Goal: Task Accomplishment & Management: Manage account settings

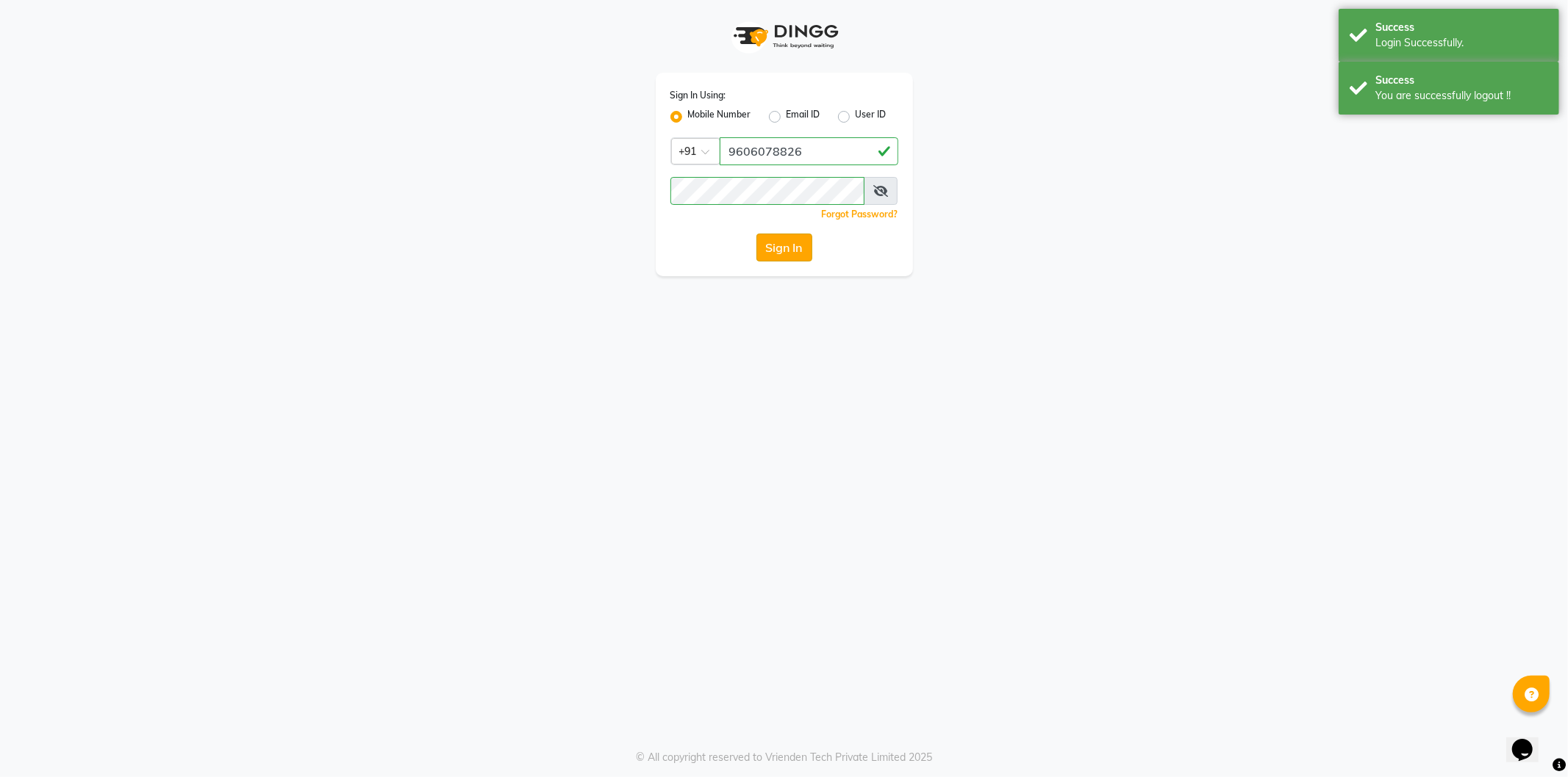
select select "106"
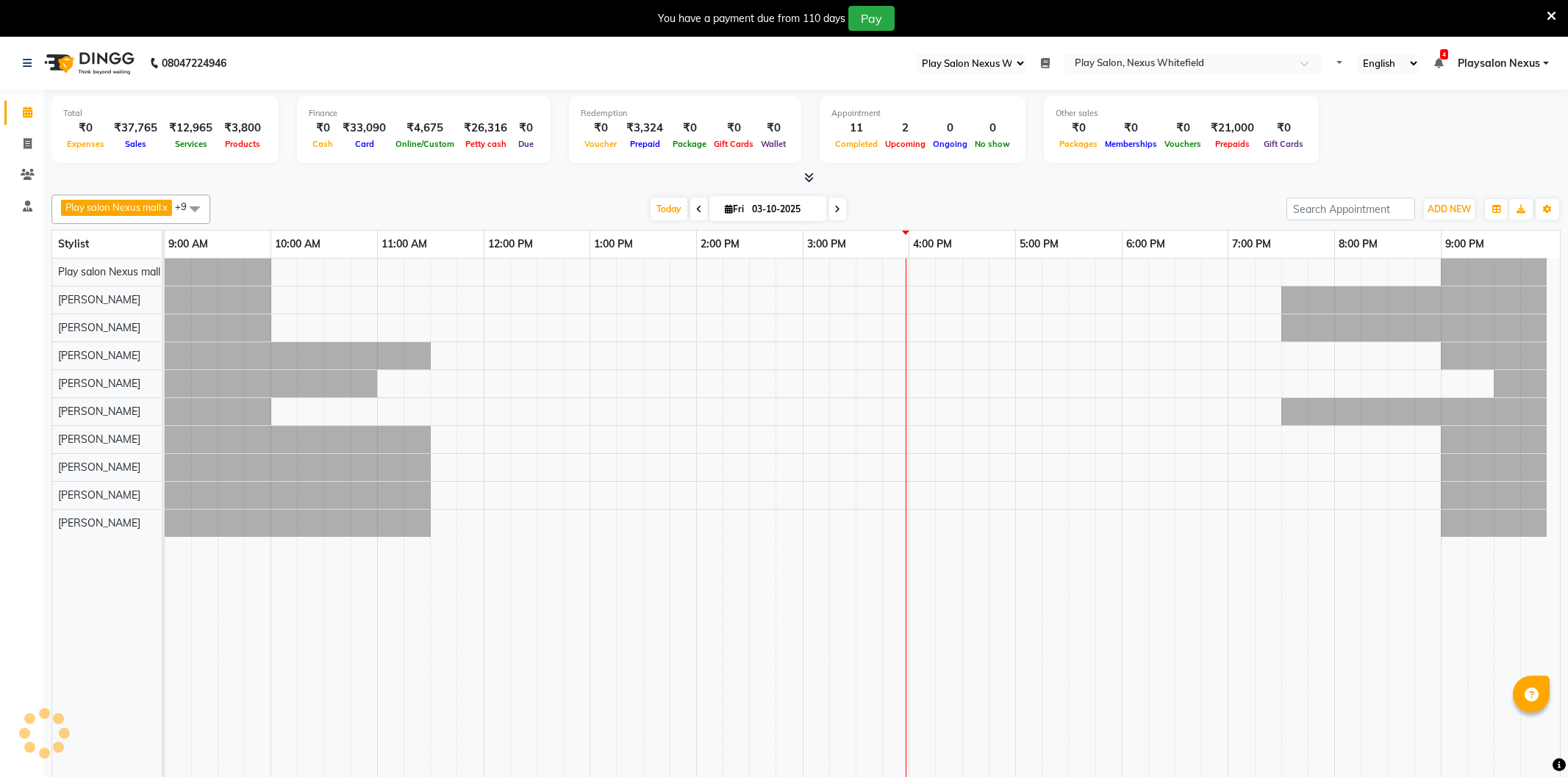
select select "106"
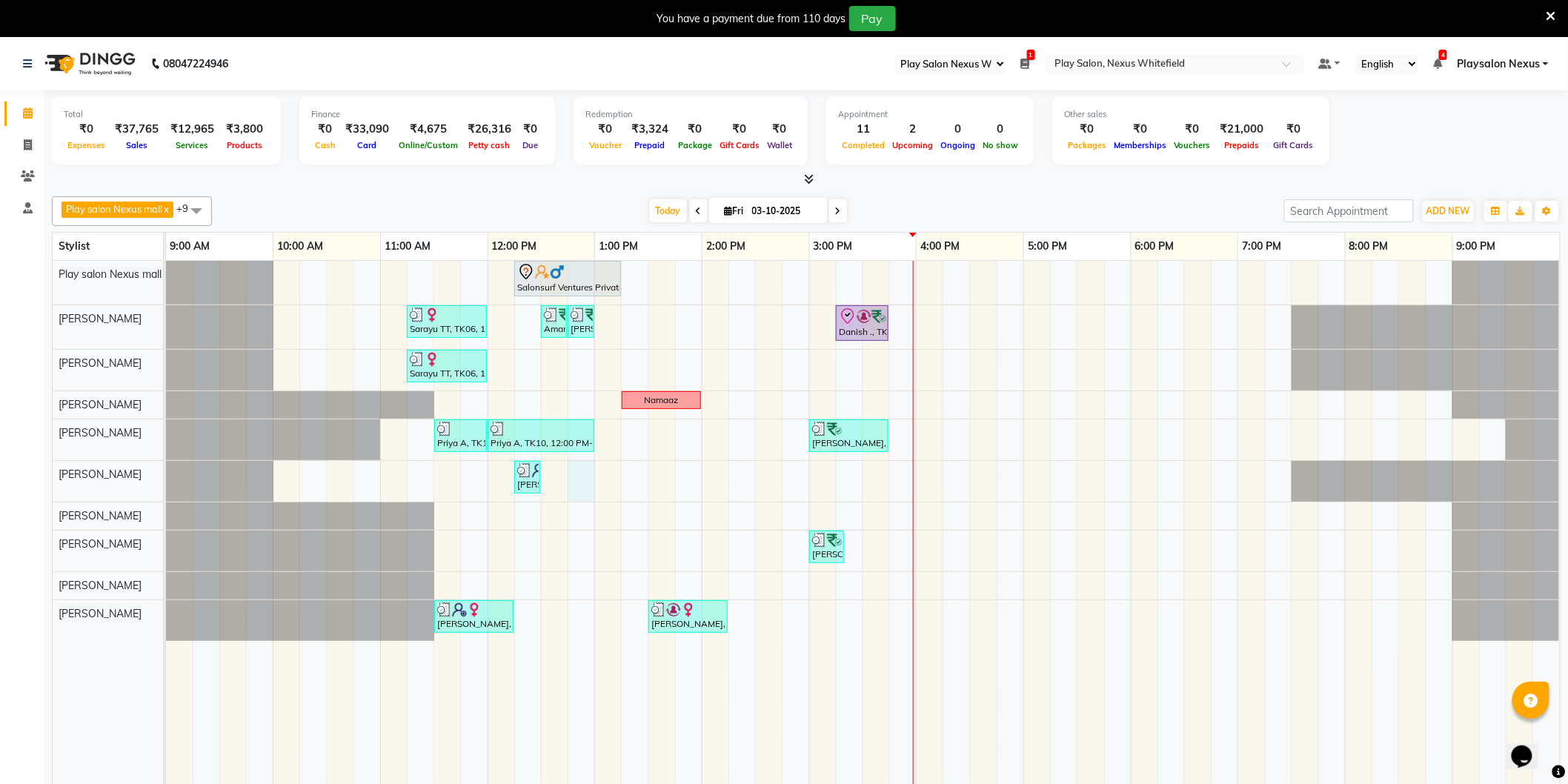
click at [578, 492] on div "Salonsurf Ventures Private Limited, TK05, 12:15 PM-01:15 PM, INOA Root Touch-up…" at bounding box center [863, 533] width 1394 height 544
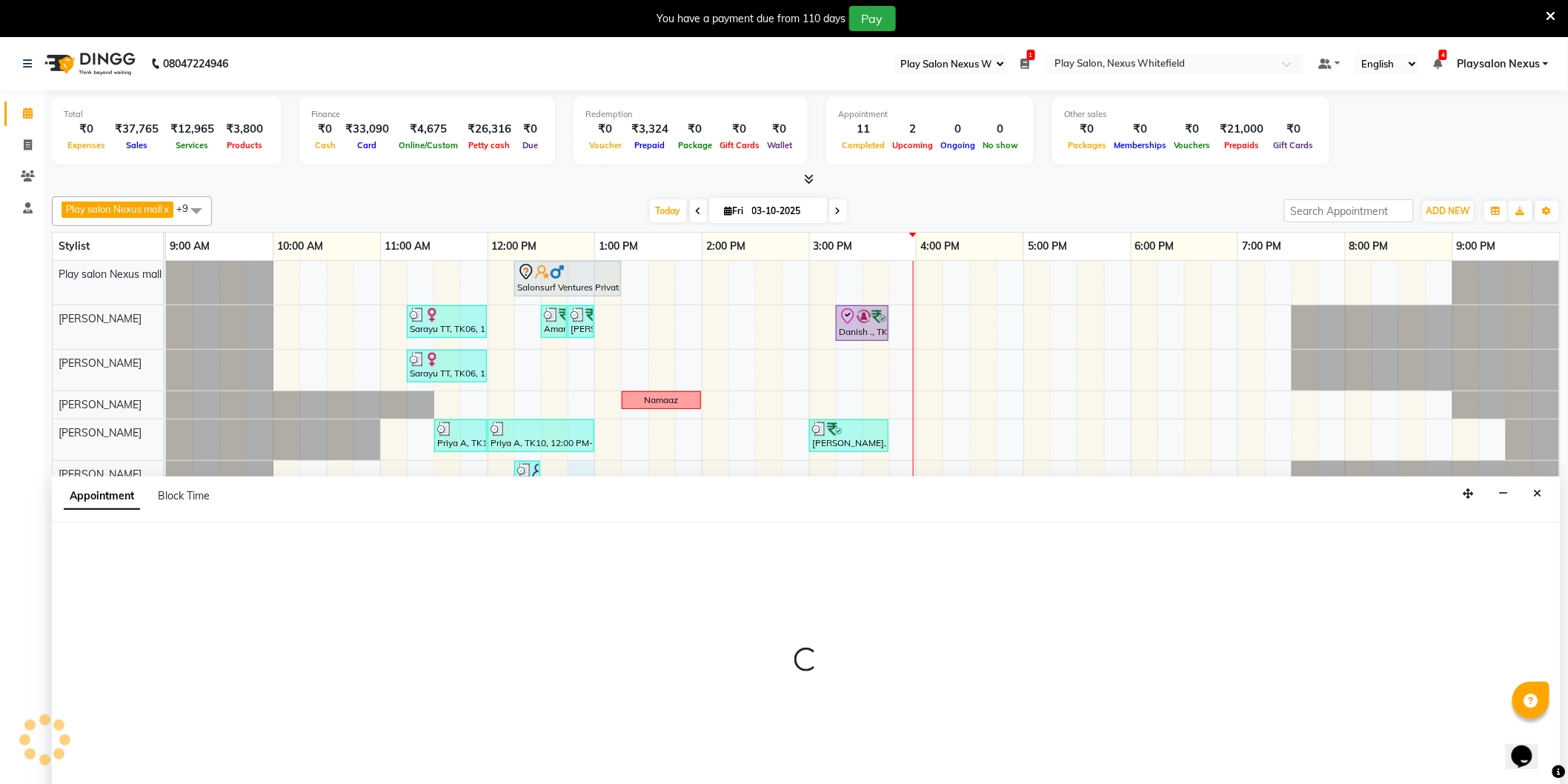
scroll to position [37, 0]
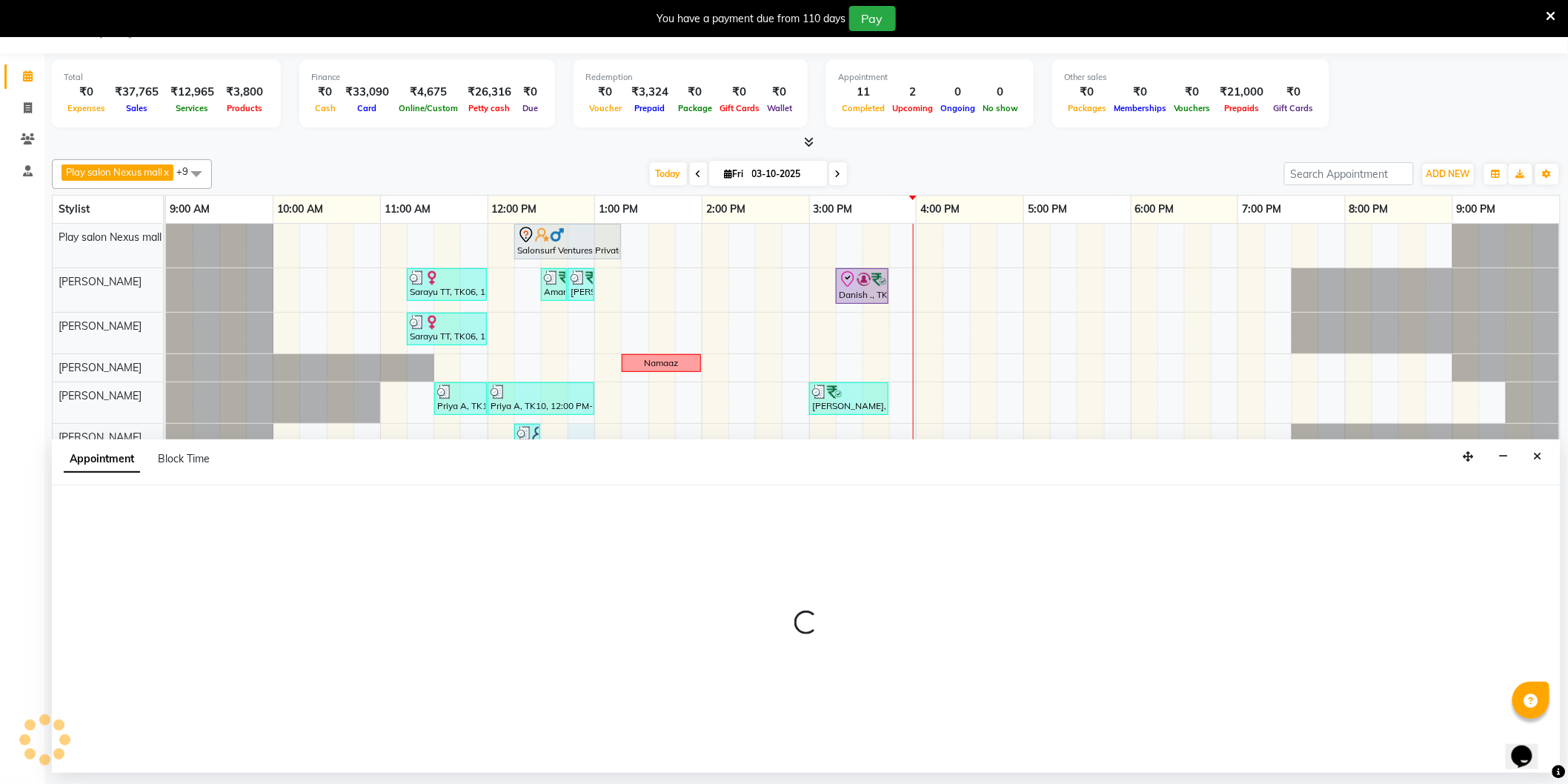
select select "81404"
select select "765"
select select "tentative"
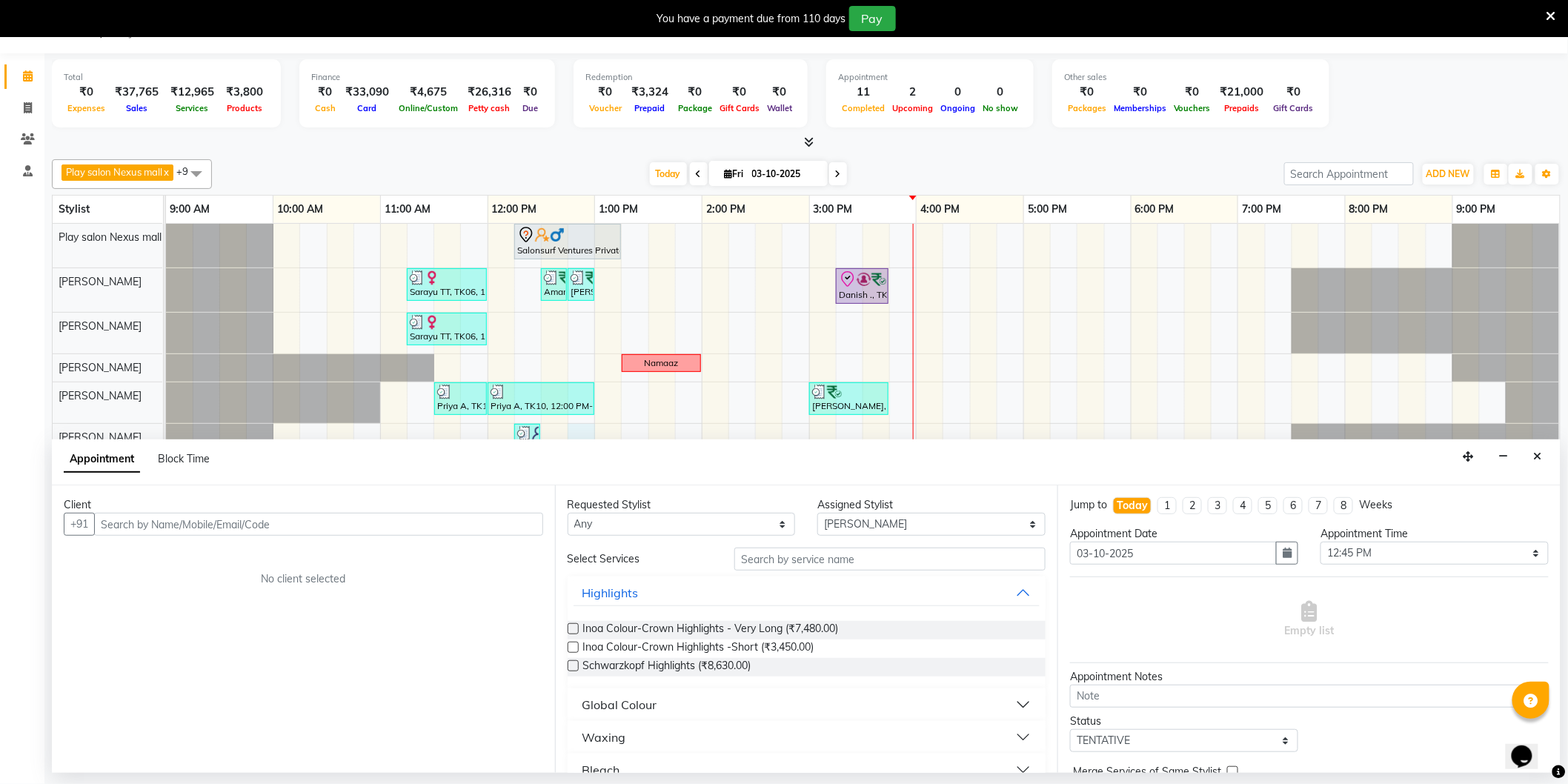
click at [818, 546] on div "Requested Stylist Any Abdulla Md Adil Ali Ambika Rai Asha Thapa Ashim Sapkota D…" at bounding box center [806, 629] width 503 height 288
click at [869, 525] on select "Select [PERSON_NAME] Md [PERSON_NAME] [PERSON_NAME] [PERSON_NAME] [PERSON_NAME]…" at bounding box center [931, 525] width 228 height 23
click at [817, 513] on select "Select [PERSON_NAME] Md [PERSON_NAME] [PERSON_NAME] [PERSON_NAME] [PERSON_NAME]…" at bounding box center [931, 525] width 228 height 23
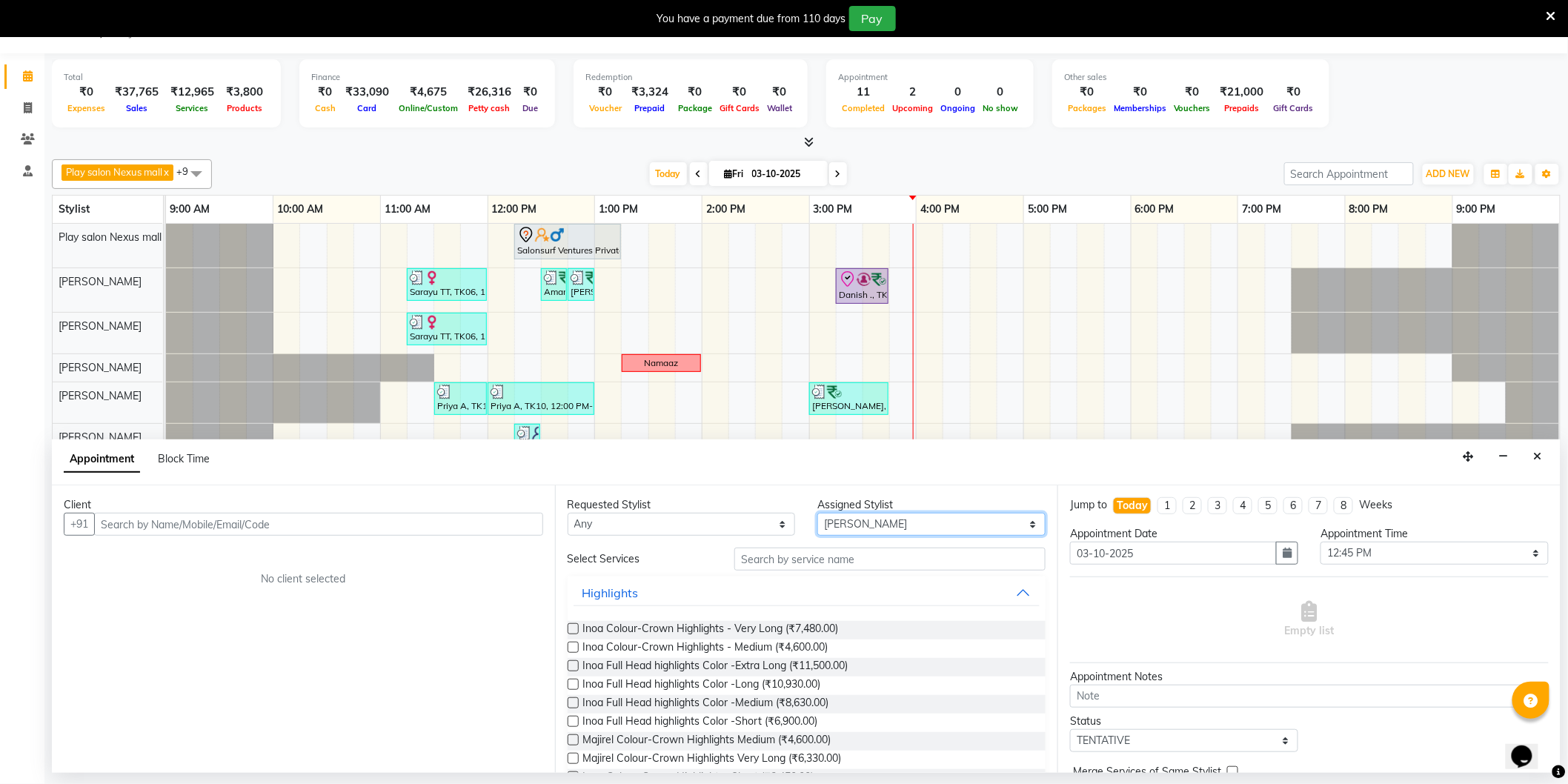
click at [886, 523] on select "Select [PERSON_NAME] Md [PERSON_NAME] [PERSON_NAME] [PERSON_NAME] [PERSON_NAME]…" at bounding box center [931, 525] width 228 height 23
select select "81391"
click at [817, 513] on select "Select [PERSON_NAME] Md [PERSON_NAME] [PERSON_NAME] [PERSON_NAME] [PERSON_NAME]…" at bounding box center [931, 525] width 228 height 23
click at [818, 565] on input "text" at bounding box center [890, 559] width 311 height 23
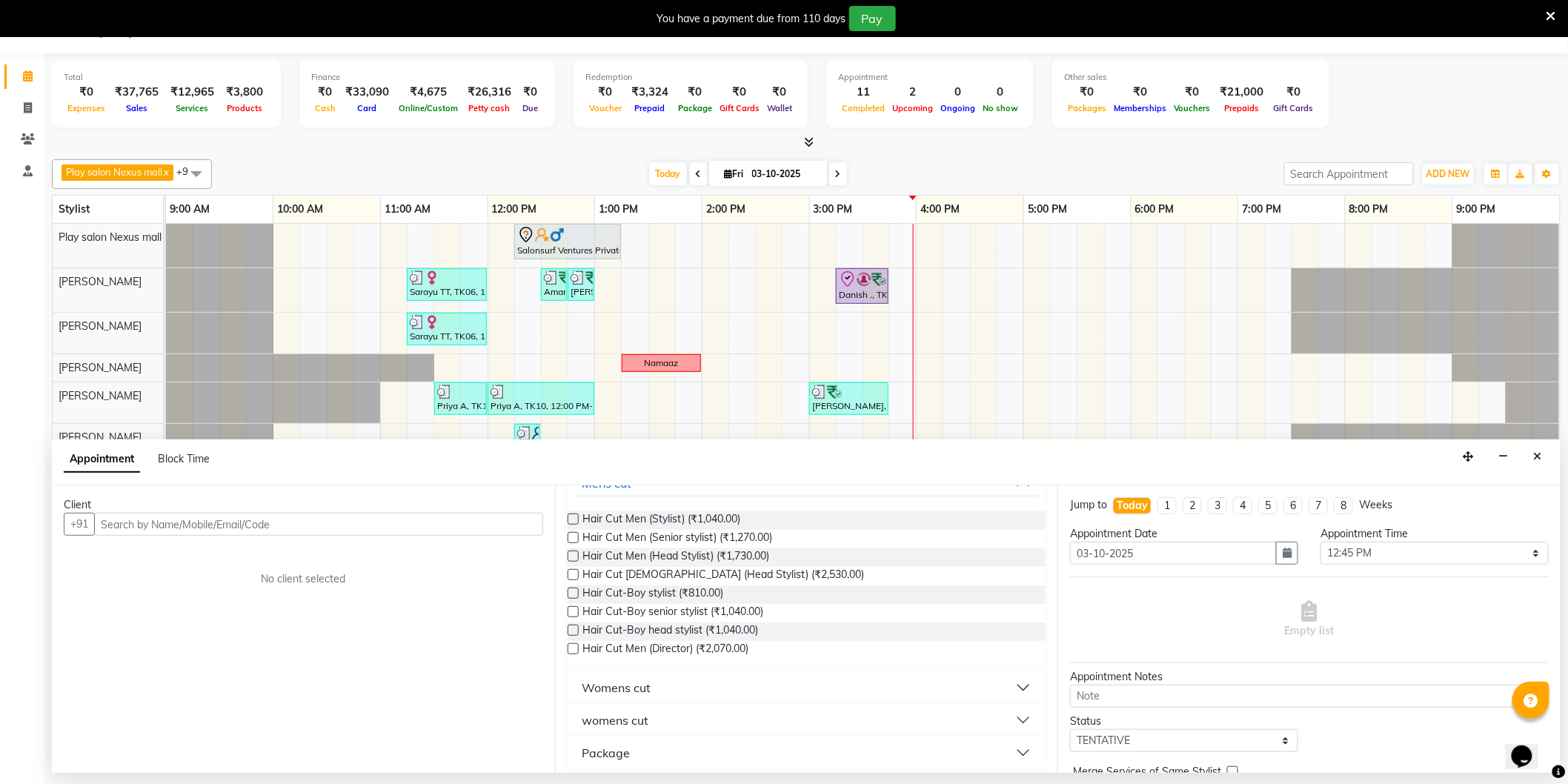
scroll to position [117, 0]
type input "cut"
click at [656, 713] on button "womens cut" at bounding box center [807, 713] width 467 height 26
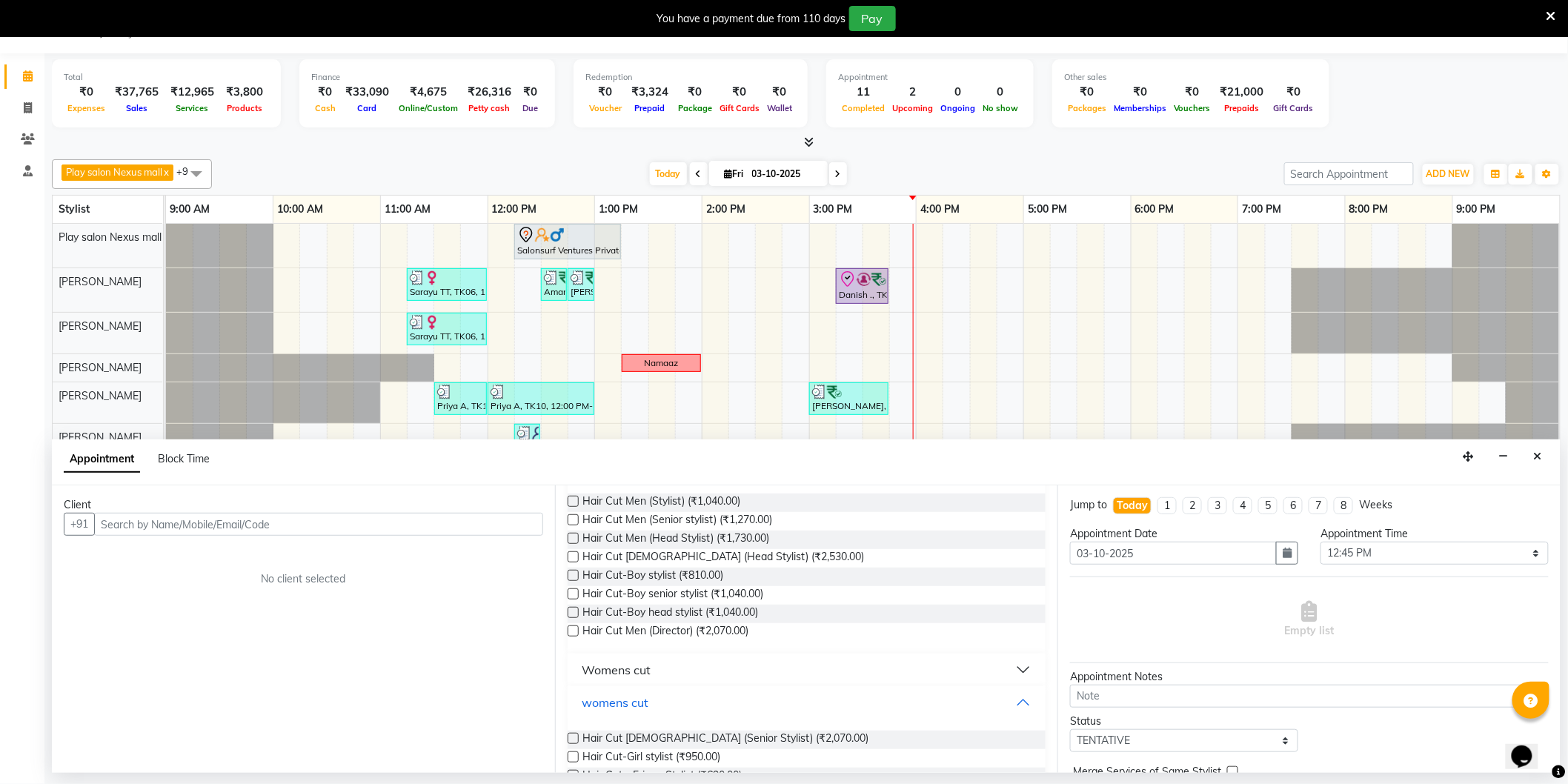
scroll to position [0, 0]
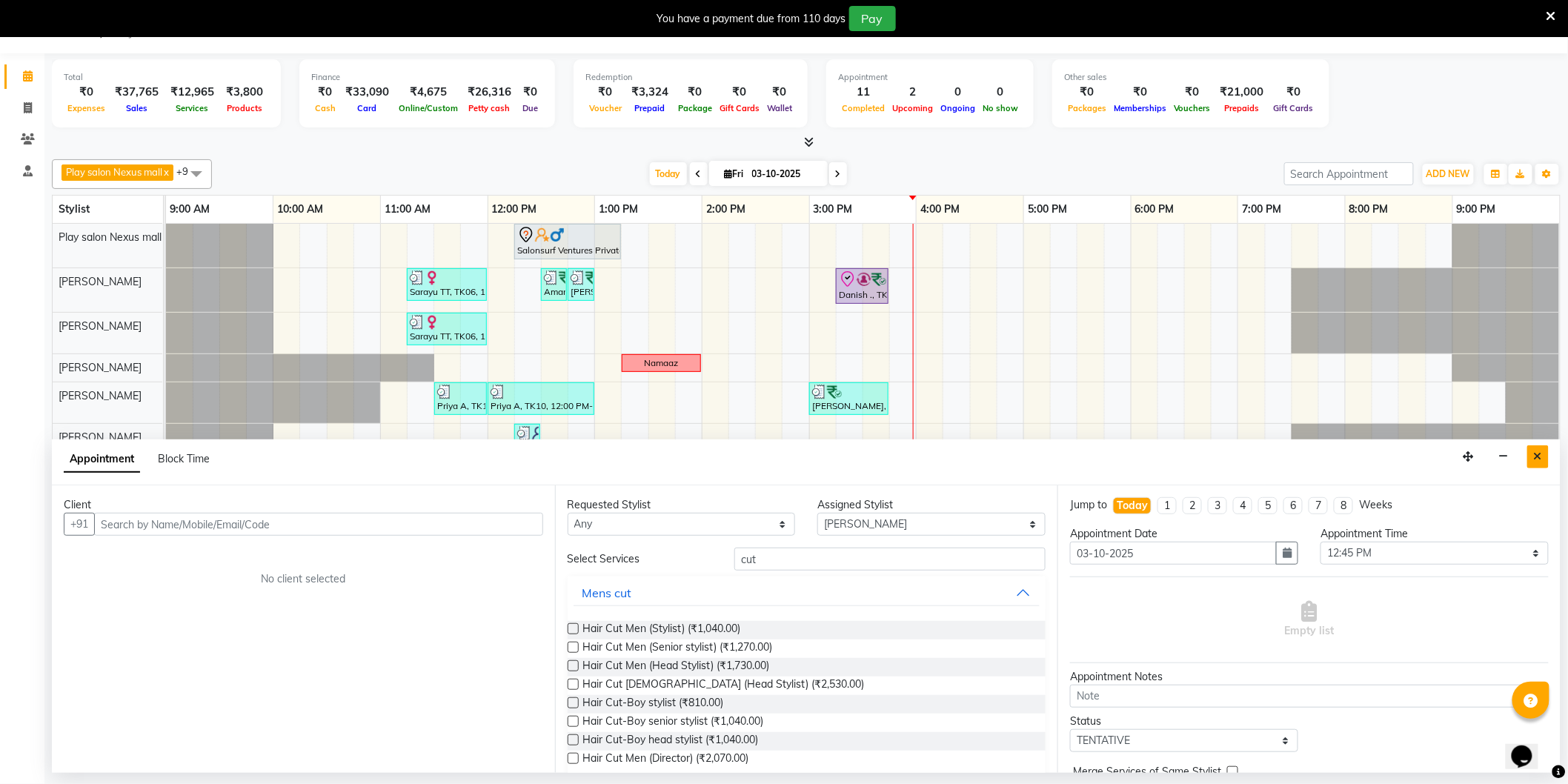
click at [1545, 454] on button "Close" at bounding box center [1538, 457] width 22 height 23
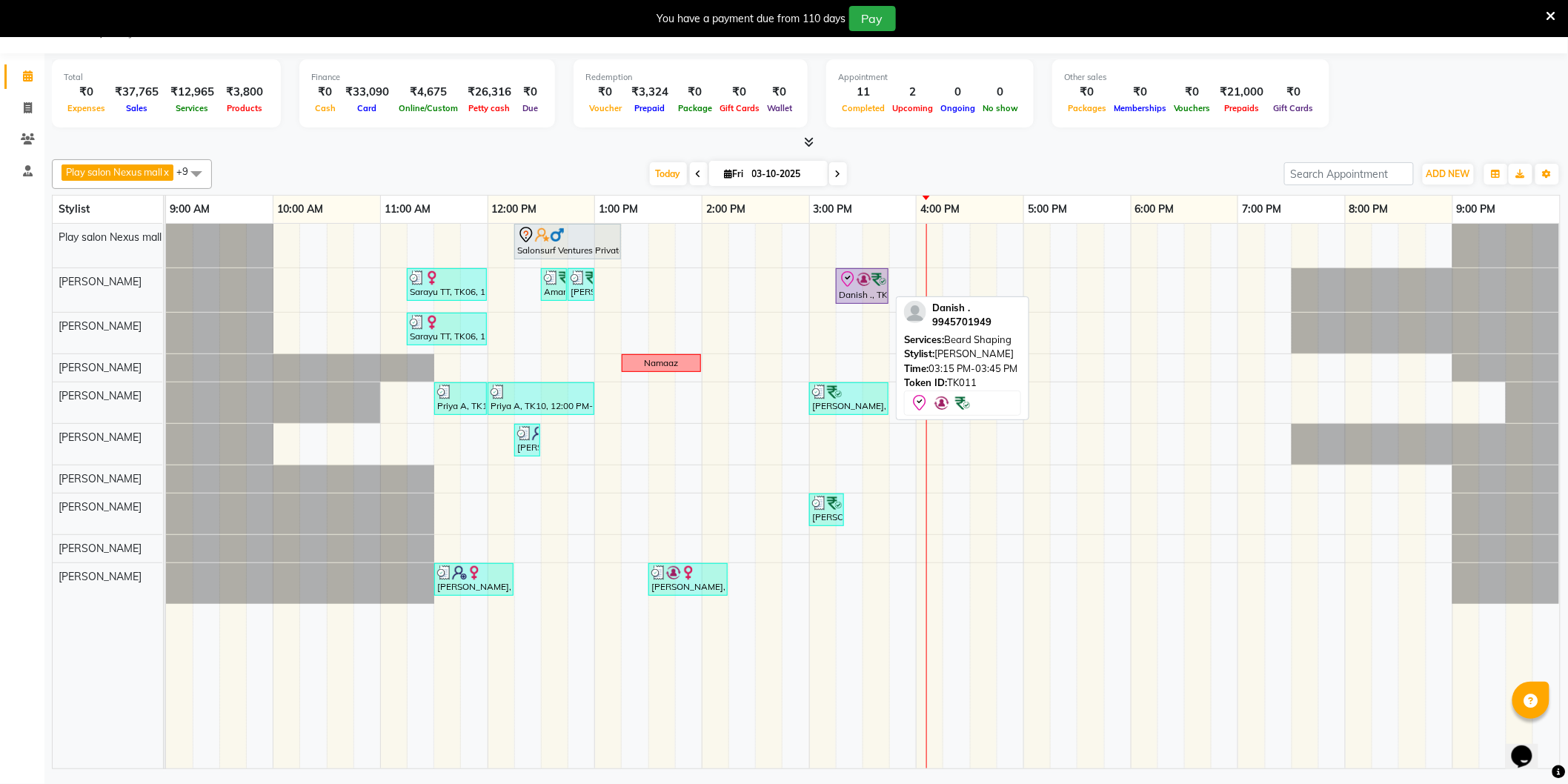
click at [869, 285] on img at bounding box center [864, 279] width 15 height 15
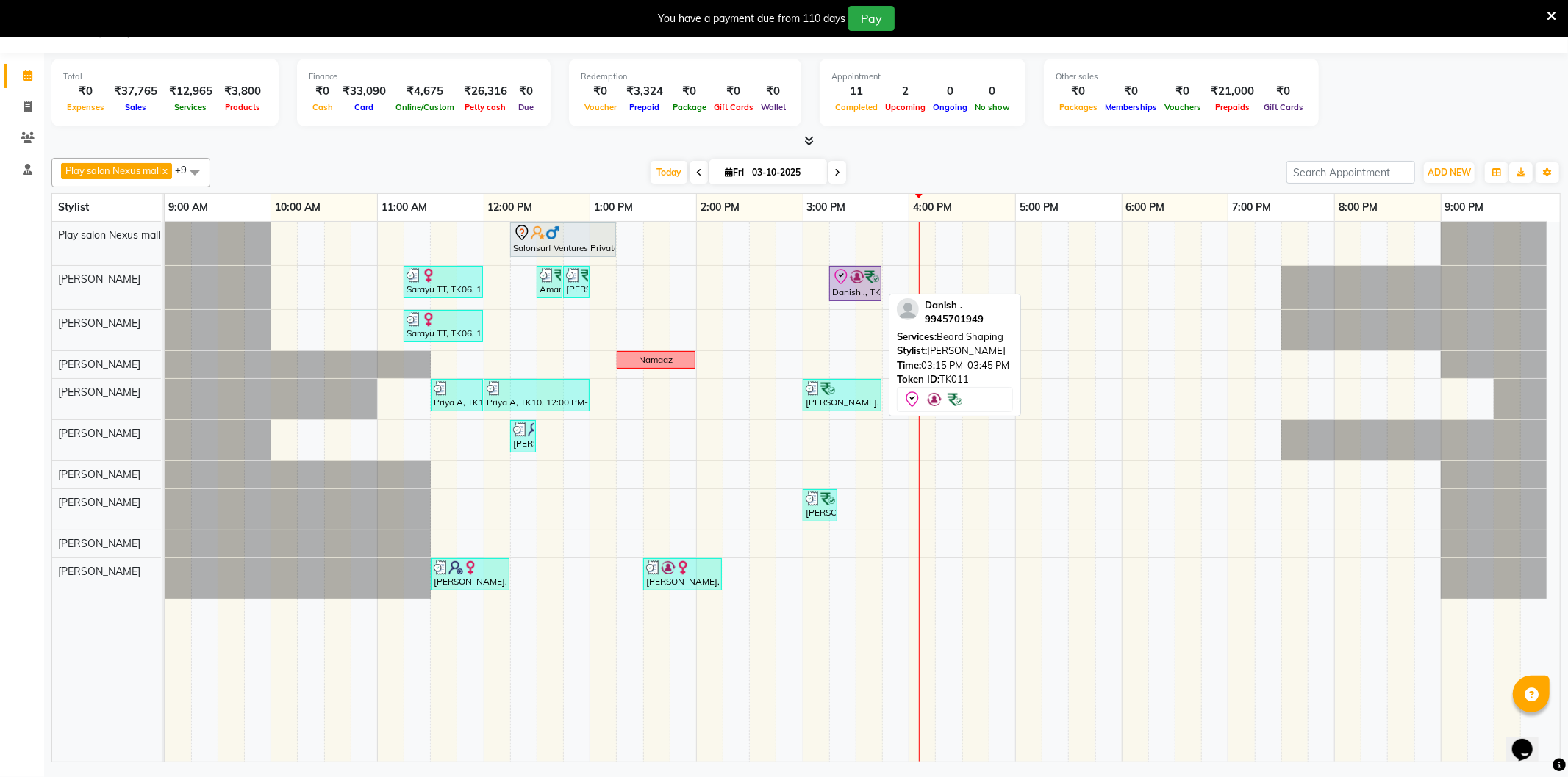
select select "8"
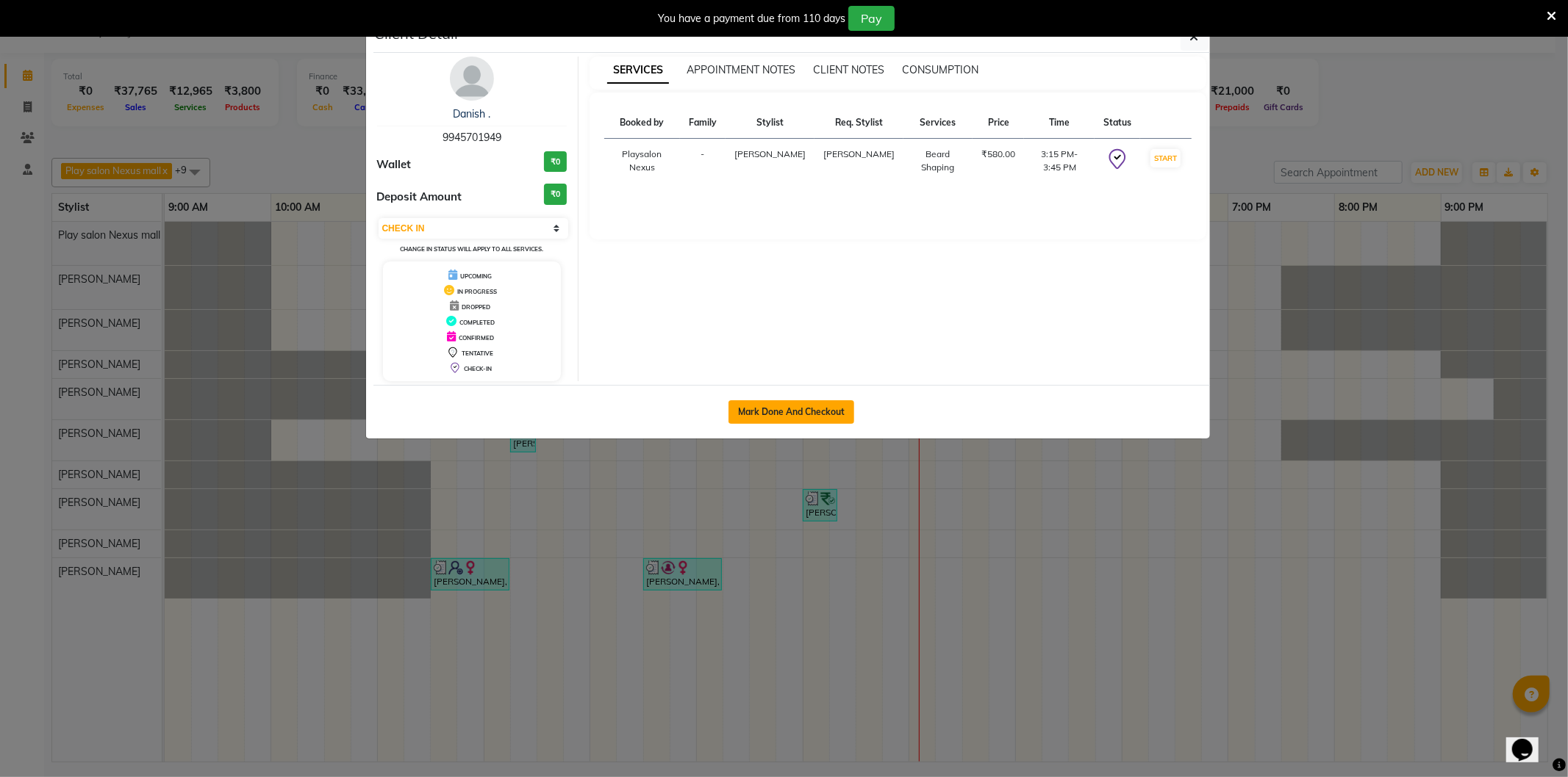
click at [777, 413] on button "Mark Done And Checkout" at bounding box center [791, 411] width 125 height 23
select select "service"
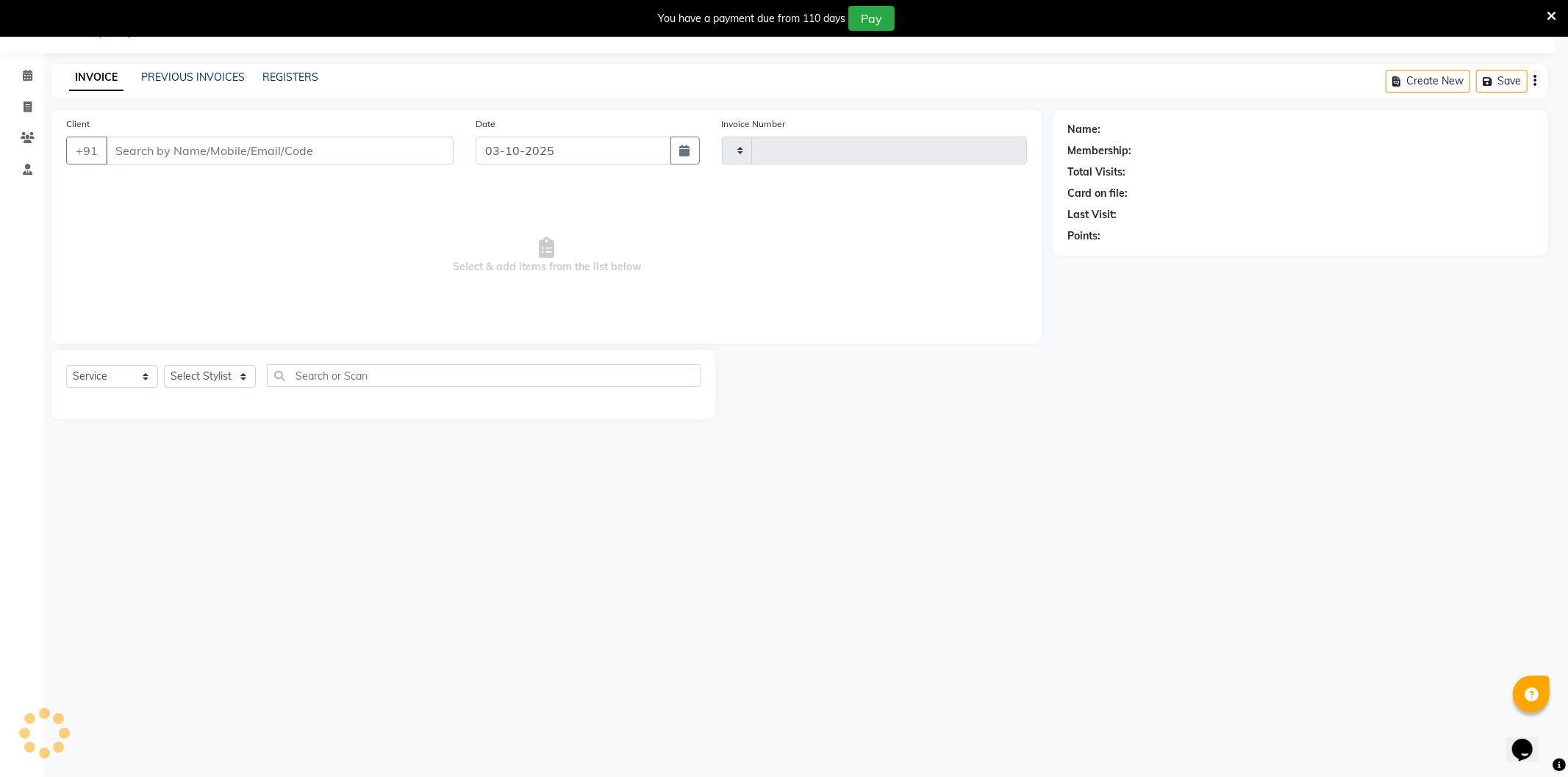
type input "3876"
select select "8356"
type input "99******49"
select select "81391"
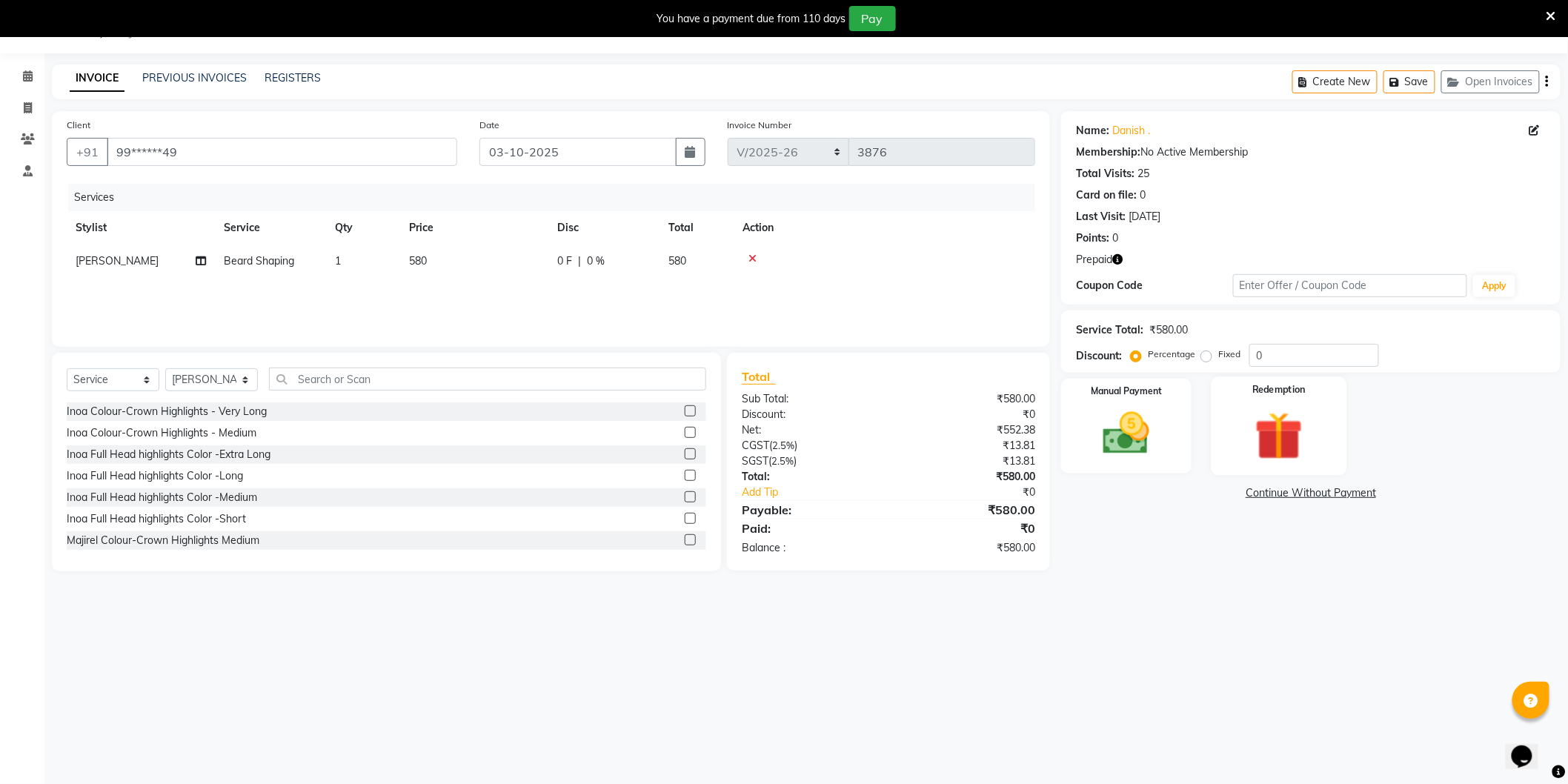
click at [1282, 448] on img at bounding box center [1278, 436] width 78 height 60
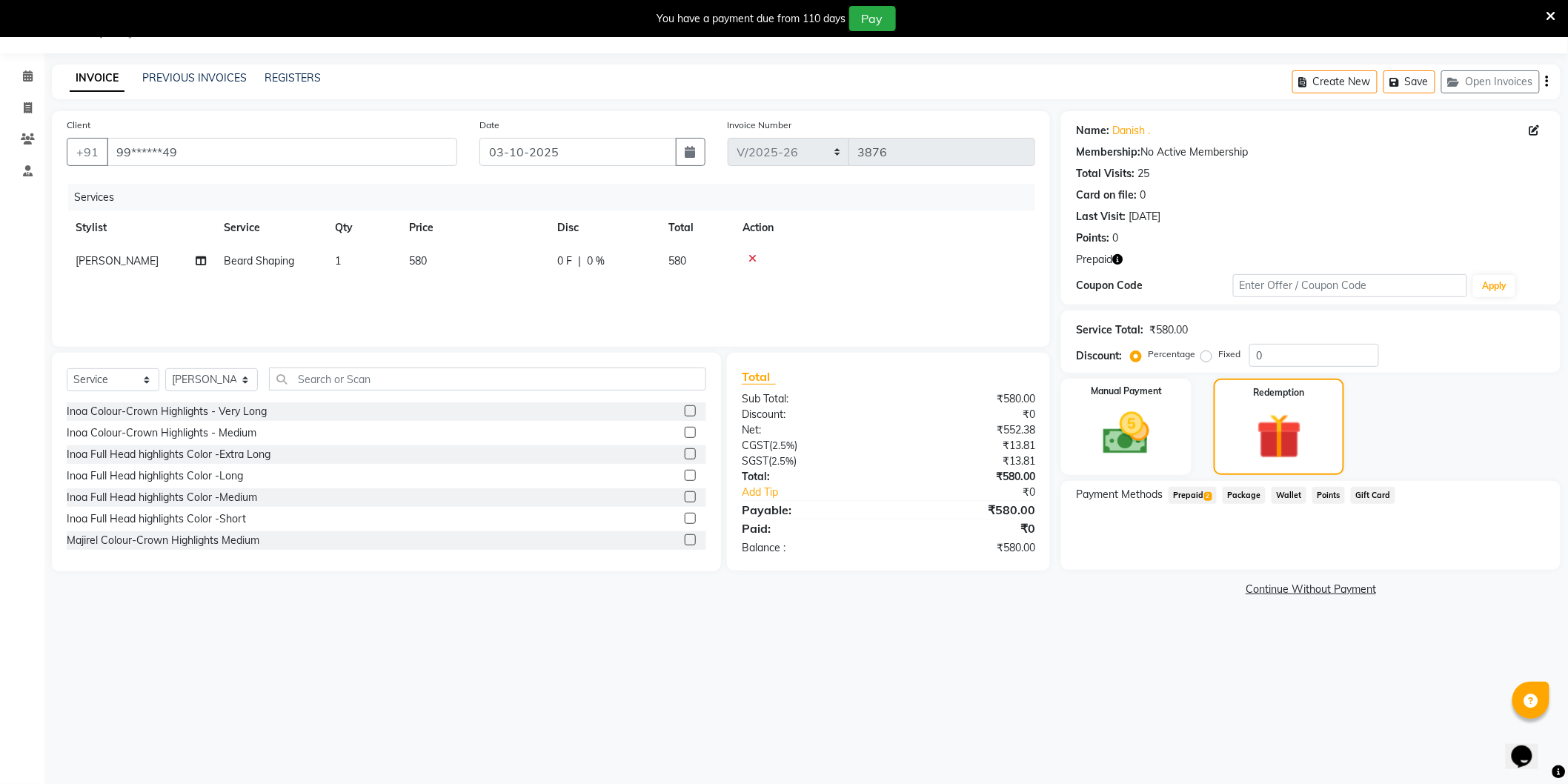
click at [1192, 491] on span "Prepaid 2" at bounding box center [1193, 495] width 48 height 17
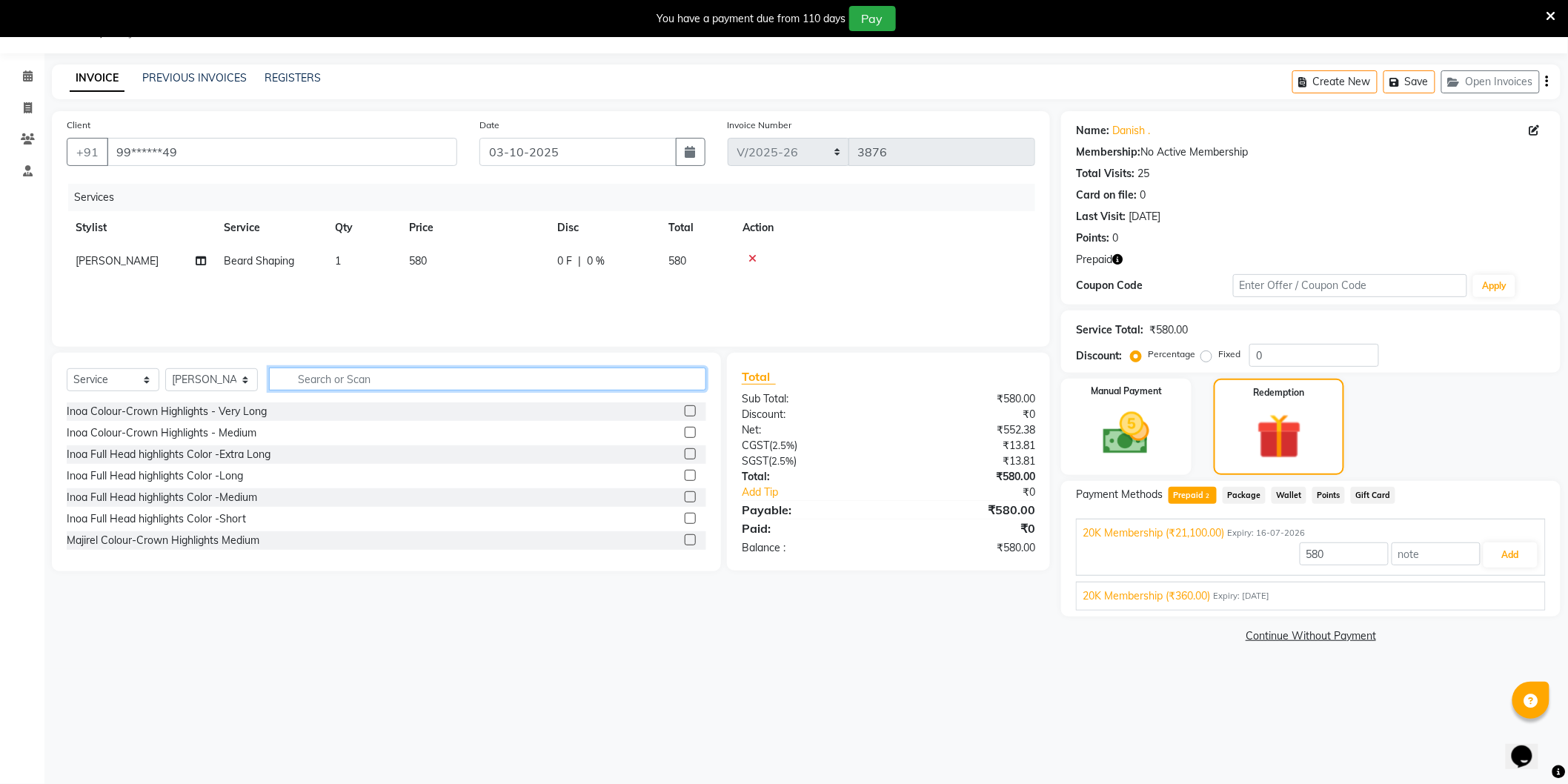
click at [336, 387] on input "text" at bounding box center [487, 379] width 437 height 23
click at [417, 257] on span "580" at bounding box center [418, 260] width 18 height 13
select select "81391"
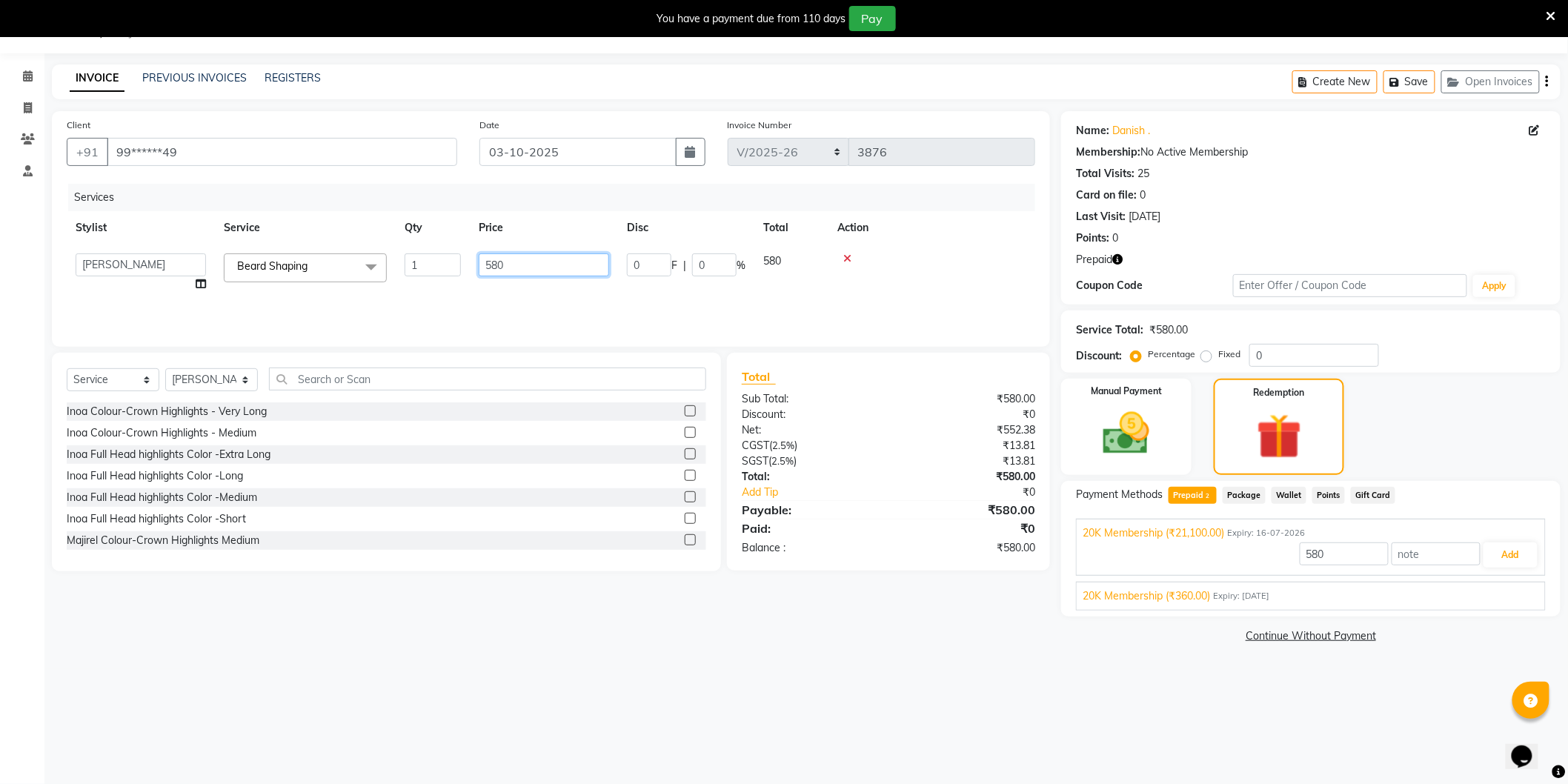
drag, startPoint x: 508, startPoint y: 264, endPoint x: 472, endPoint y: 261, distance: 36.1
click at [473, 263] on td "580" at bounding box center [543, 273] width 148 height 57
click at [520, 268] on input "580" at bounding box center [543, 265] width 130 height 23
click at [480, 262] on input "580" at bounding box center [543, 265] width 130 height 23
click at [512, 261] on input "580" at bounding box center [543, 265] width 130 height 23
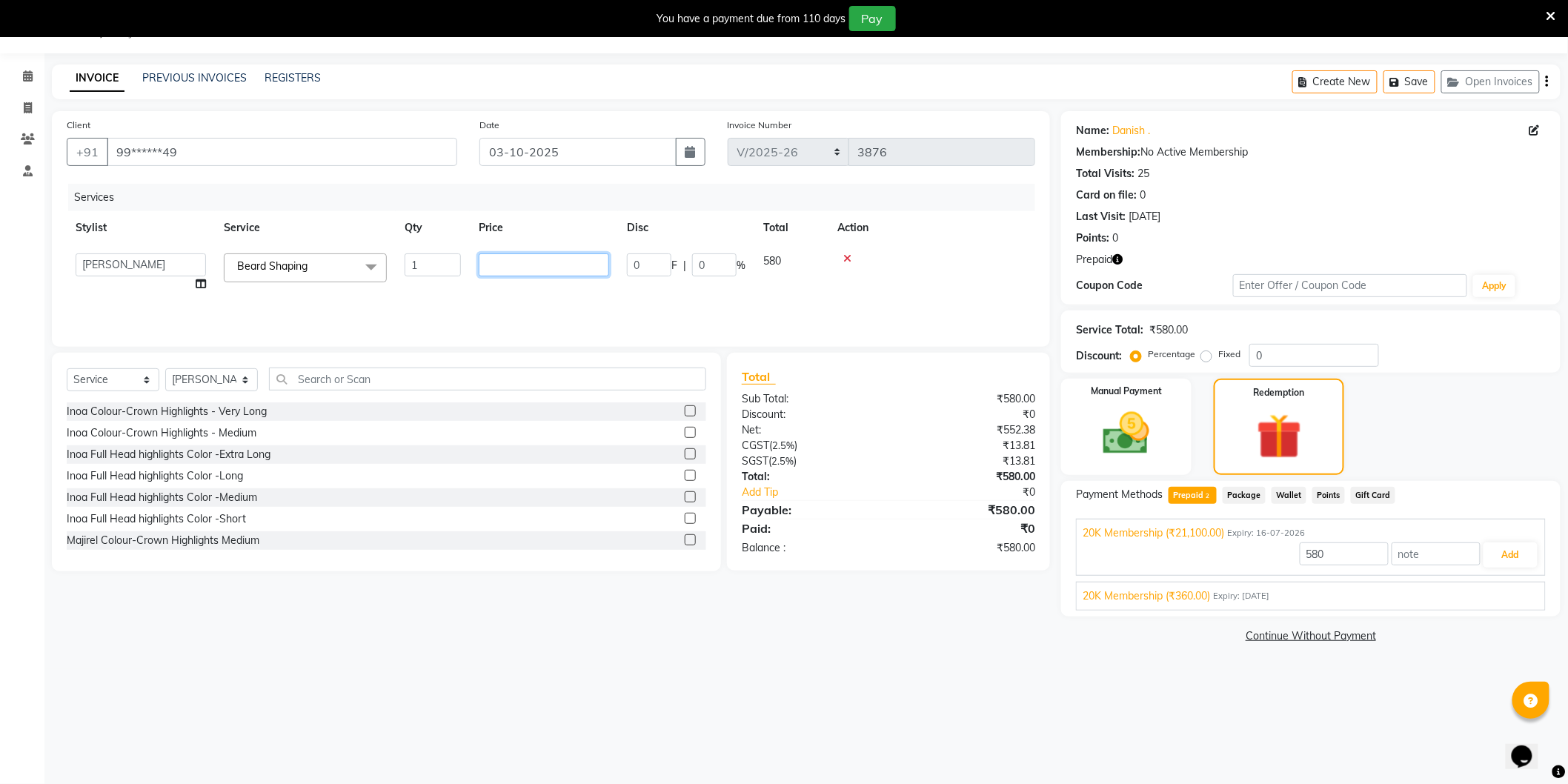
type input "580"
click at [488, 261] on input "580" at bounding box center [543, 265] width 130 height 23
type input "21100"
click at [543, 378] on input "text" at bounding box center [487, 379] width 437 height 23
click at [418, 259] on span "580" at bounding box center [418, 260] width 18 height 13
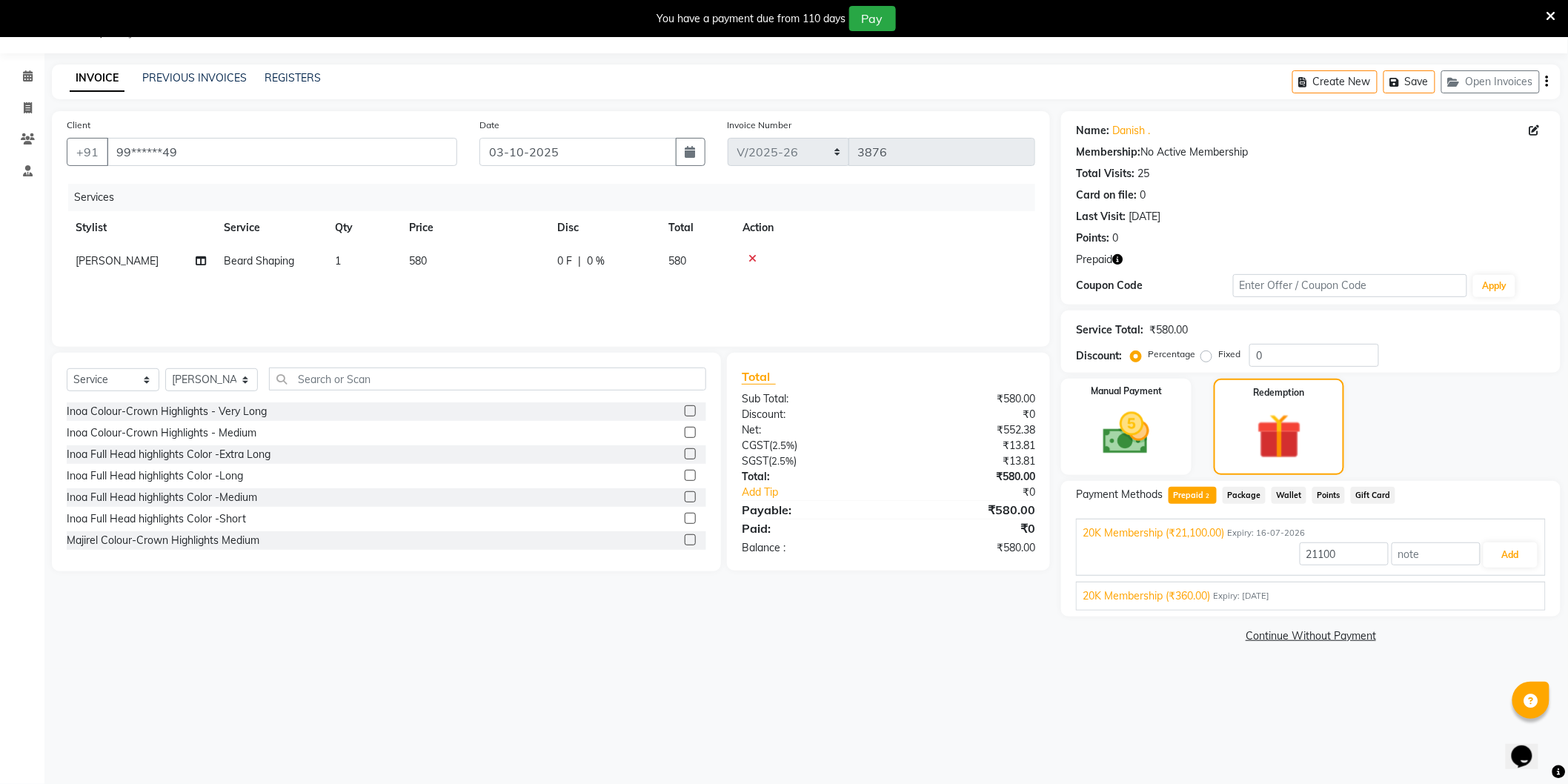
select select "81391"
drag, startPoint x: 515, startPoint y: 264, endPoint x: 438, endPoint y: 267, distance: 77.1
click at [439, 267] on tr "Abdulla Md Adil Ali Ambika Rai Asha Thapa Ashim Sapkota Bhargavi H Dawa Tamang …" at bounding box center [551, 273] width 969 height 57
type input "740"
click at [340, 375] on input "text" at bounding box center [487, 379] width 437 height 23
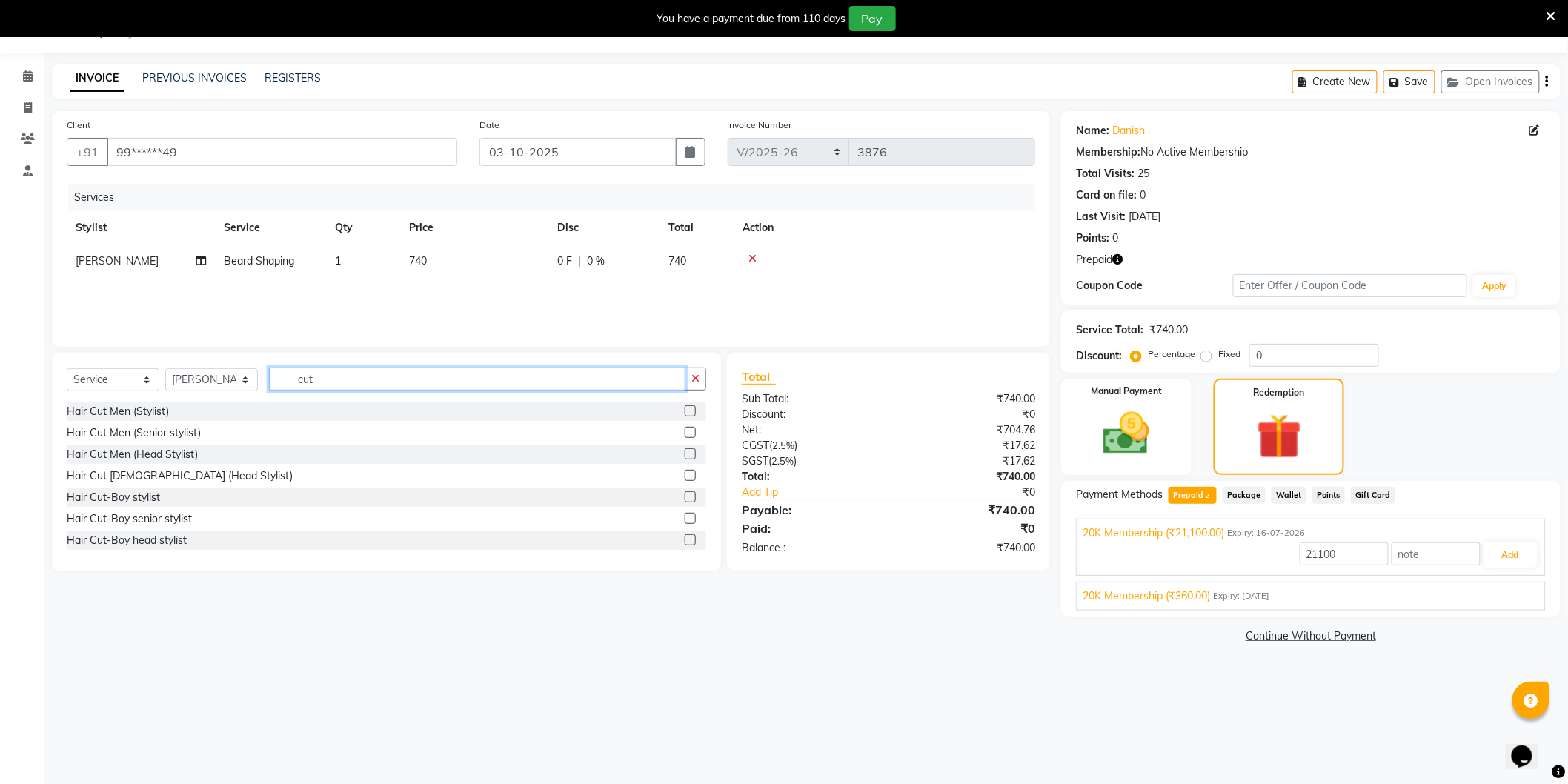
type input "cut"
click at [685, 430] on label at bounding box center [691, 432] width 11 height 11
click at [685, 430] on input "checkbox" at bounding box center [690, 433] width 9 height 9
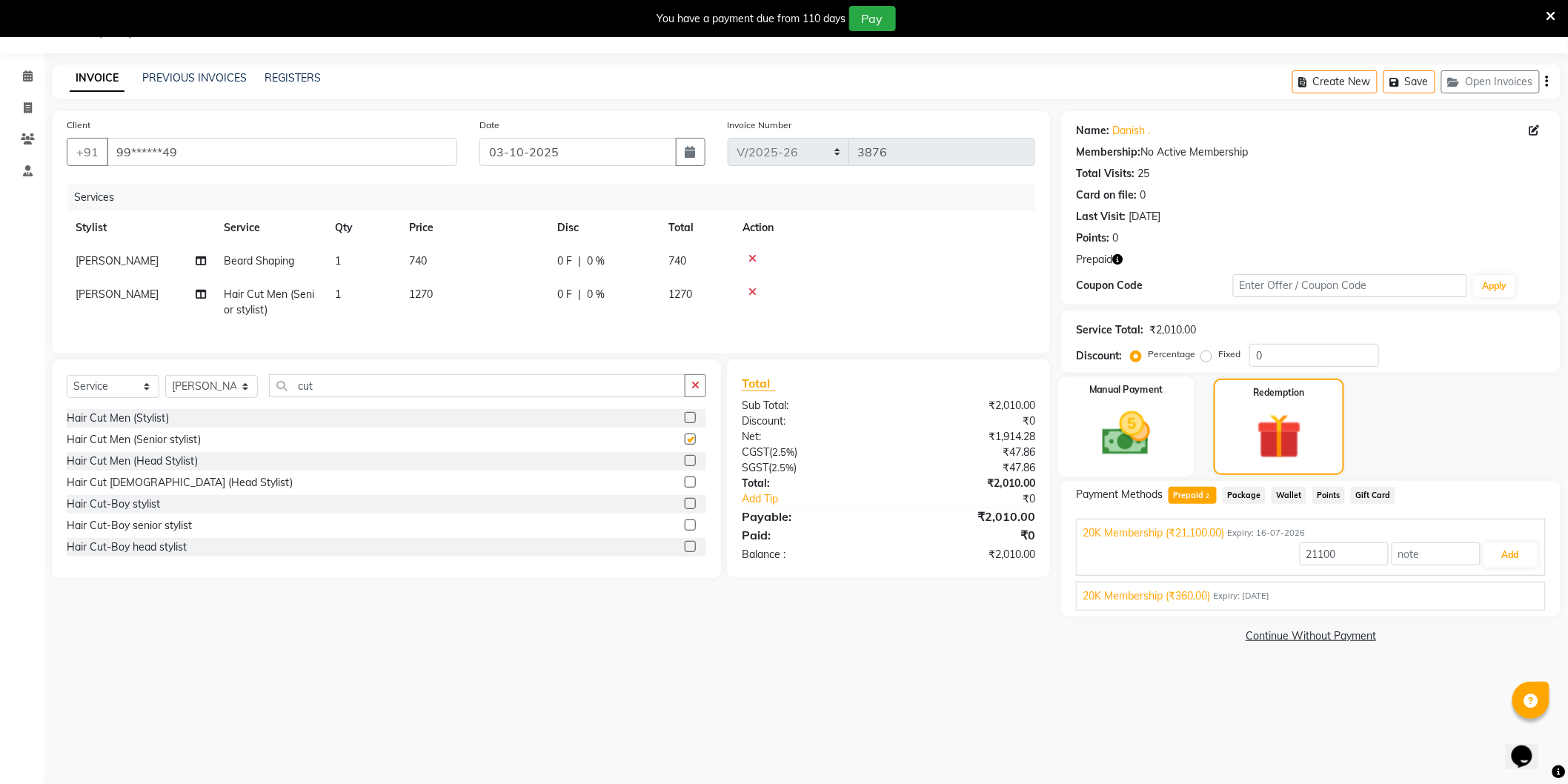
checkbox input "false"
click at [1518, 549] on button "Add" at bounding box center [1510, 555] width 54 height 25
click at [1357, 559] on input "21100" at bounding box center [1344, 554] width 89 height 23
drag, startPoint x: 1357, startPoint y: 559, endPoint x: 1283, endPoint y: 560, distance: 74.0
click at [1283, 560] on div "21100 Add" at bounding box center [1311, 555] width 457 height 28
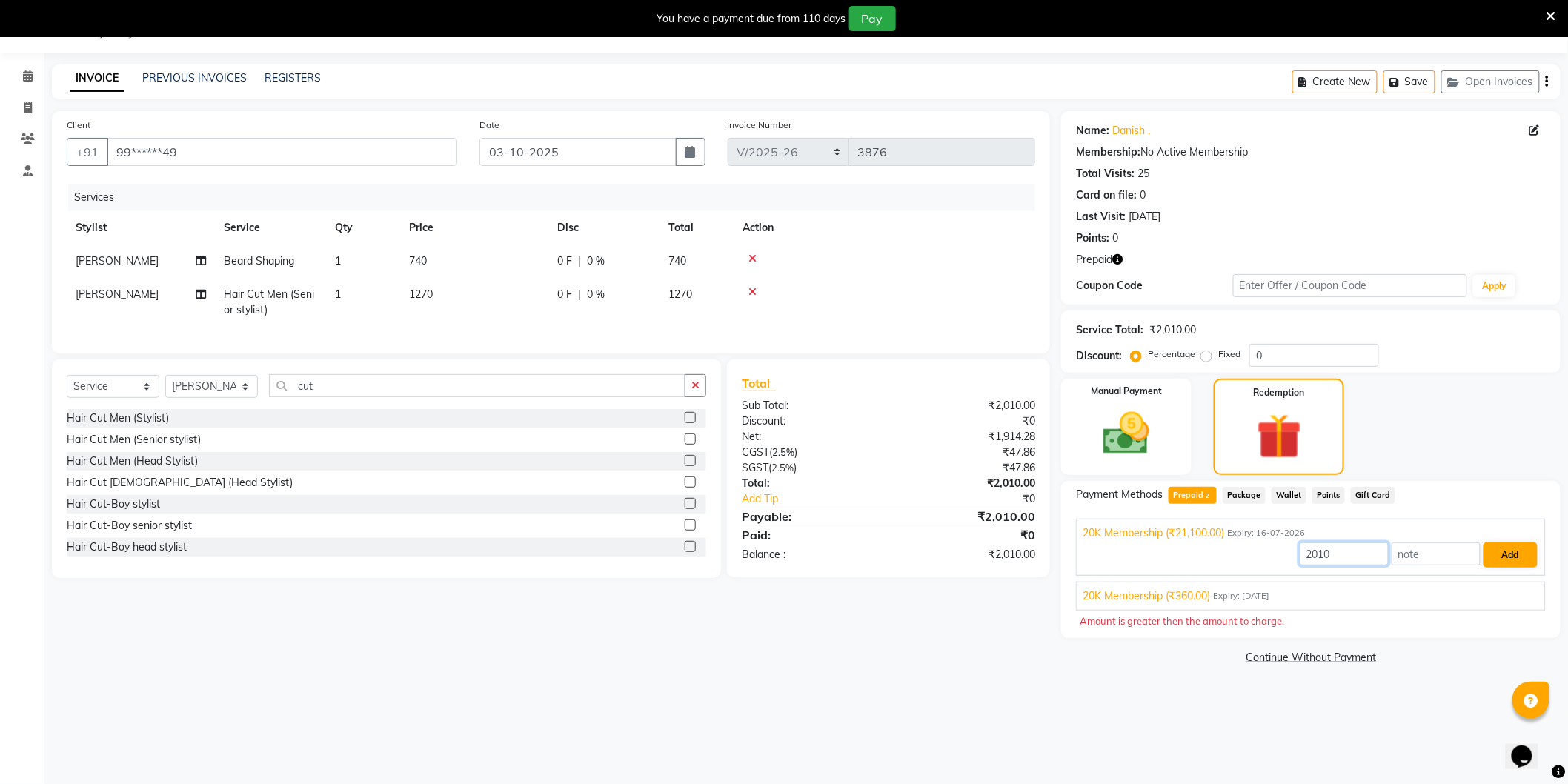
type input "2010"
click at [1505, 545] on button "Add" at bounding box center [1510, 555] width 54 height 25
click at [1346, 559] on input "2010" at bounding box center [1344, 554] width 89 height 23
click at [1091, 441] on img at bounding box center [1126, 433] width 78 height 56
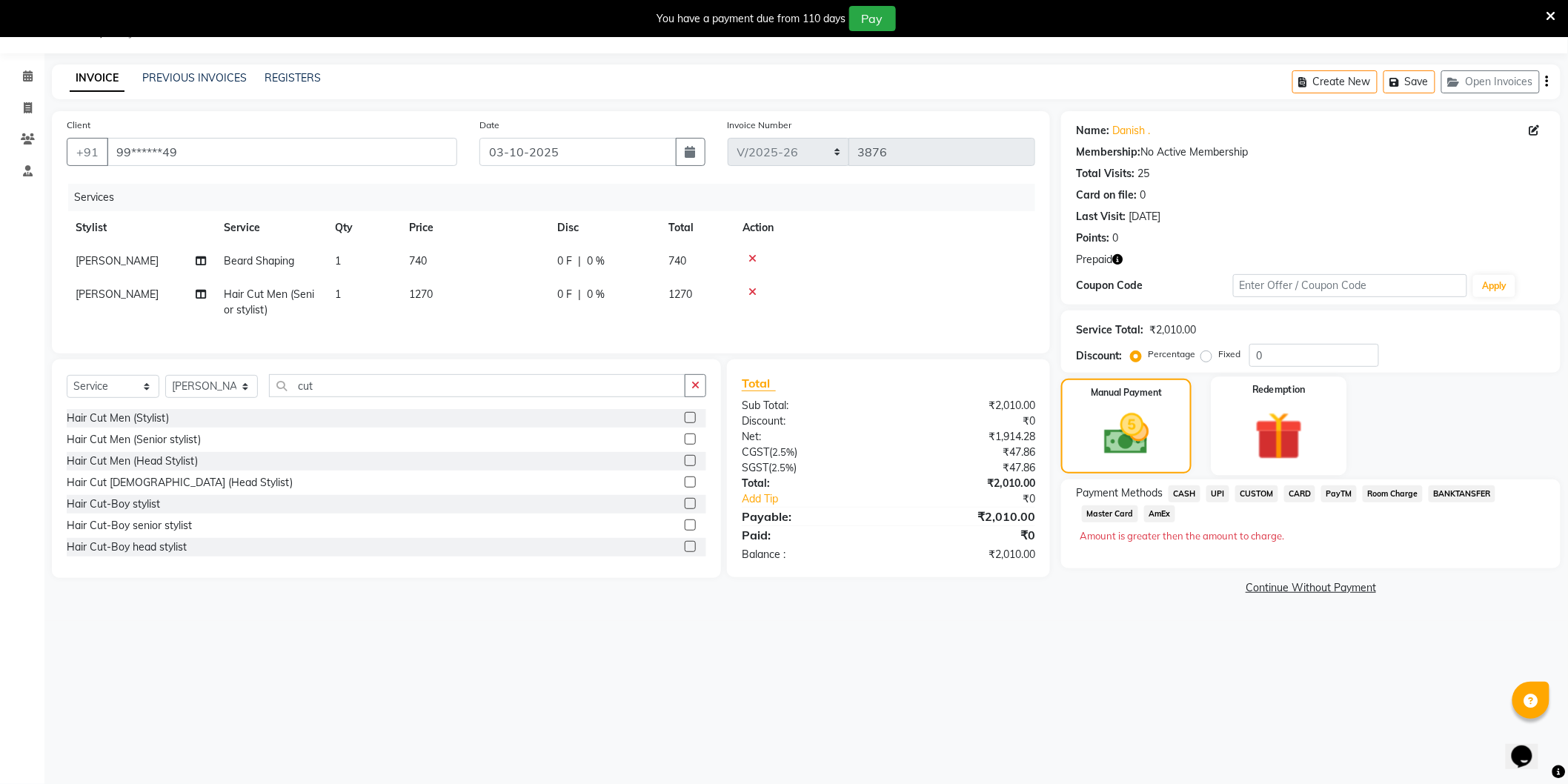
click at [1270, 428] on img at bounding box center [1278, 436] width 78 height 60
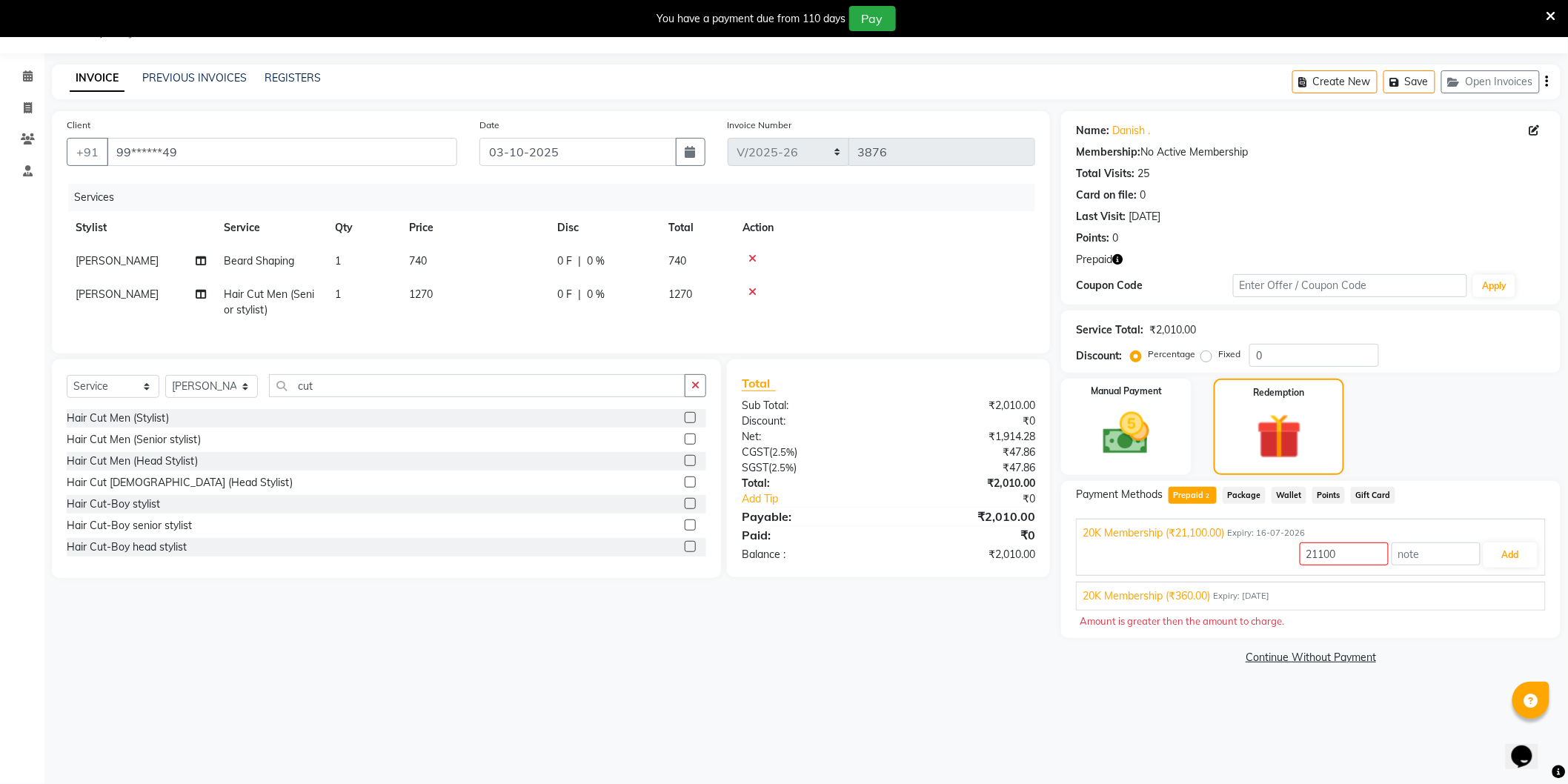
click at [1240, 493] on span "Package" at bounding box center [1244, 495] width 43 height 17
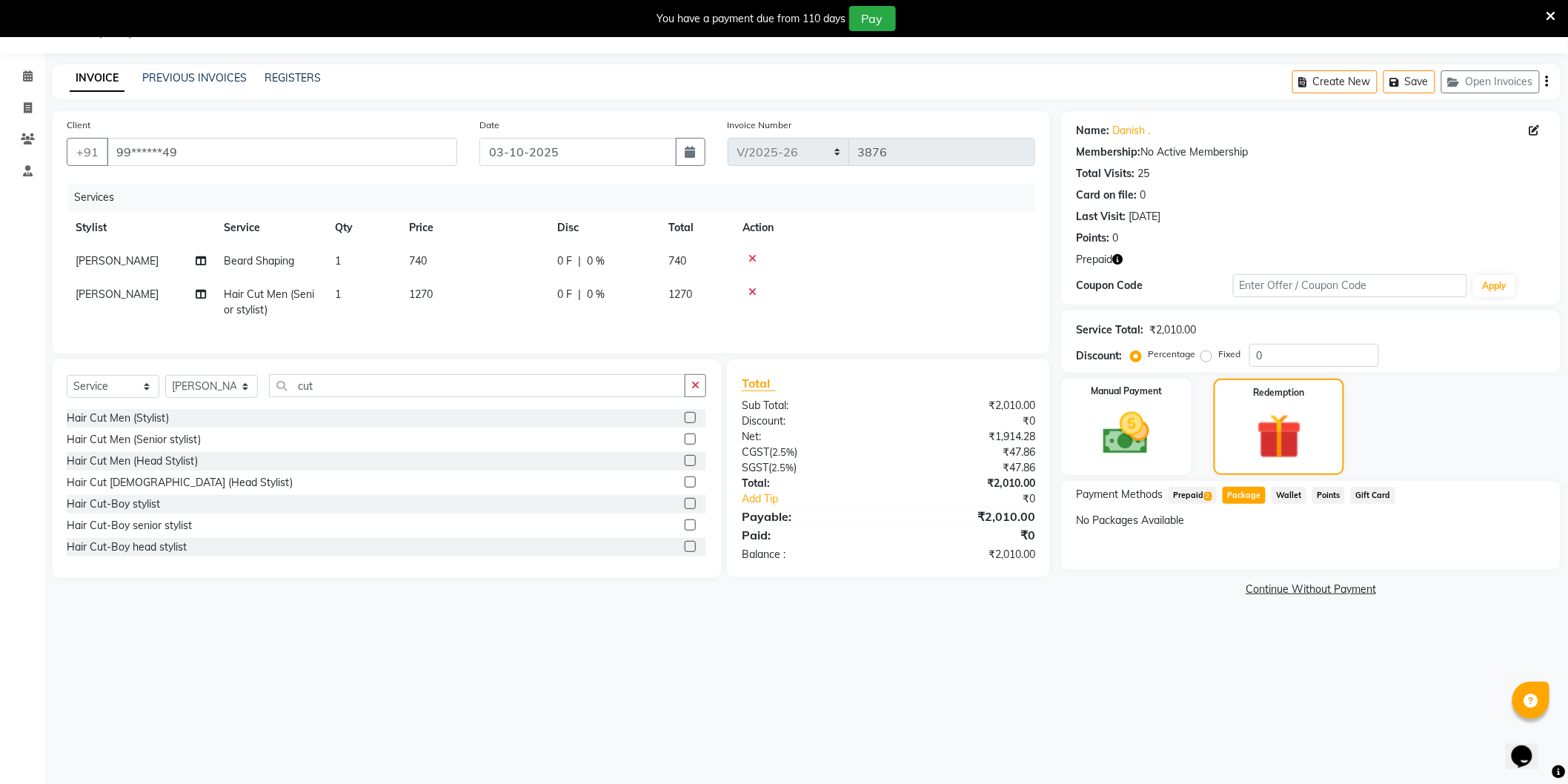
click at [1193, 496] on span "Prepaid 2" at bounding box center [1193, 495] width 48 height 17
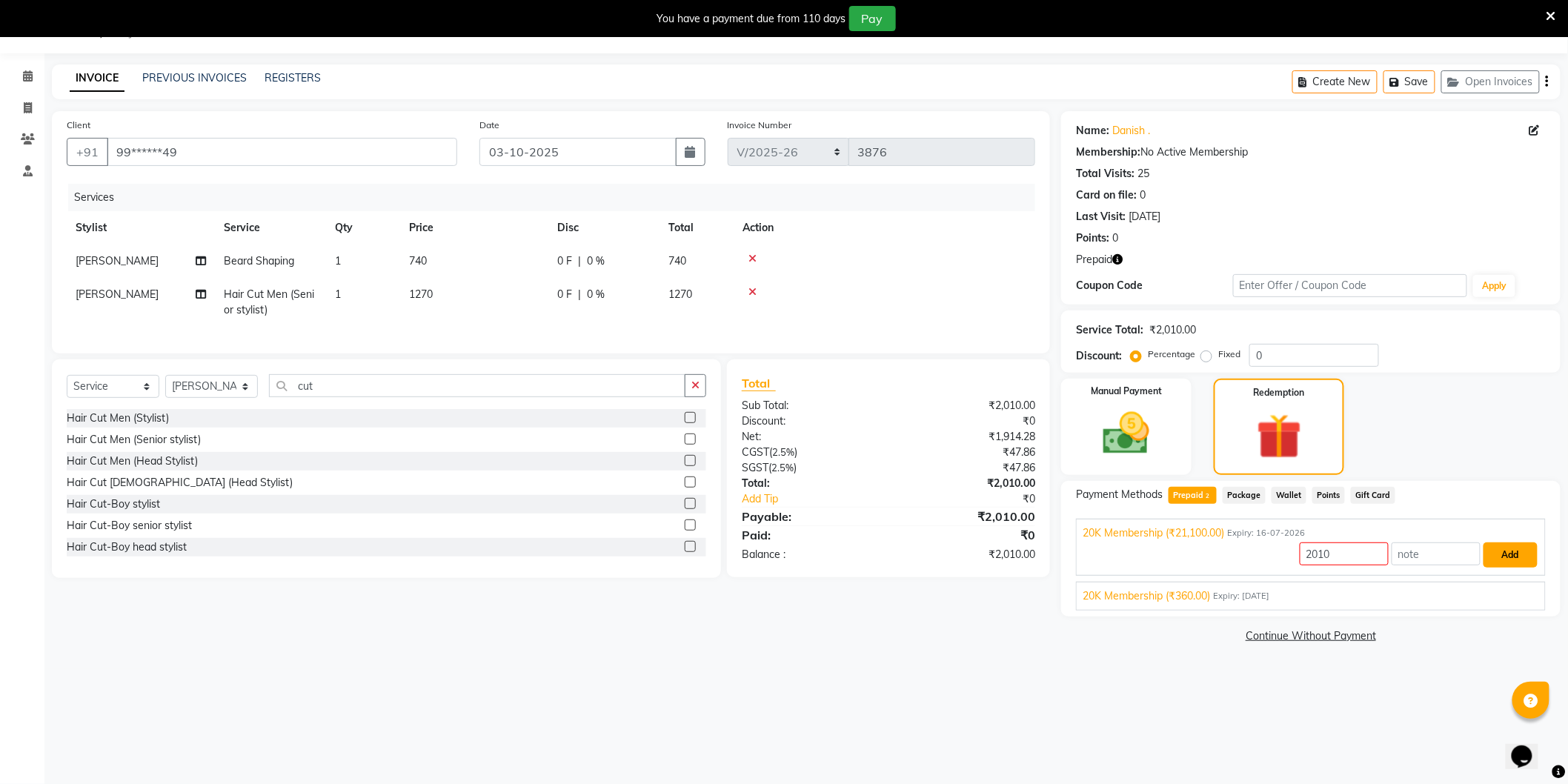
click at [1509, 546] on button "Add" at bounding box center [1510, 555] width 54 height 25
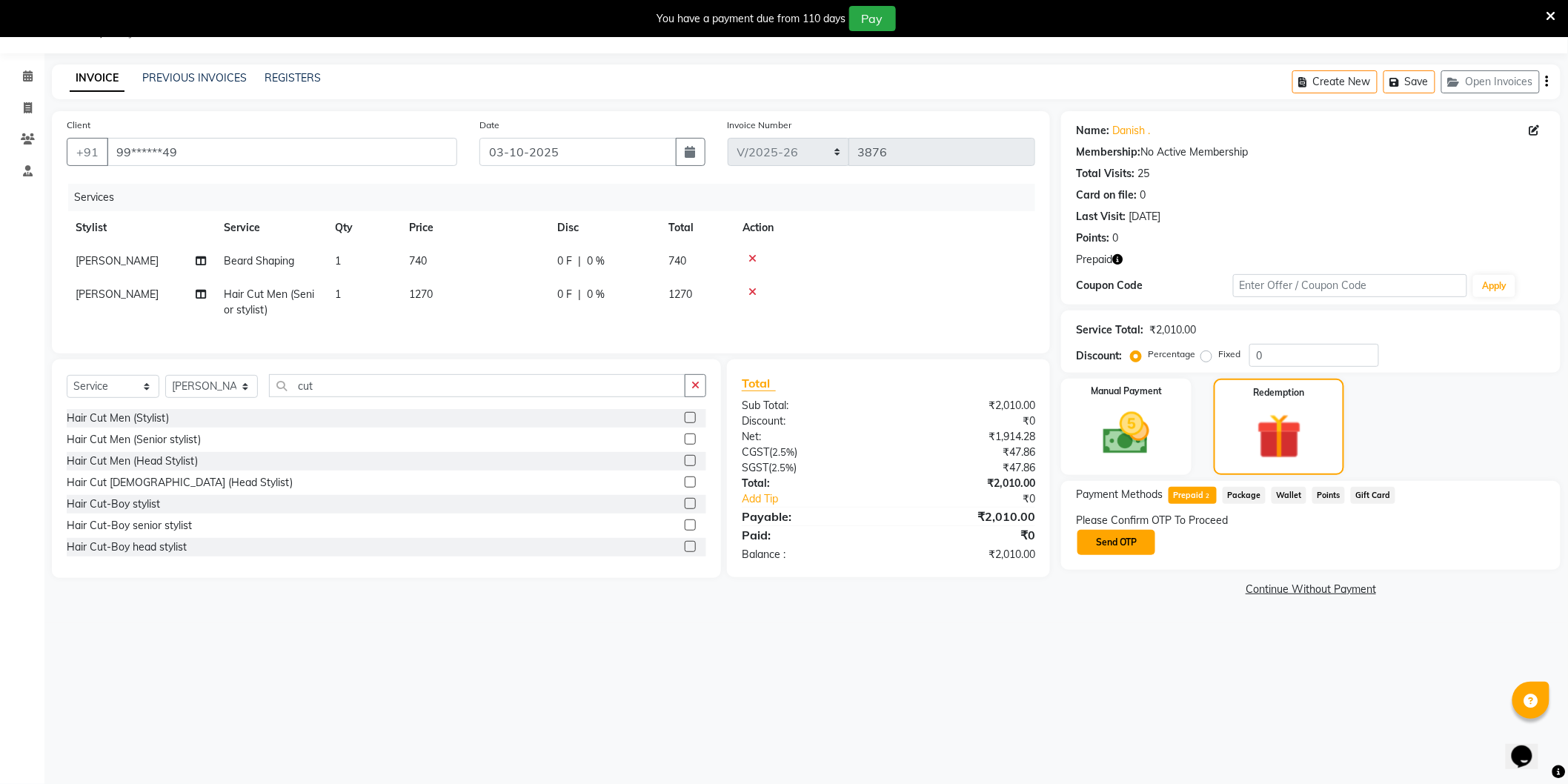
click at [1098, 544] on button "Send OTP" at bounding box center [1116, 542] width 77 height 25
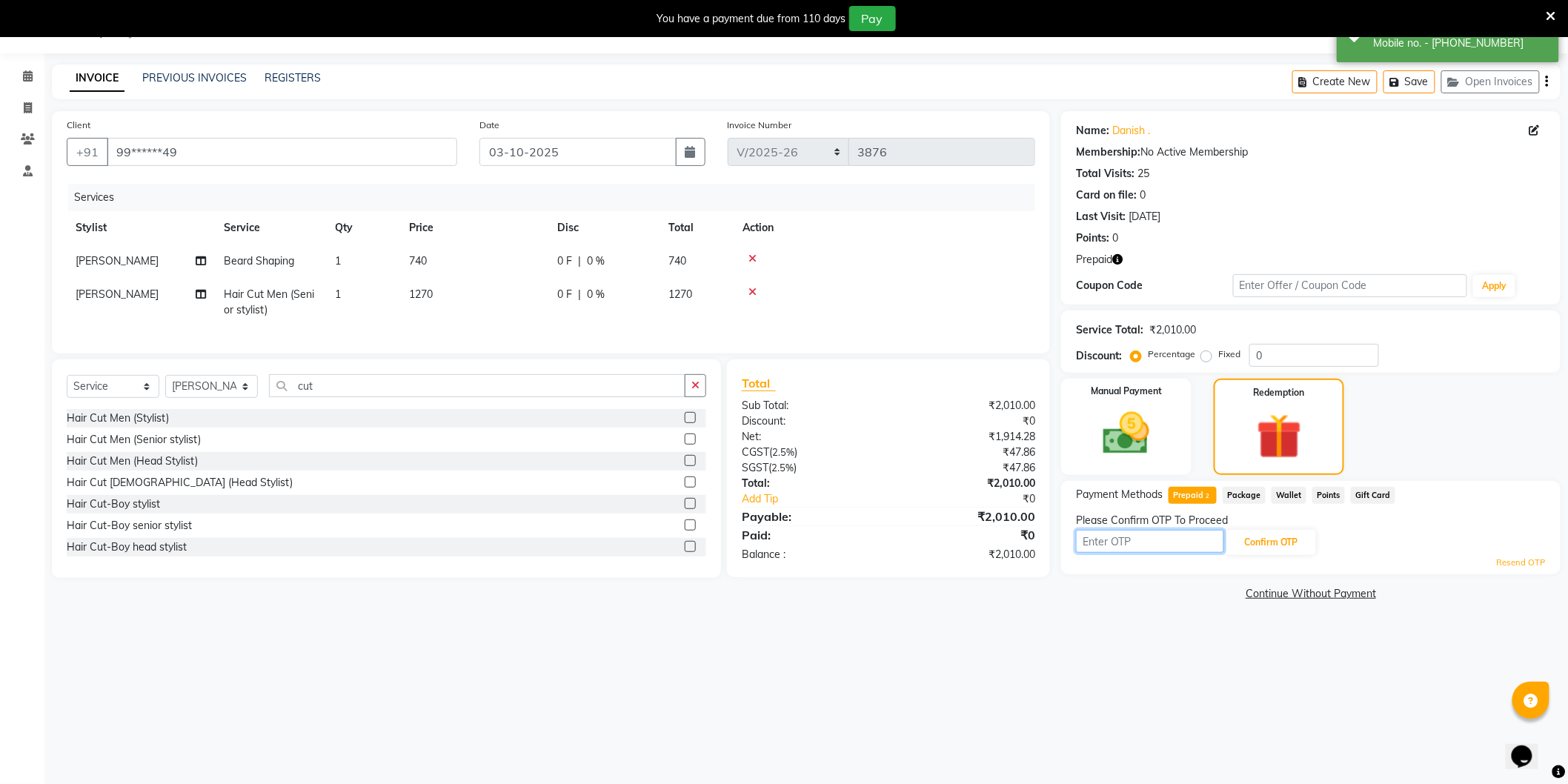
click at [1137, 544] on input "text" at bounding box center [1150, 542] width 148 height 23
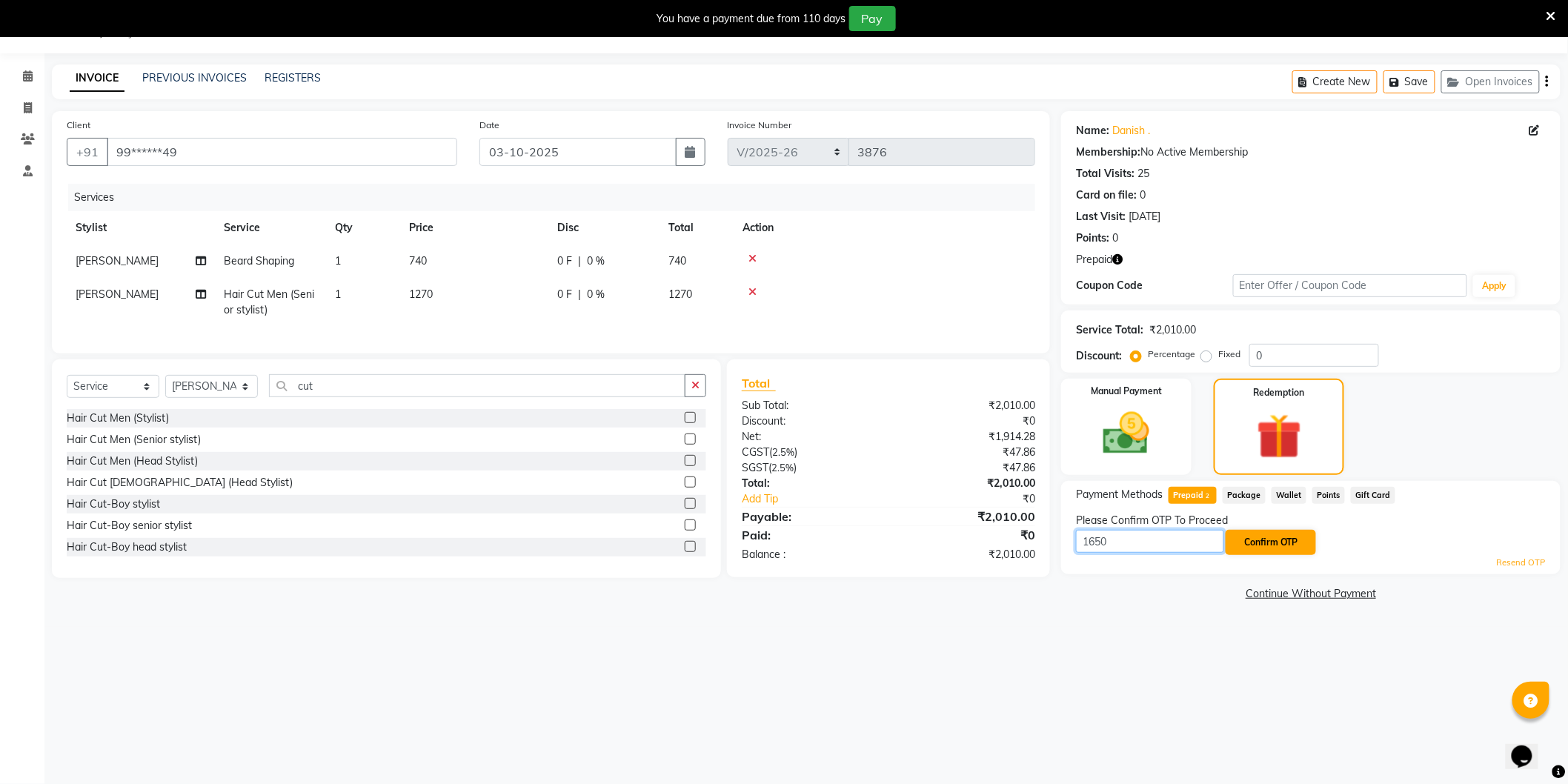
type input "1650"
click at [1277, 544] on button "Confirm OTP" at bounding box center [1271, 542] width 91 height 25
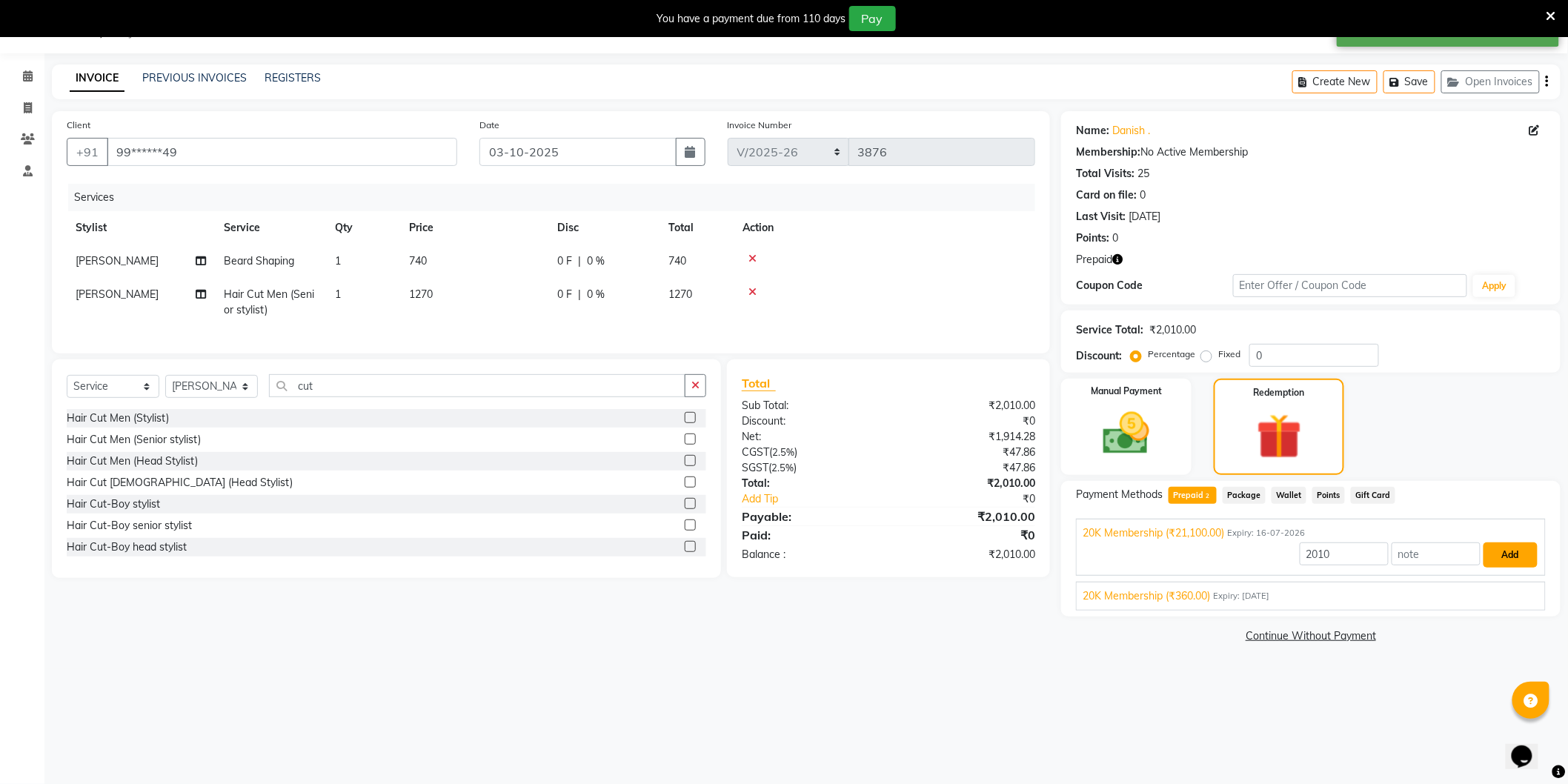
click at [1519, 555] on button "Add" at bounding box center [1510, 555] width 54 height 25
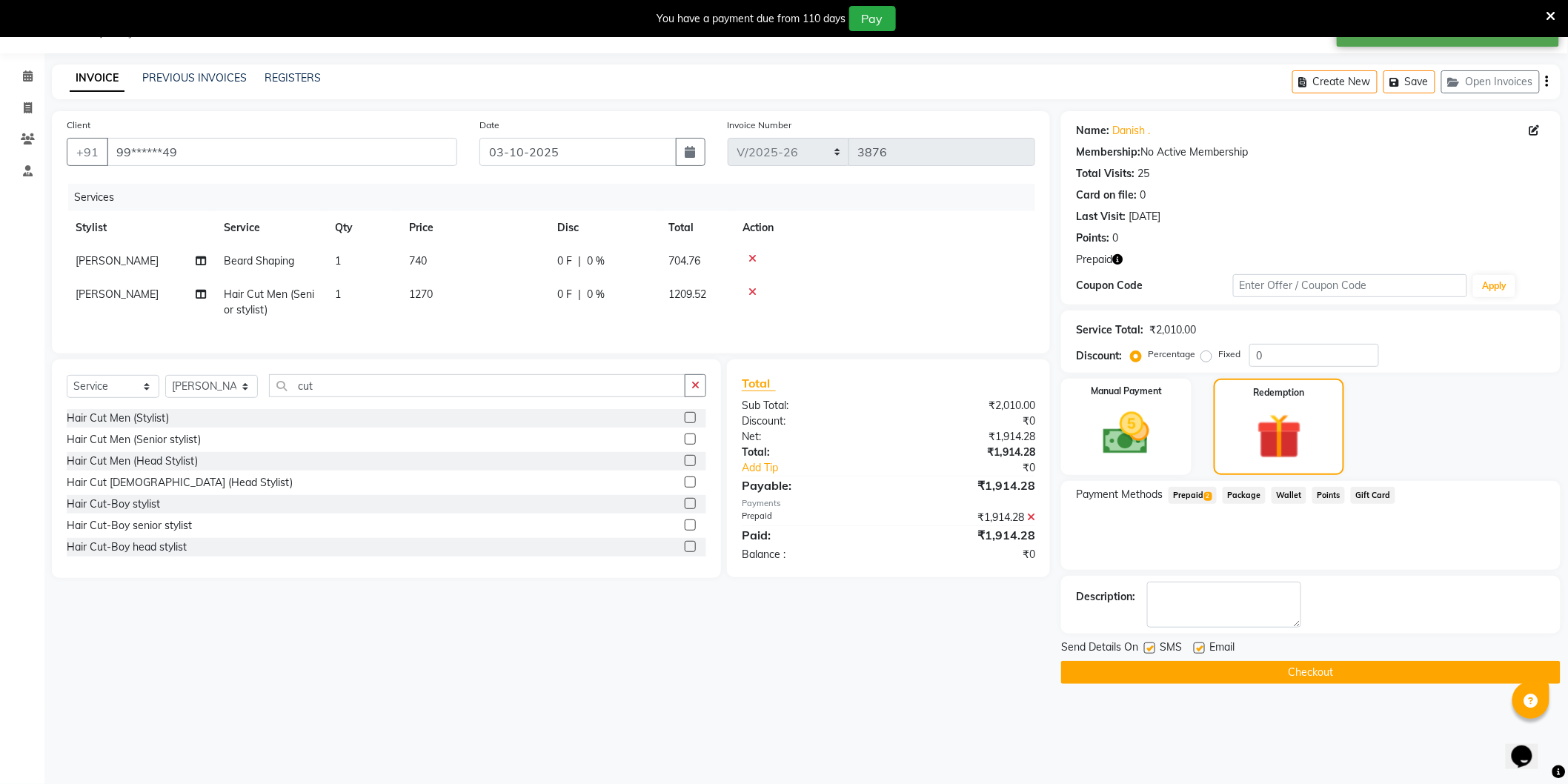
click at [1172, 664] on button "Checkout" at bounding box center [1310, 673] width 499 height 23
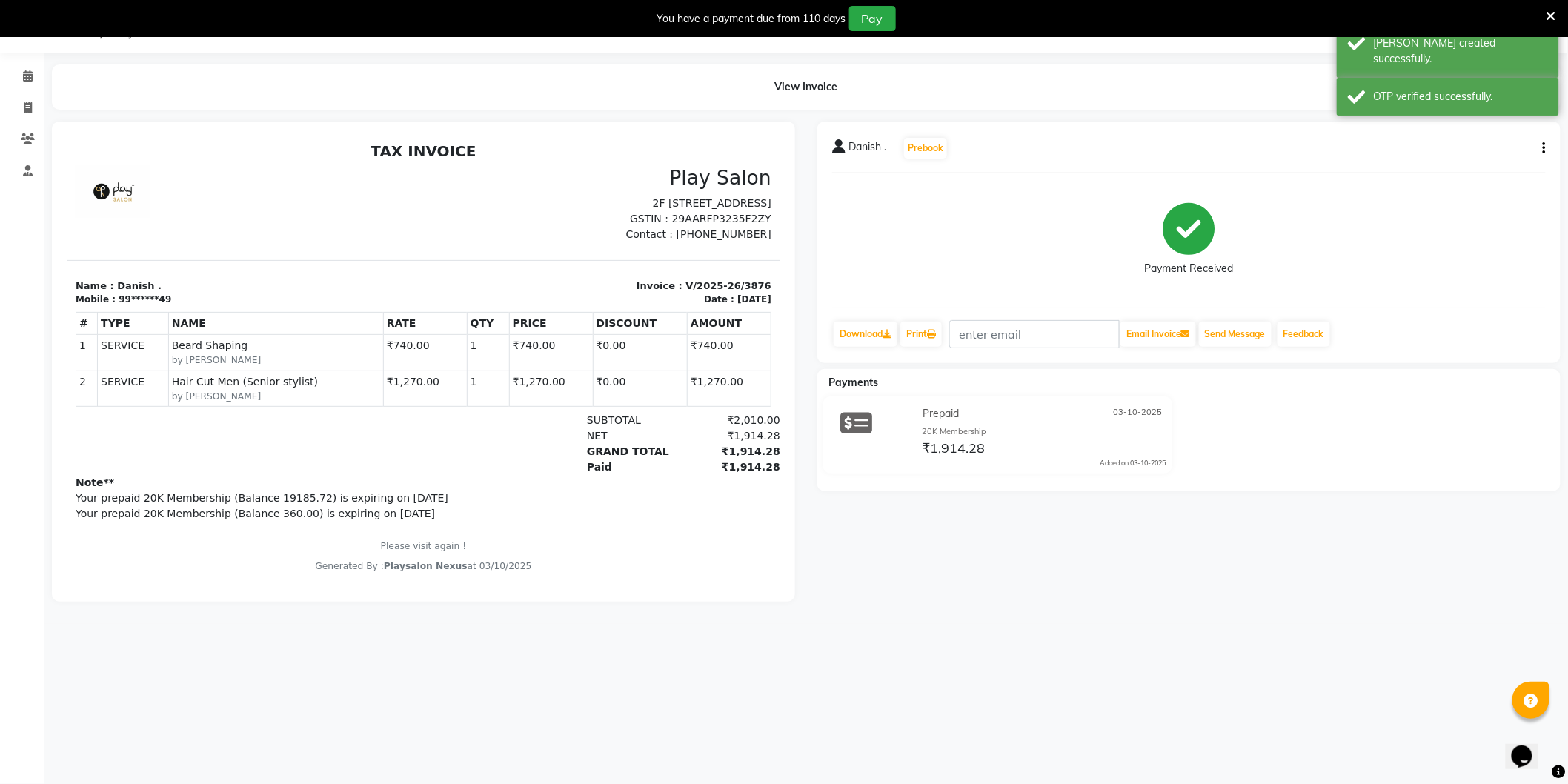
scroll to position [11, 0]
click at [921, 335] on link "Print" at bounding box center [921, 334] width 42 height 25
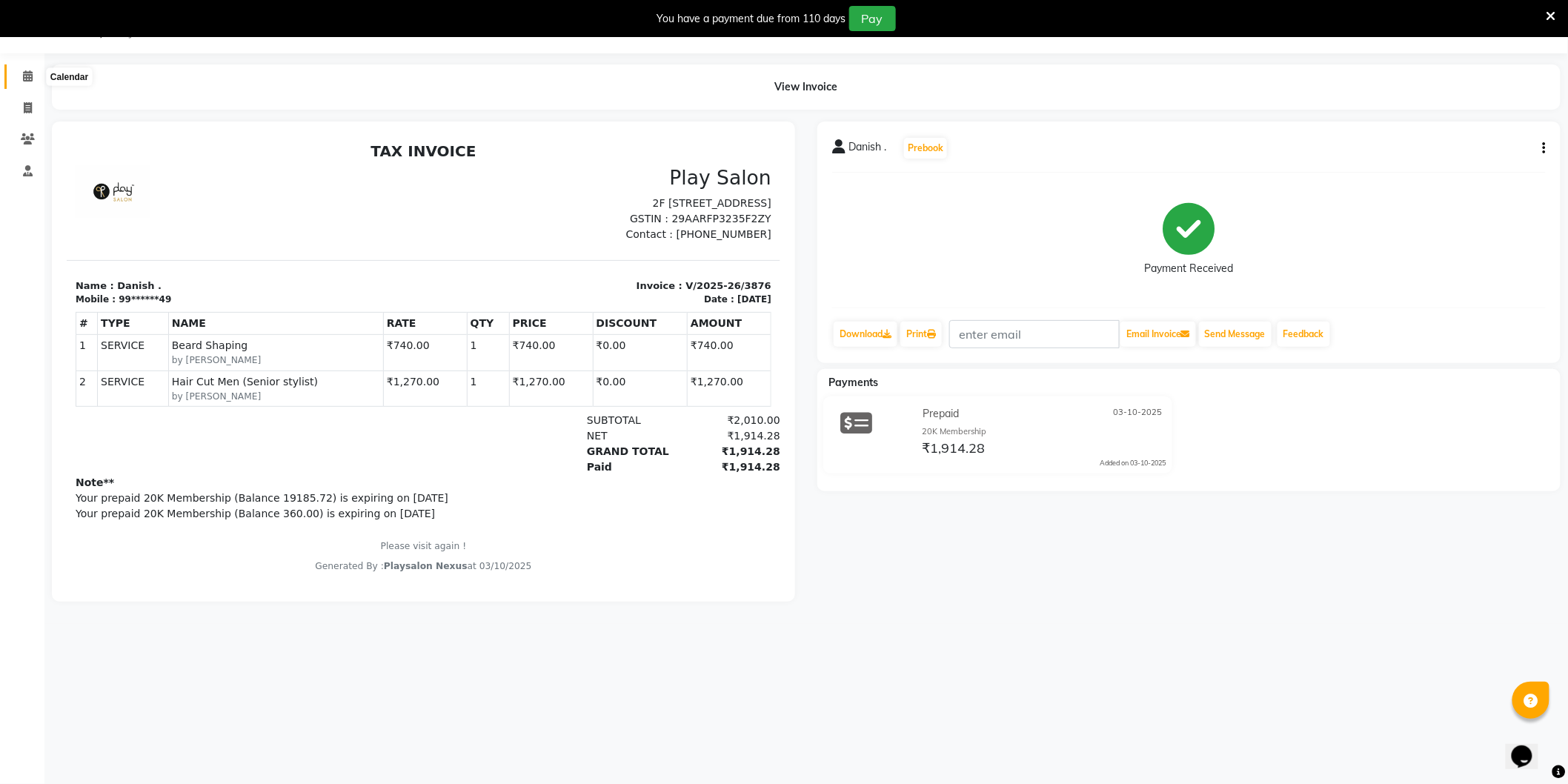
click at [25, 73] on icon at bounding box center [27, 76] width 9 height 11
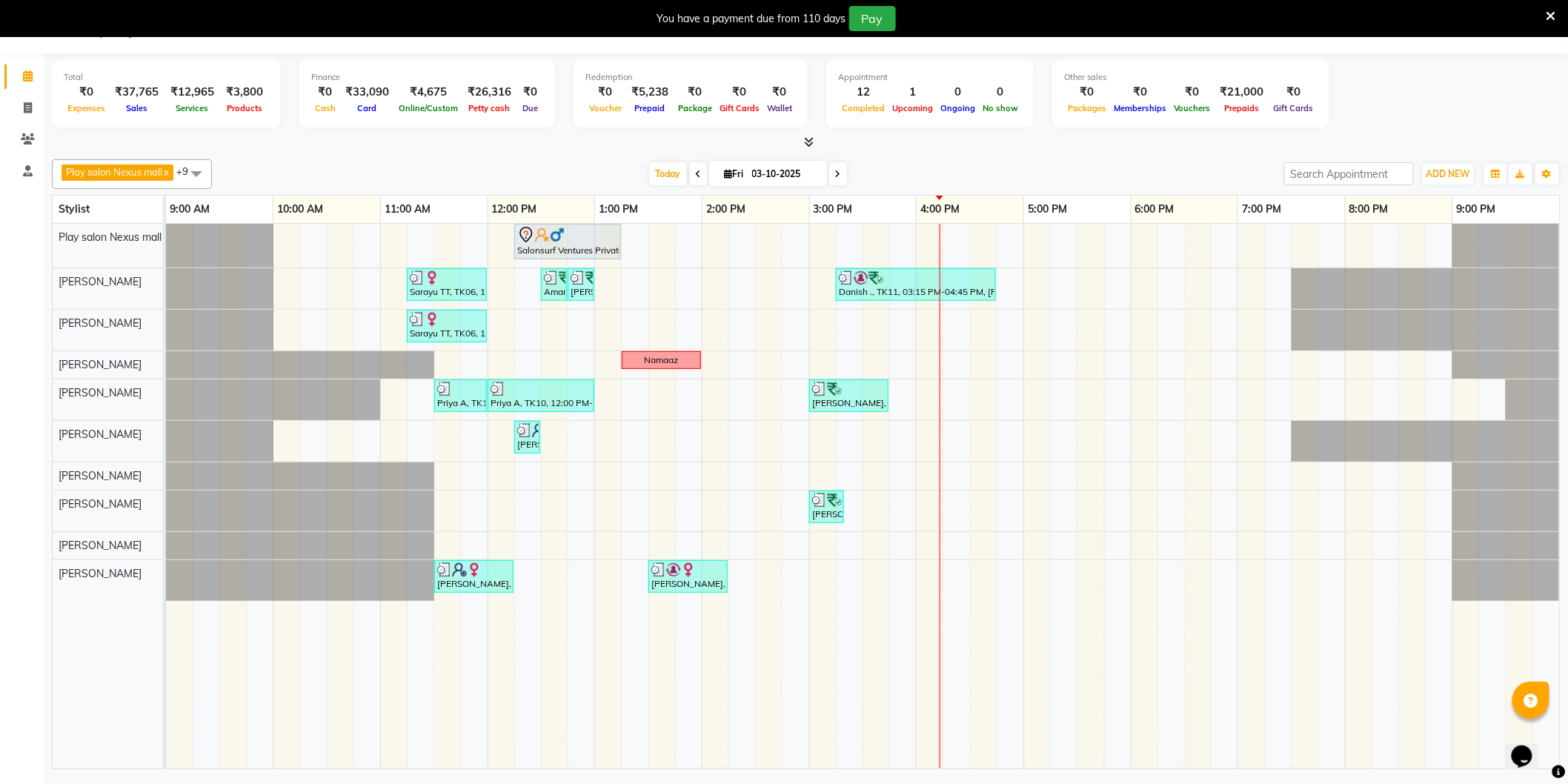
click at [841, 180] on span at bounding box center [838, 174] width 18 height 23
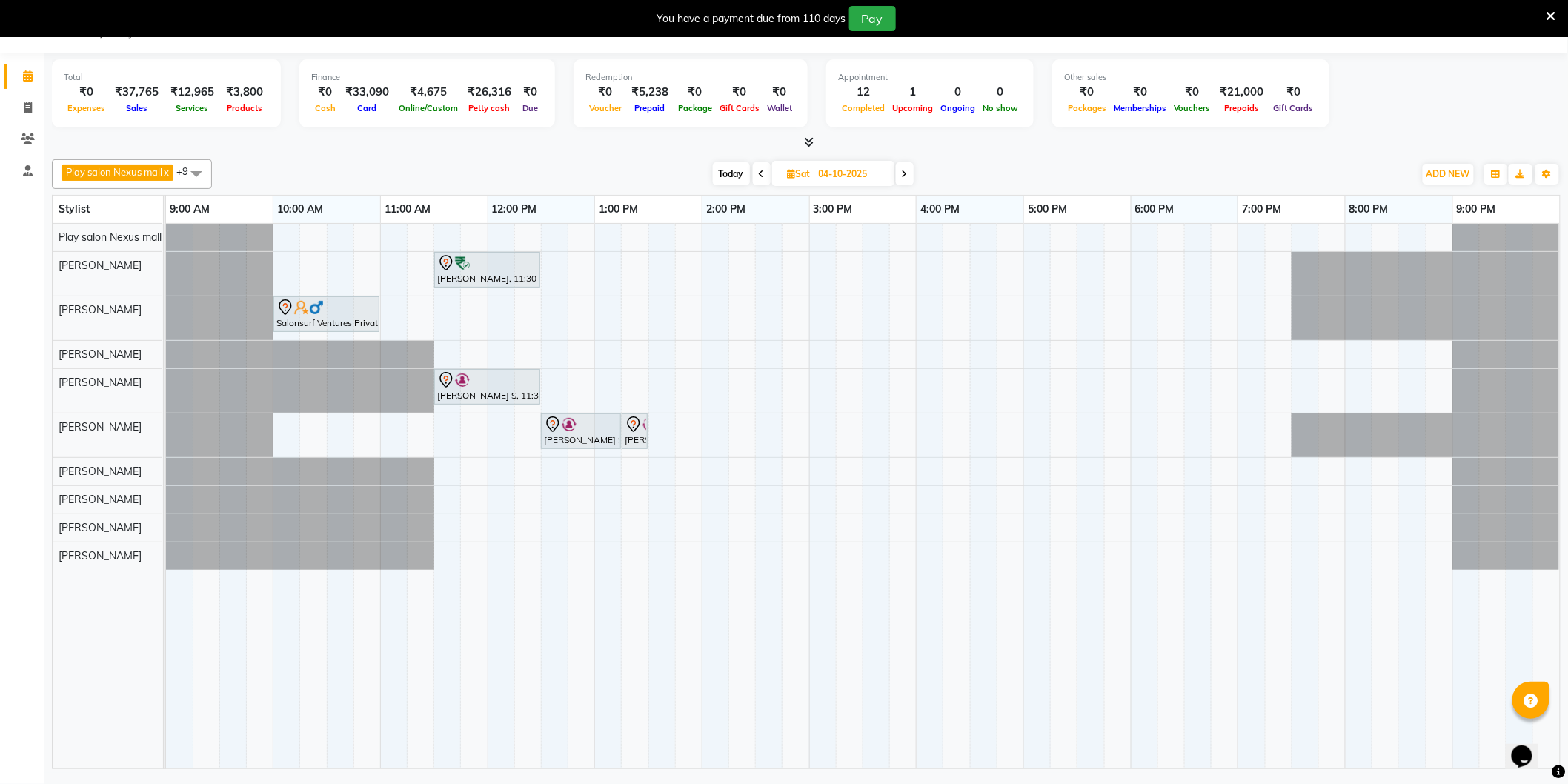
click at [734, 174] on span "Today" at bounding box center [731, 174] width 37 height 23
type input "03-10-2025"
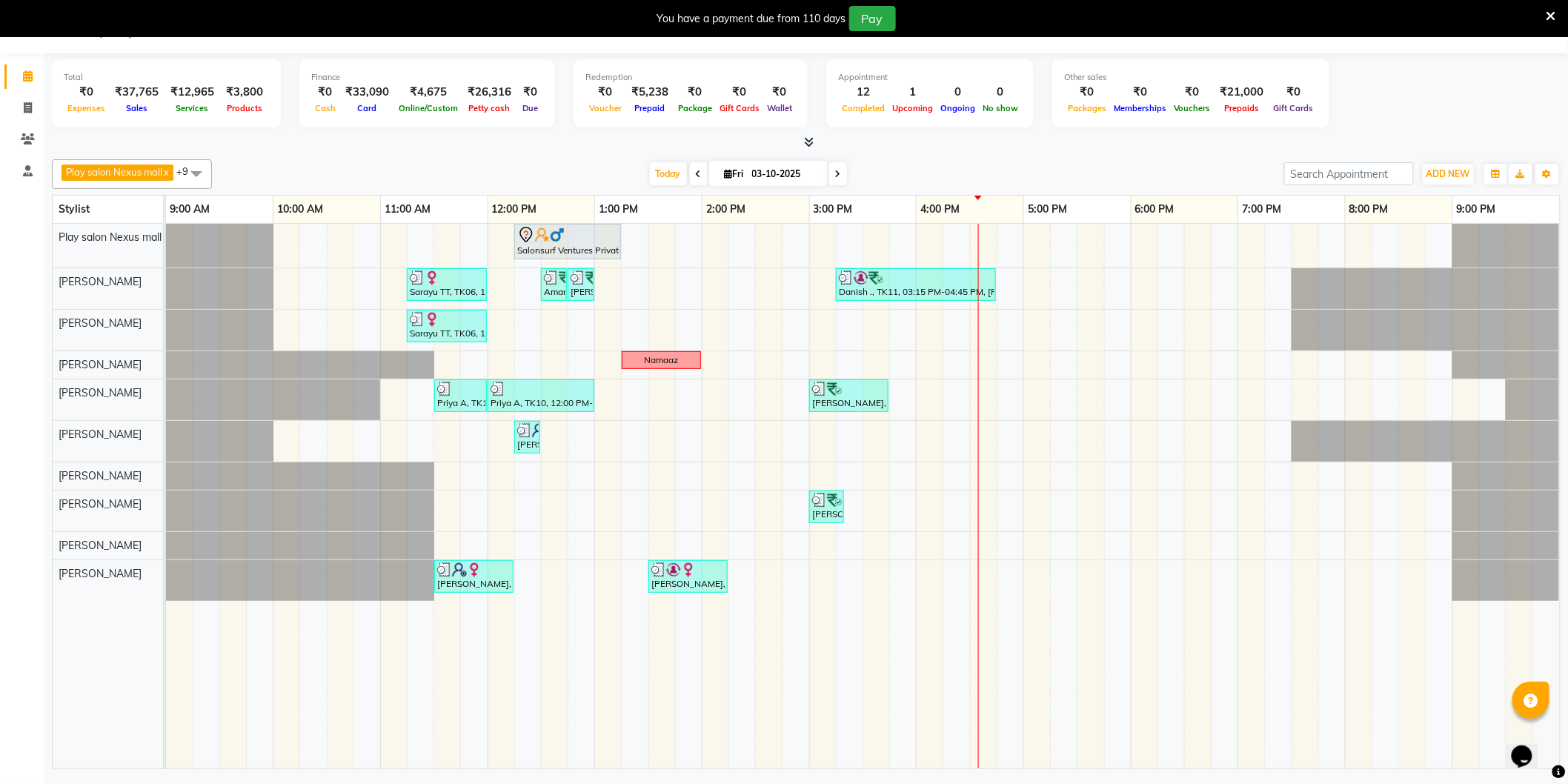
click at [872, 330] on div "Salonsurf Ventures Private Limited, TK05, 12:15 PM-01:15 PM, INOA Root Touch-up…" at bounding box center [863, 495] width 1394 height 544
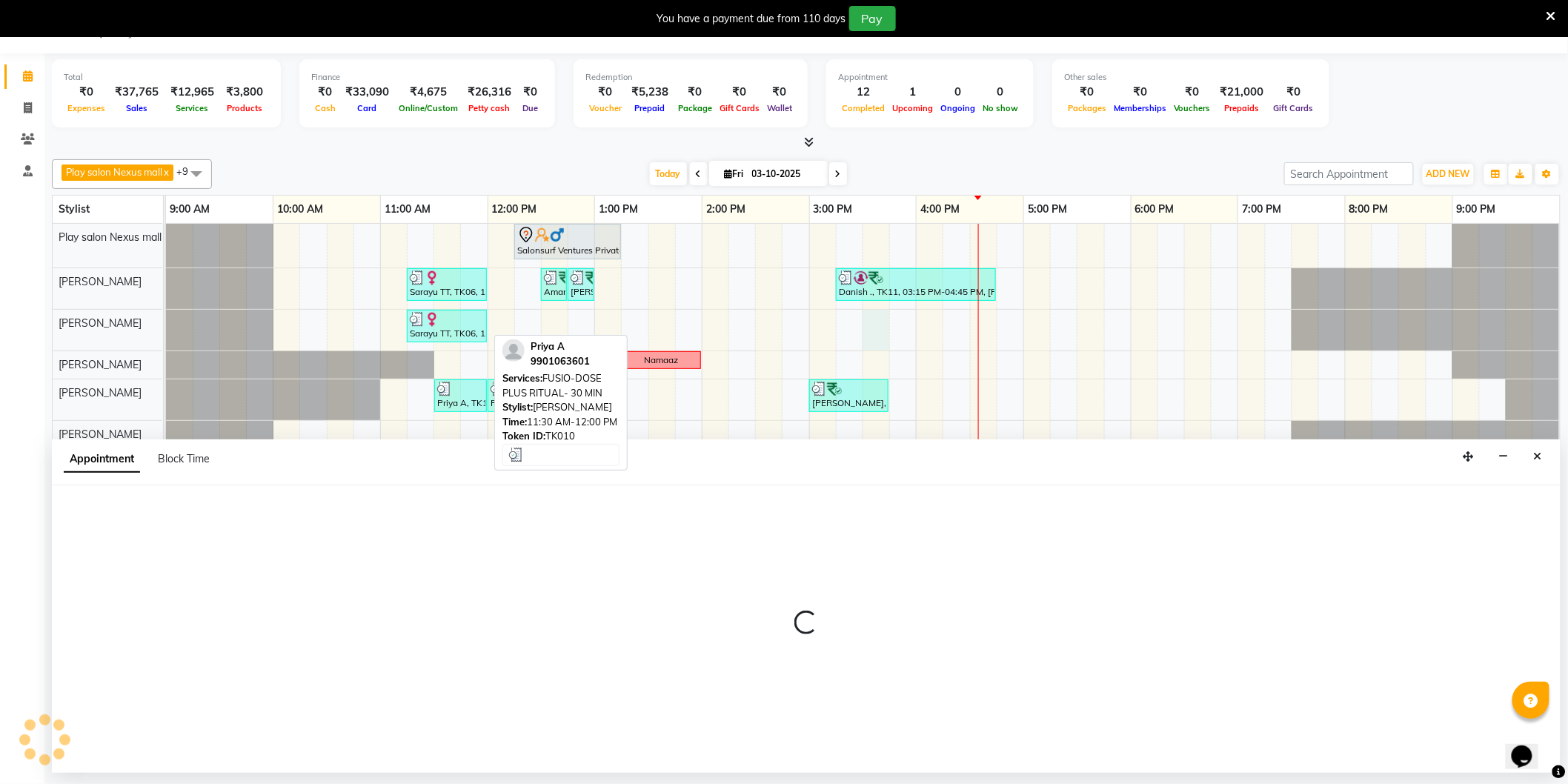
select select "81405"
select select "930"
select select "tentative"
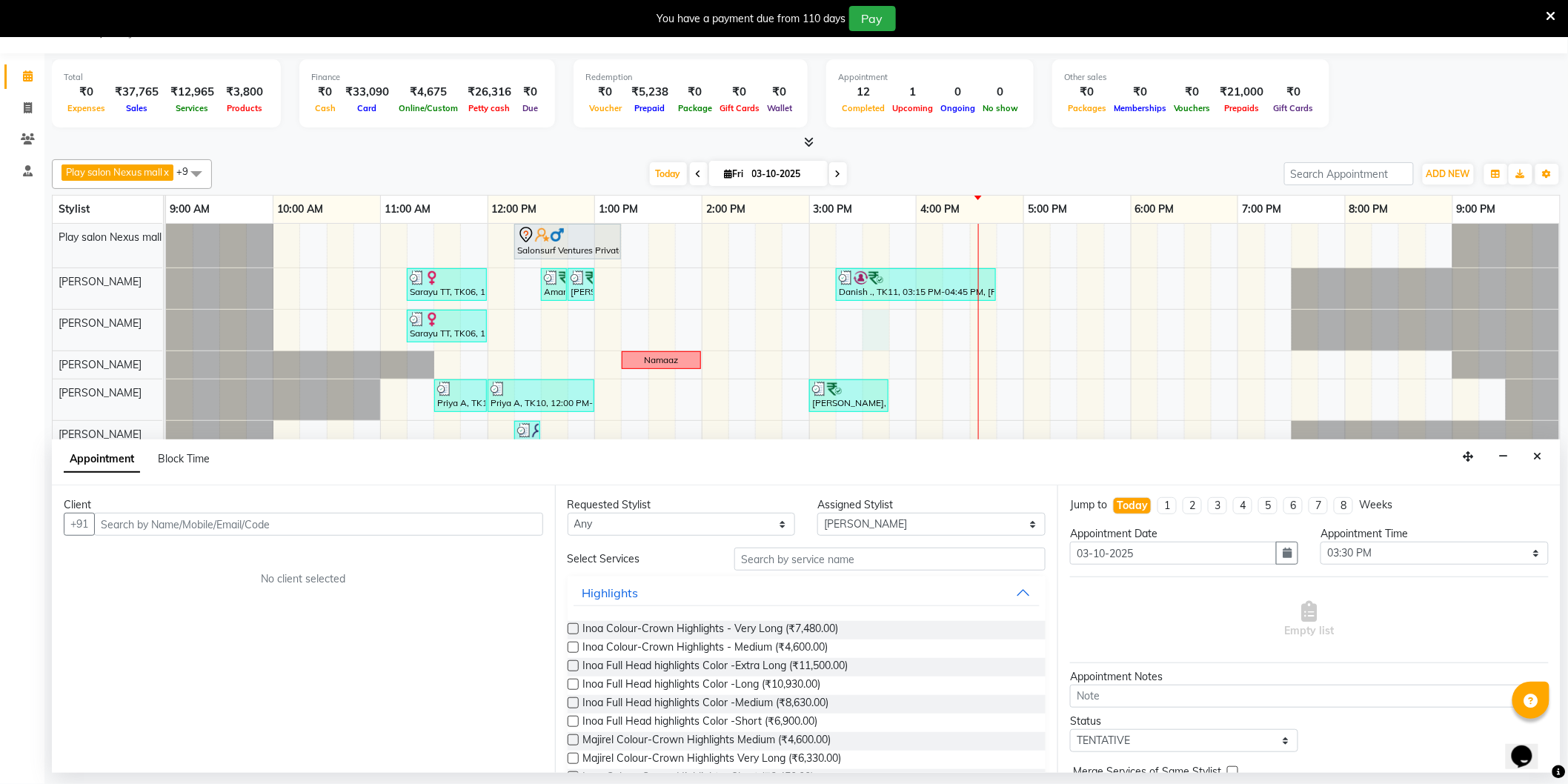
drag, startPoint x: 321, startPoint y: 520, endPoint x: 309, endPoint y: 517, distance: 12.4
click at [309, 517] on input "text" at bounding box center [319, 525] width 449 height 23
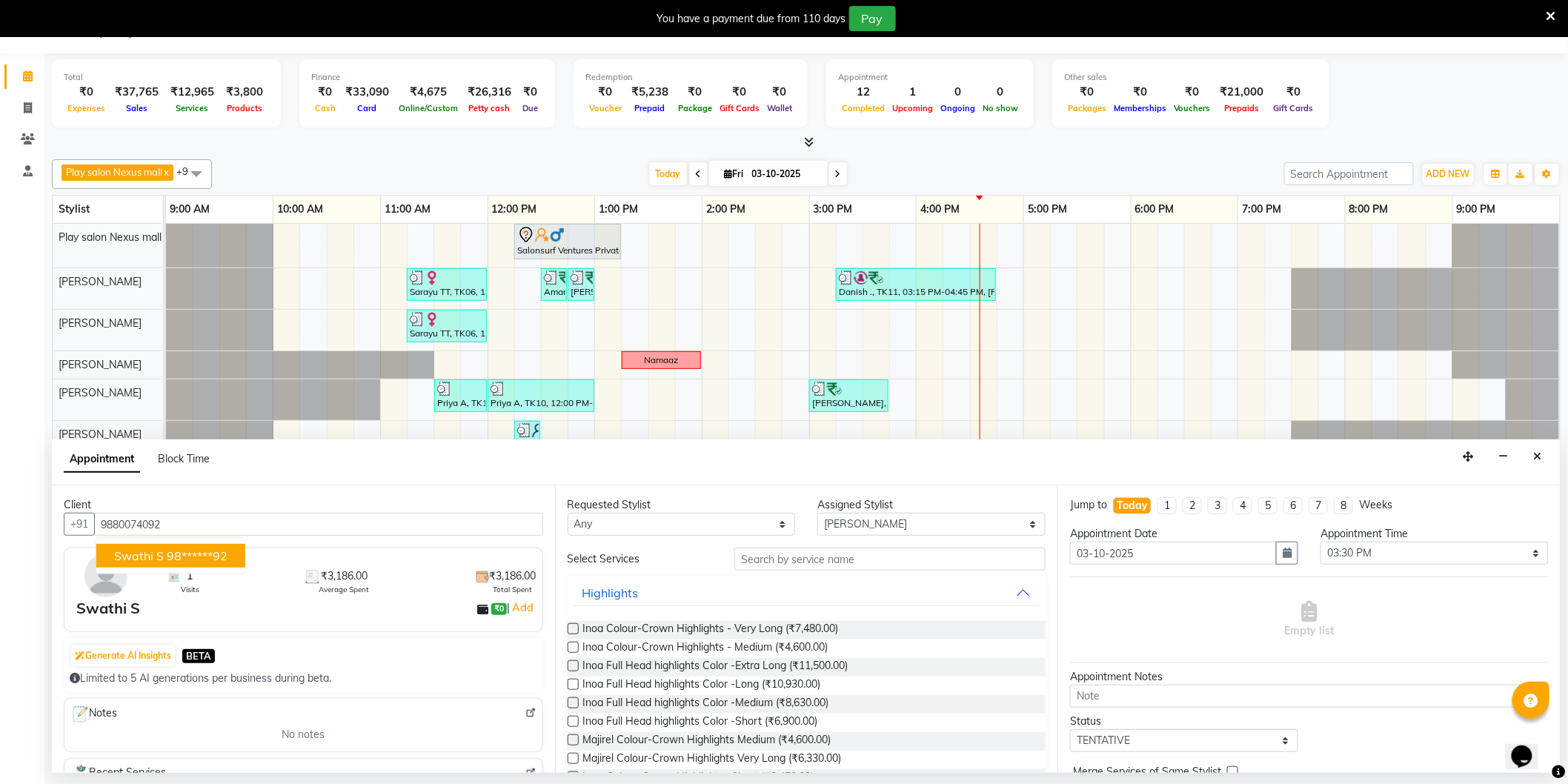
click at [184, 549] on ngb-highlight "98******92" at bounding box center [197, 556] width 60 height 15
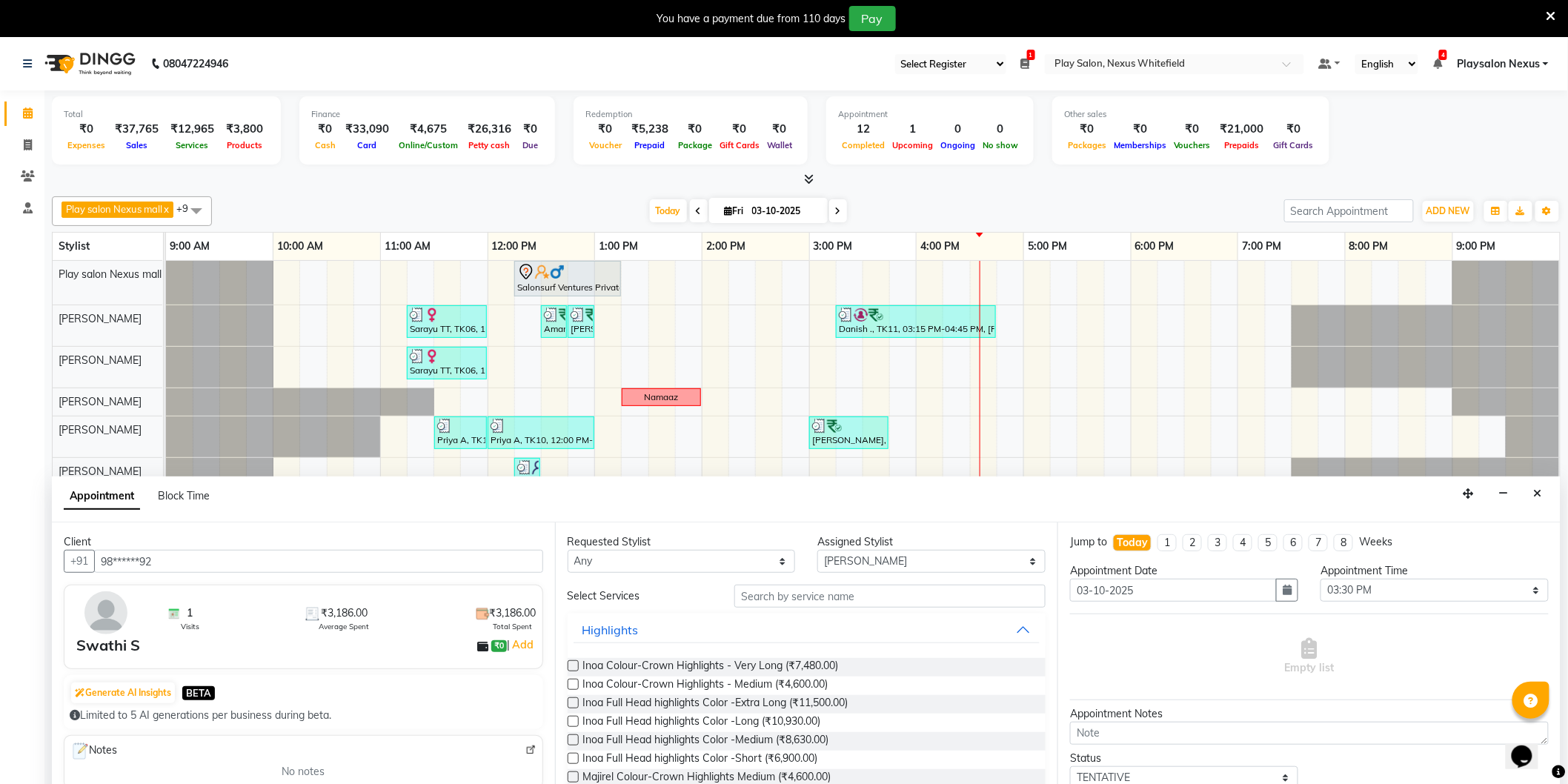
type input "98******92"
click at [779, 596] on input "text" at bounding box center [890, 596] width 311 height 23
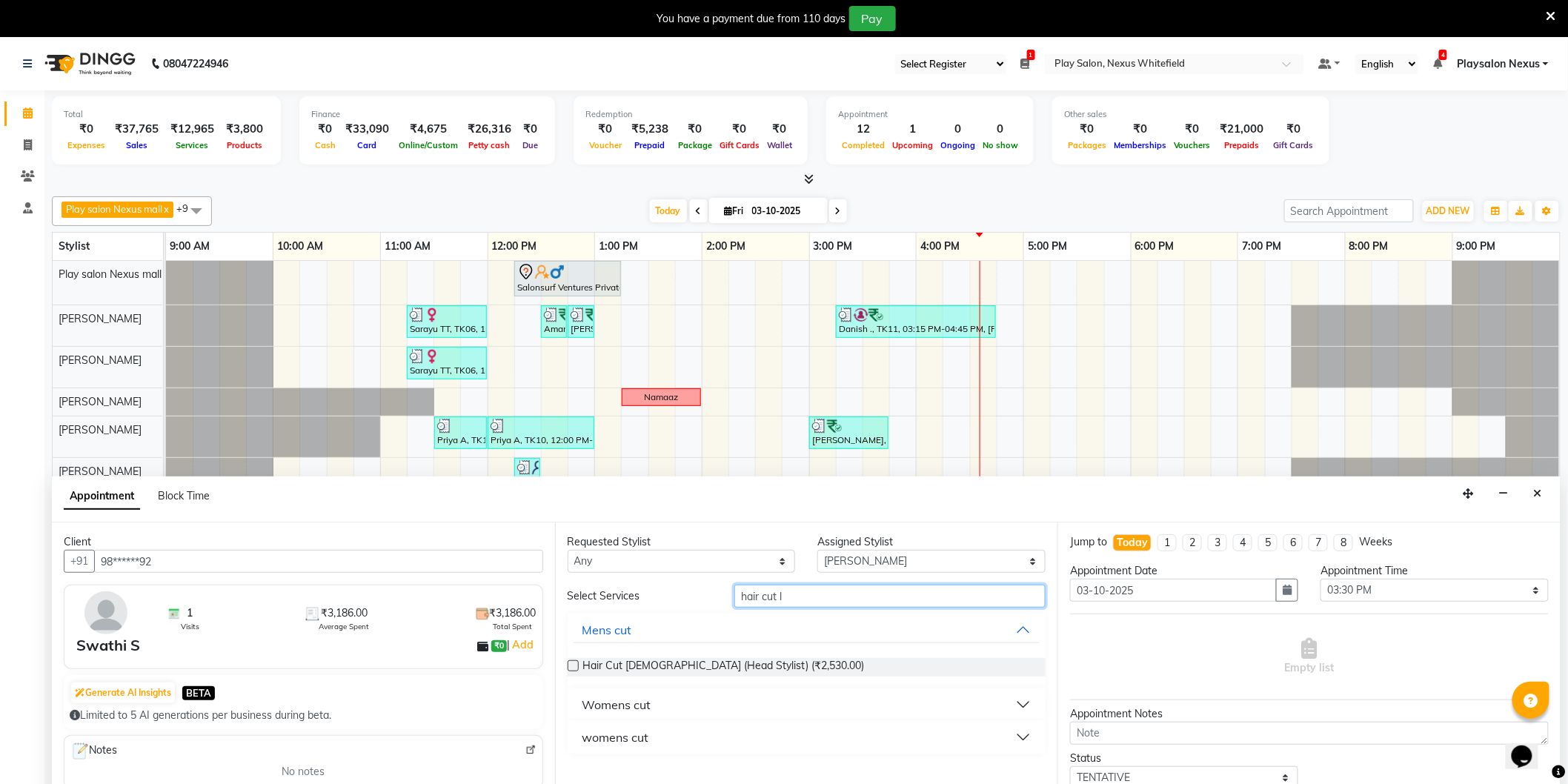
type input "hair cut l"
click at [655, 737] on button "womens cut" at bounding box center [807, 737] width 467 height 26
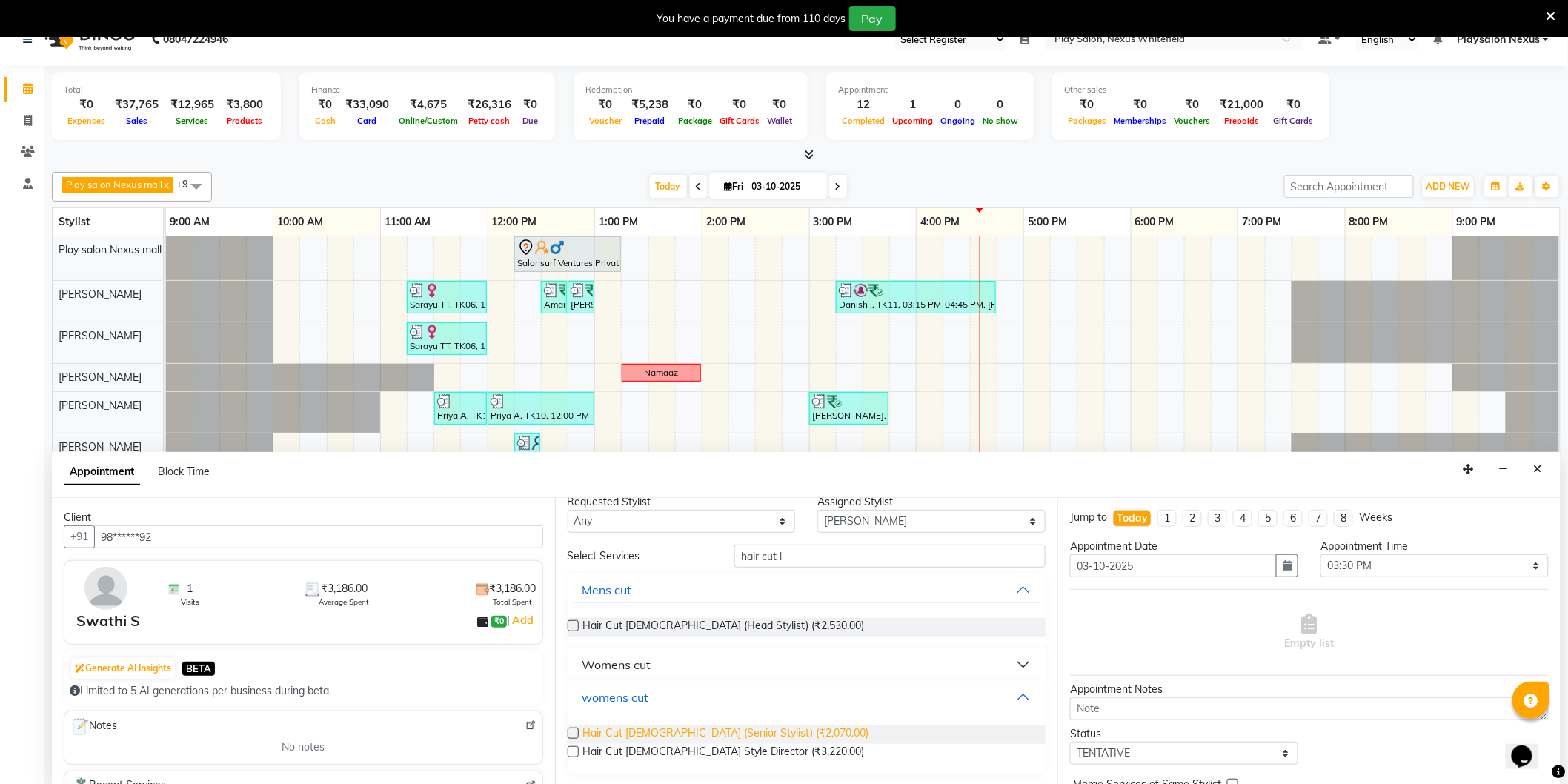
scroll to position [37, 0]
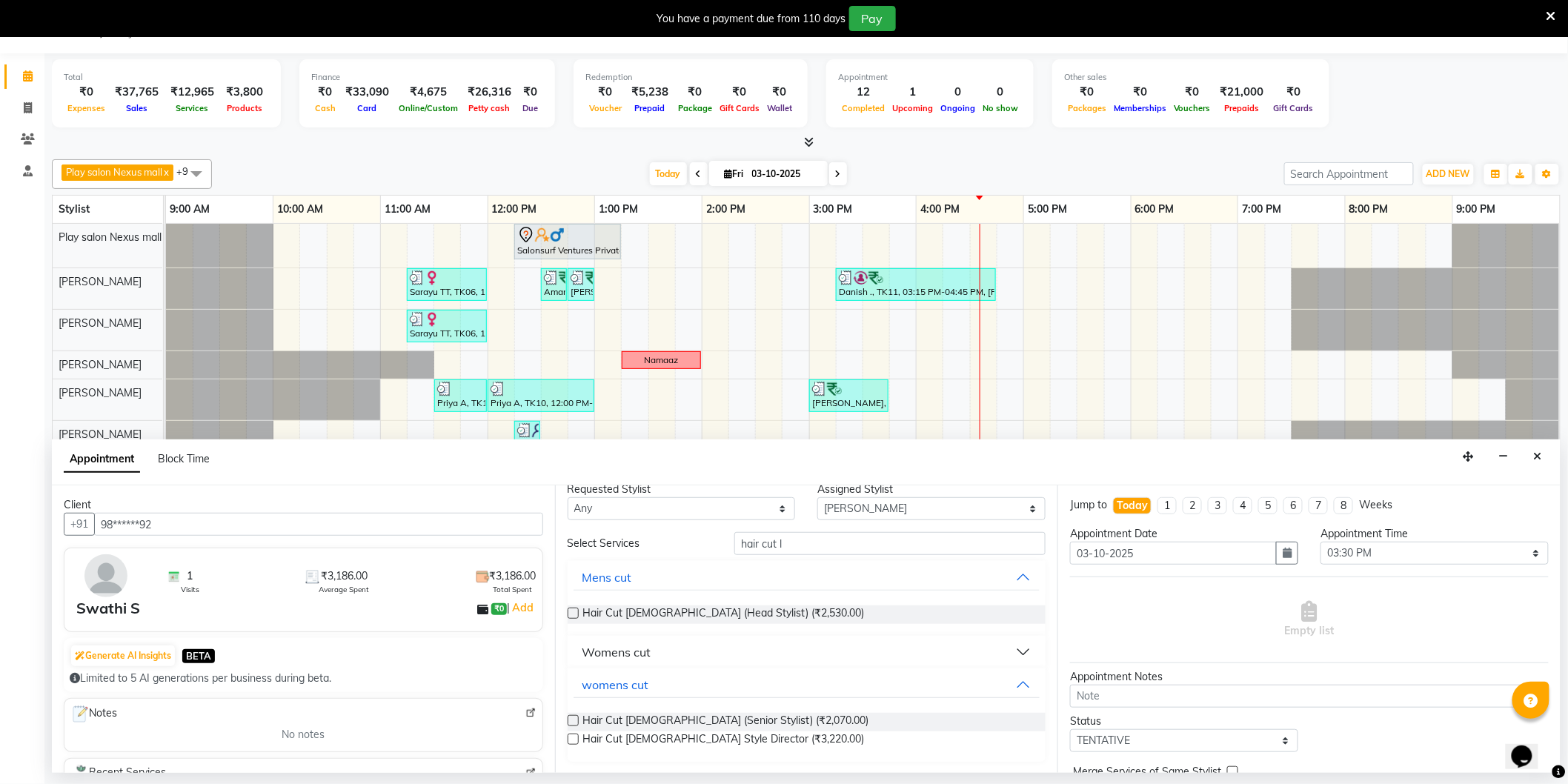
click at [575, 724] on label at bounding box center [574, 721] width 11 height 11
click at [575, 724] on input "checkbox" at bounding box center [573, 722] width 9 height 9
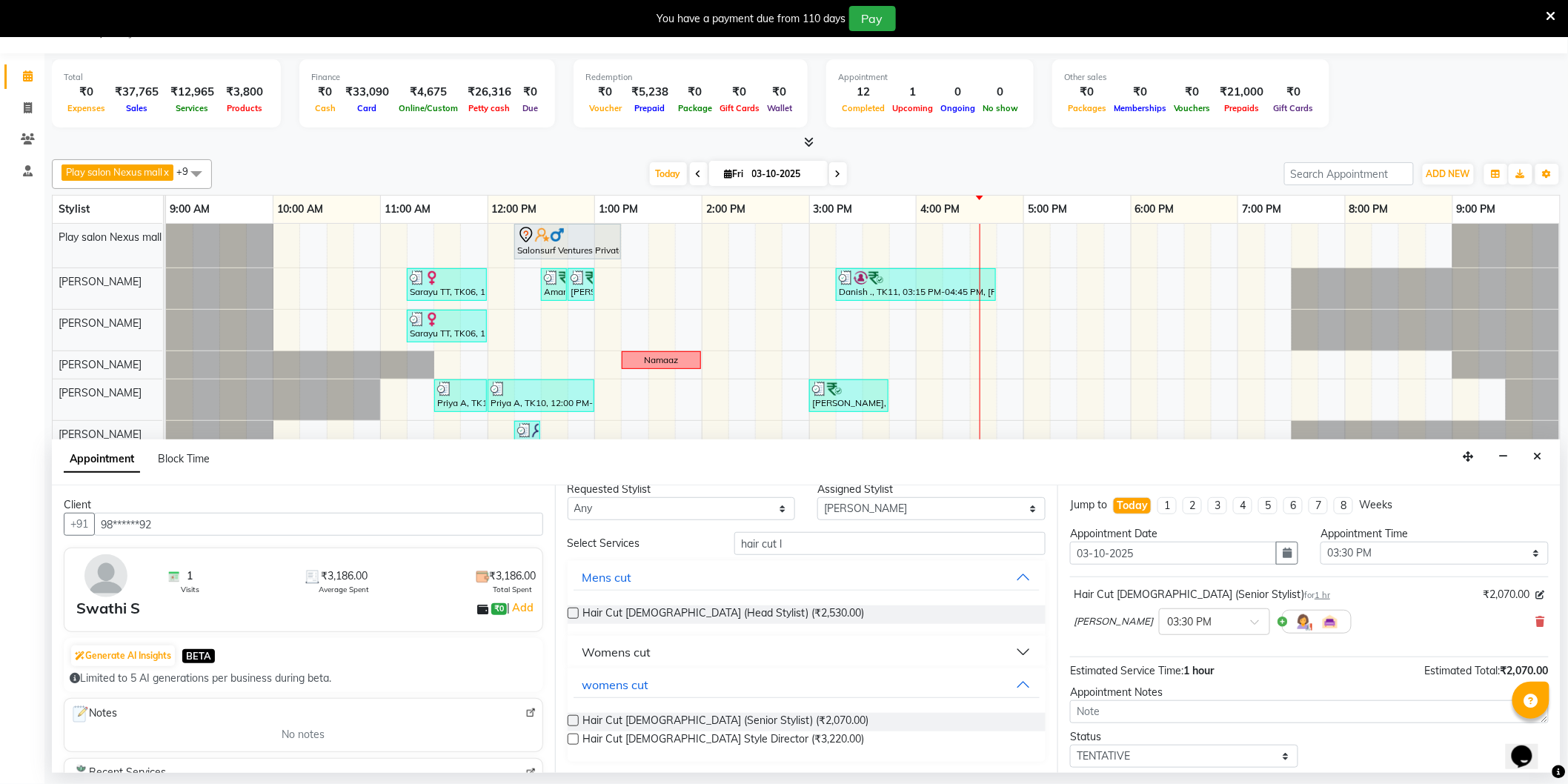
click at [575, 724] on label at bounding box center [574, 721] width 11 height 11
click at [575, 724] on input "checkbox" at bounding box center [573, 722] width 9 height 9
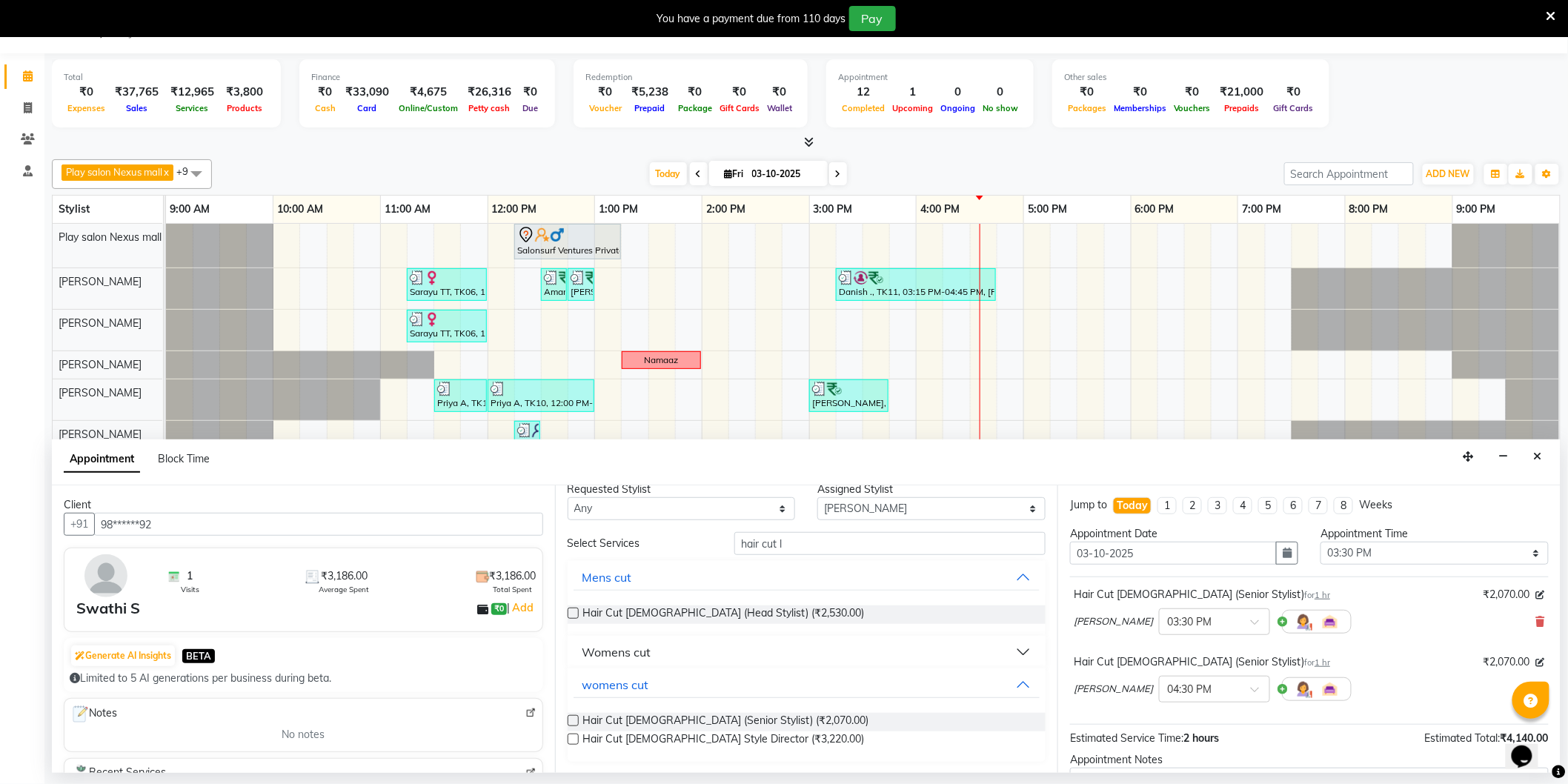
click at [575, 723] on label at bounding box center [574, 721] width 11 height 11
click at [575, 723] on input "checkbox" at bounding box center [573, 722] width 9 height 9
checkbox input "false"
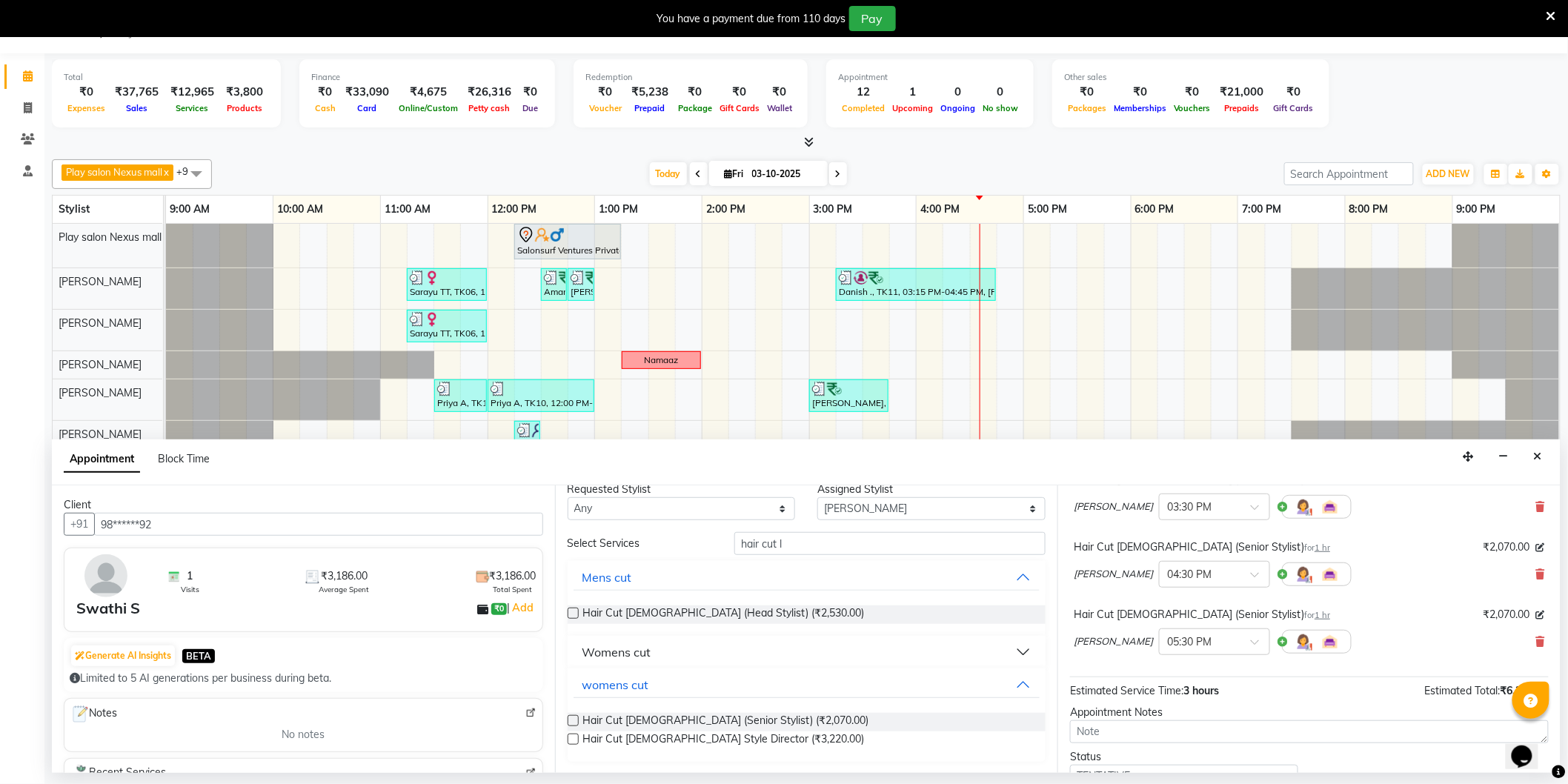
scroll to position [223, 0]
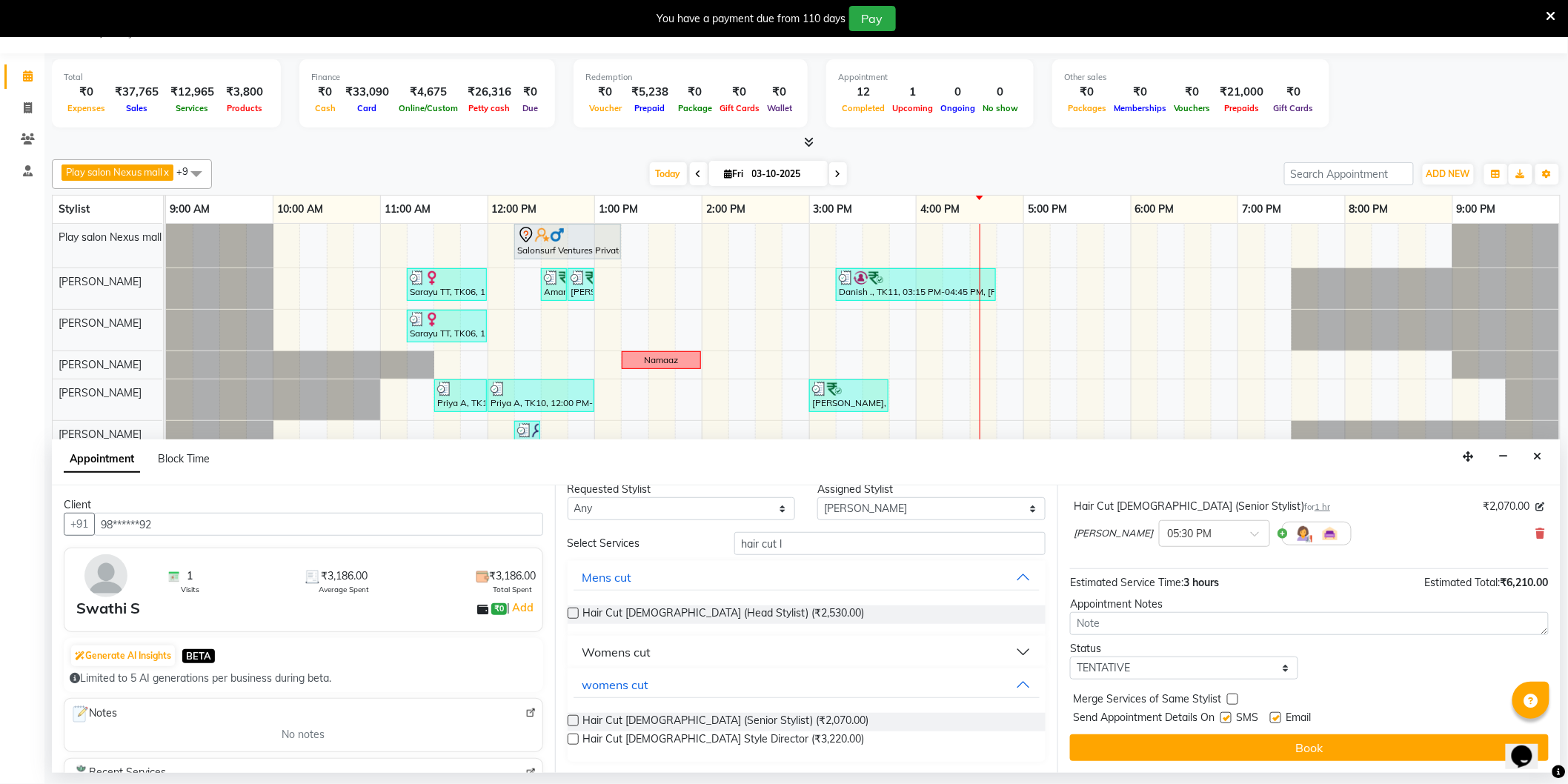
click at [1313, 751] on button "Book" at bounding box center [1309, 747] width 478 height 26
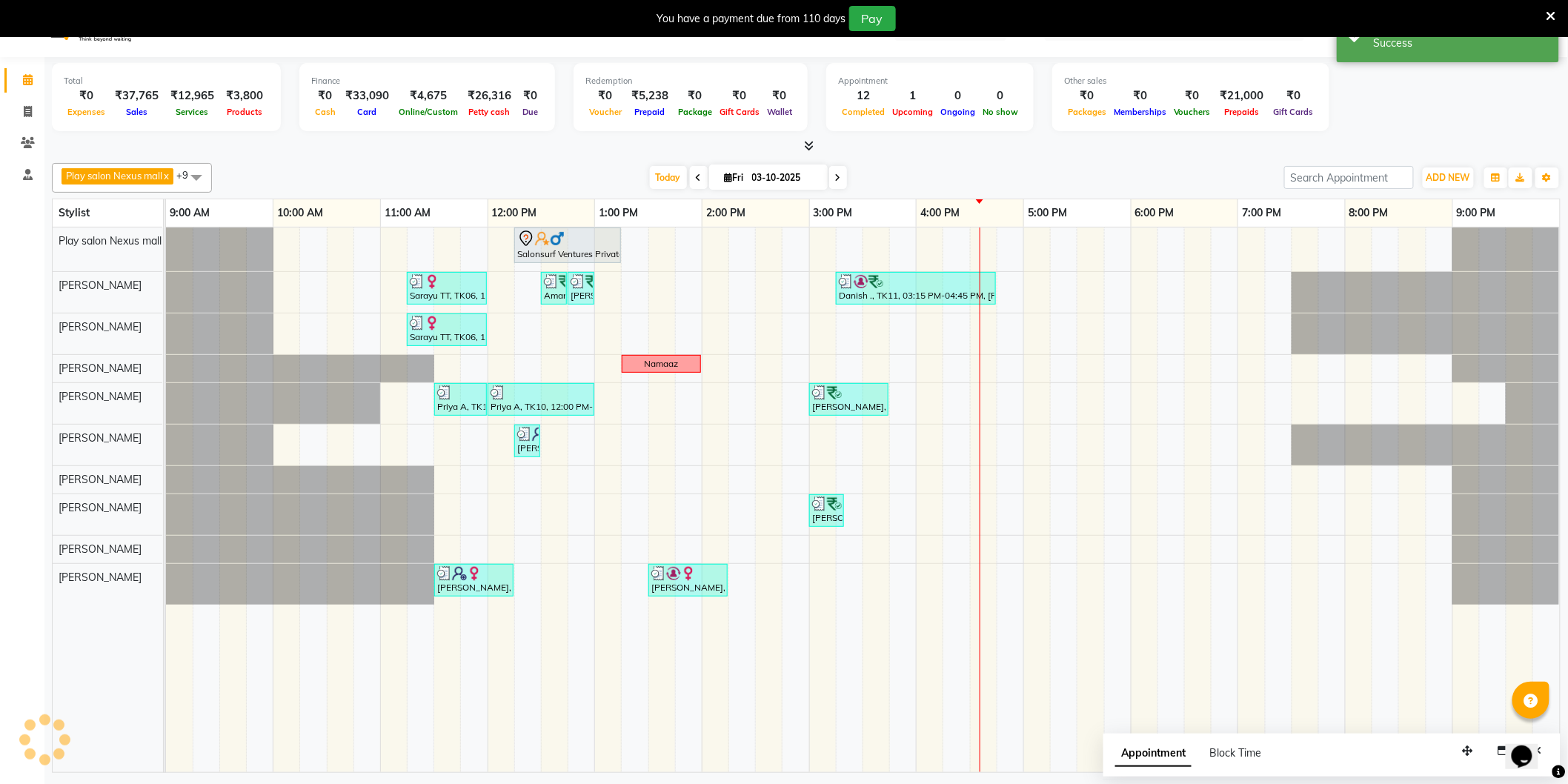
scroll to position [0, 0]
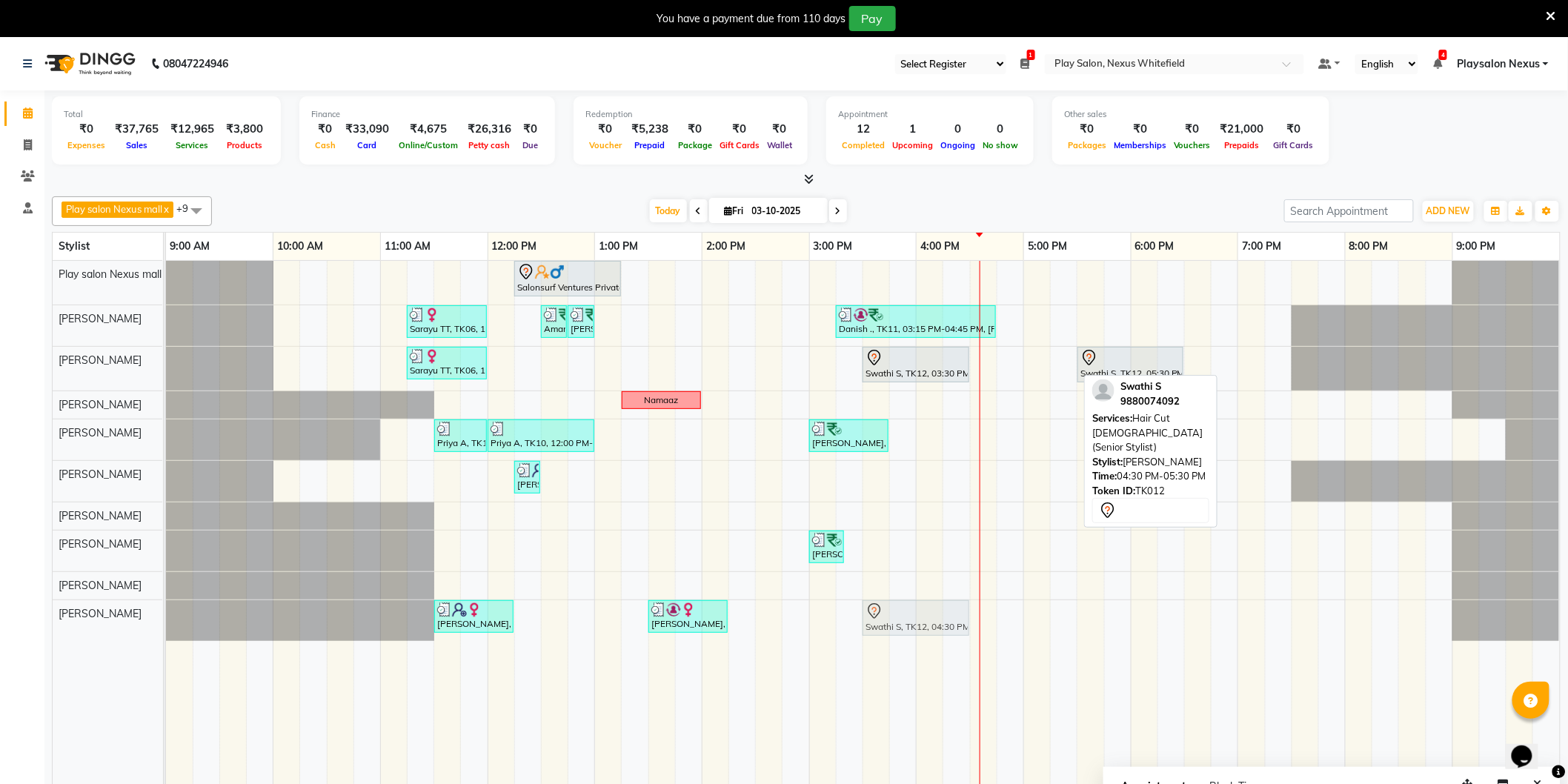
drag, startPoint x: 1027, startPoint y: 365, endPoint x: 915, endPoint y: 616, distance: 274.9
click at [915, 616] on tbody "Salonsurf Ventures Private Limited, TK05, 12:15 PM-01:15 PM, INOA Root Touch-up…" at bounding box center [863, 451] width 1394 height 380
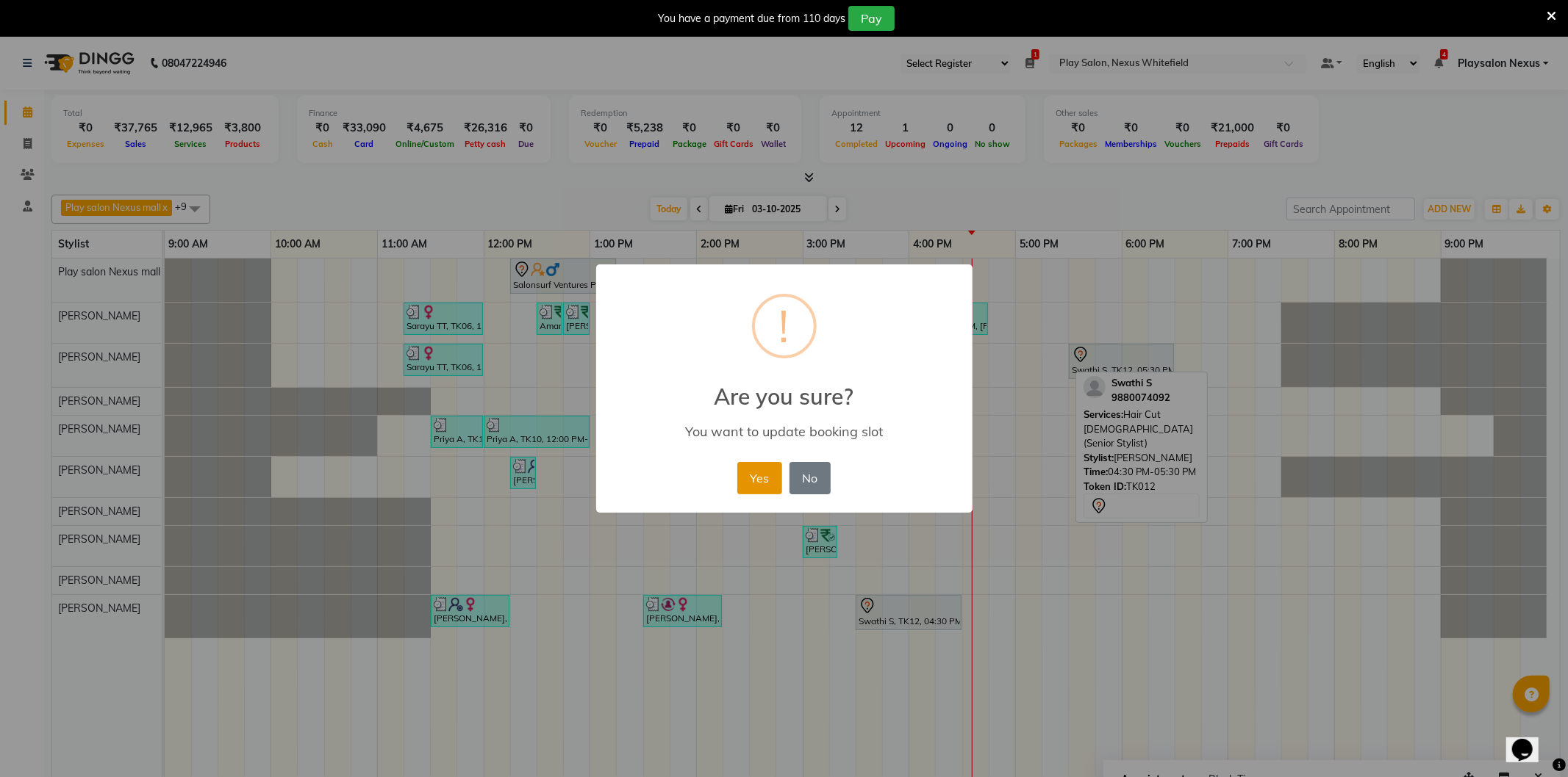
click at [767, 476] on button "Yes" at bounding box center [760, 478] width 45 height 33
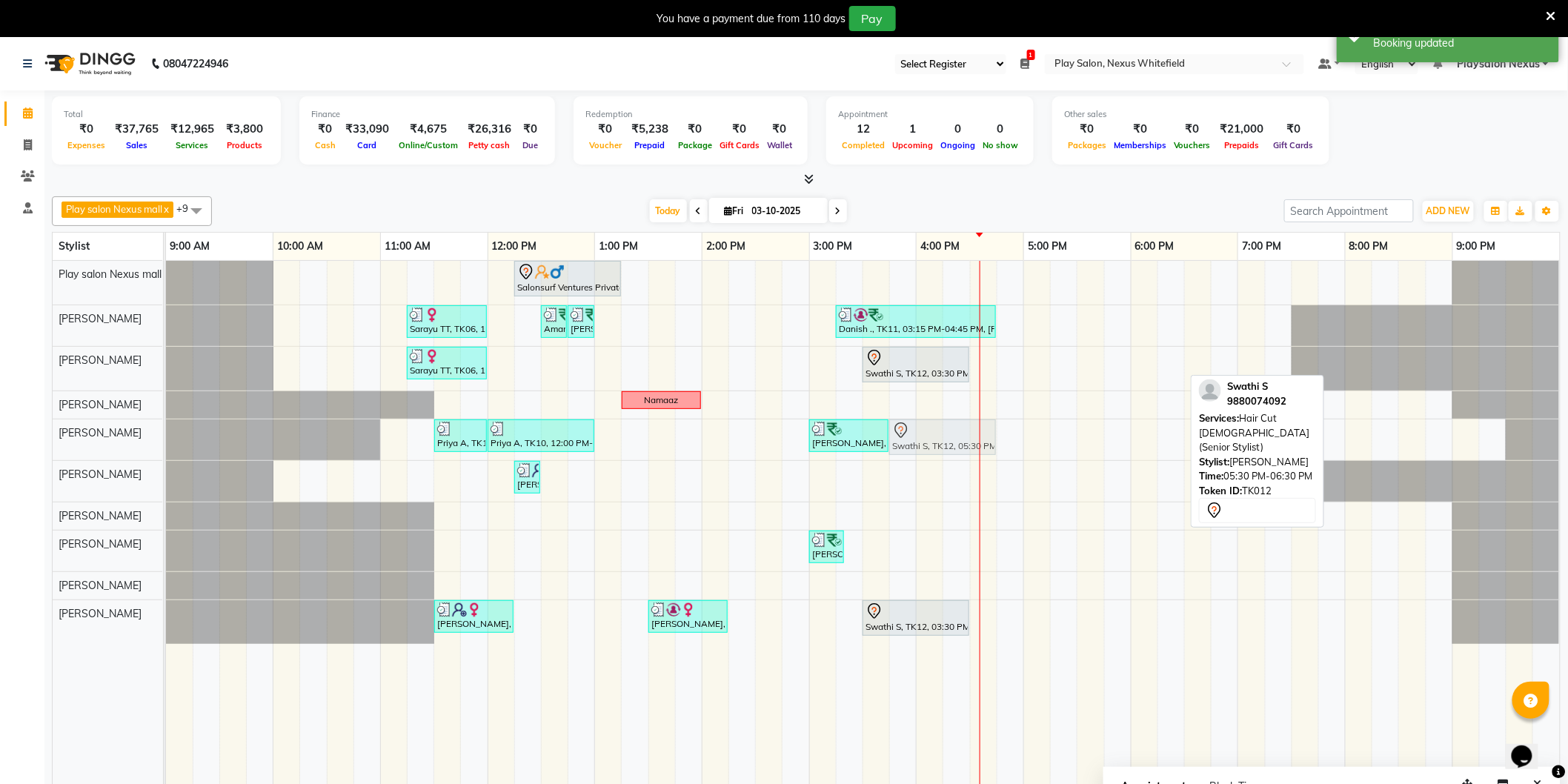
drag, startPoint x: 1087, startPoint y: 369, endPoint x: 906, endPoint y: 442, distance: 195.2
click at [906, 443] on tbody "Salonsurf Ventures Private Limited, TK05, 12:15 PM-01:15 PM, INOA Root Touch-up…" at bounding box center [863, 453] width 1394 height 383
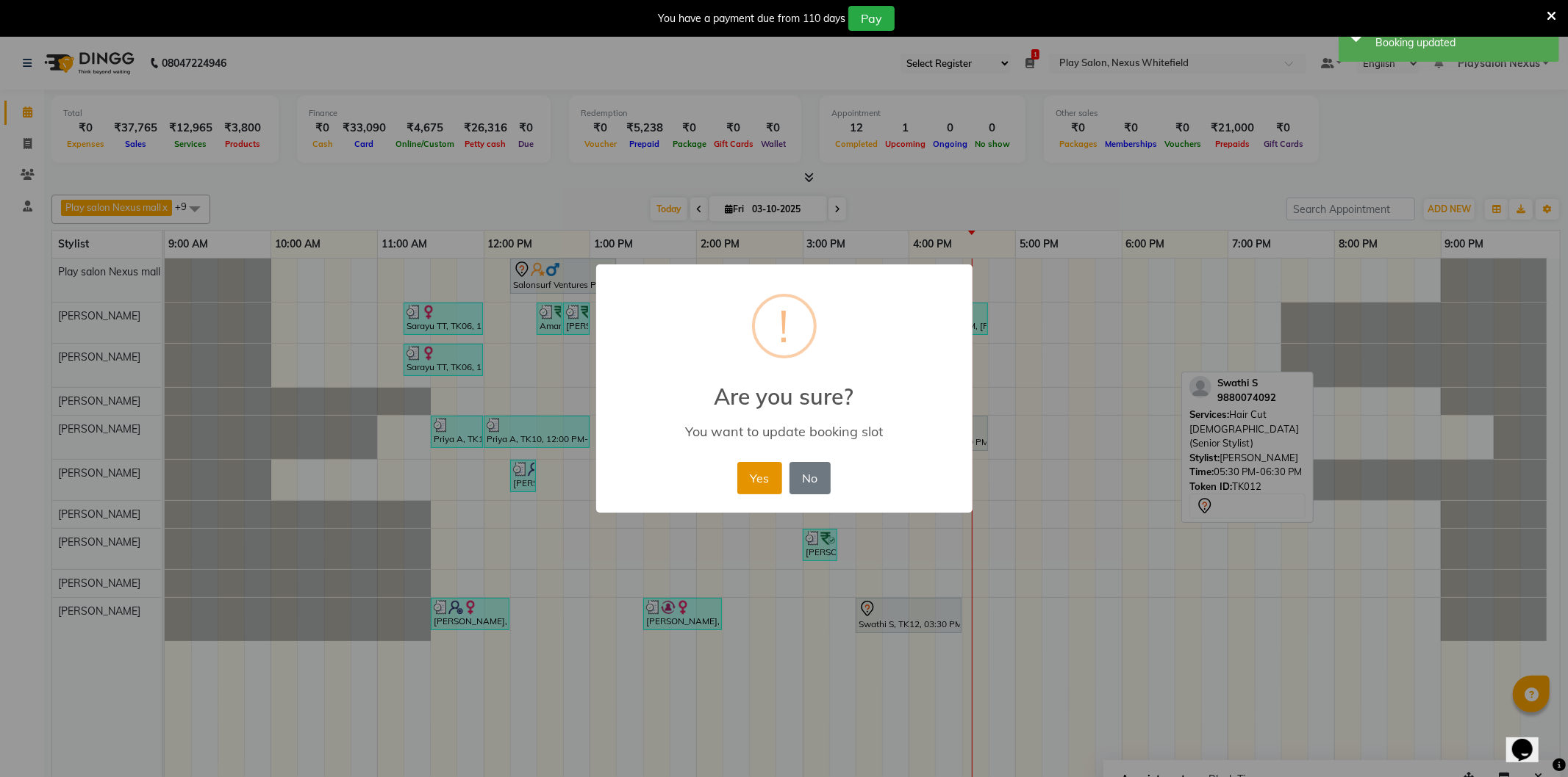
click at [768, 474] on button "Yes" at bounding box center [760, 478] width 45 height 33
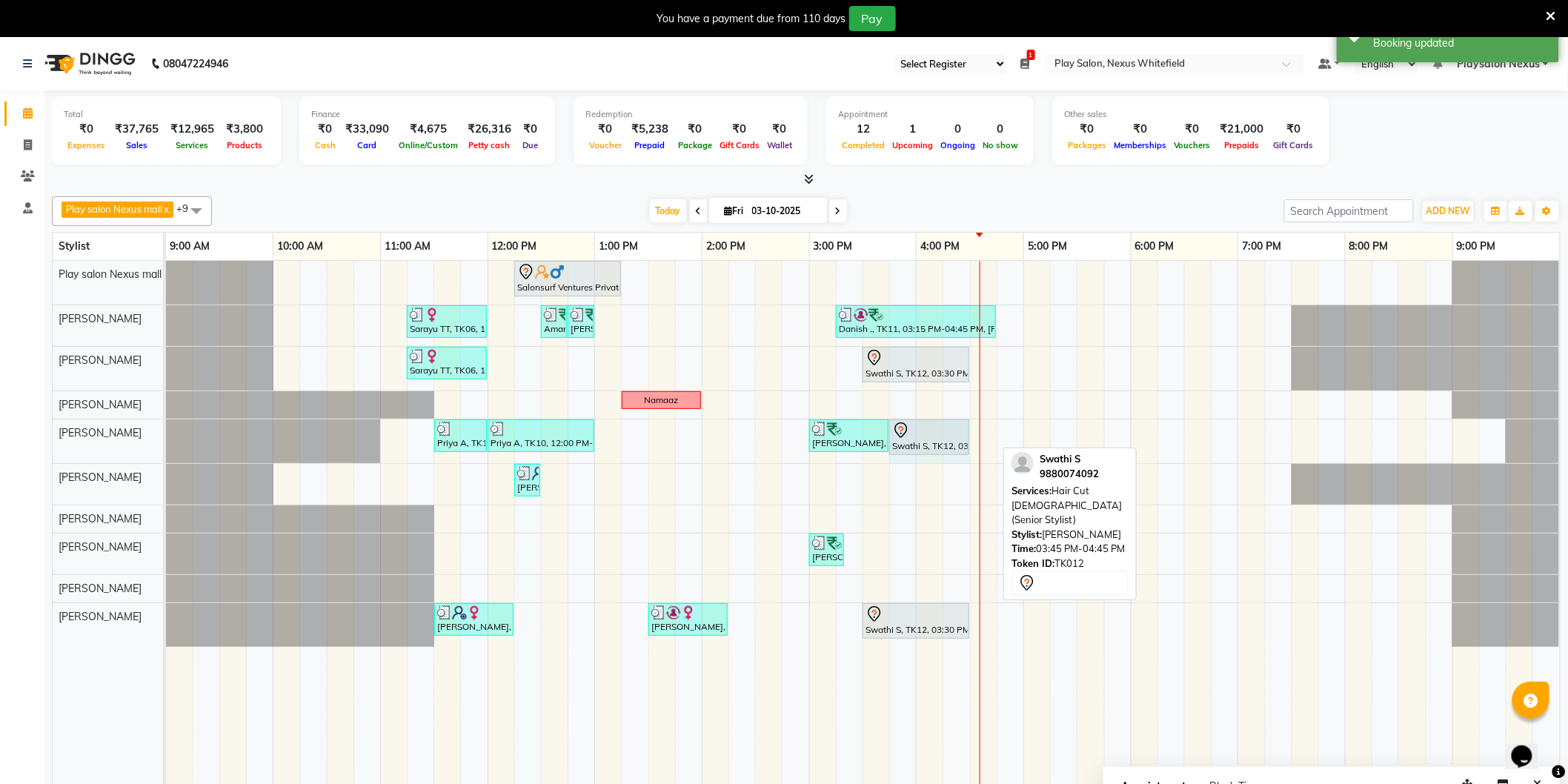
drag, startPoint x: 997, startPoint y: 430, endPoint x: 979, endPoint y: 432, distance: 18.1
click at [166, 434] on div "Priya A, TK10, 11:30 AM-12:00 PM, FUSIO-DOSE PLUS RITUAL- 30 MIN Priya A, TK10,…" at bounding box center [166, 442] width 0 height 43
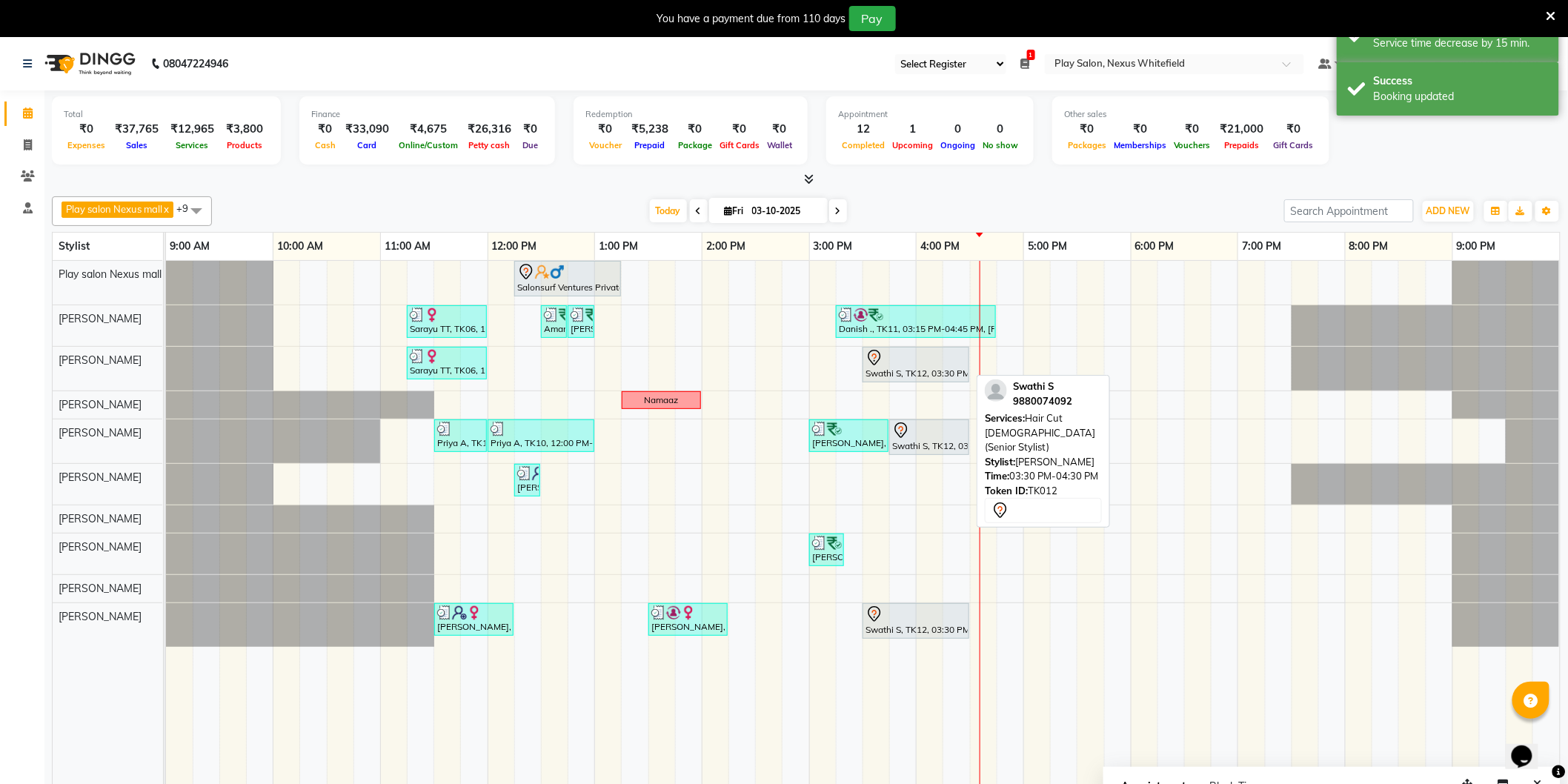
click at [913, 378] on div "Swathi S, TK12, 03:30 PM-04:30 PM, Hair Cut [DEMOGRAPHIC_DATA] (Senior Stylist)" at bounding box center [916, 364] width 104 height 31
click at [914, 373] on div "Swathi S, TK12, 03:30 PM-04:30 PM, Hair Cut [DEMOGRAPHIC_DATA] (Senior Stylist)" at bounding box center [916, 364] width 104 height 31
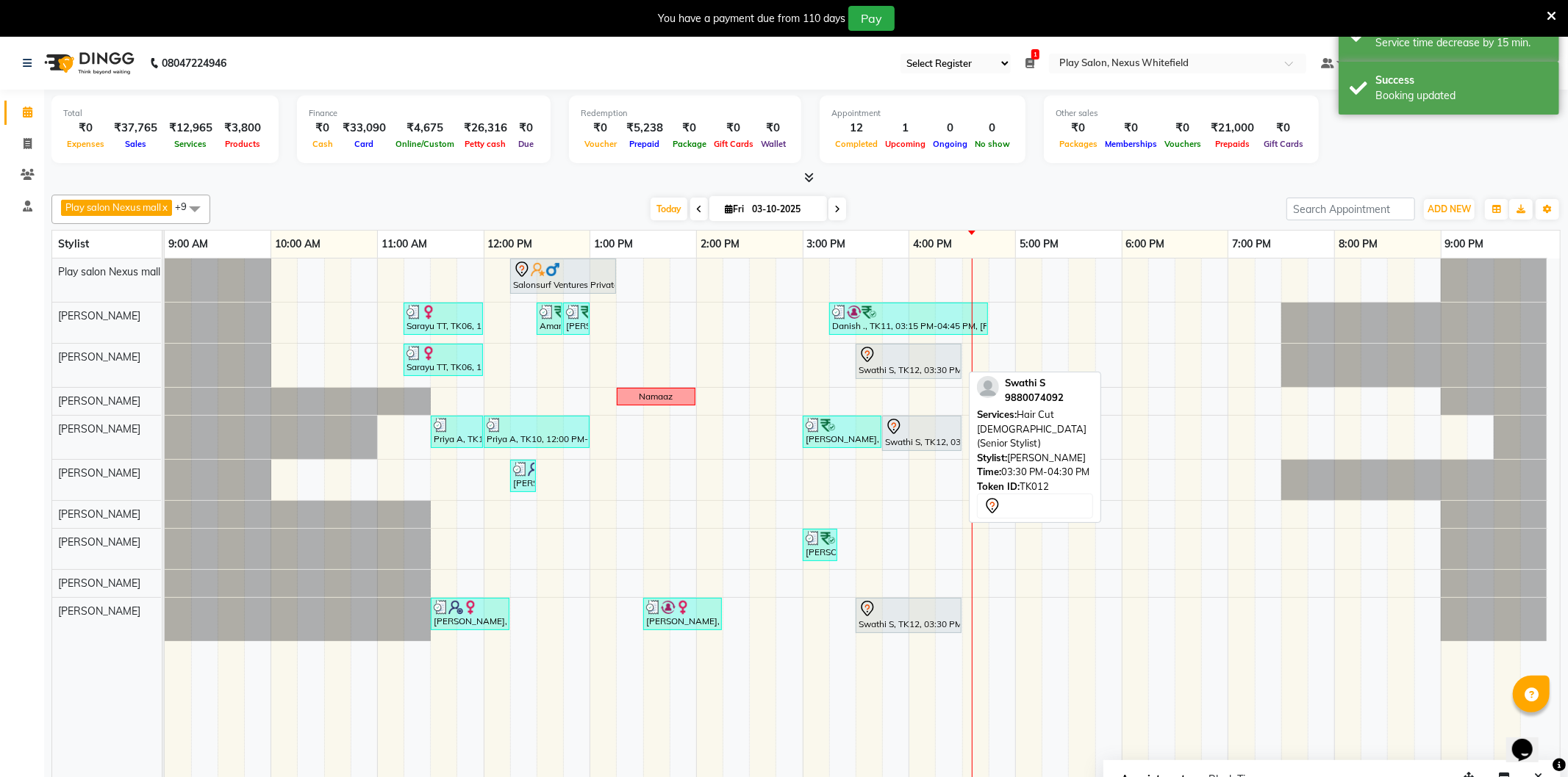
select select "7"
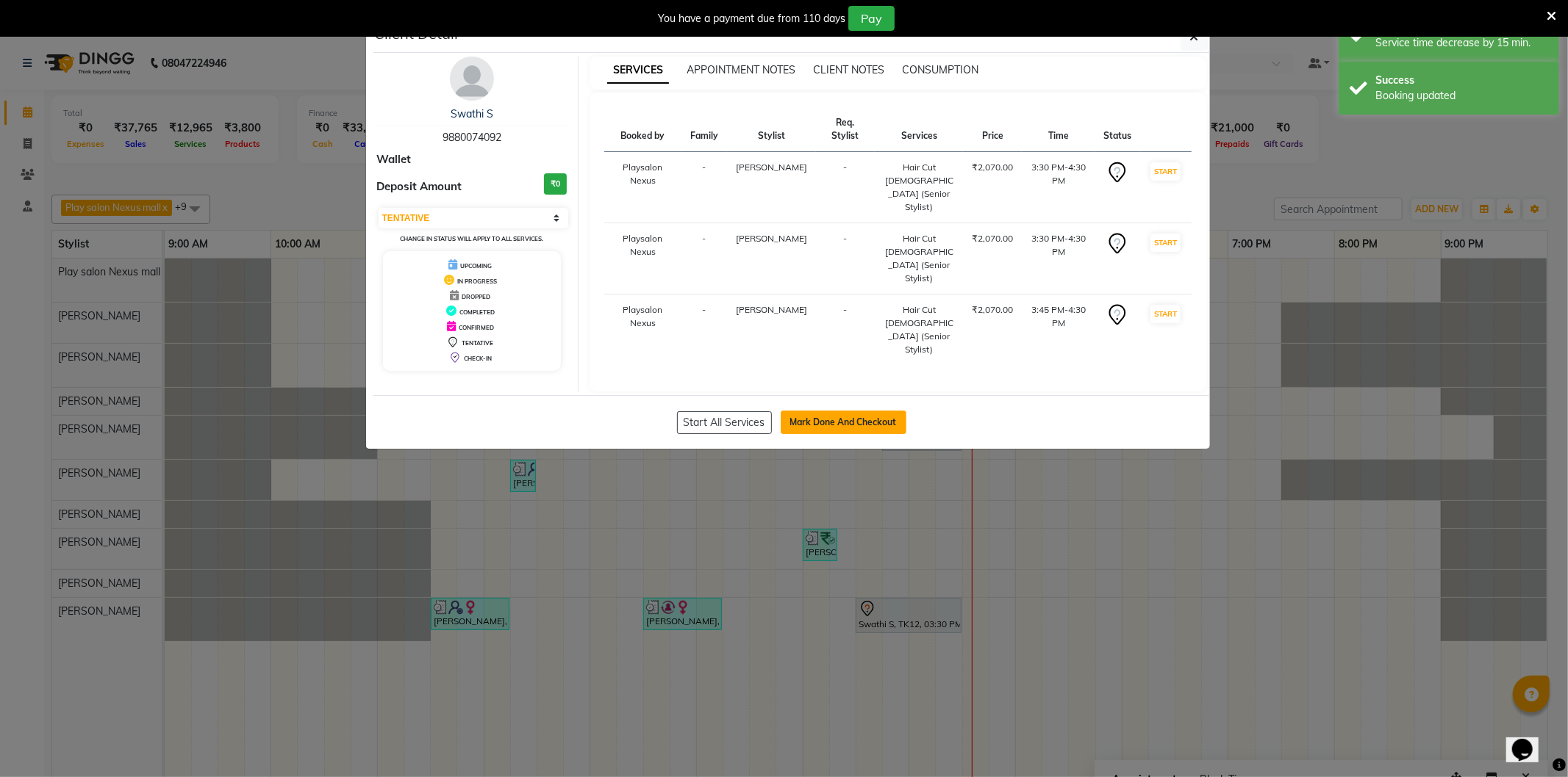
click at [821, 410] on button "Mark Done And Checkout" at bounding box center [843, 422] width 125 height 23
select select "service"
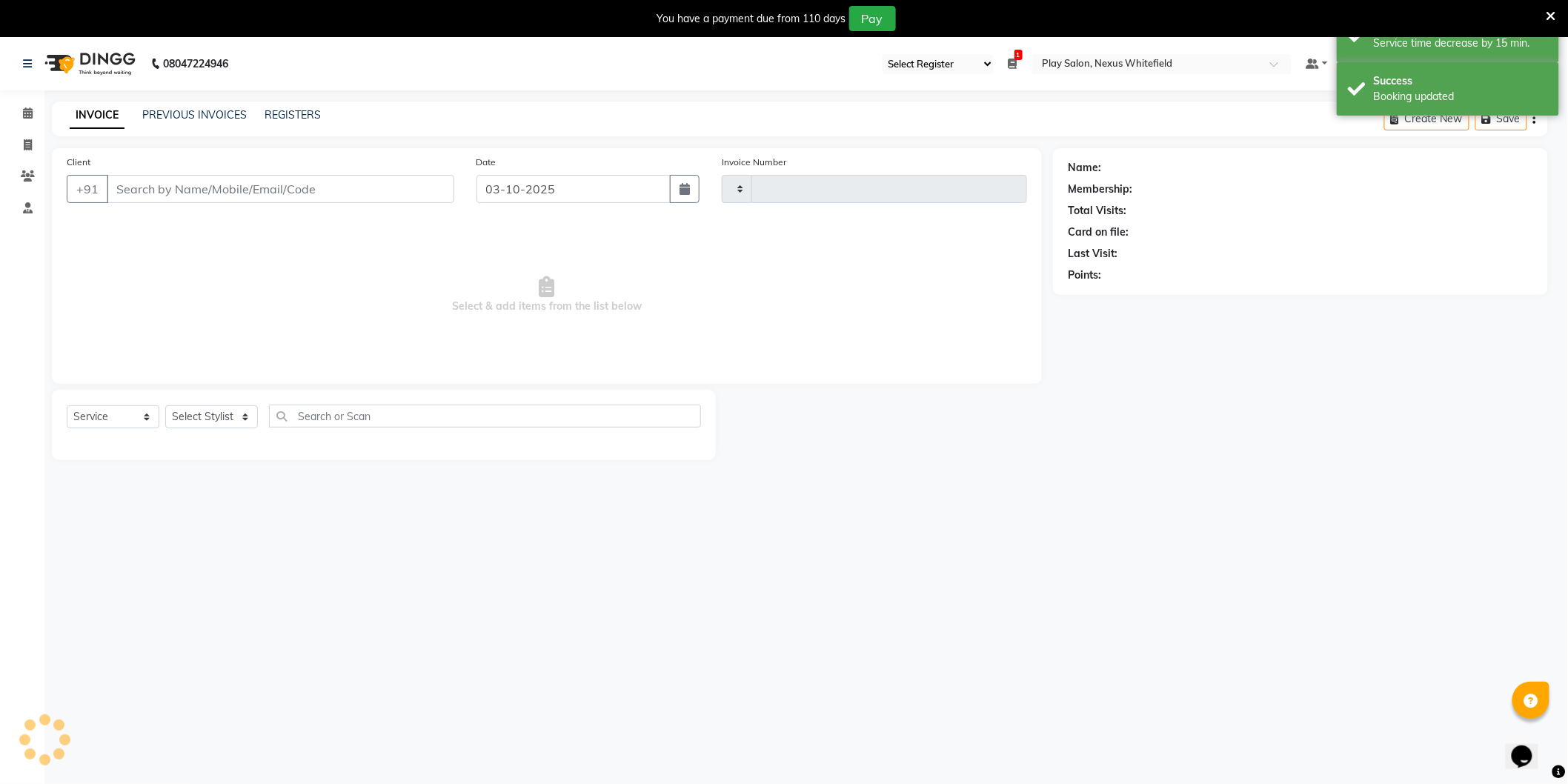
type input "3877"
select select "8356"
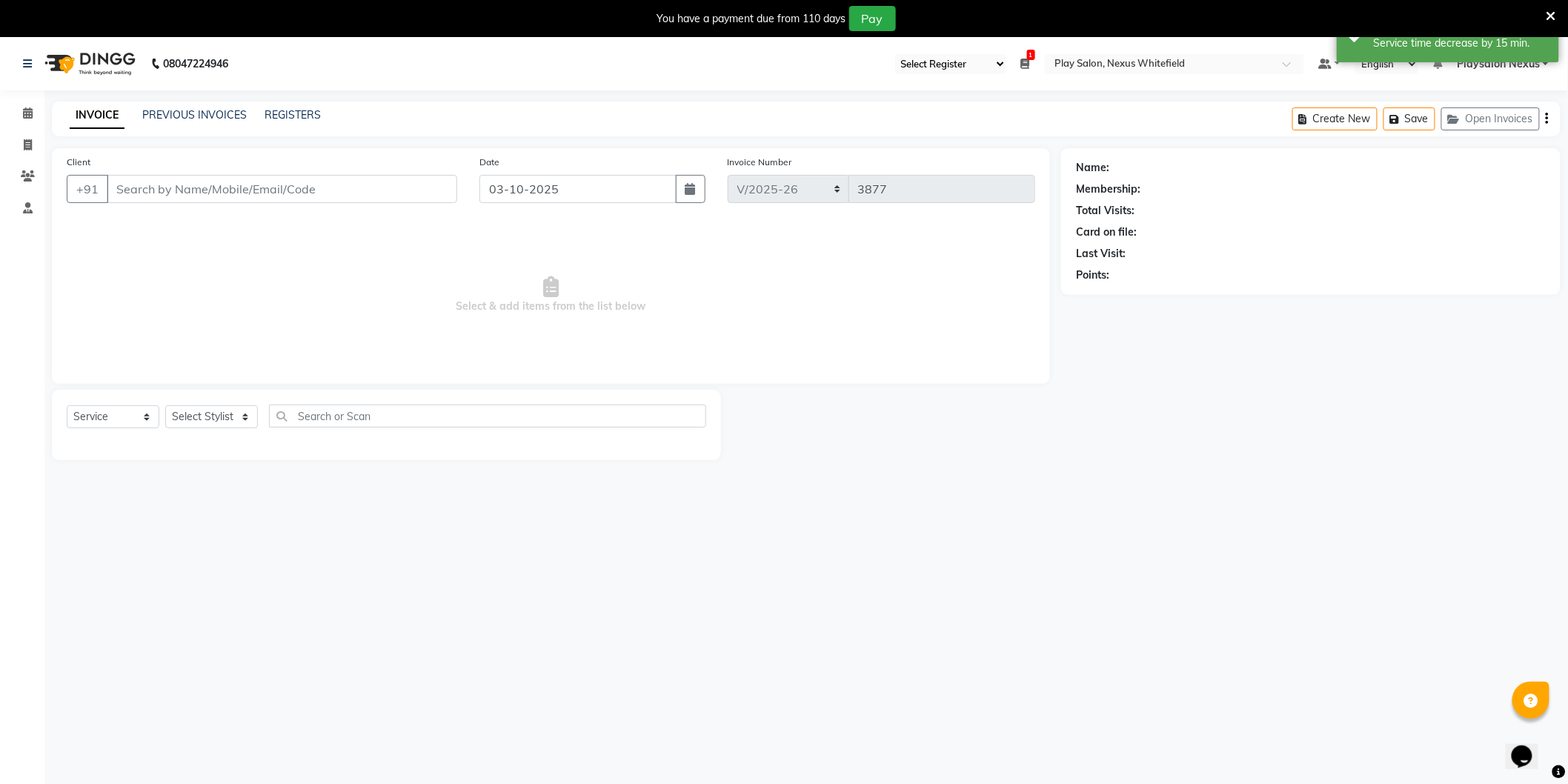
type input "98******92"
select select "81405"
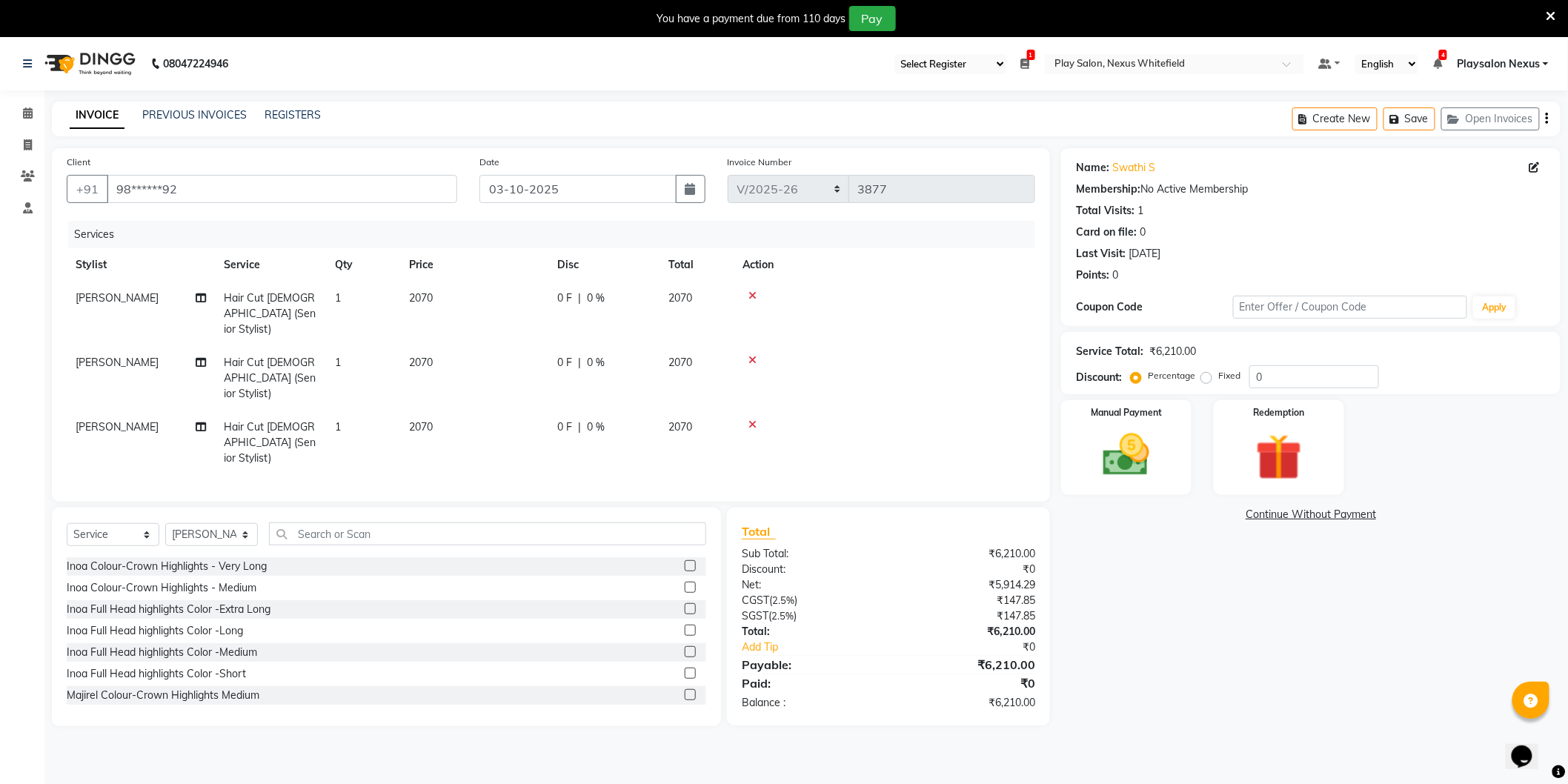
click at [258, 356] on span "Hair Cut [DEMOGRAPHIC_DATA] (Senior Stylist)" at bounding box center [269, 377] width 92 height 44
select select "81392"
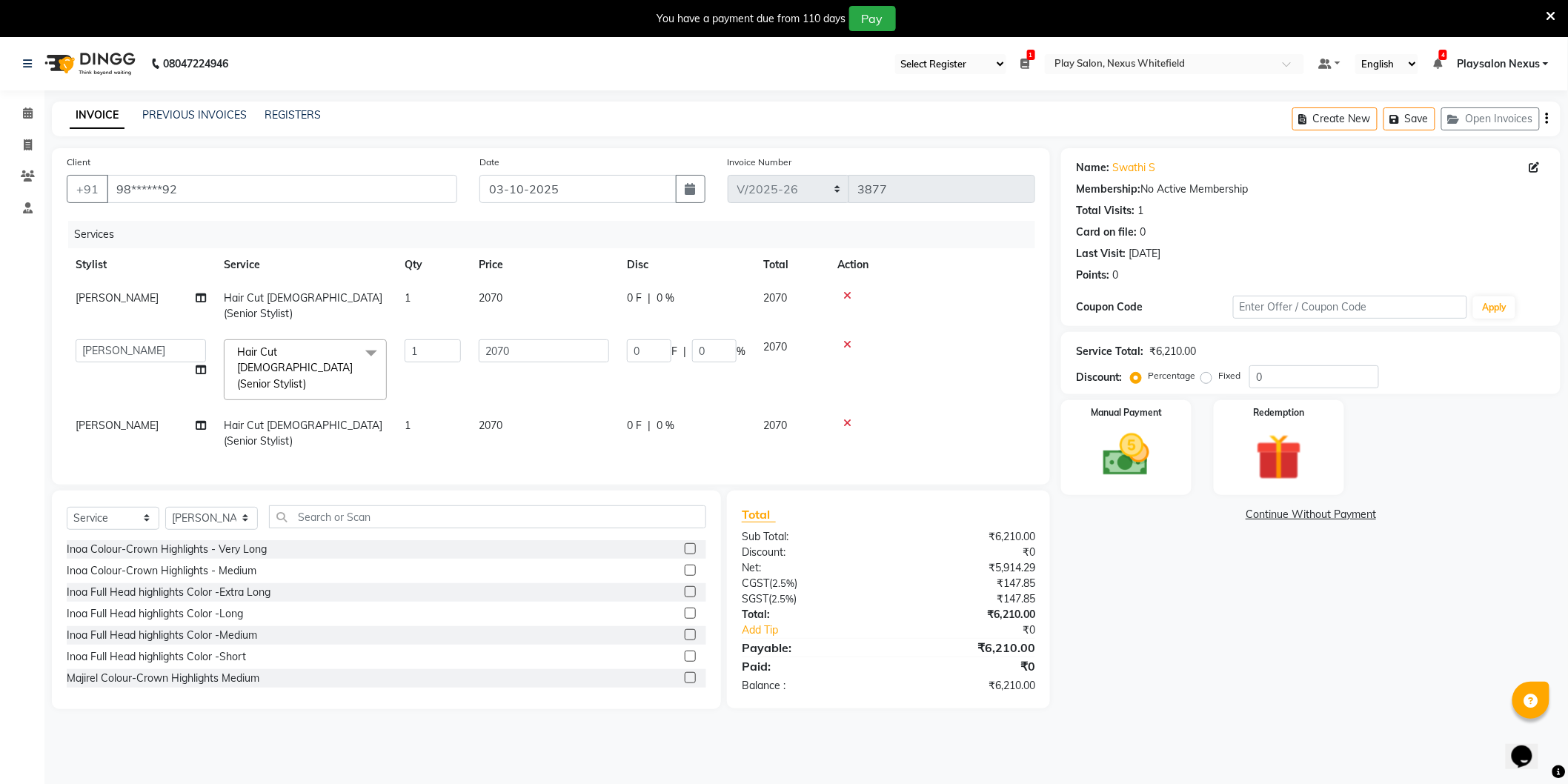
click at [287, 344] on span "Hair Cut Lady (Senior Stylist) x" at bounding box center [298, 368] width 130 height 47
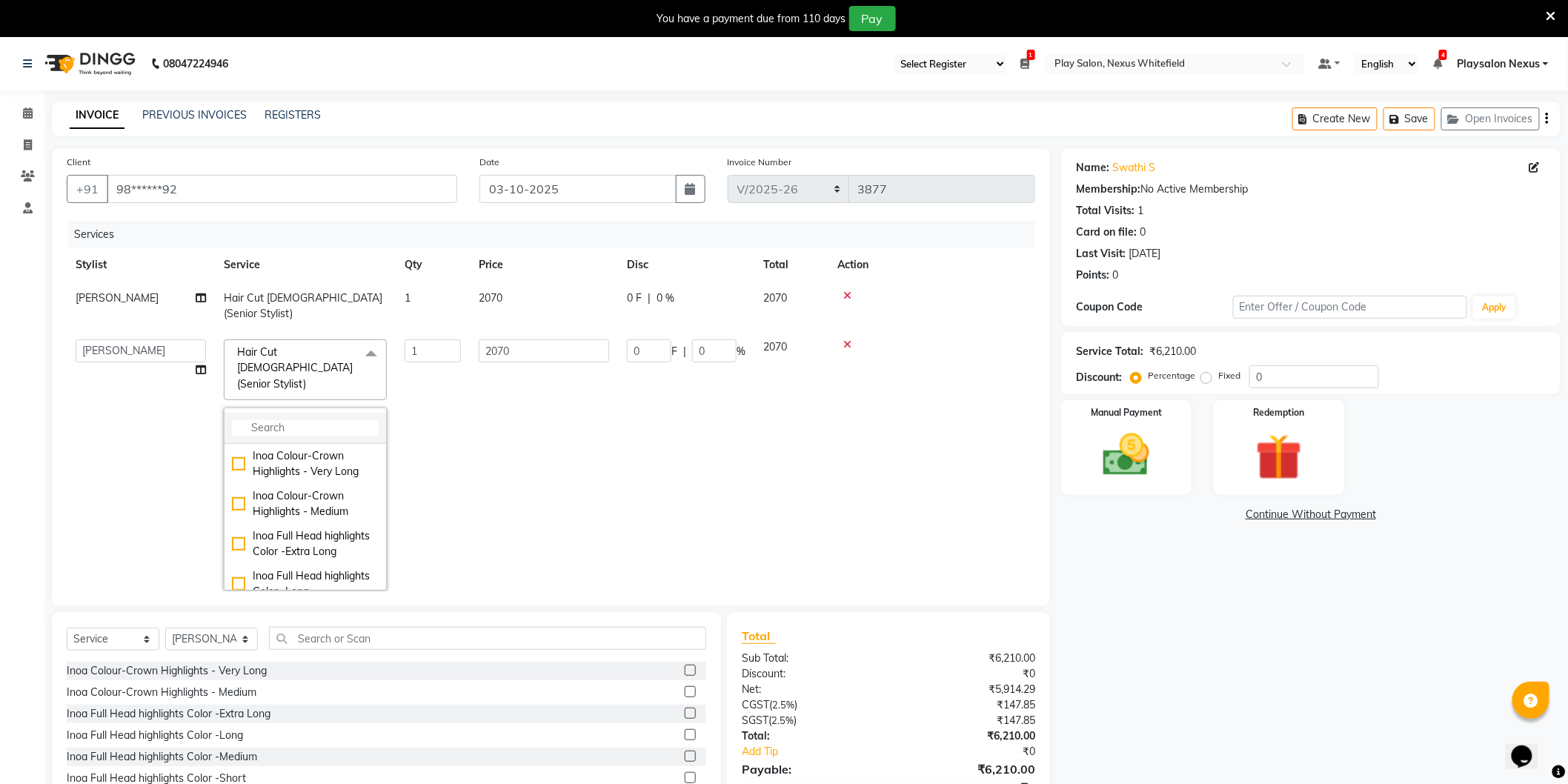
click at [272, 420] on input "multiselect-search" at bounding box center [306, 427] width 147 height 15
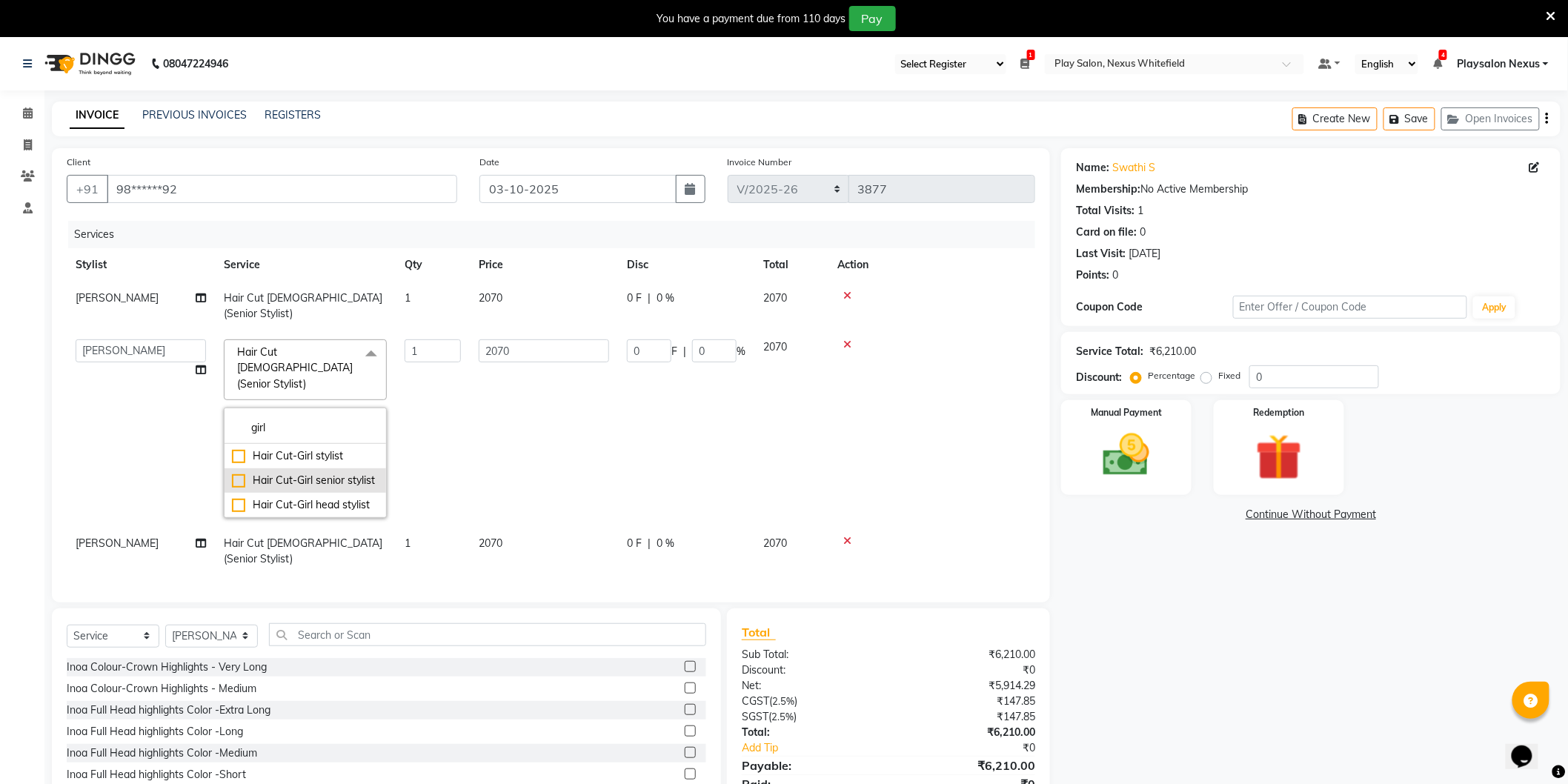
type input "girl"
click at [358, 473] on div "Hair Cut-Girl senior stylist" at bounding box center [306, 480] width 147 height 15
checkbox input "true"
type input "1380"
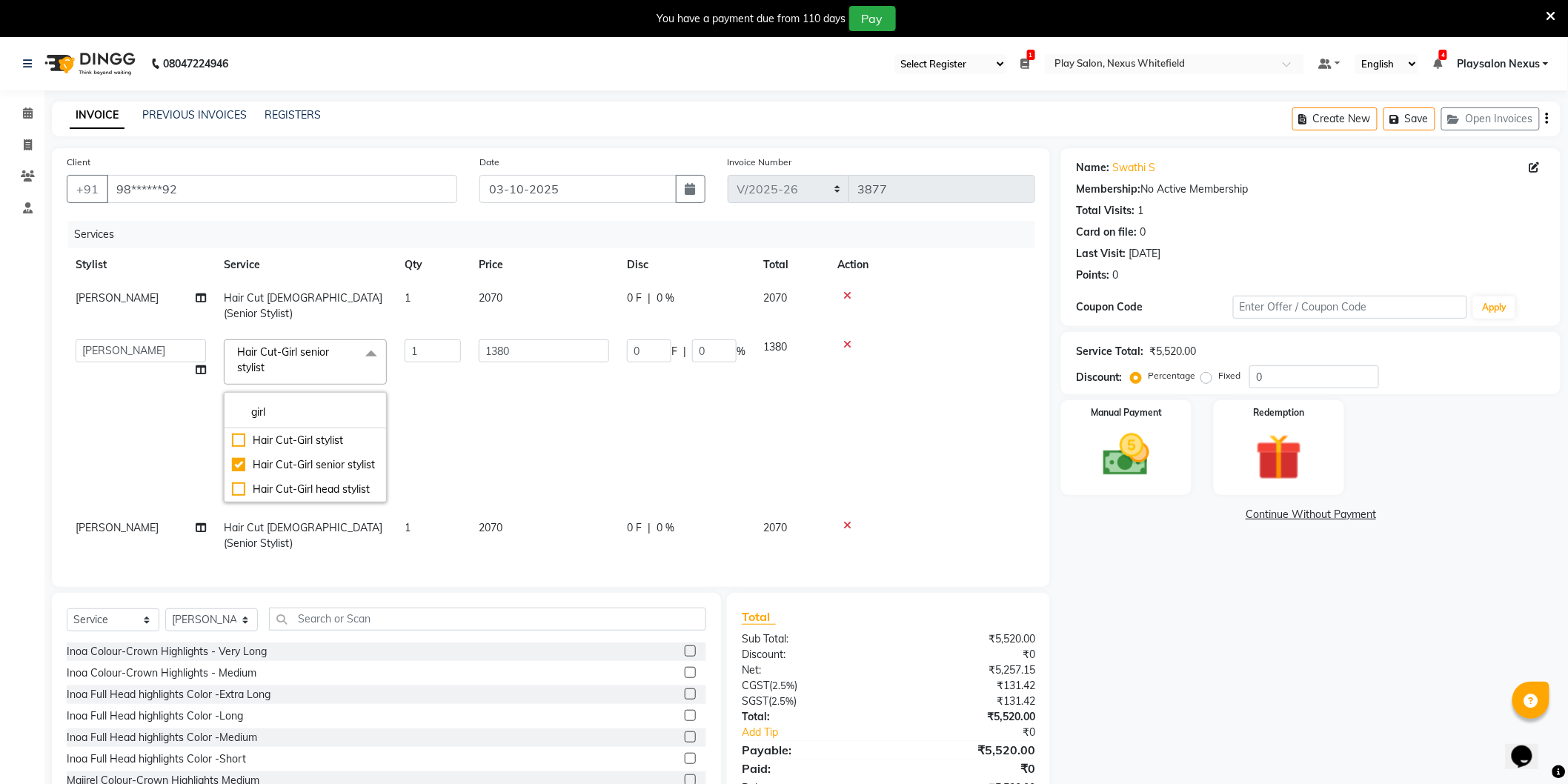
click at [542, 409] on td "1380" at bounding box center [543, 421] width 148 height 181
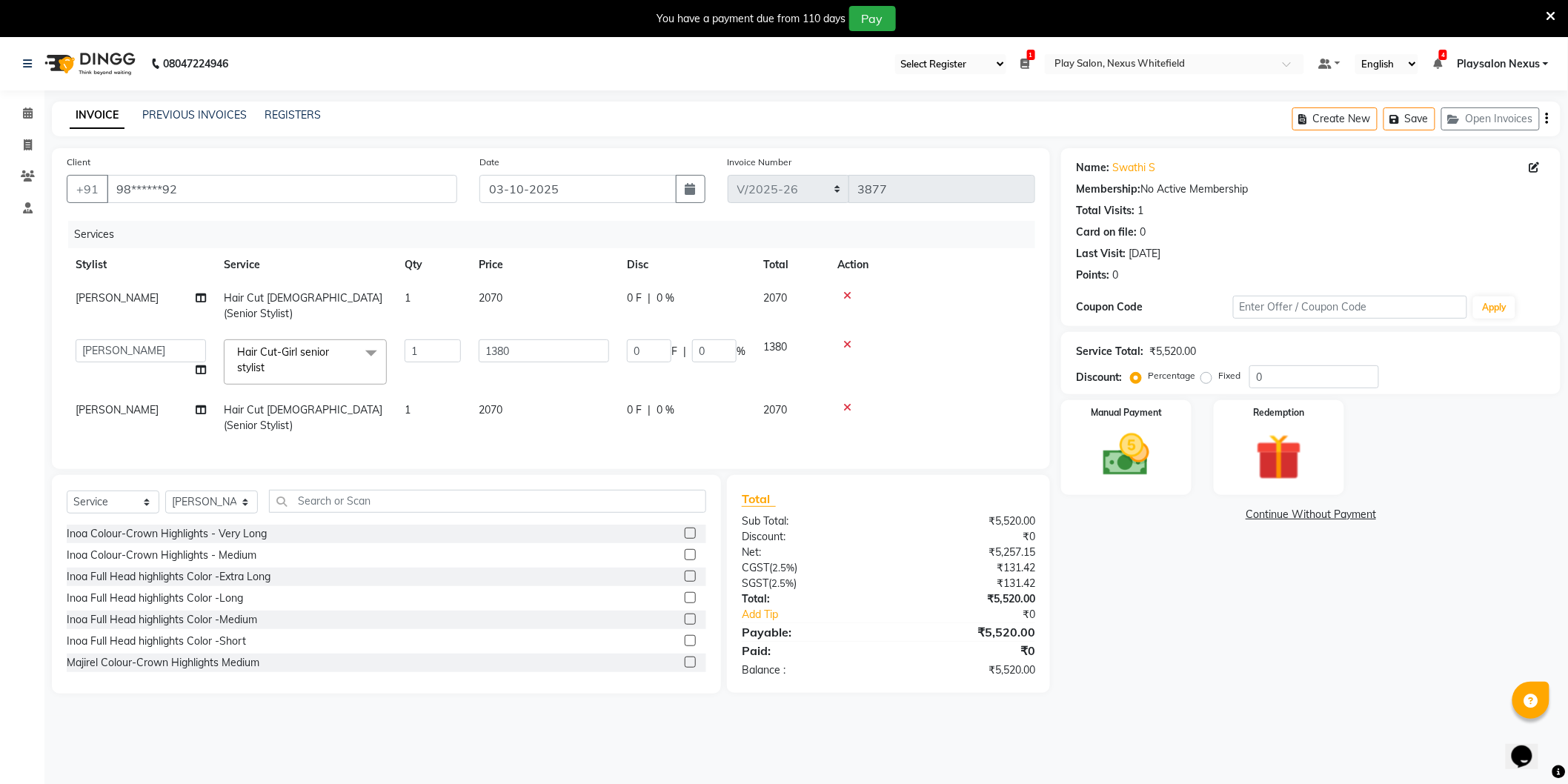
click at [999, 302] on td at bounding box center [931, 307] width 207 height 49
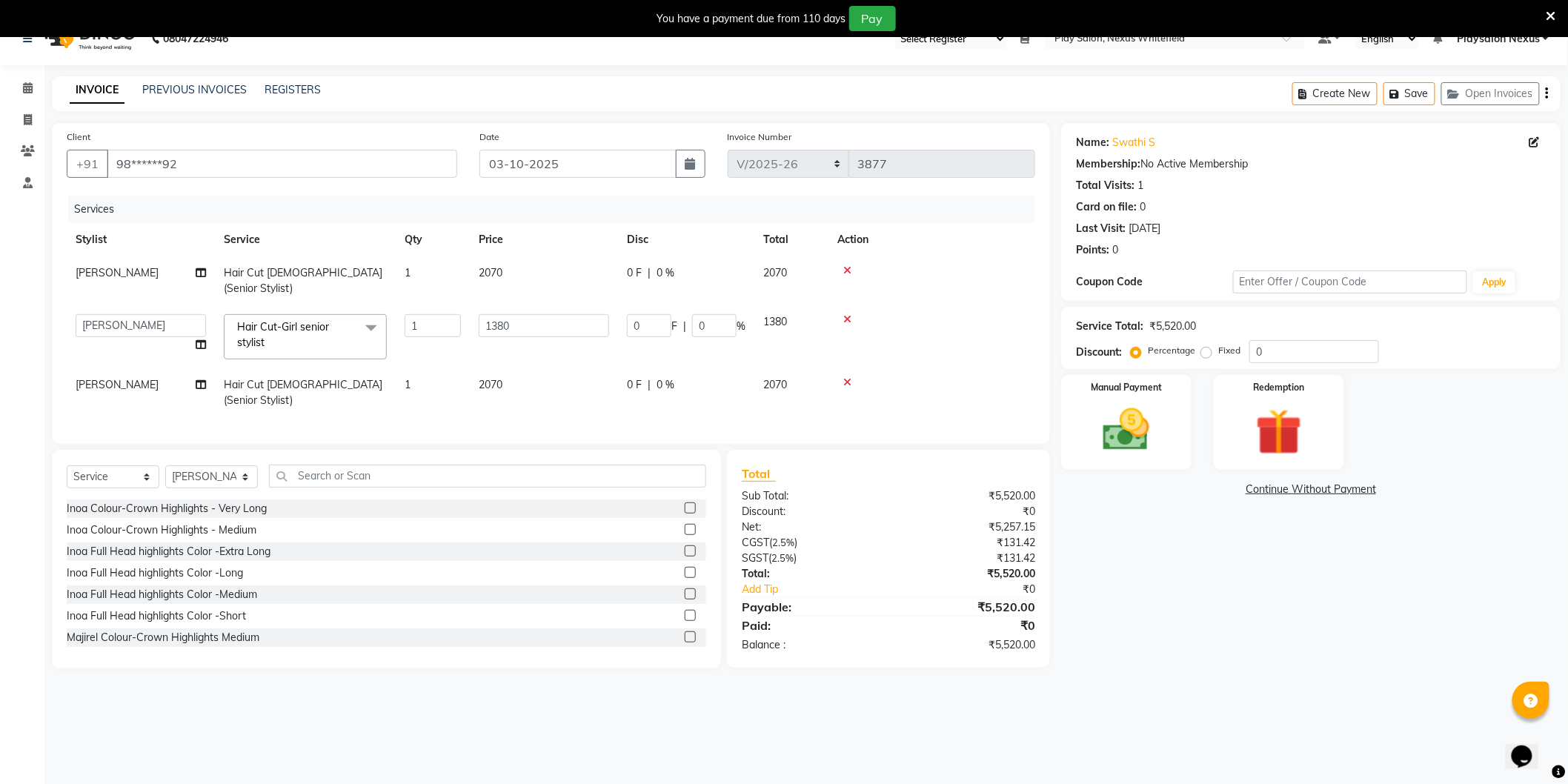
scroll to position [37, 0]
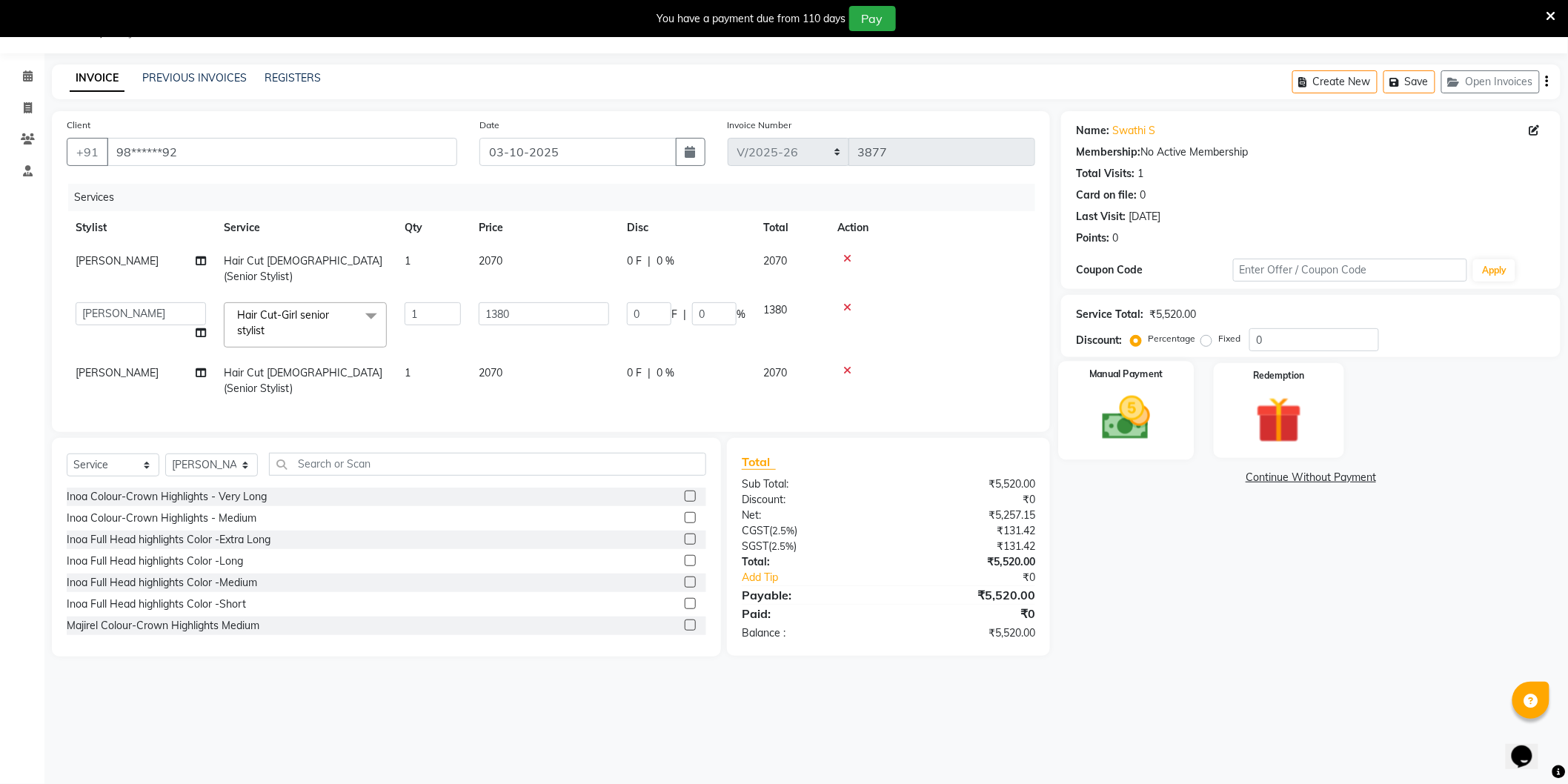
click at [1108, 415] on img at bounding box center [1126, 418] width 78 height 56
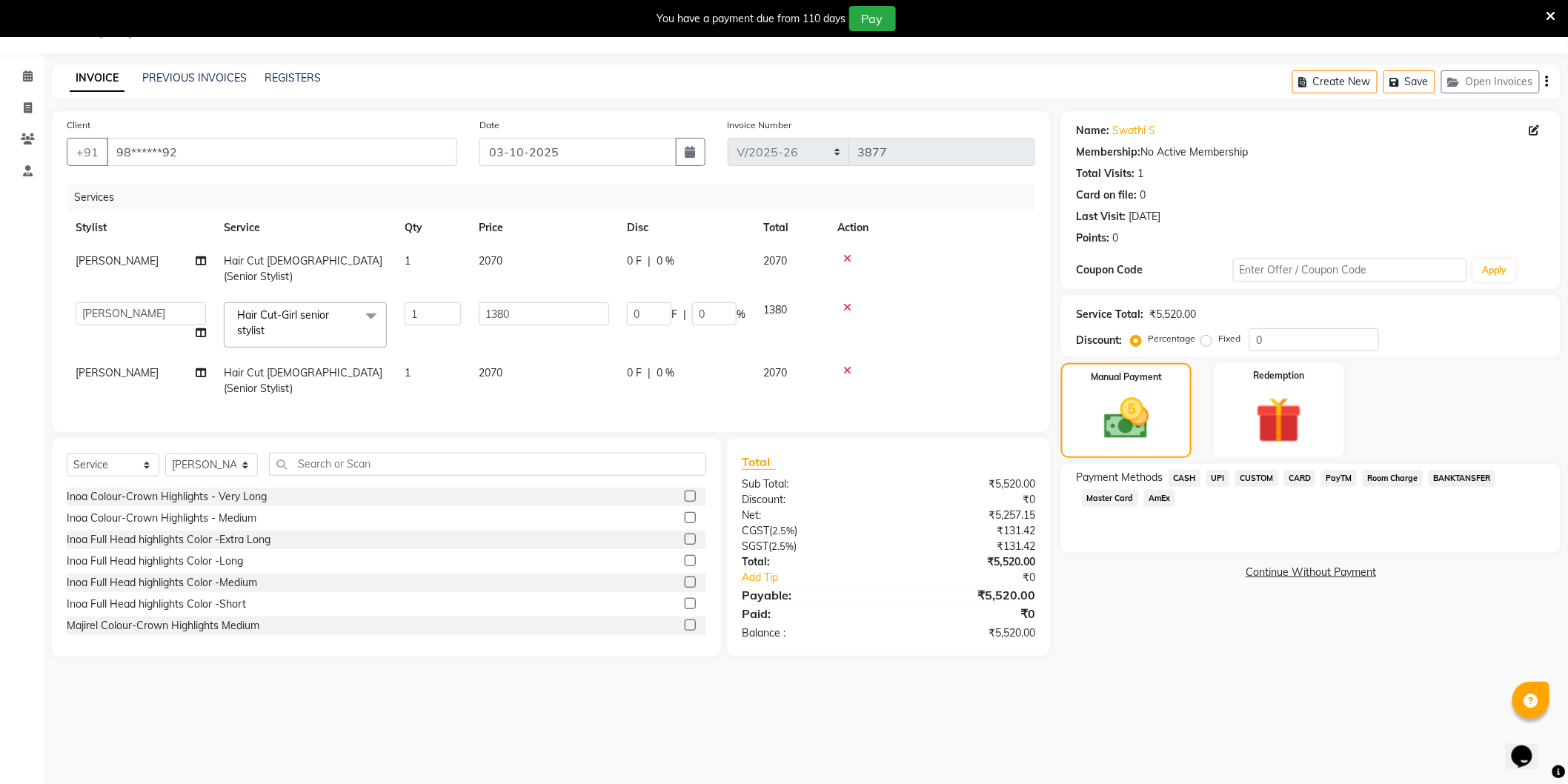
click at [1251, 475] on span "CUSTOM" at bounding box center [1257, 478] width 43 height 17
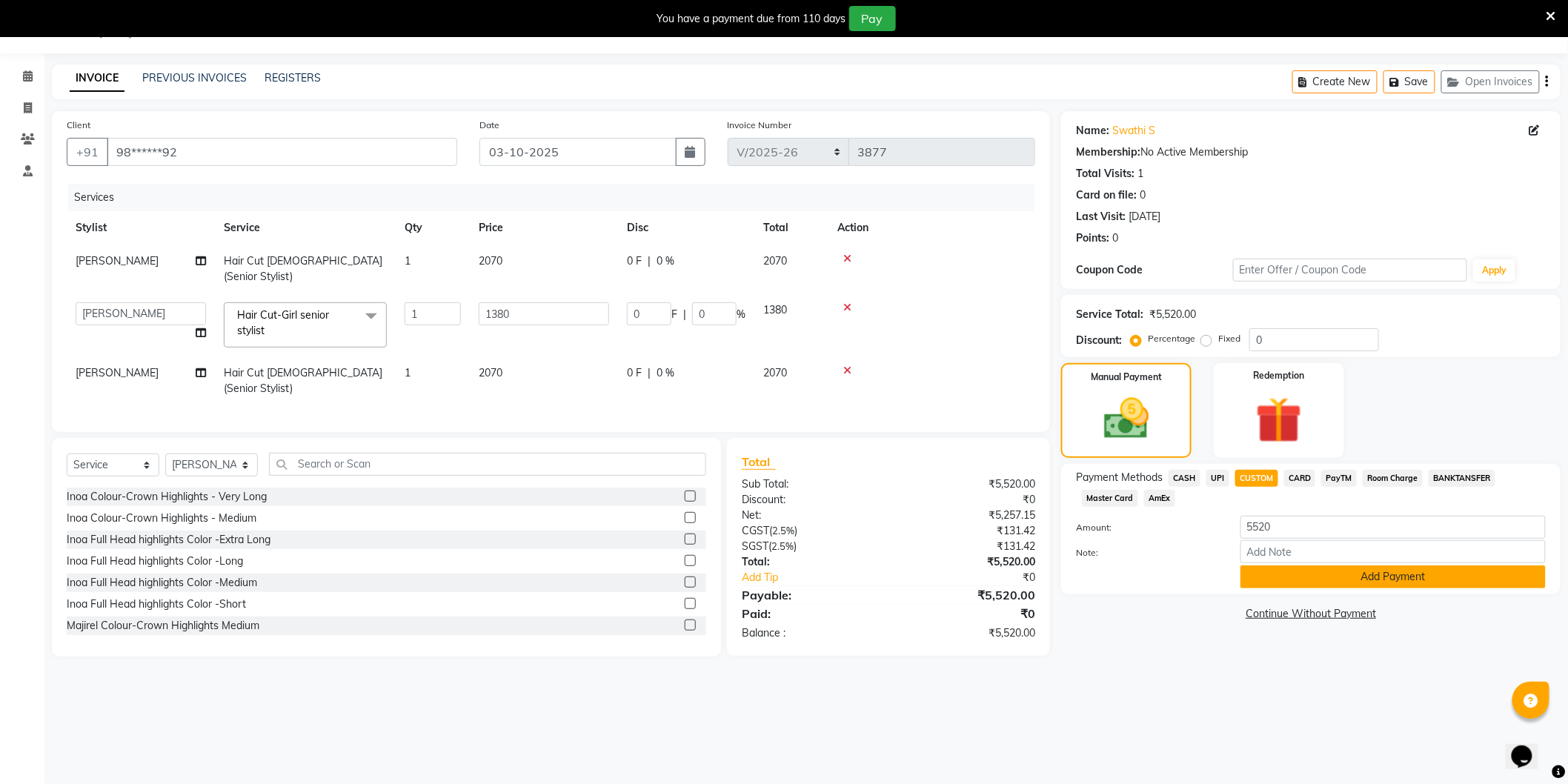
click at [1365, 572] on button "Add Payment" at bounding box center [1393, 576] width 306 height 23
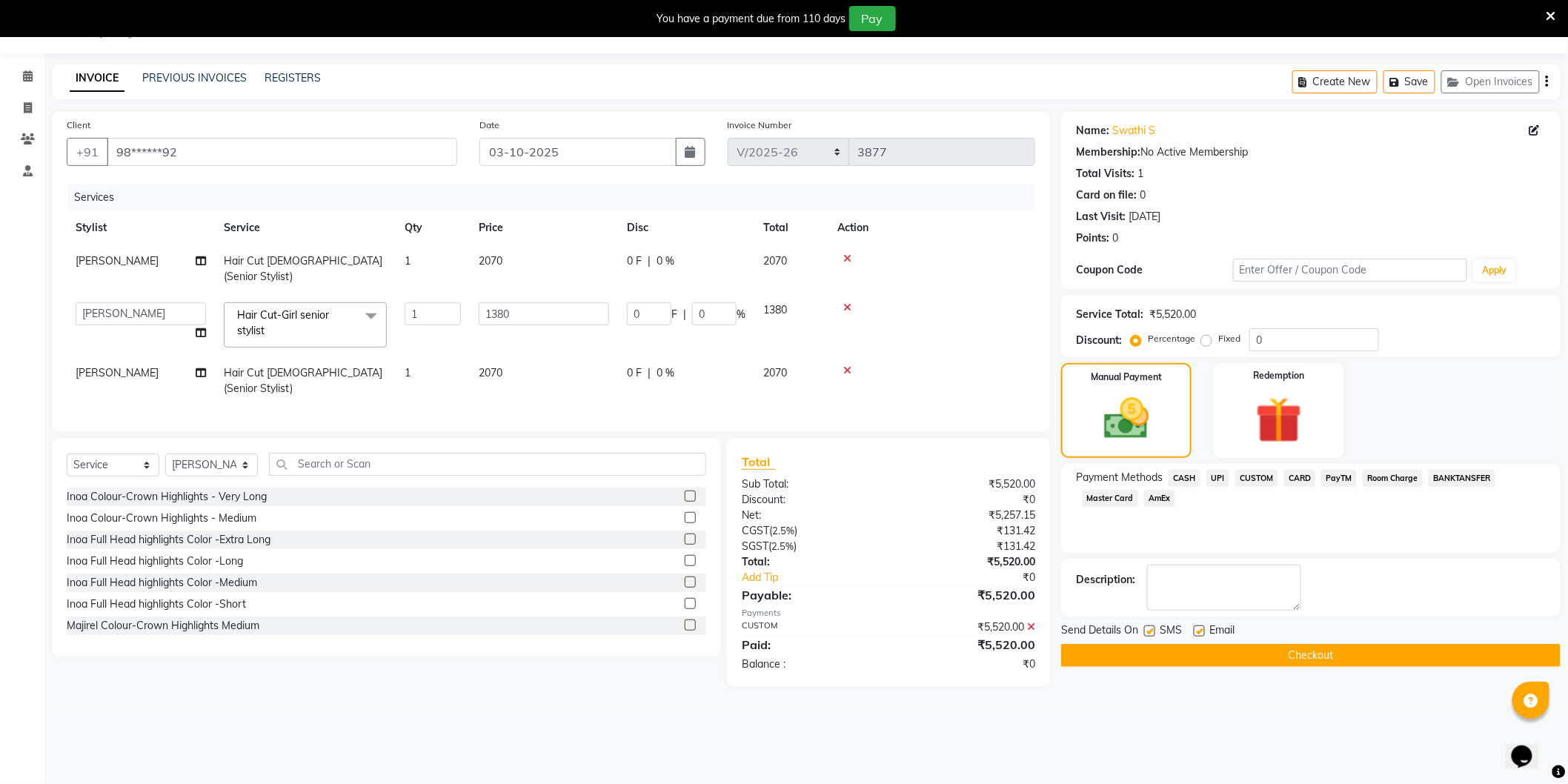
click at [1311, 659] on button "Checkout" at bounding box center [1310, 656] width 499 height 23
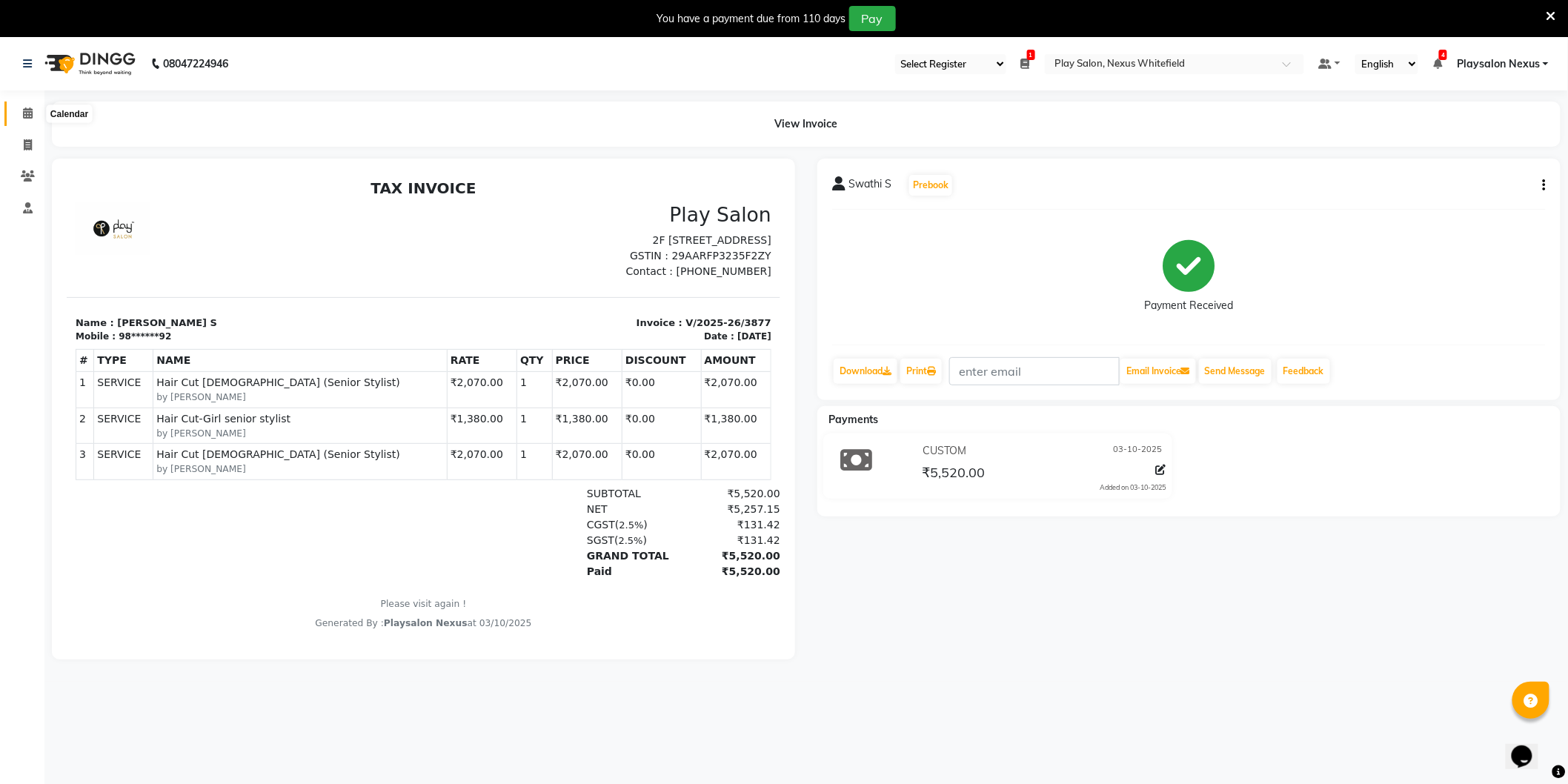
click at [21, 112] on span at bounding box center [27, 114] width 25 height 17
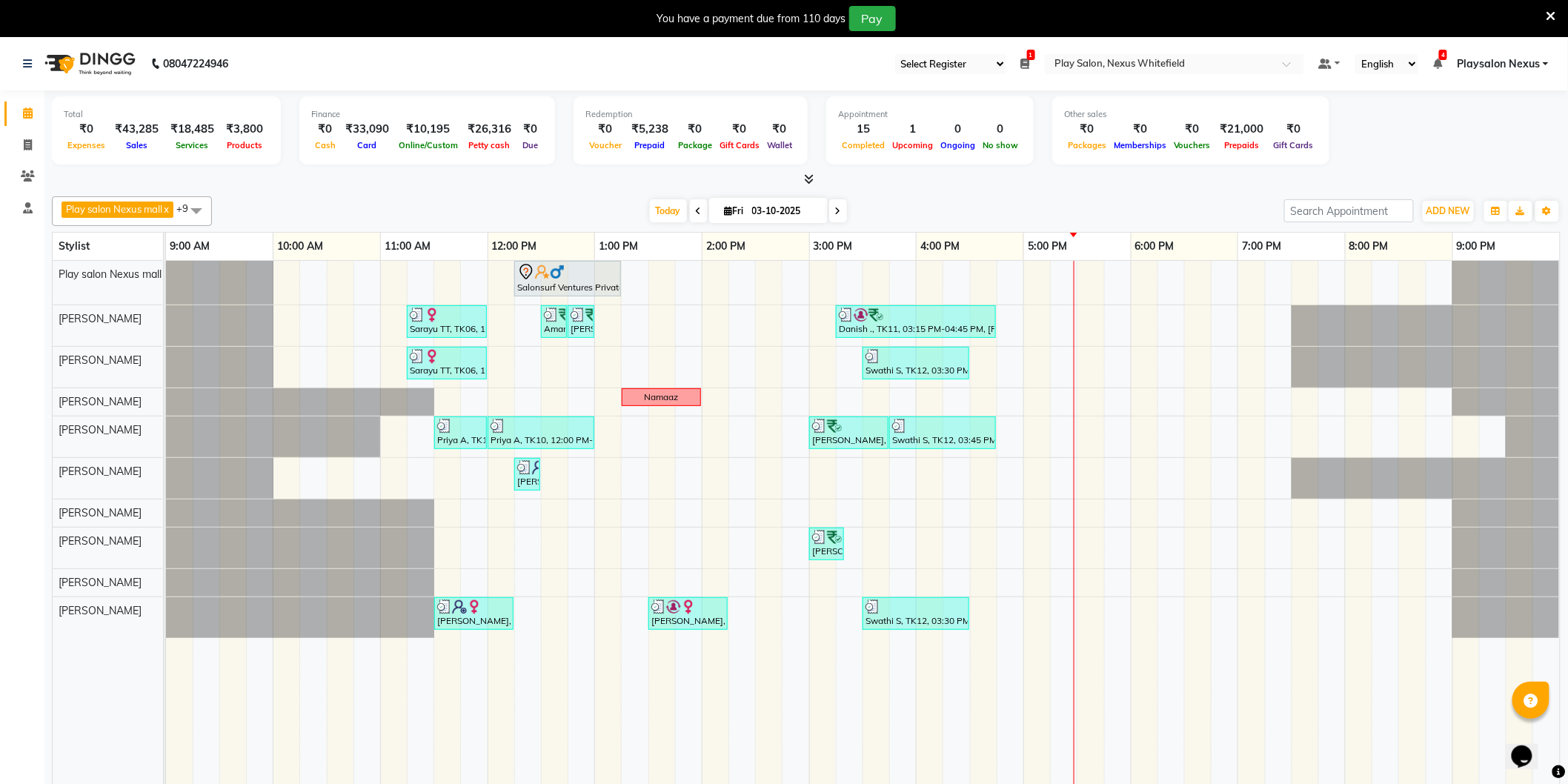
click at [1031, 509] on div "Salonsurf Ventures Private Limited, TK05, 12:15 PM-01:15 PM, INOA Root Touch-up…" at bounding box center [863, 533] width 1394 height 544
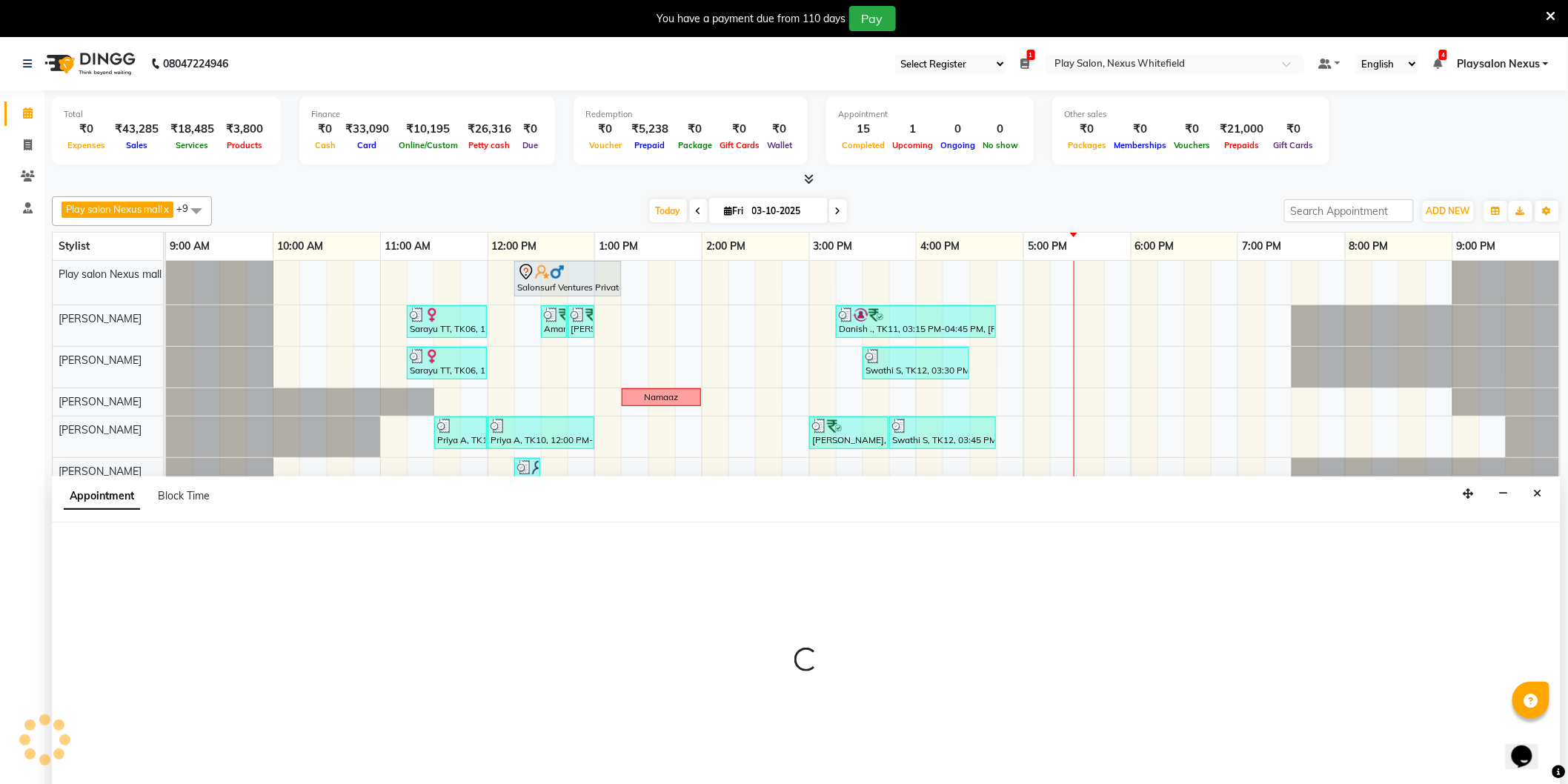
scroll to position [37, 0]
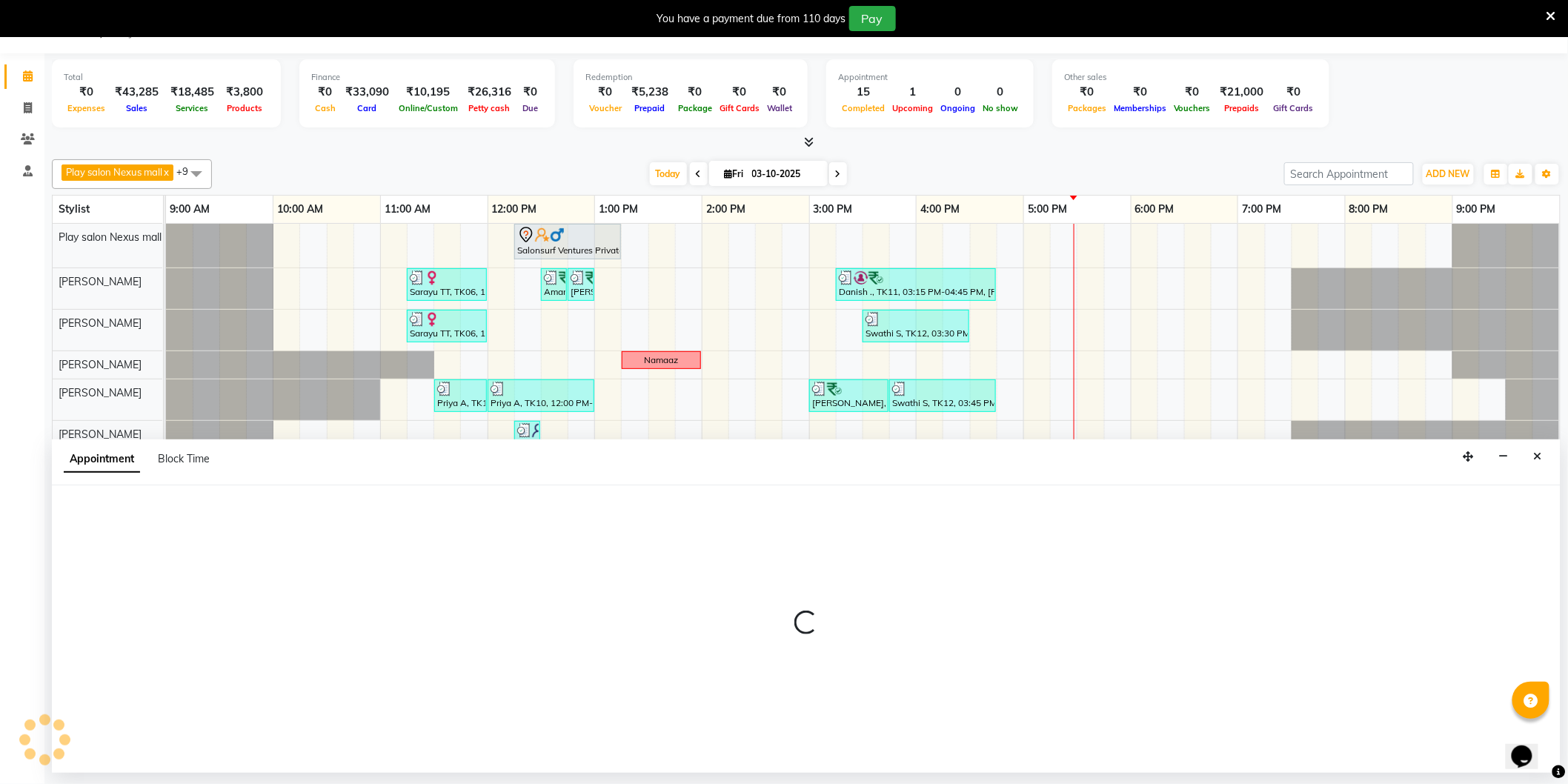
select select "81393"
select select "1020"
select select "tentative"
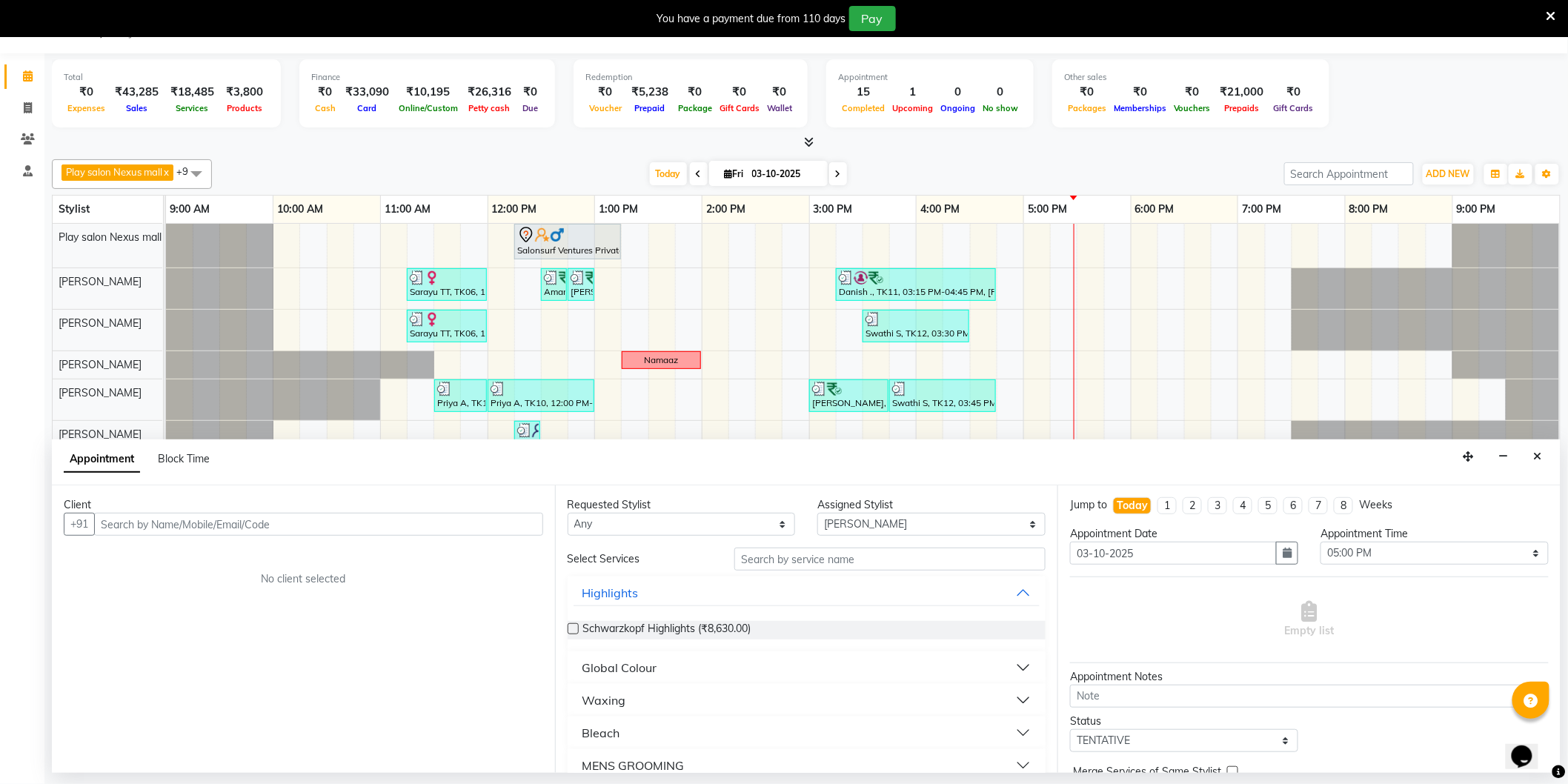
click at [221, 524] on input "text" at bounding box center [319, 525] width 449 height 23
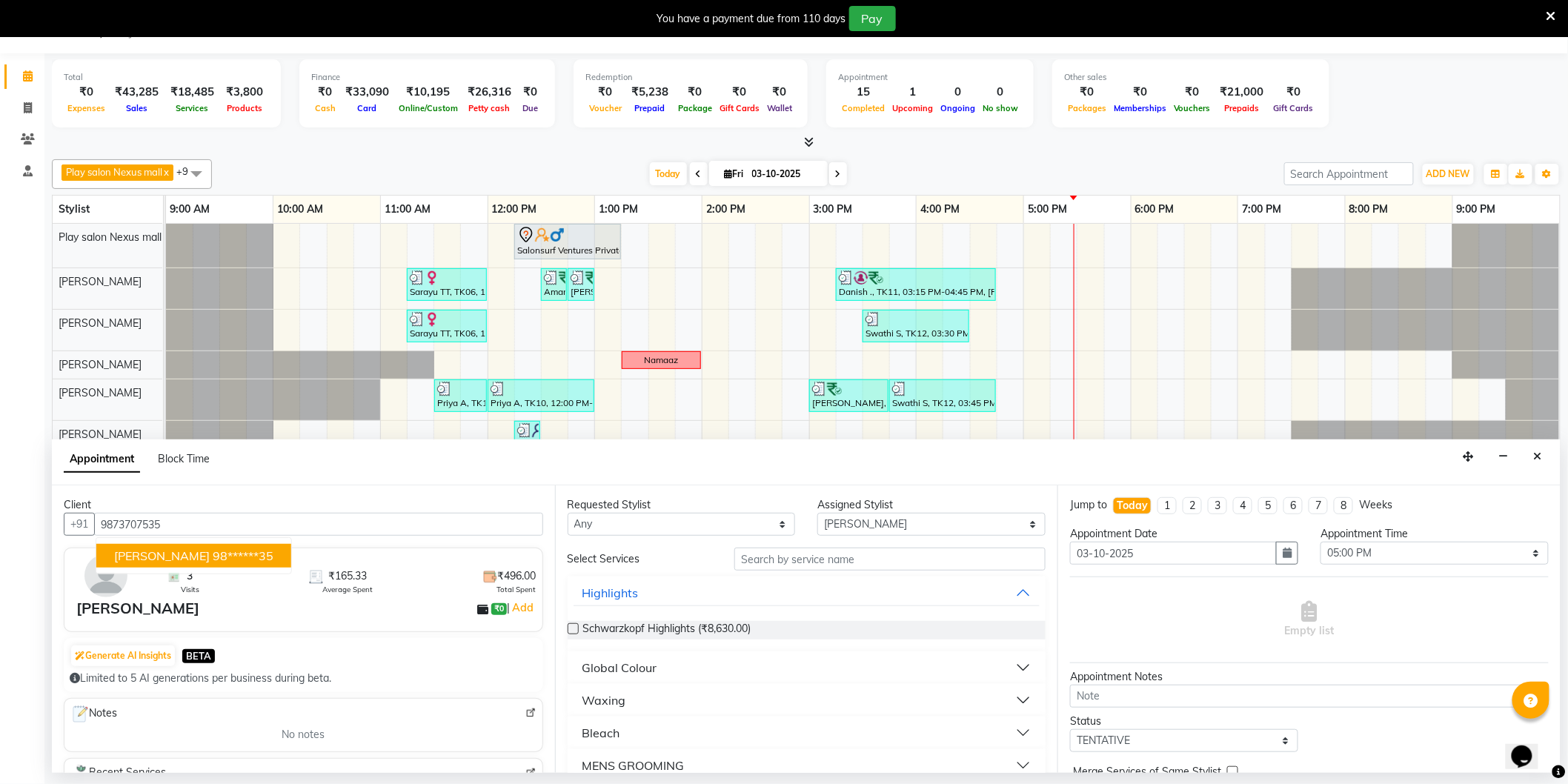
drag, startPoint x: 165, startPoint y: 555, endPoint x: 175, endPoint y: 556, distance: 10.0
click at [168, 555] on span "Gowri Dogra" at bounding box center [161, 556] width 95 height 15
type input "98******35"
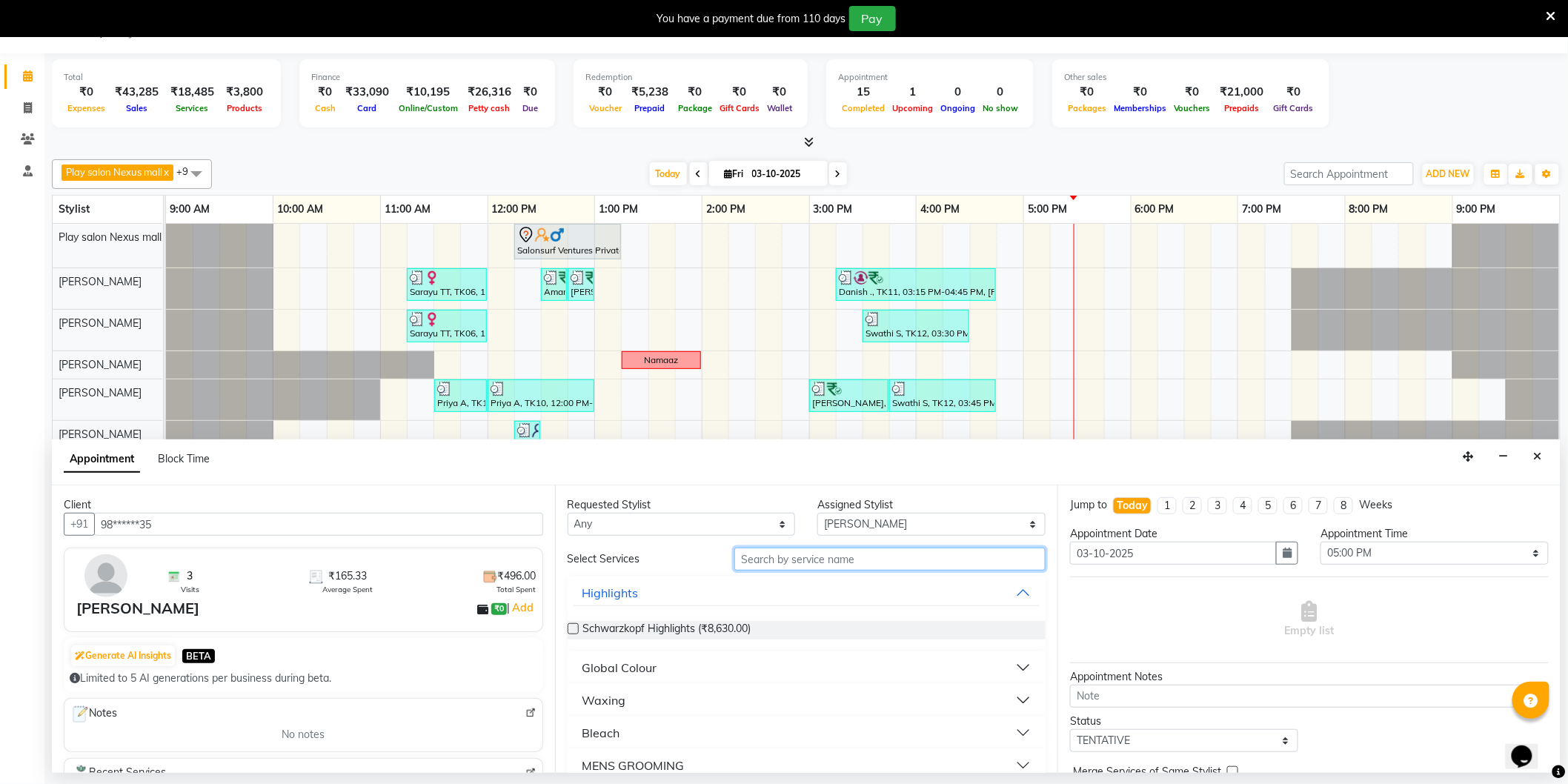
click at [796, 560] on input "text" at bounding box center [890, 559] width 311 height 23
type input "shaping"
click at [770, 630] on span "Threading-Eye Brow Shaping (₹160.00)" at bounding box center [676, 630] width 187 height 19
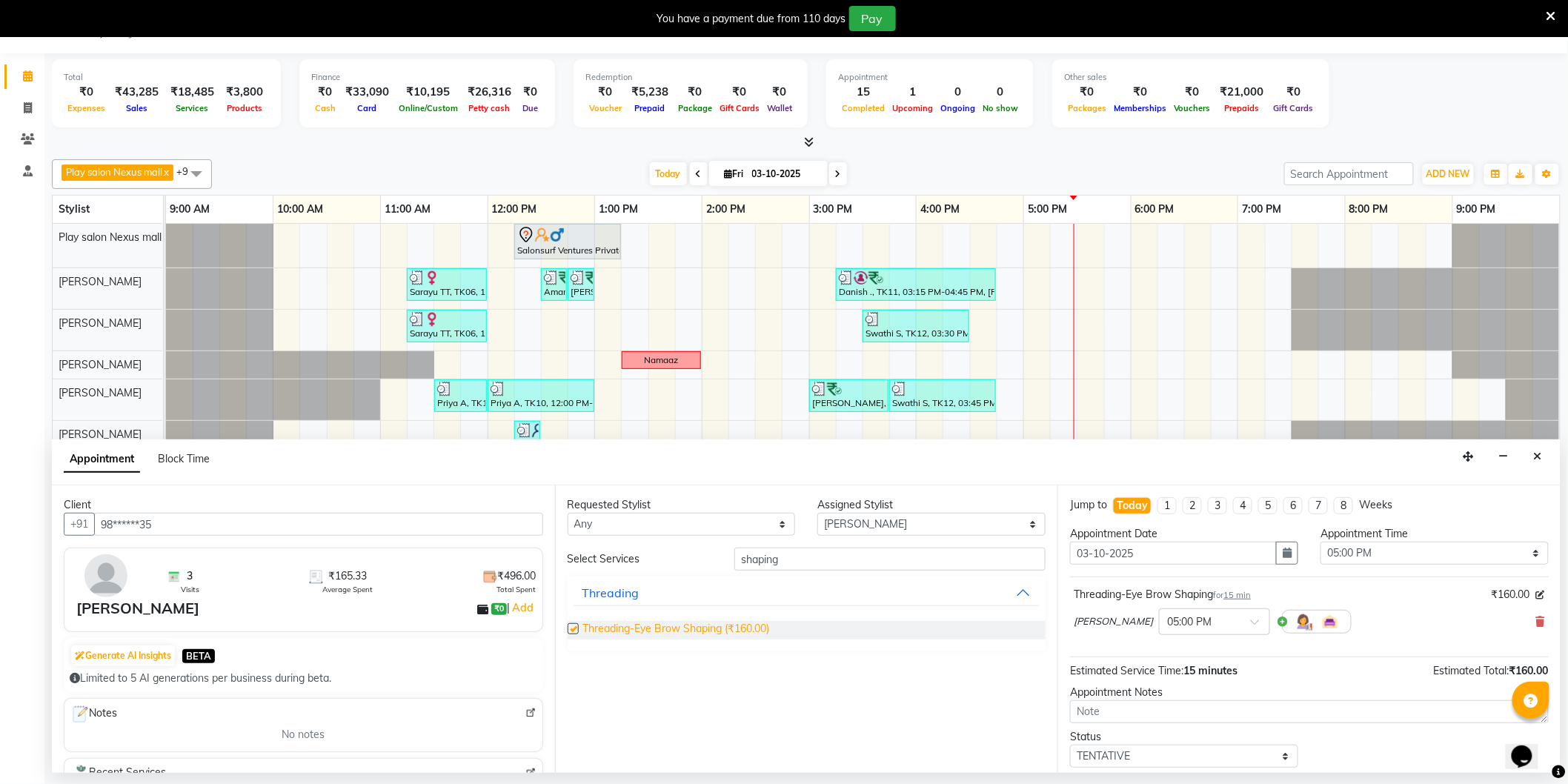
checkbox input "false"
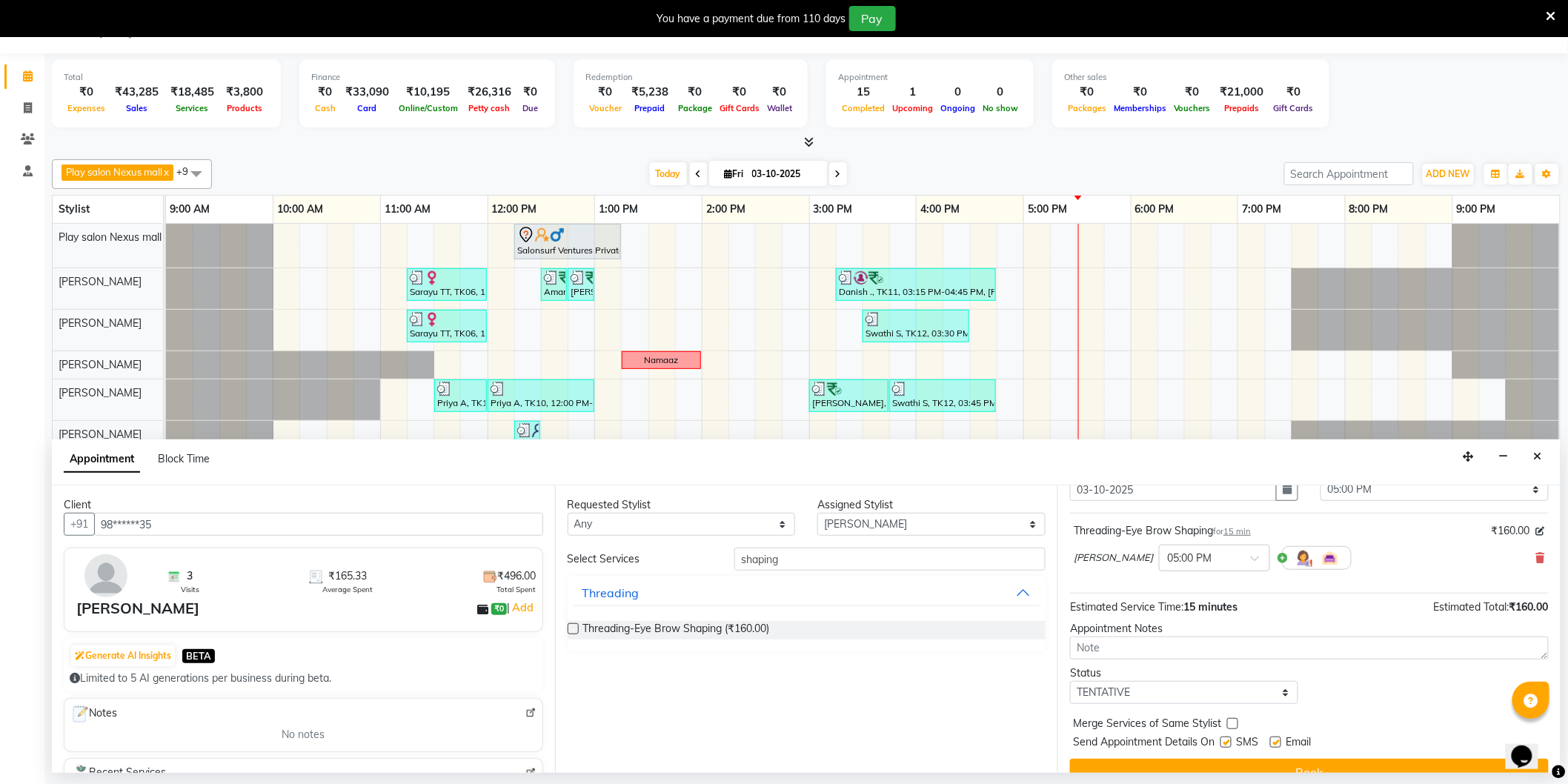
scroll to position [88, 0]
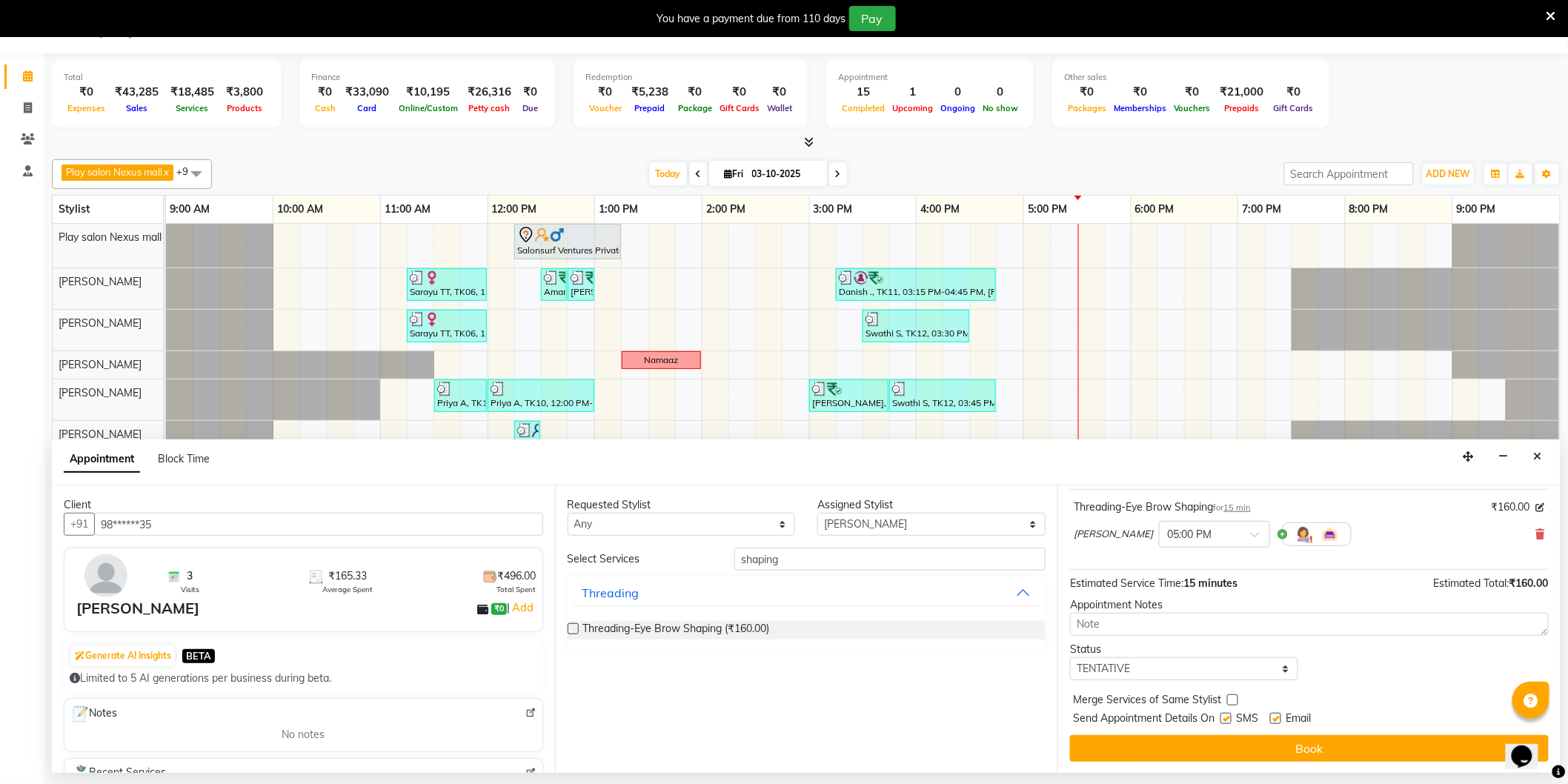
click at [1291, 749] on button "Book" at bounding box center [1309, 748] width 478 height 26
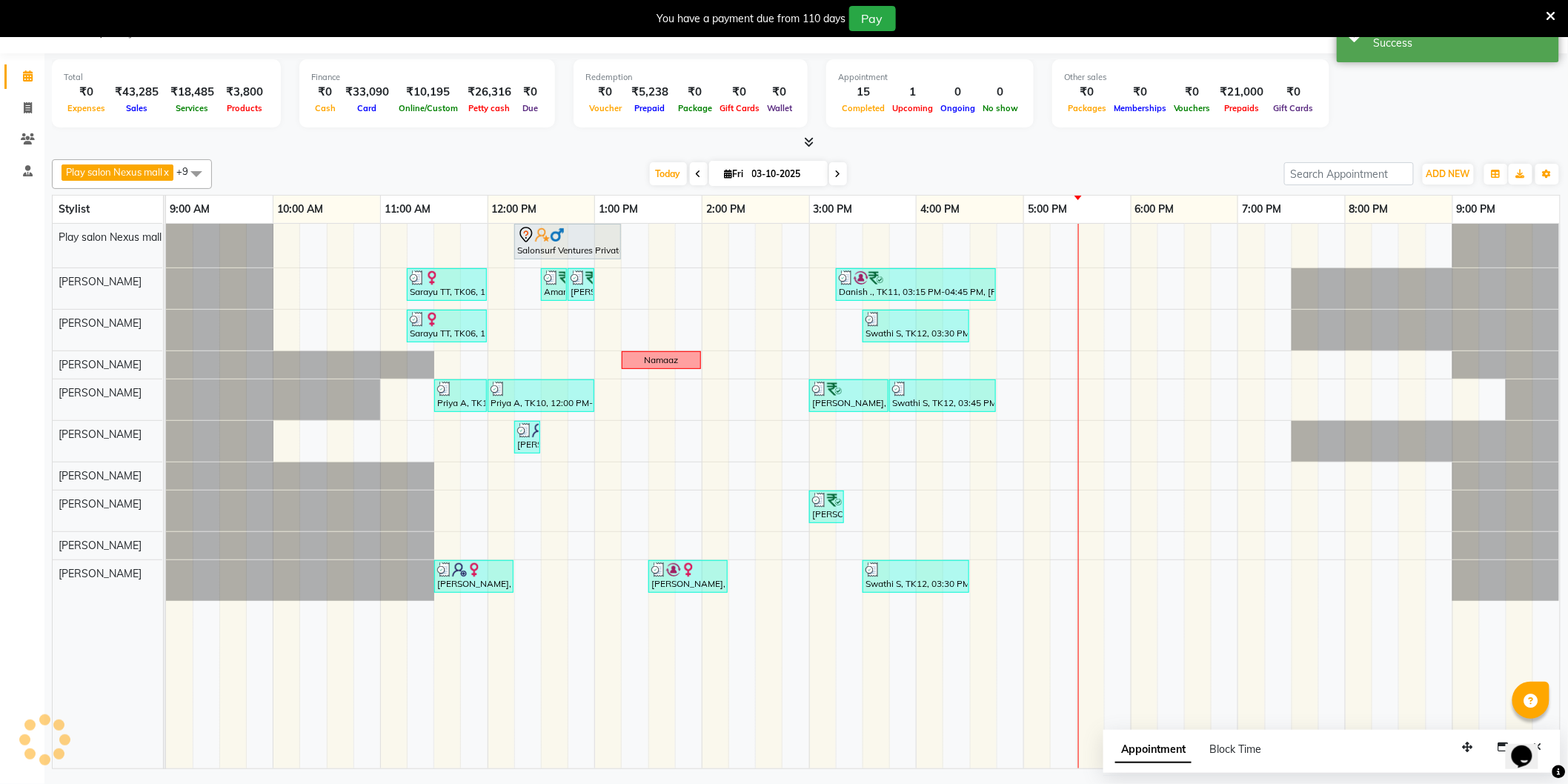
scroll to position [0, 0]
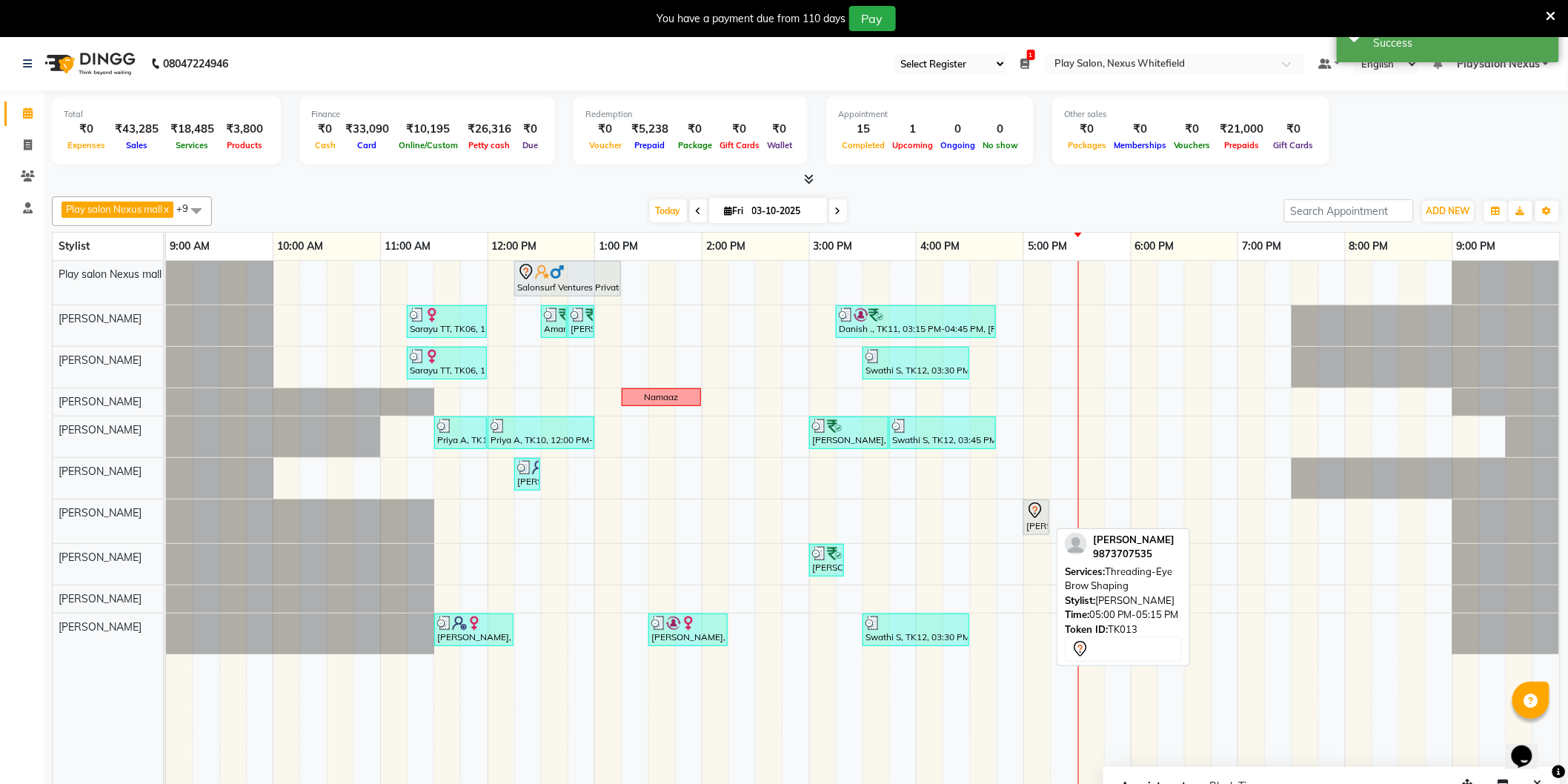
click at [1035, 519] on icon at bounding box center [1035, 510] width 18 height 18
select select "7"
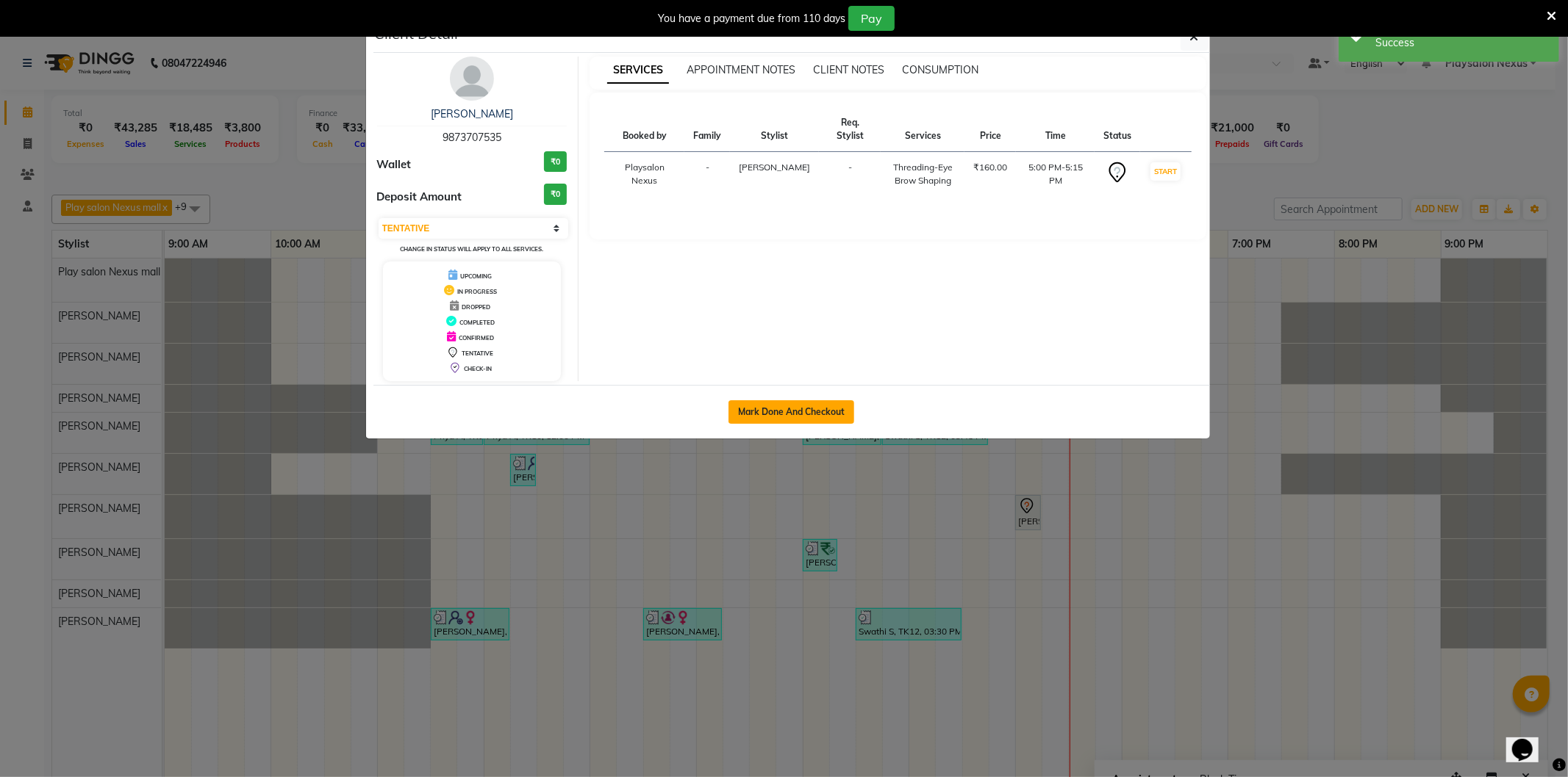
click at [784, 416] on button "Mark Done And Checkout" at bounding box center [791, 411] width 125 height 23
select select "service"
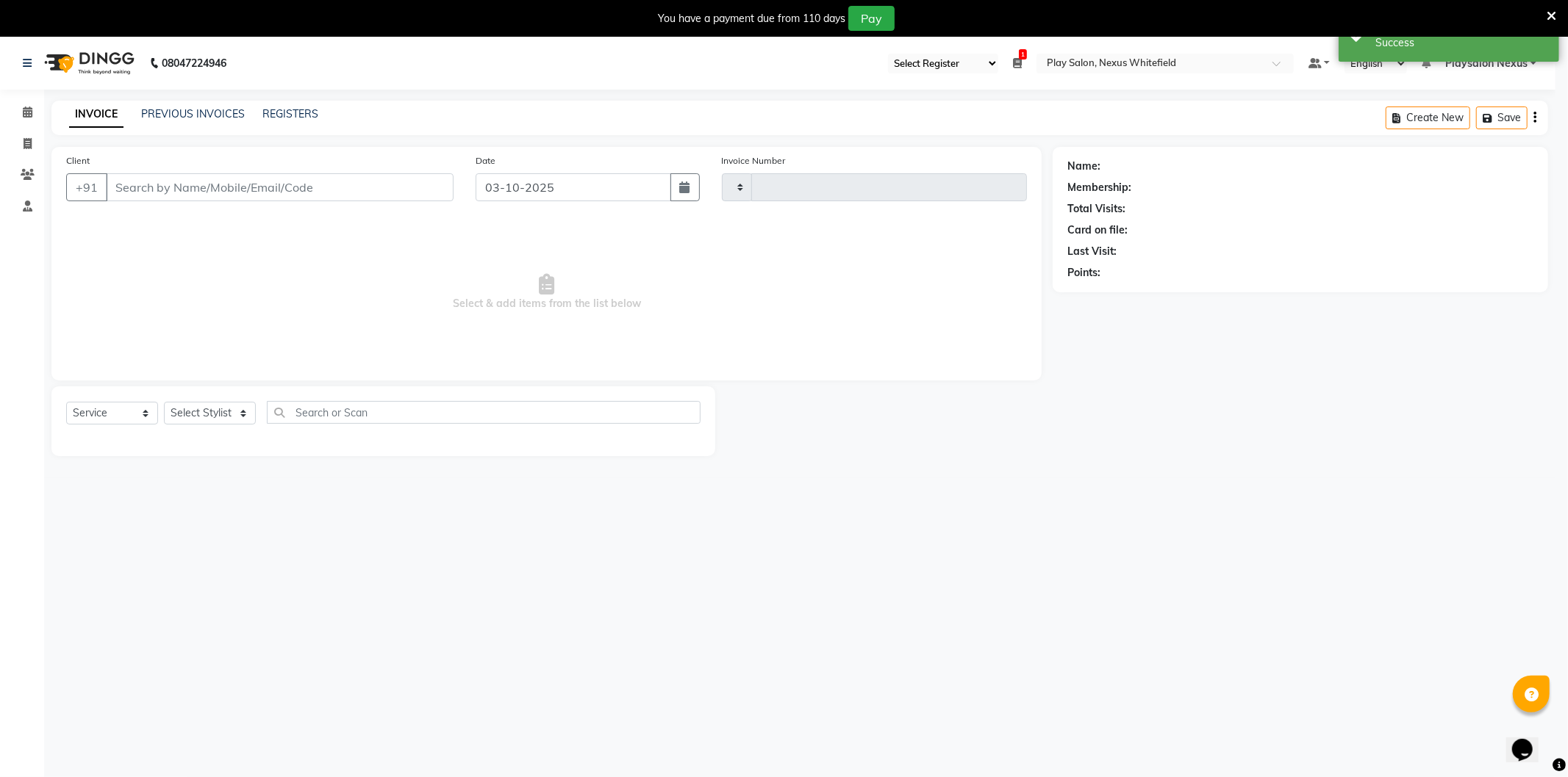
type input "3878"
select select "8356"
type input "98******35"
select select "81393"
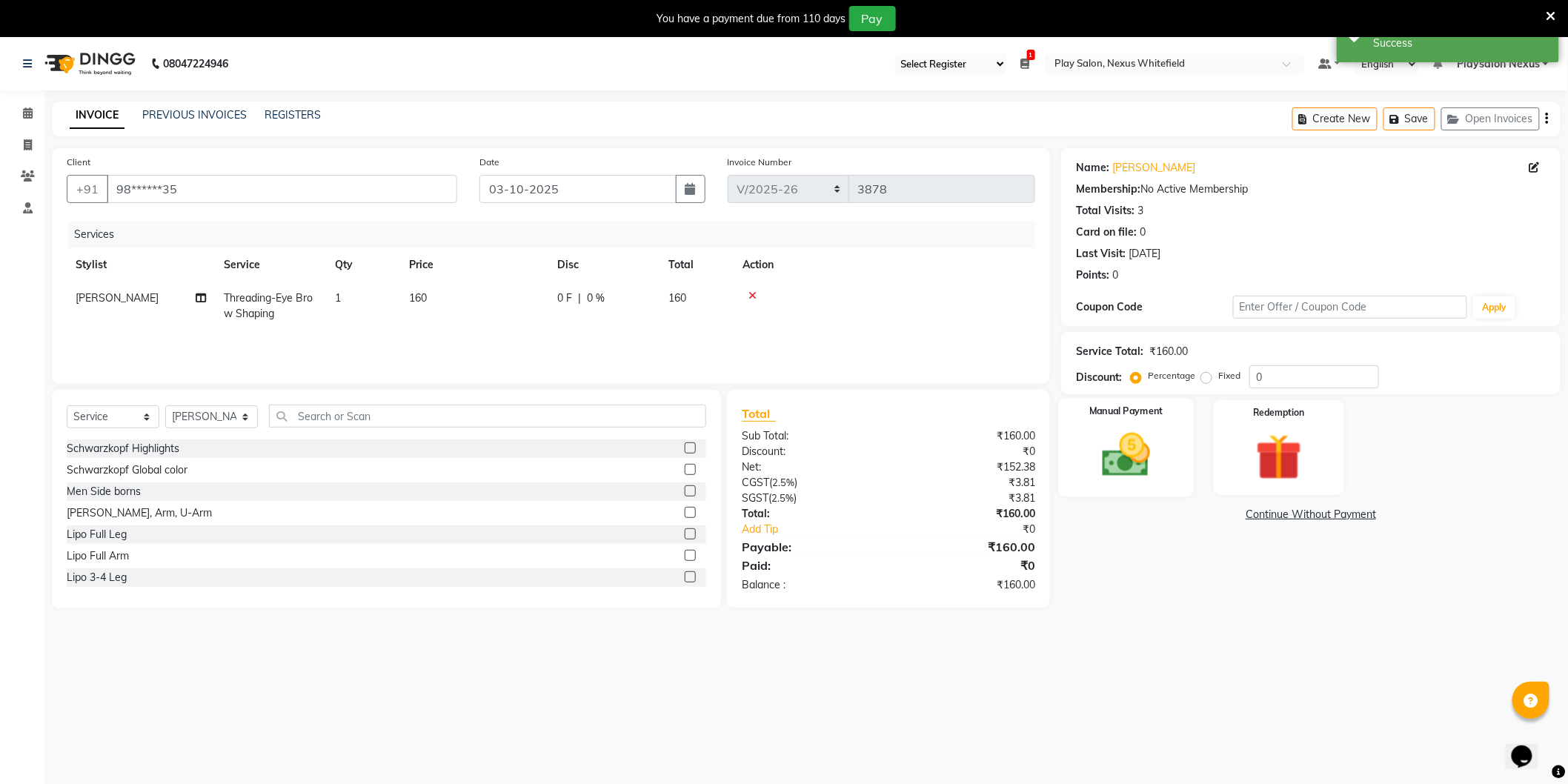
click at [1149, 472] on img at bounding box center [1126, 455] width 78 height 56
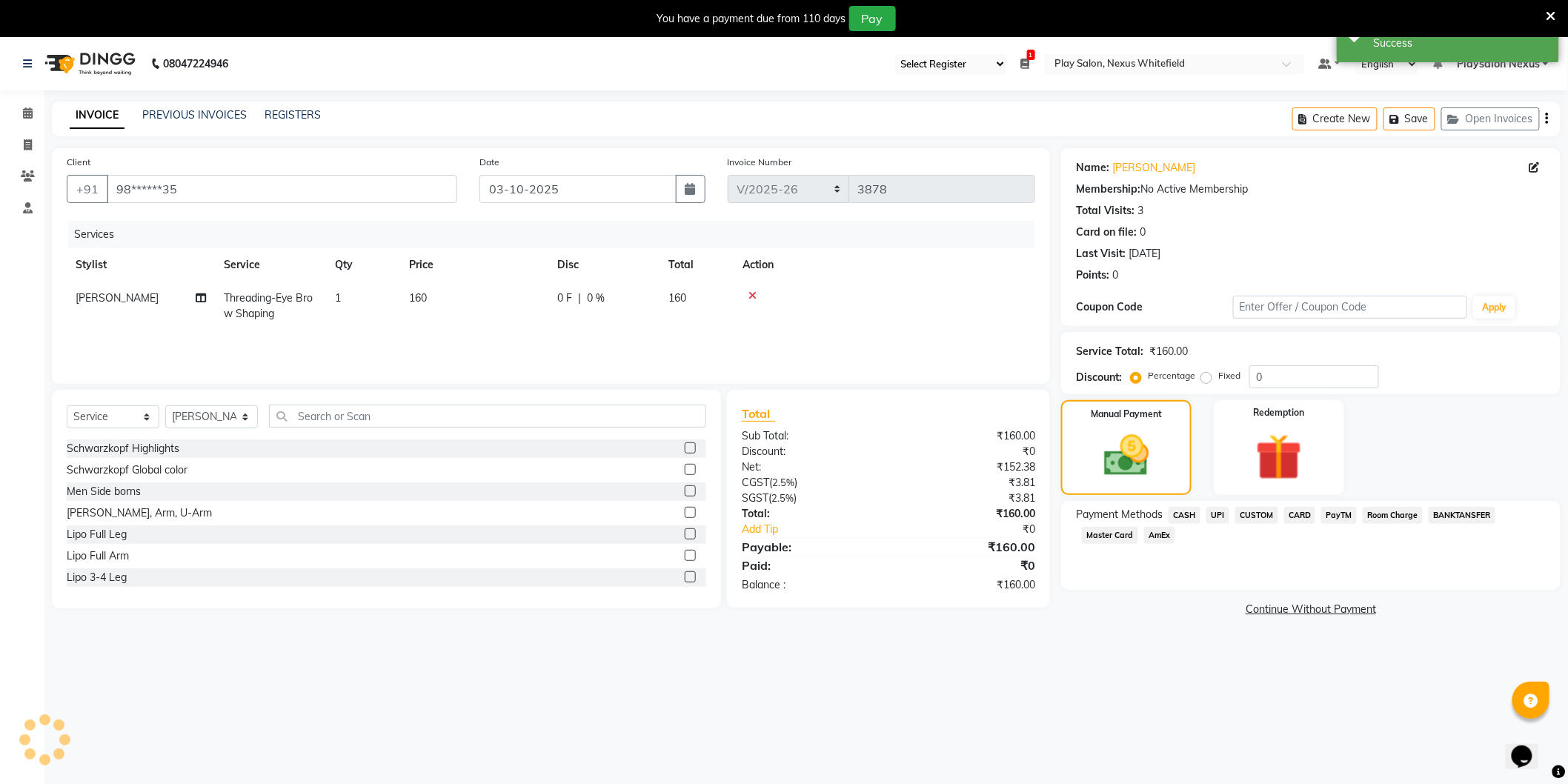
click at [1263, 516] on span "CUSTOM" at bounding box center [1257, 515] width 43 height 17
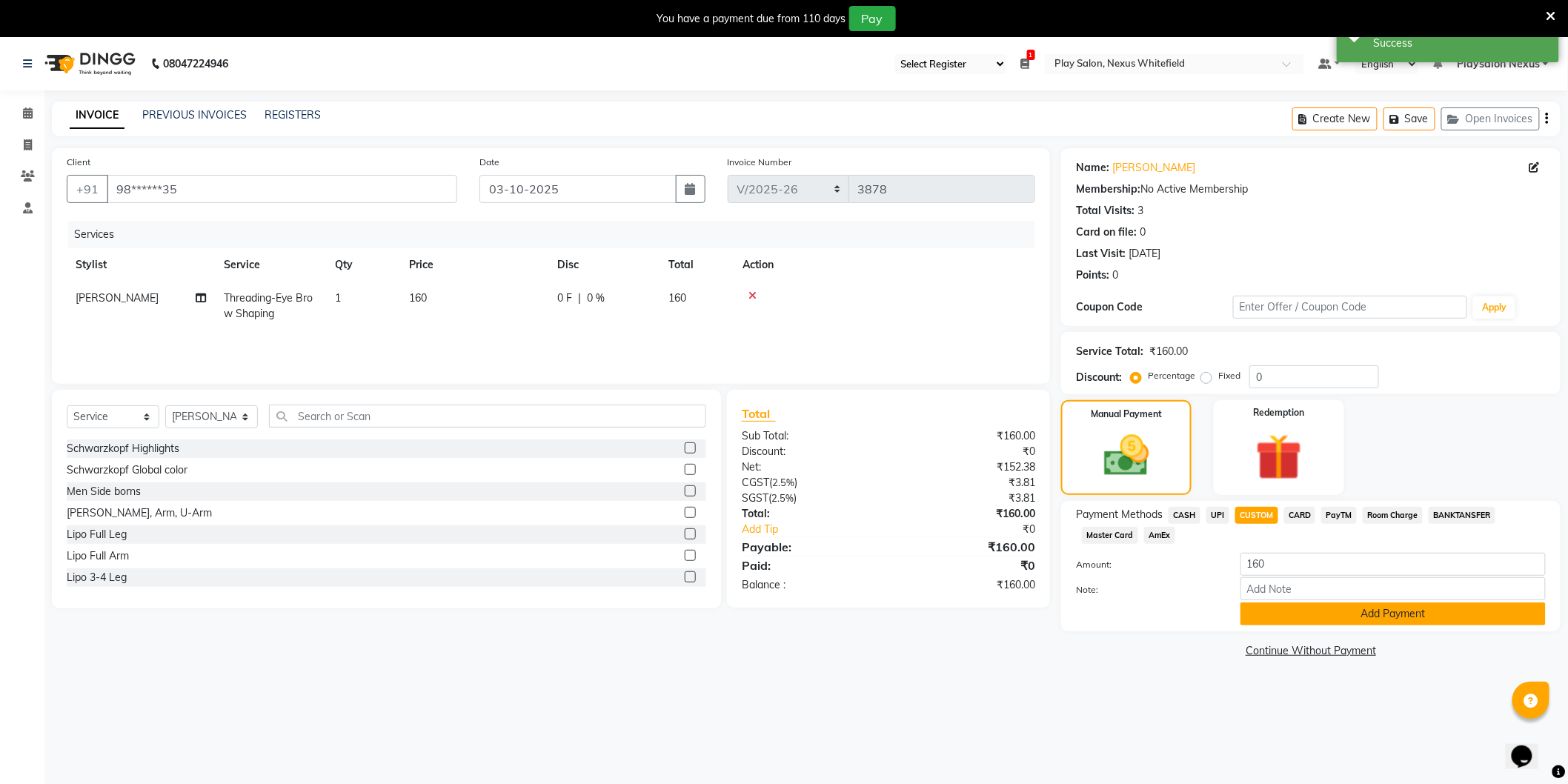
click at [1352, 609] on button "Add Payment" at bounding box center [1393, 614] width 306 height 23
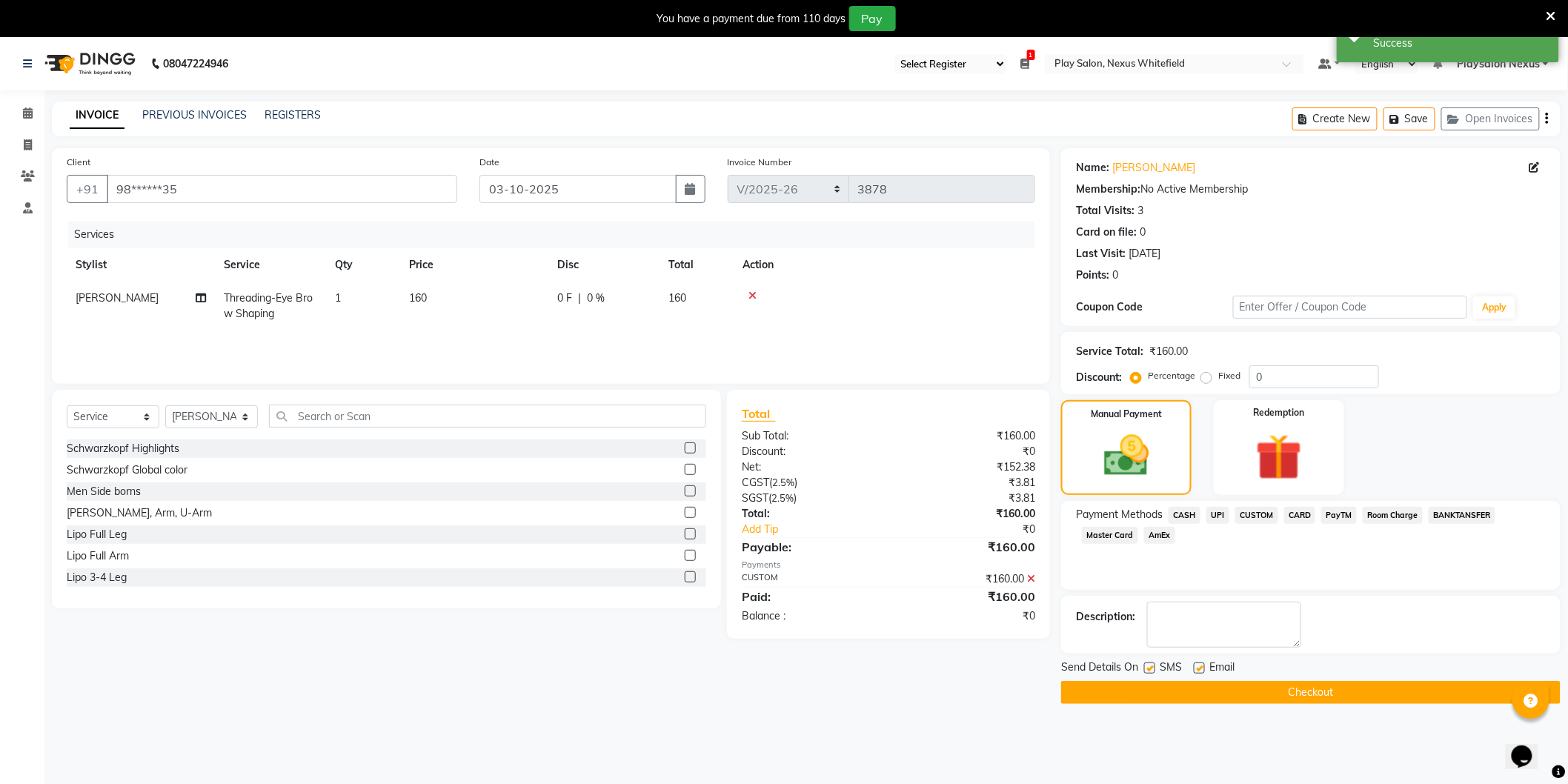
drag, startPoint x: 1291, startPoint y: 688, endPoint x: 1284, endPoint y: 675, distance: 14.8
click at [1292, 688] on button "Checkout" at bounding box center [1310, 692] width 499 height 23
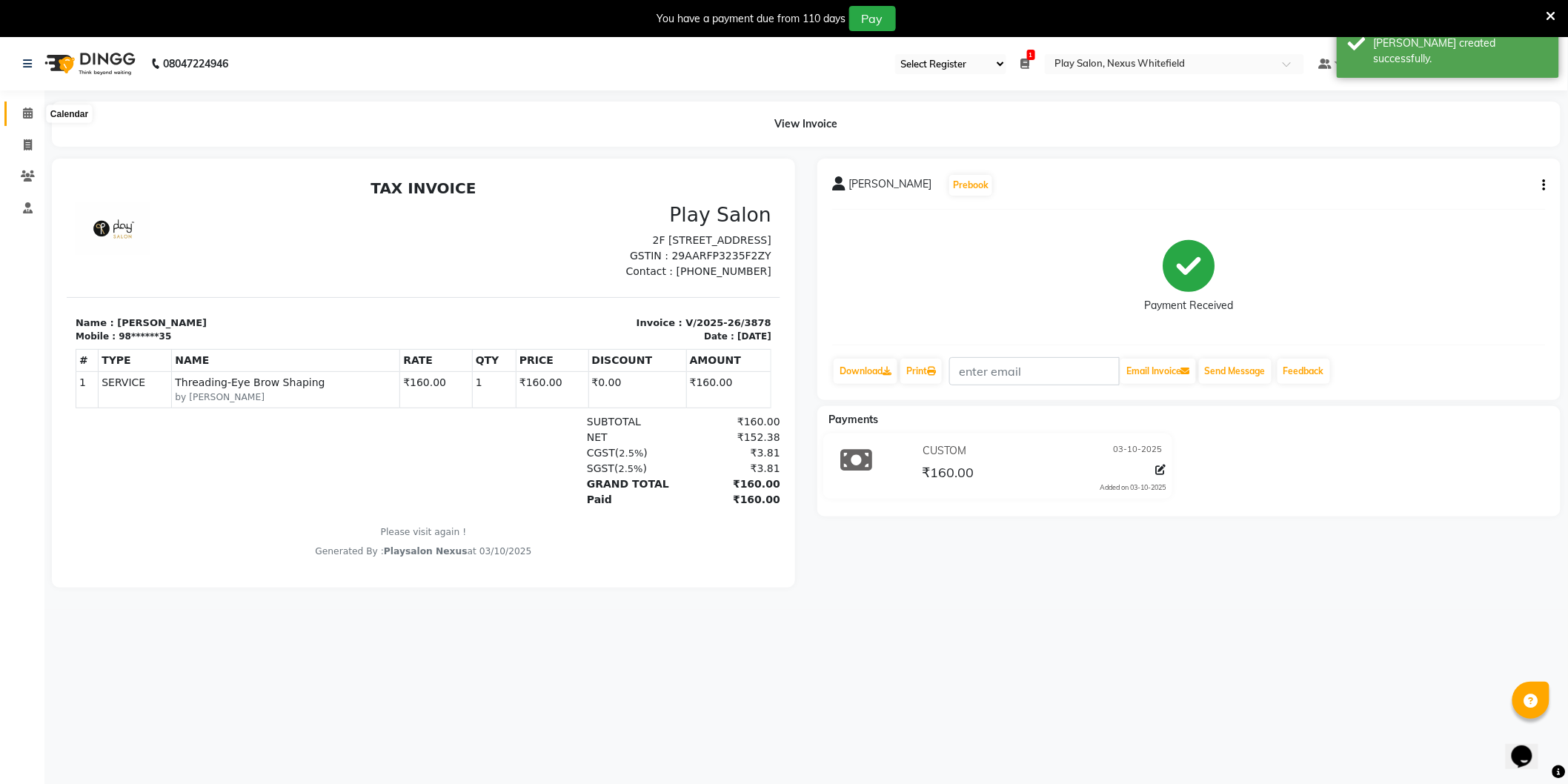
click at [21, 116] on span at bounding box center [27, 114] width 25 height 17
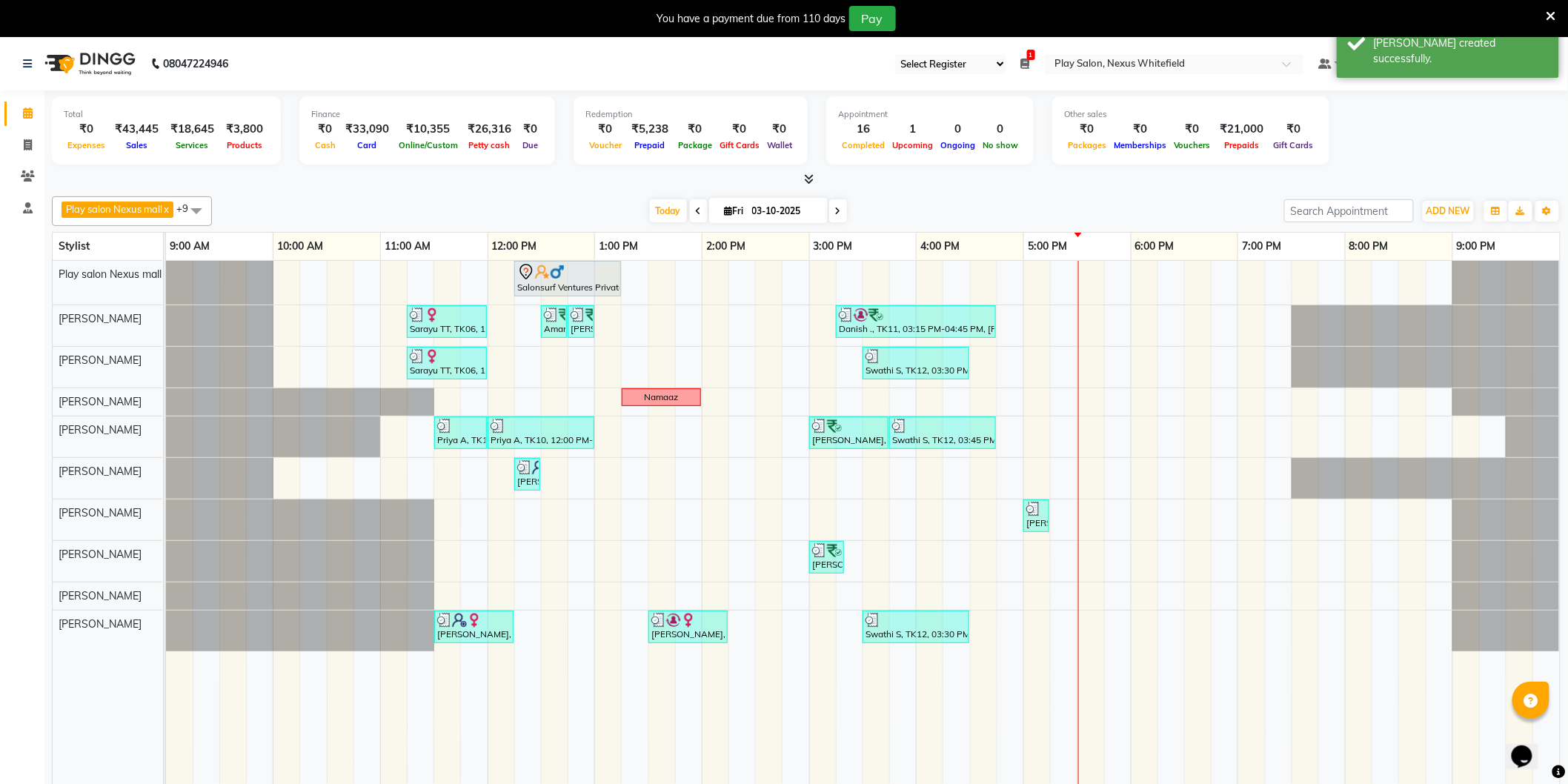
click at [1308, 559] on div "Salonsurf Ventures Private Limited, TK05, 12:15 PM-01:15 PM, INOA Root Touch-up…" at bounding box center [863, 533] width 1394 height 544
select select "81398"
select select "tentative"
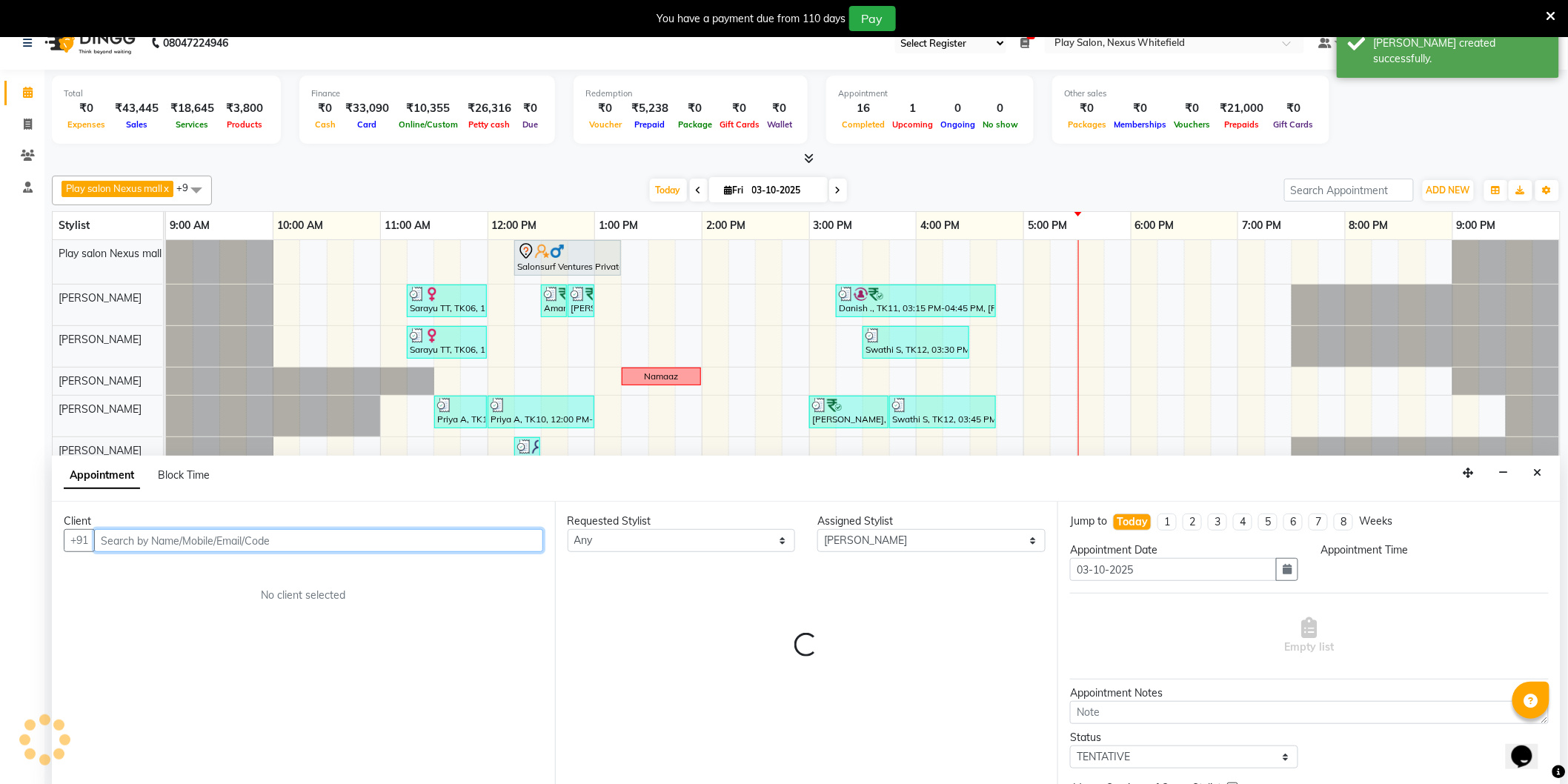
scroll to position [37, 0]
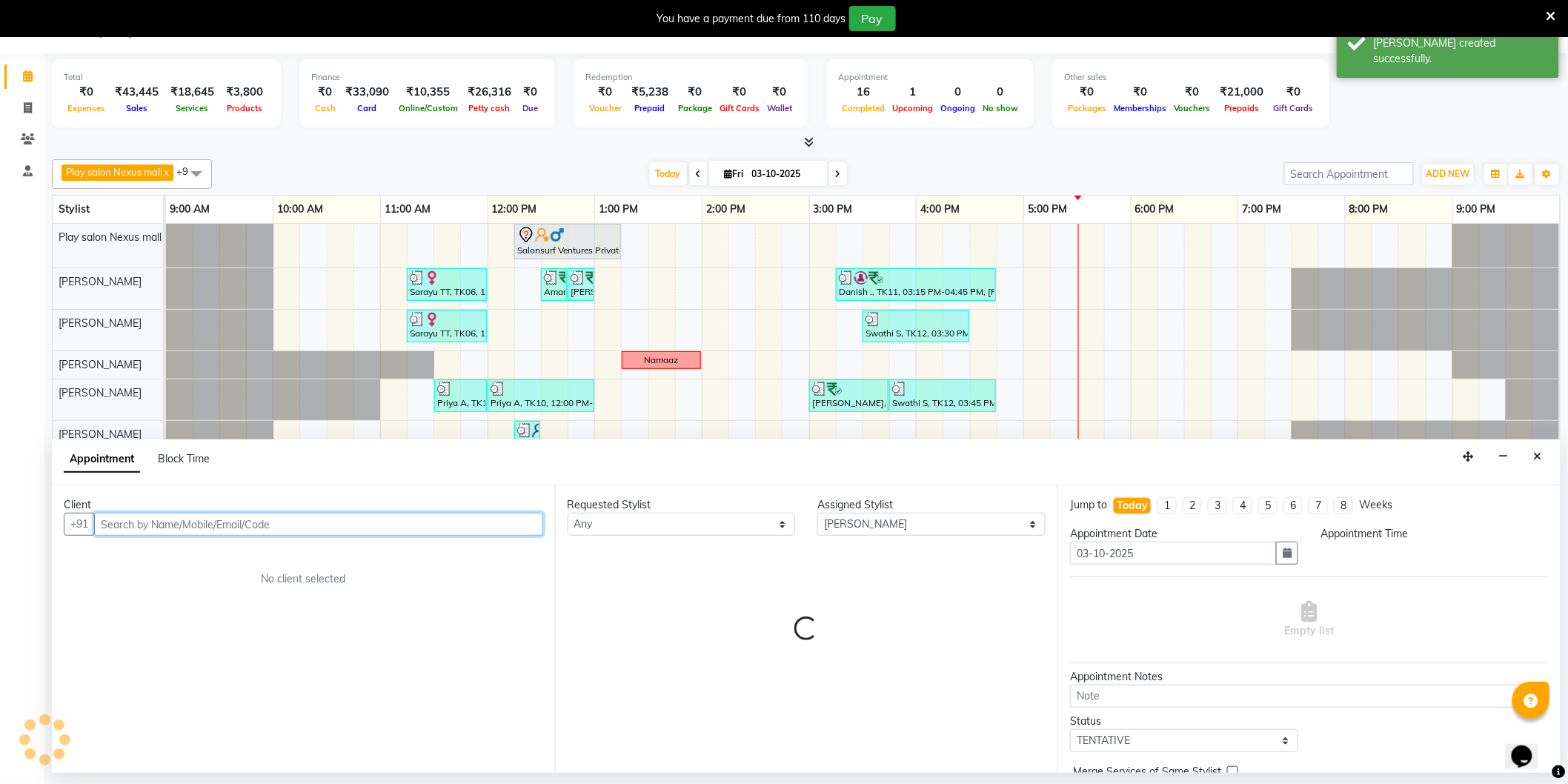
select select "1170"
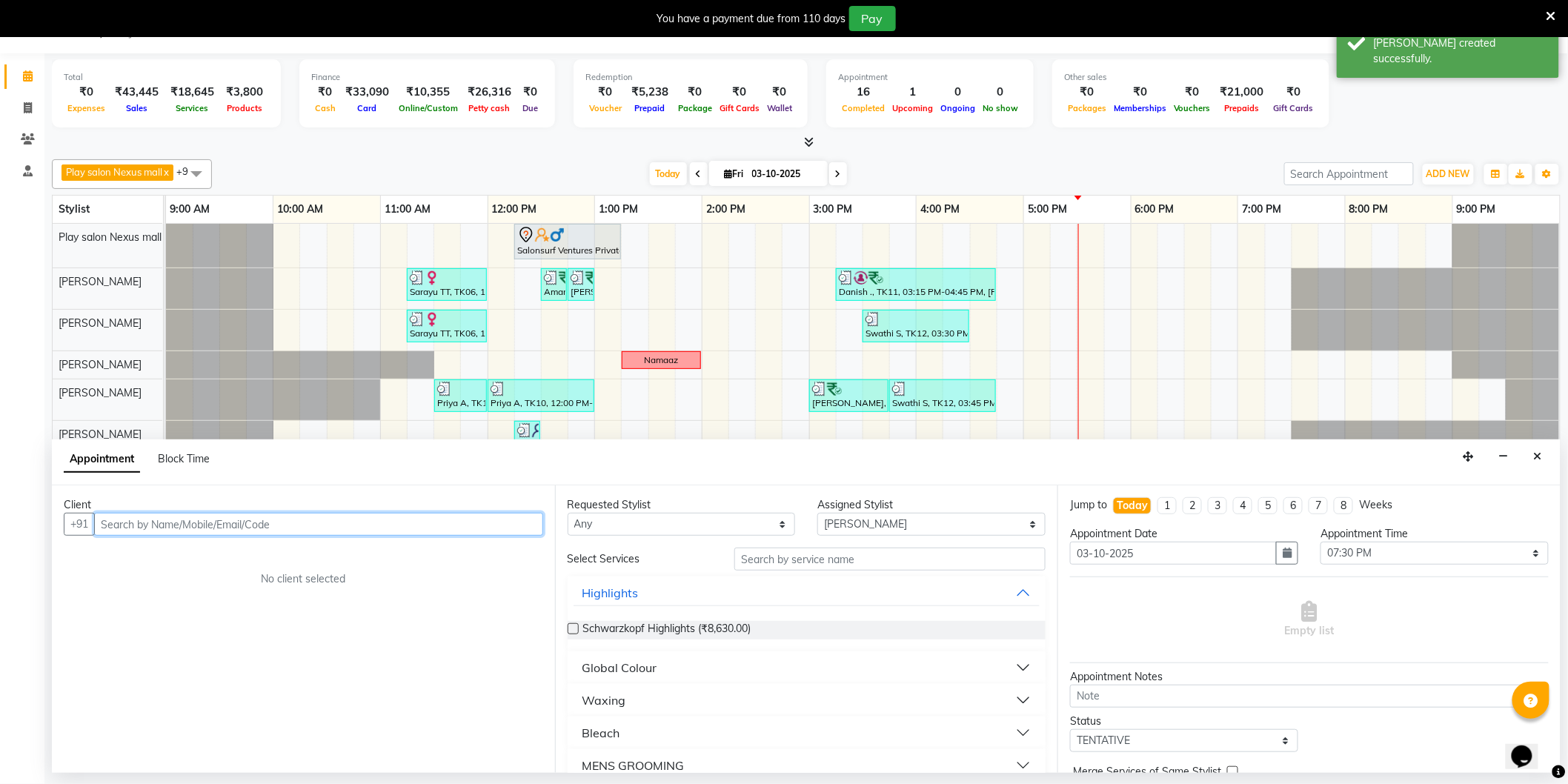
click at [330, 528] on input "text" at bounding box center [319, 525] width 449 height 23
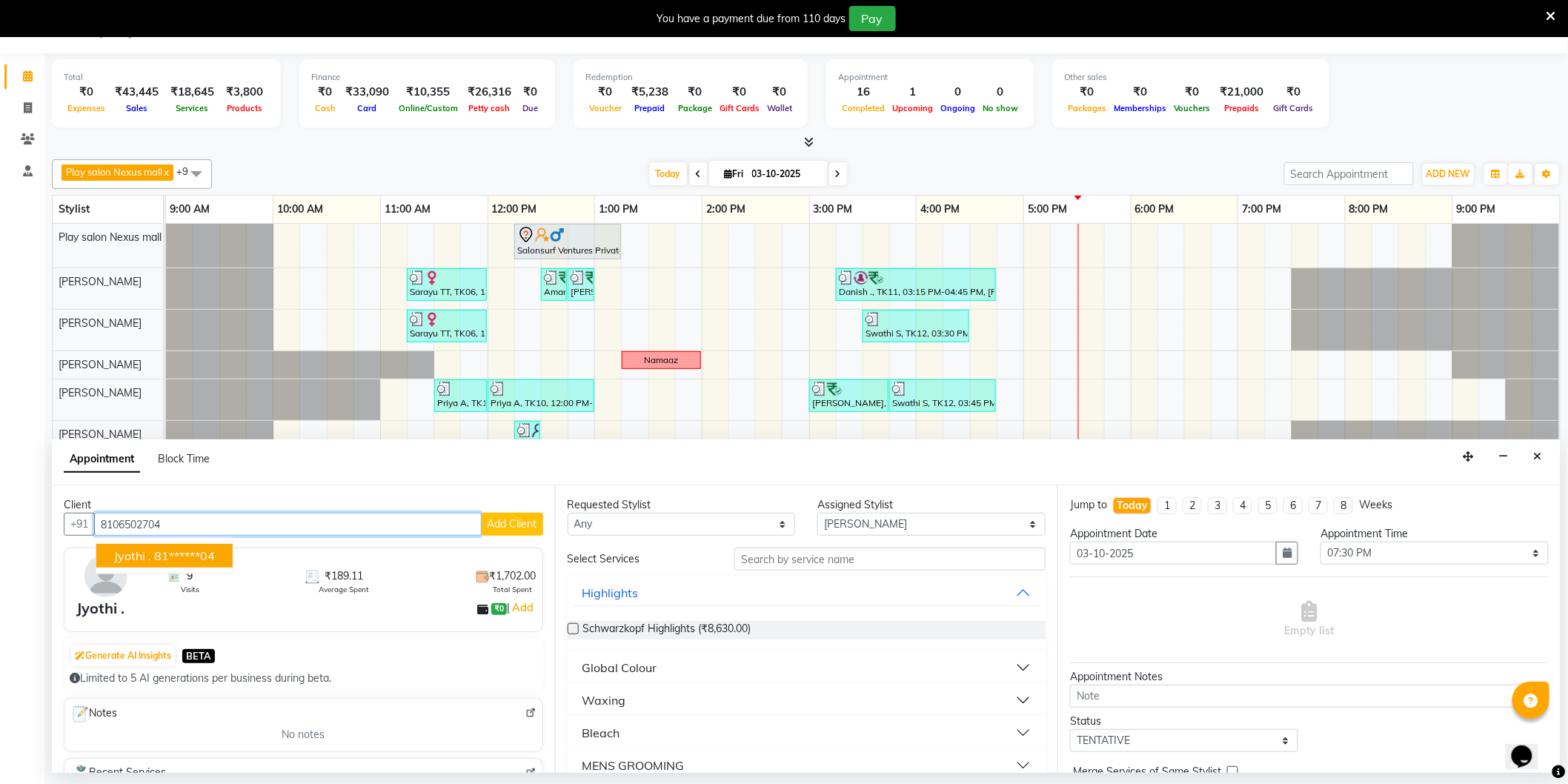
click at [205, 551] on ngb-highlight "81******04" at bounding box center [184, 556] width 60 height 15
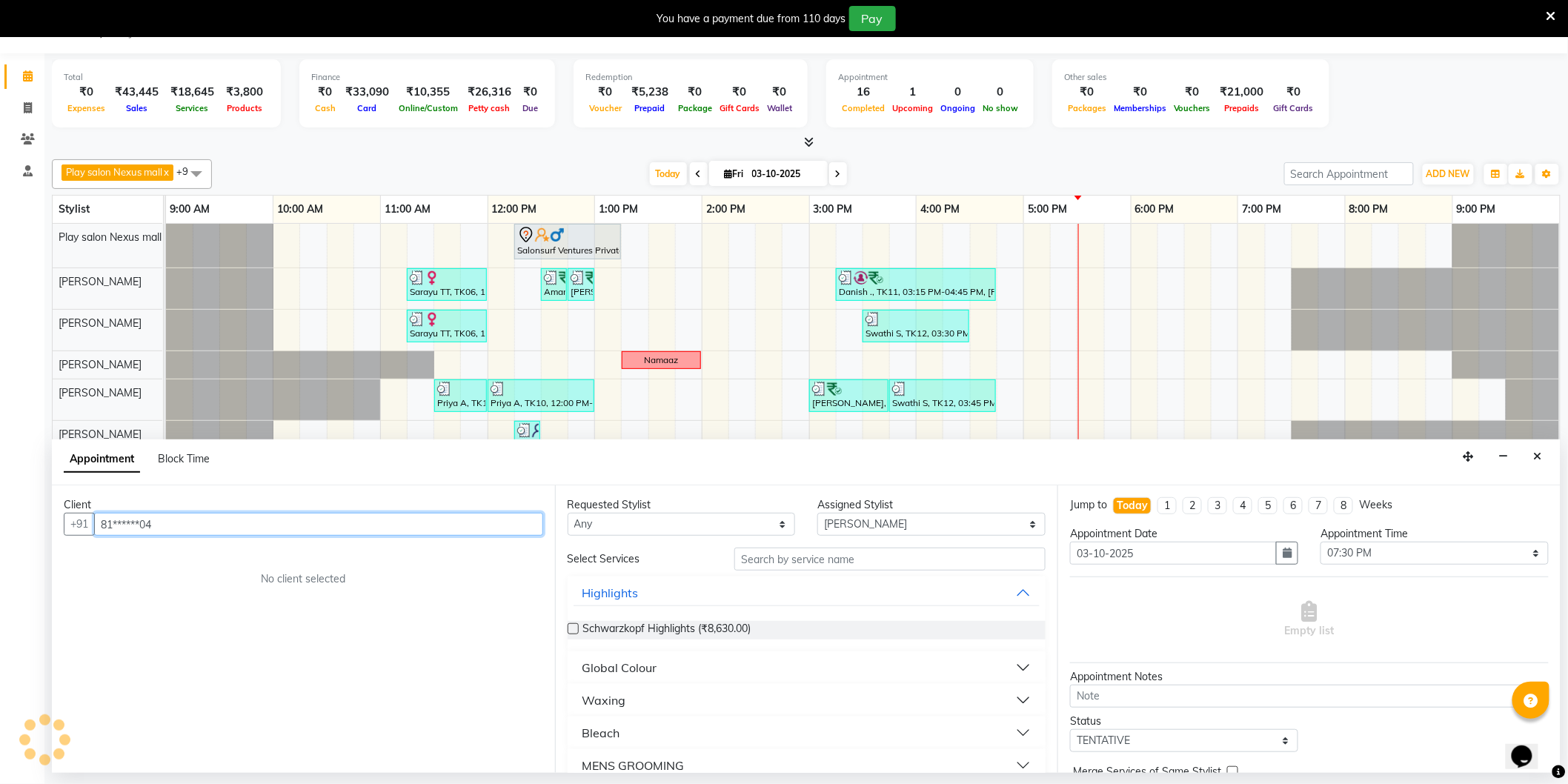
type input "81******04"
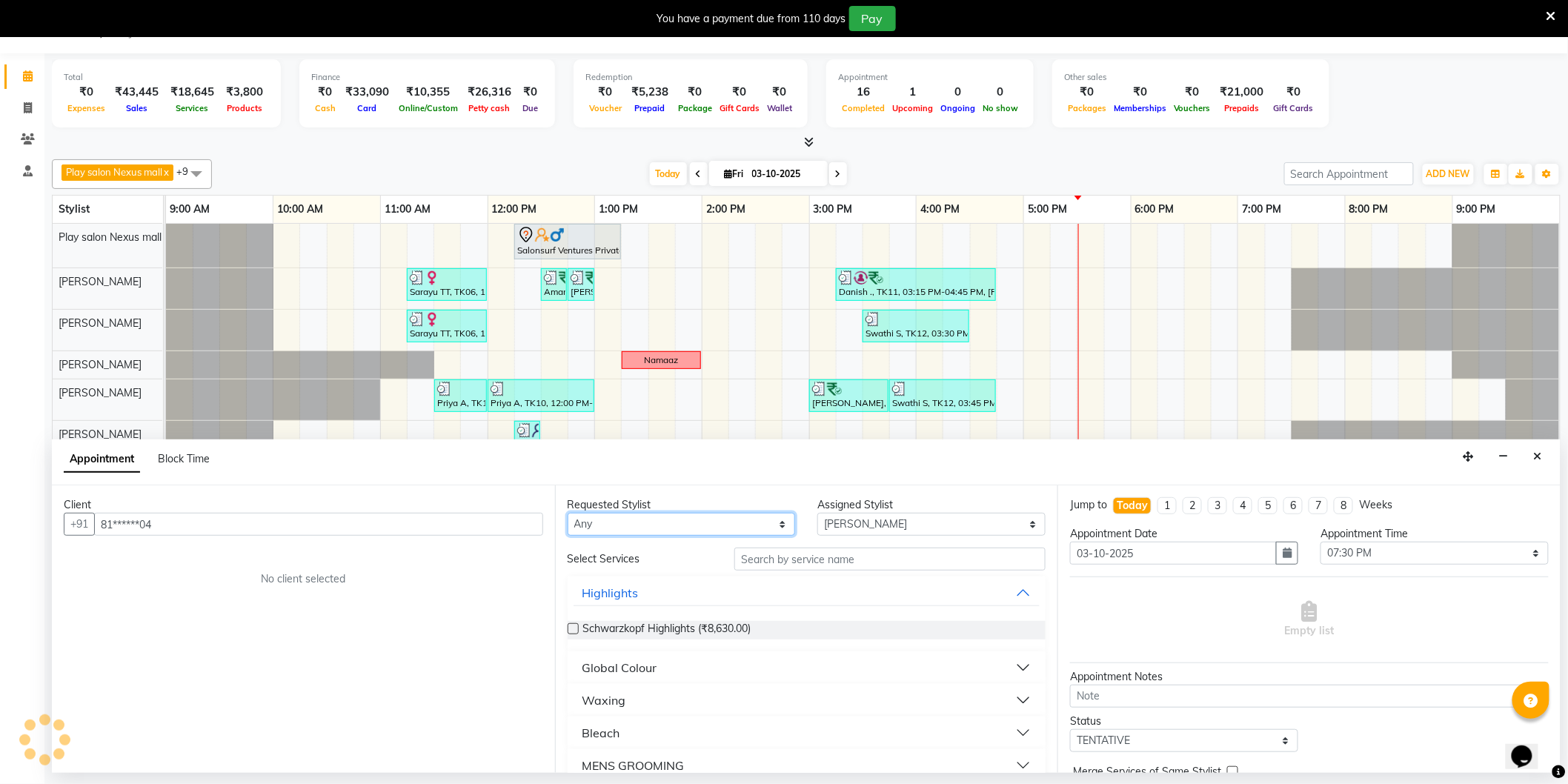
click at [734, 530] on select "Any Abdulla Md Adil Ali Ambika Rai Asha Thapa Ashim Sapkota Dawa Tamang Mohd Aa…" at bounding box center [682, 525] width 228 height 23
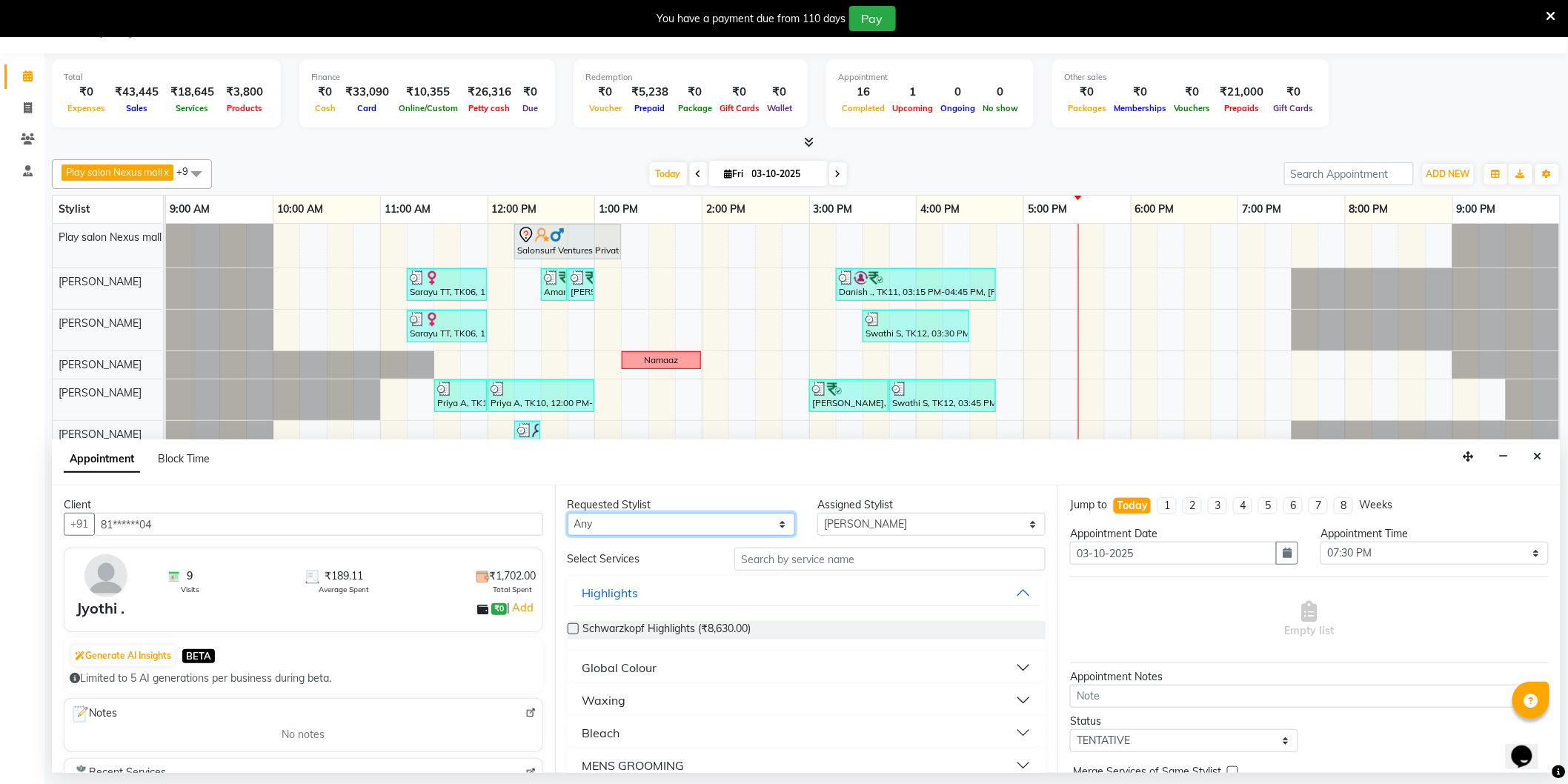
select select "81398"
click at [568, 513] on select "Any Abdulla Md Adil Ali Ambika Rai Asha Thapa Ashim Sapkota Dawa Tamang Mohd Aa…" at bounding box center [682, 525] width 228 height 23
click at [775, 552] on input "text" at bounding box center [890, 559] width 311 height 23
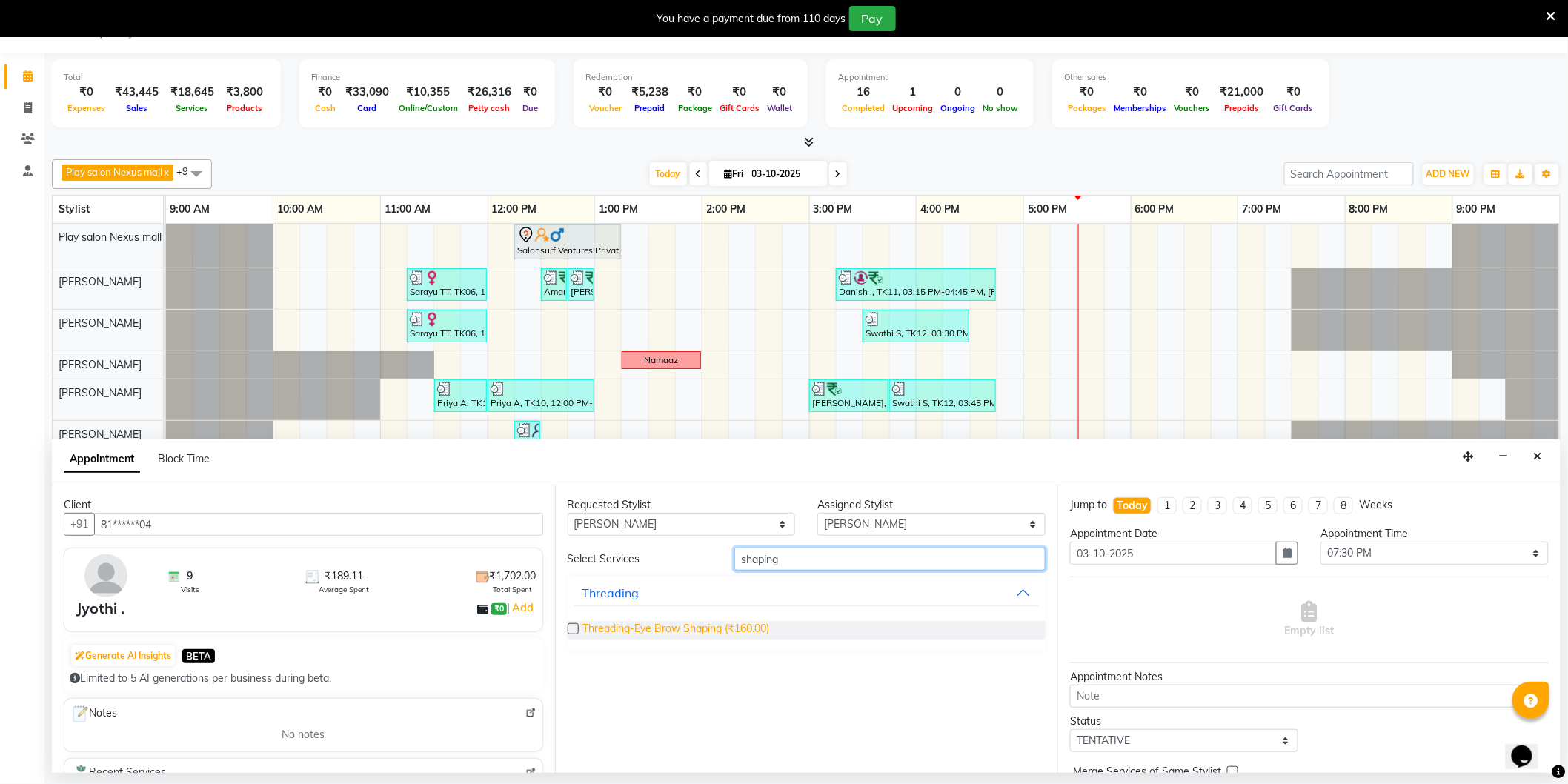
type input "shaping"
click at [735, 632] on span "Threading-Eye Brow Shaping (₹160.00)" at bounding box center [676, 630] width 187 height 19
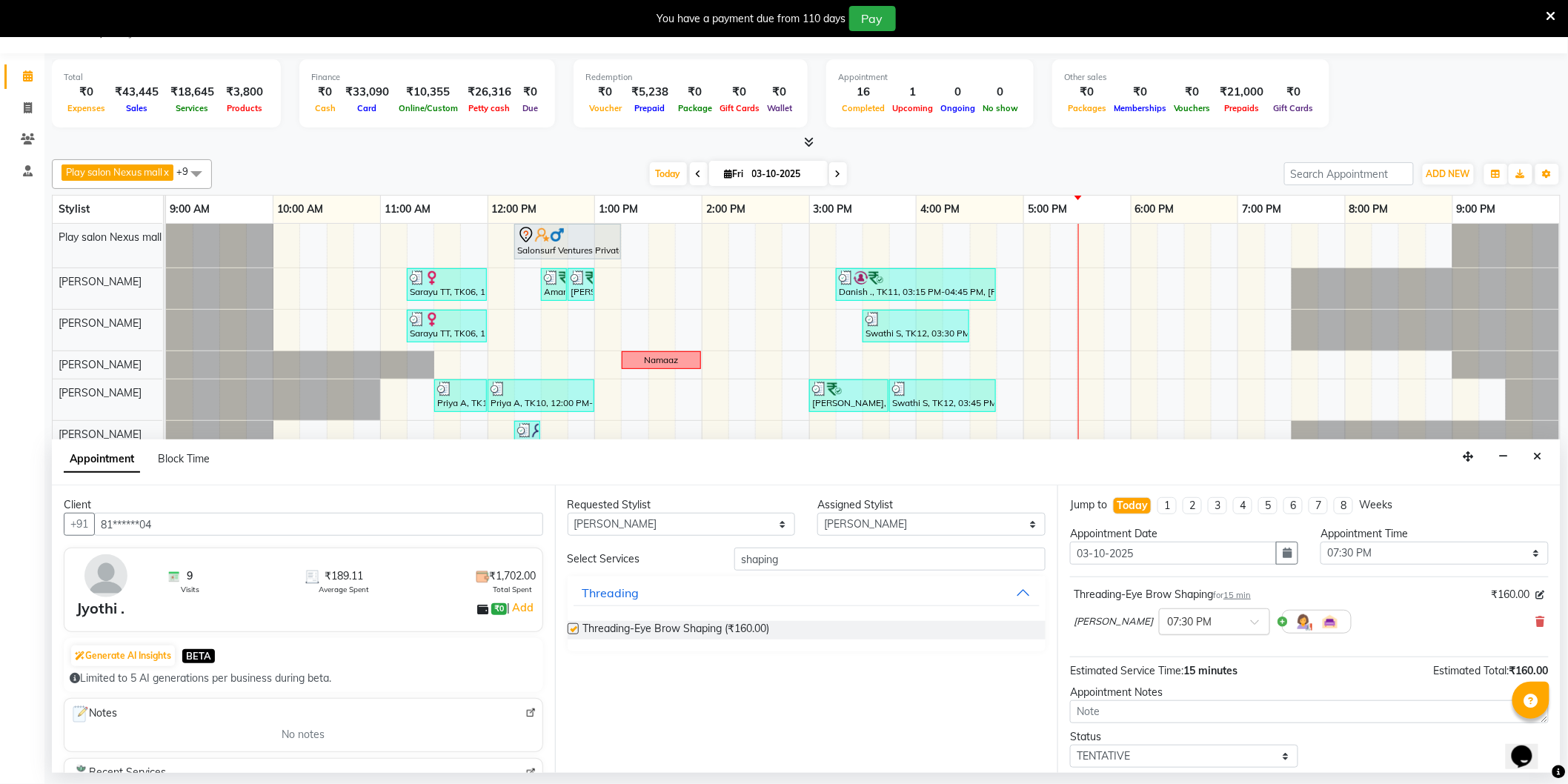
checkbox input "false"
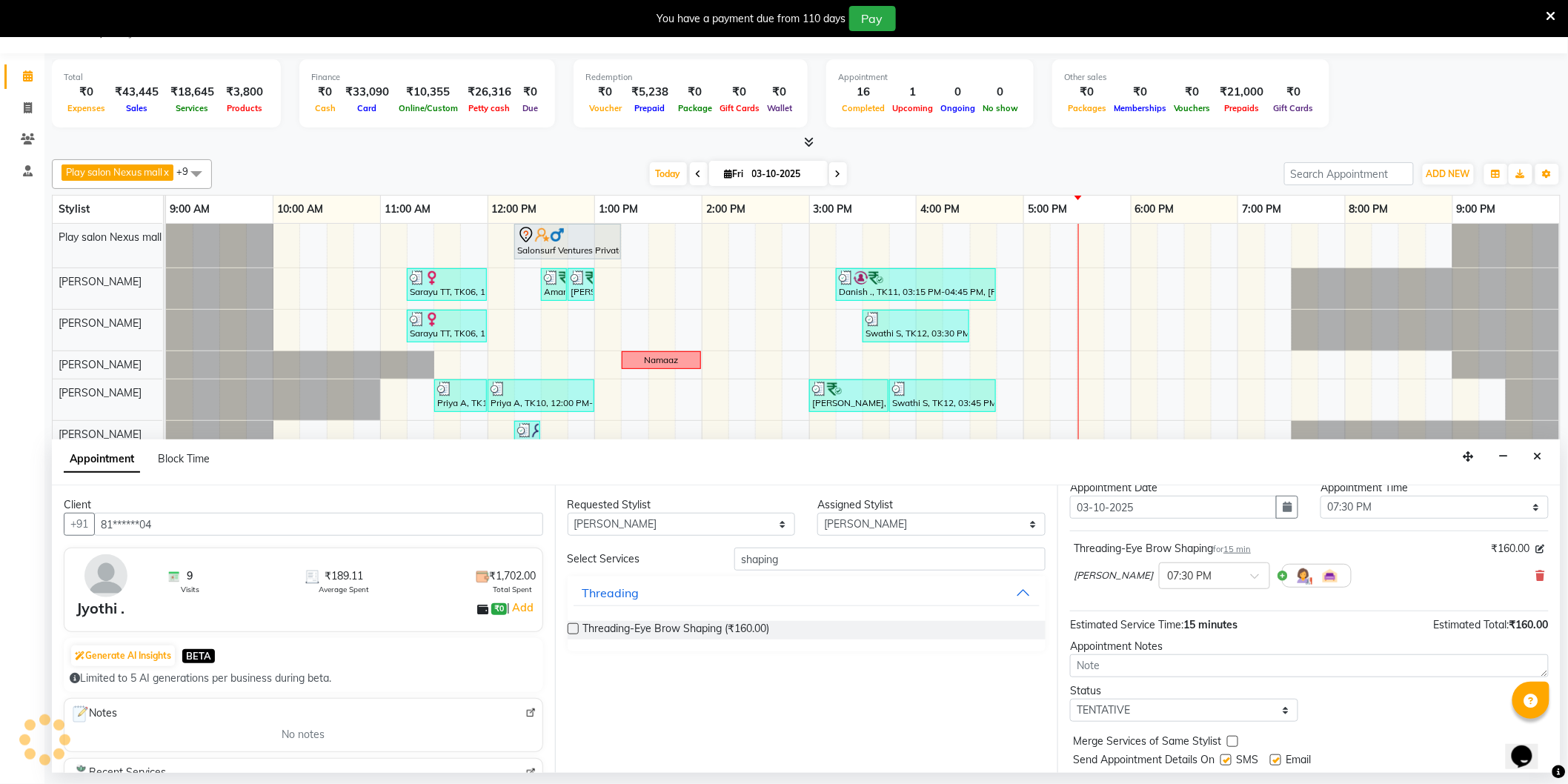
scroll to position [88, 0]
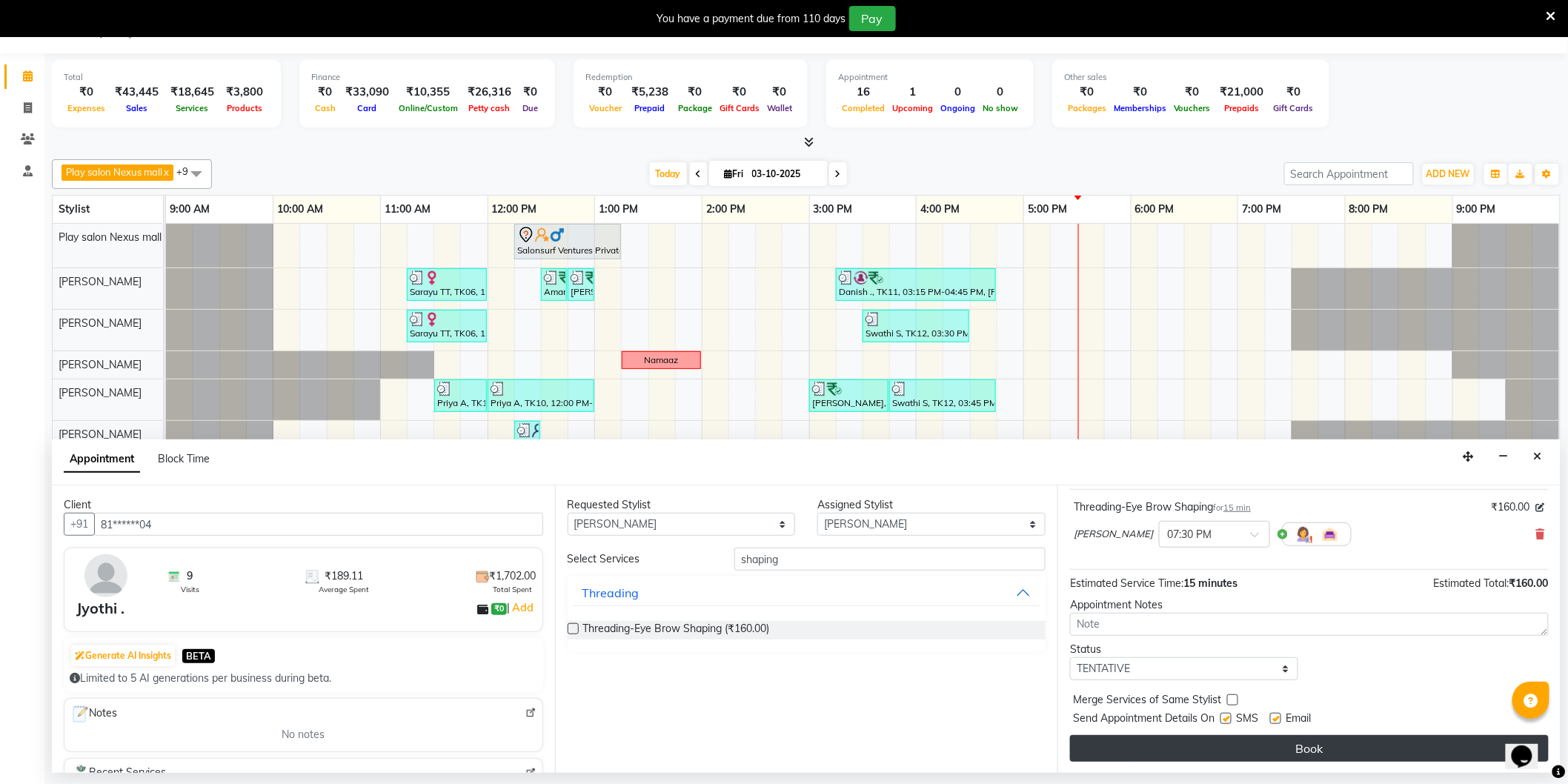
click at [1280, 744] on button "Book" at bounding box center [1309, 748] width 478 height 26
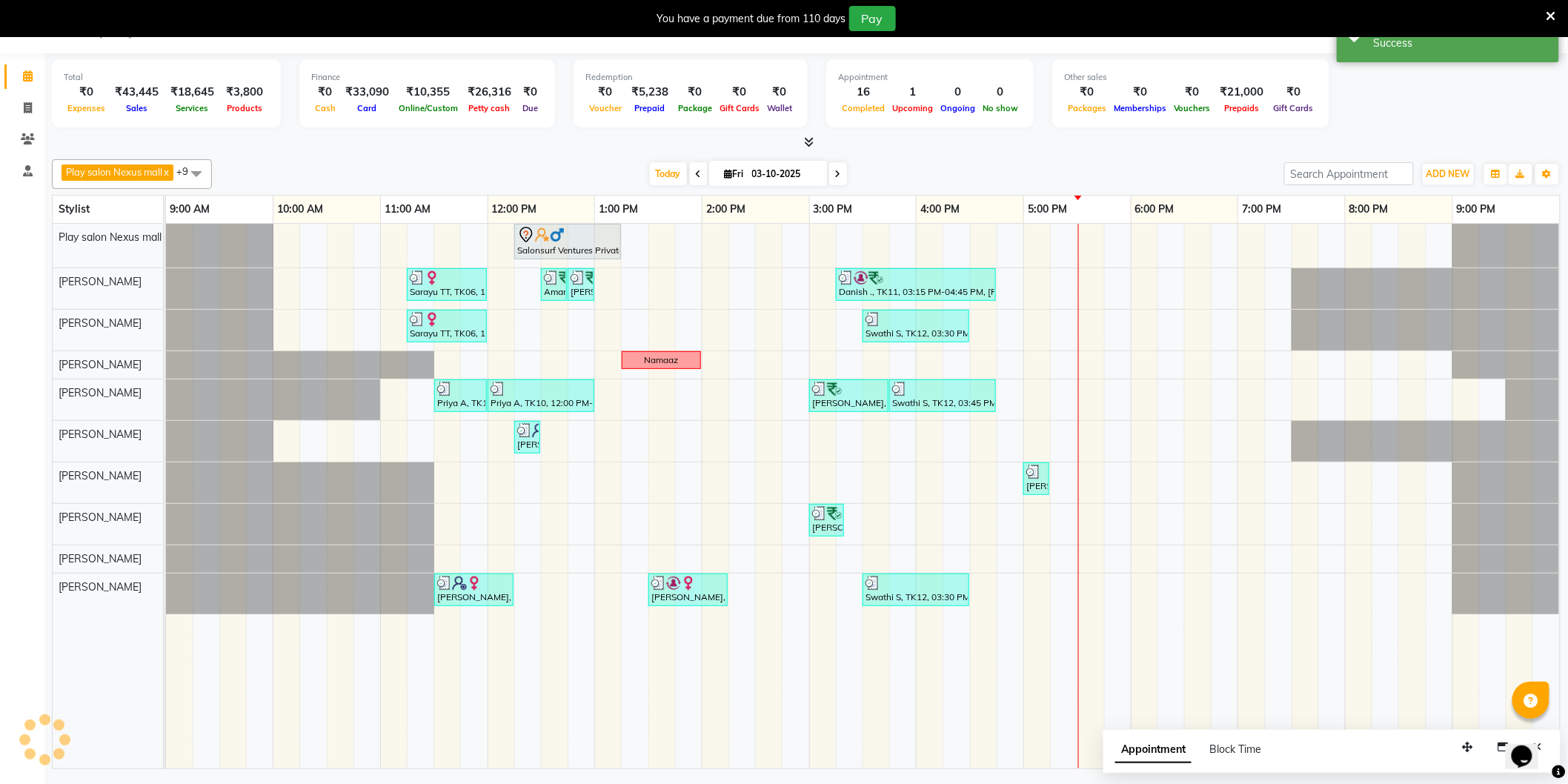
scroll to position [0, 0]
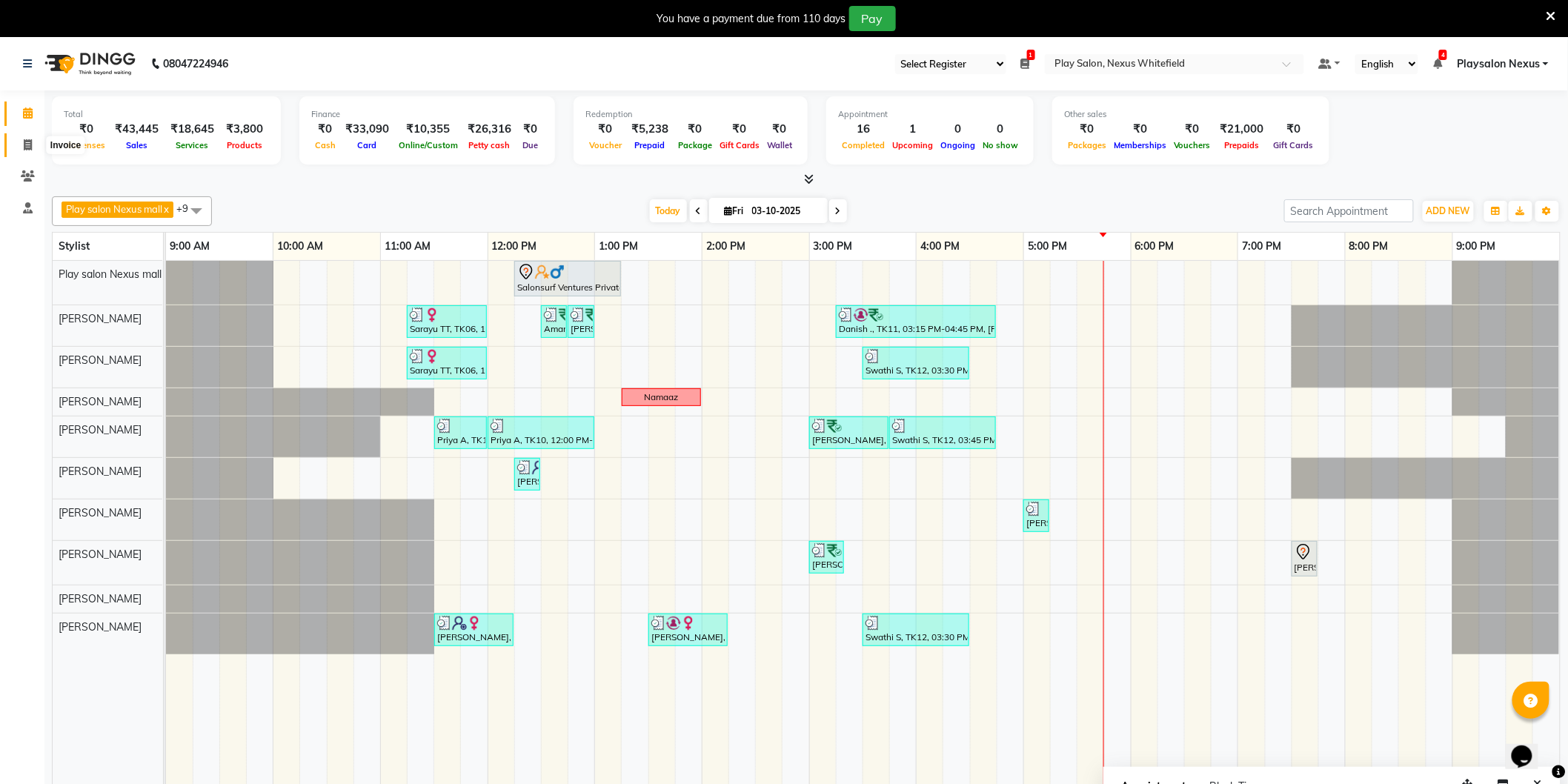
click at [29, 141] on icon at bounding box center [27, 145] width 8 height 11
select select "service"
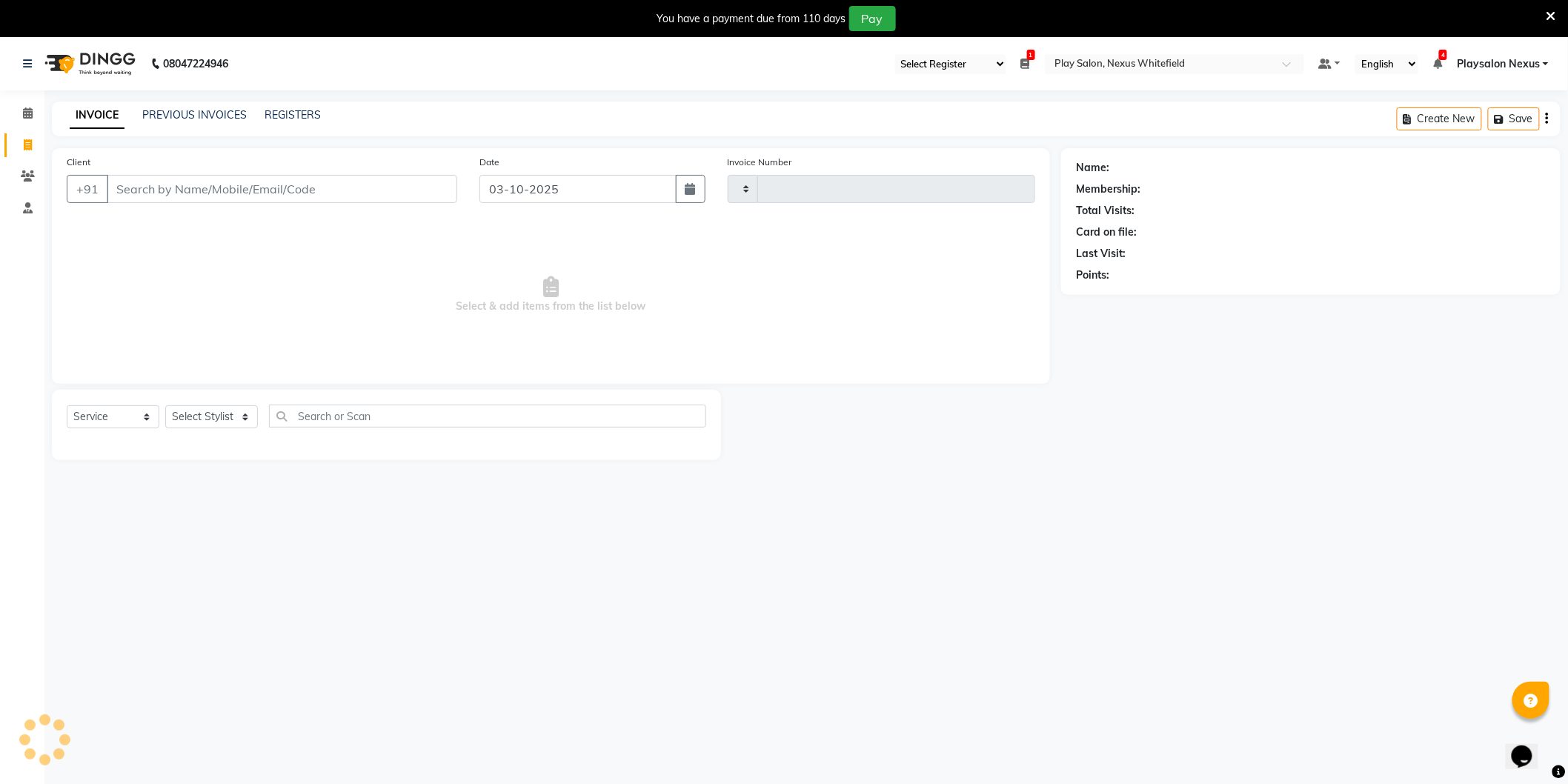
type input "3879"
select select "8356"
click at [114, 420] on select "Select Service Product Membership Package Voucher Prepaid Gift Card" at bounding box center [113, 417] width 92 height 23
select select "package"
click at [67, 406] on select "Select Service Product Membership Package Voucher Prepaid Gift Card" at bounding box center [113, 417] width 92 height 23
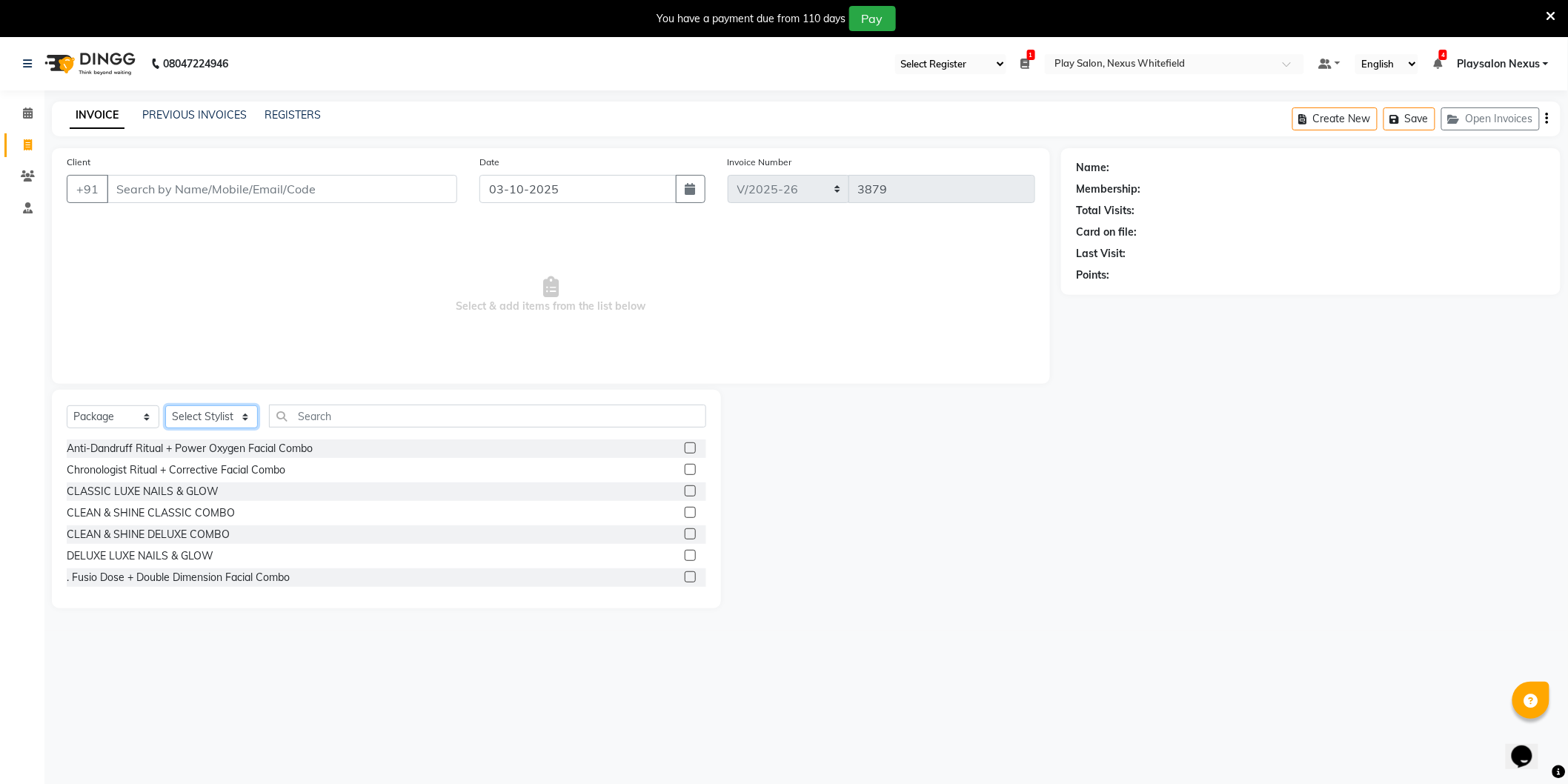
click at [203, 416] on select "Select Stylist [PERSON_NAME] Md [PERSON_NAME] [PERSON_NAME] [PERSON_NAME] [PERS…" at bounding box center [211, 417] width 92 height 23
select select "81393"
click at [165, 406] on select "Select Stylist [PERSON_NAME] Md [PERSON_NAME] [PERSON_NAME] [PERSON_NAME] [PERS…" at bounding box center [211, 417] width 92 height 23
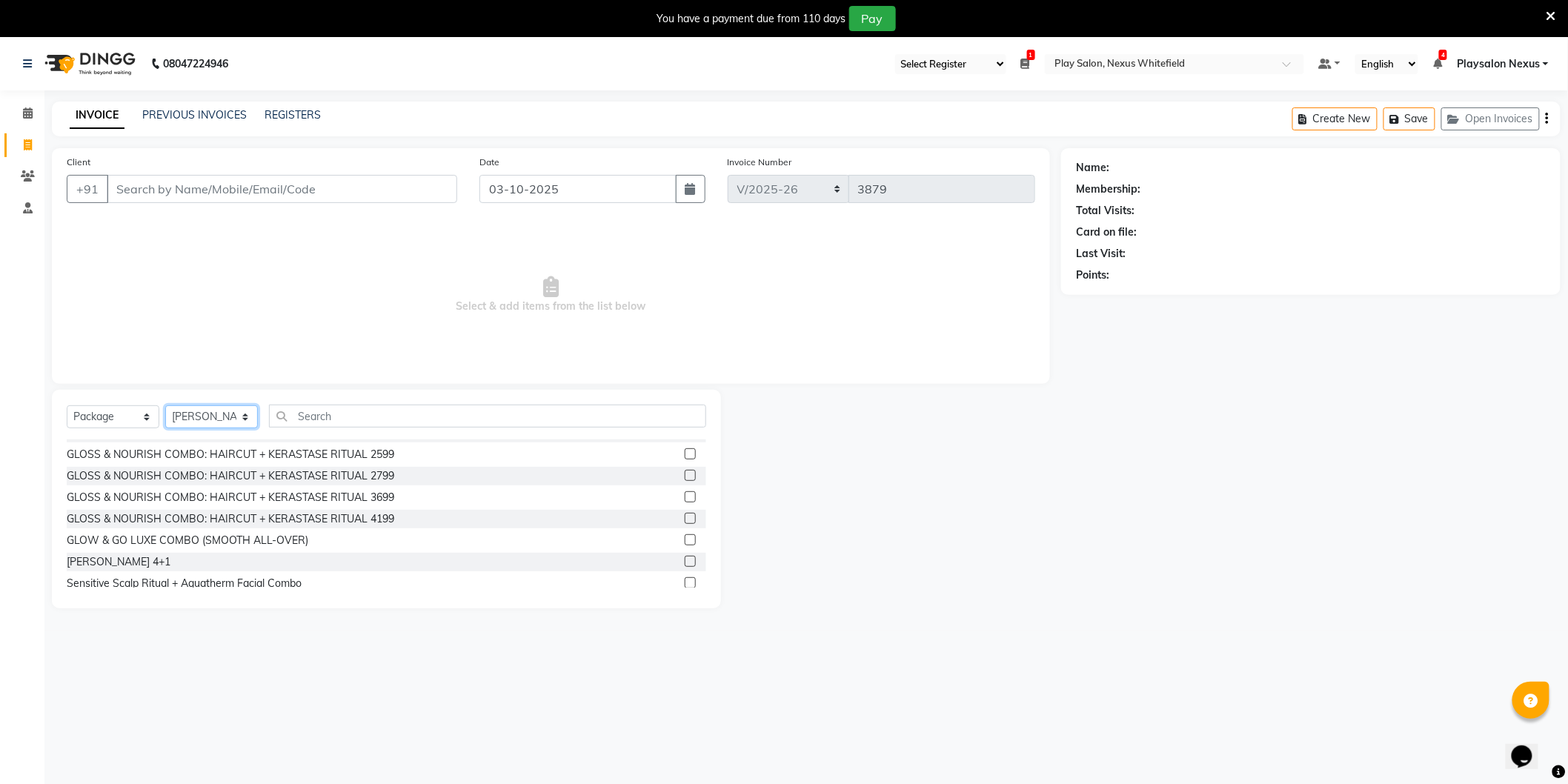
scroll to position [238, 0]
click at [801, 501] on div at bounding box center [891, 499] width 341 height 219
click at [25, 108] on icon at bounding box center [27, 113] width 9 height 11
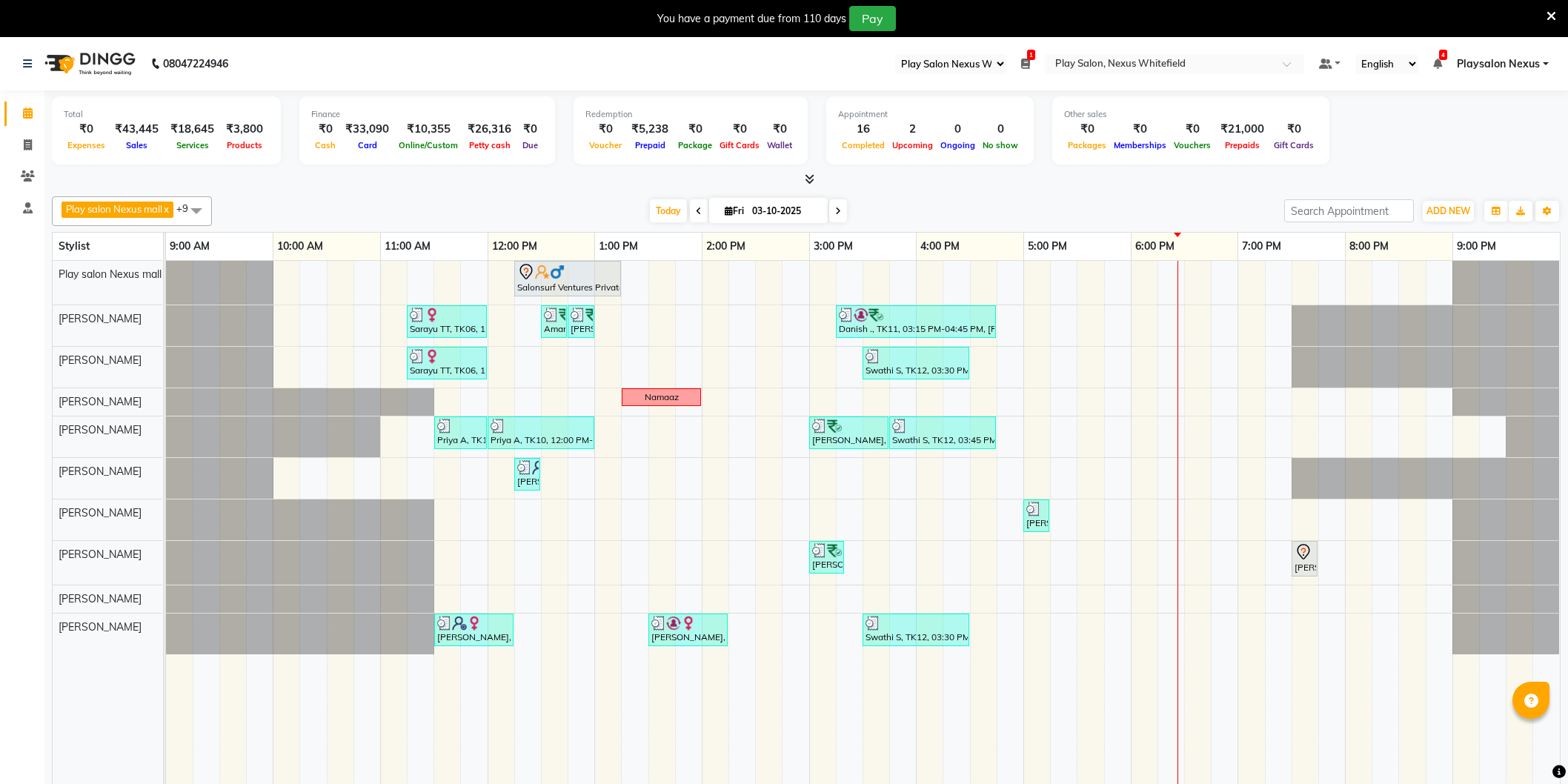
select select "106"
click at [1136, 511] on div "Salonsurf Ventures Private Limited, TK05, 12:15 PM-01:15 PM, INOA Root Touch-up…" at bounding box center [863, 533] width 1394 height 544
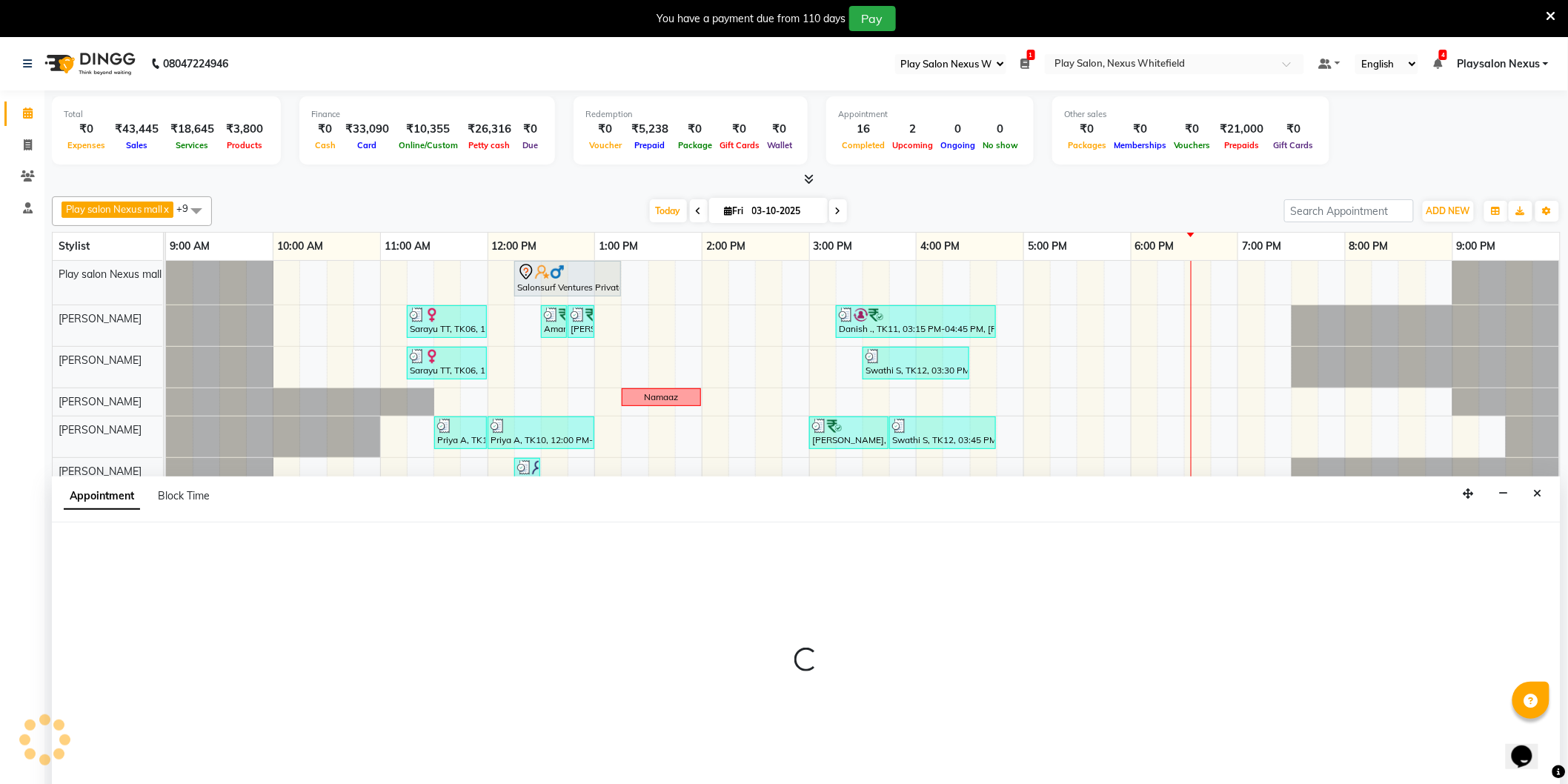
scroll to position [37, 0]
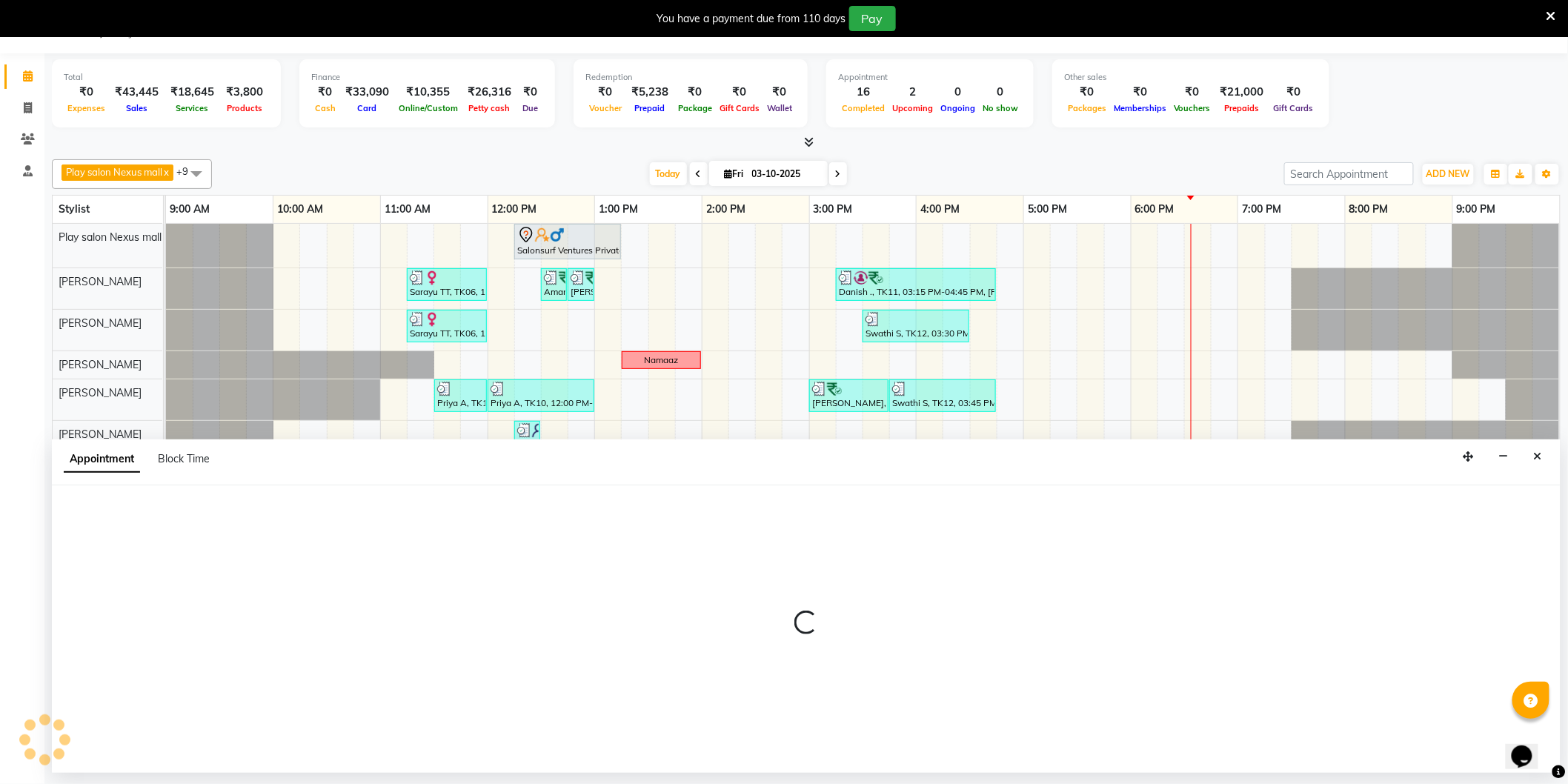
select select "81393"
select select "1080"
select select "tentative"
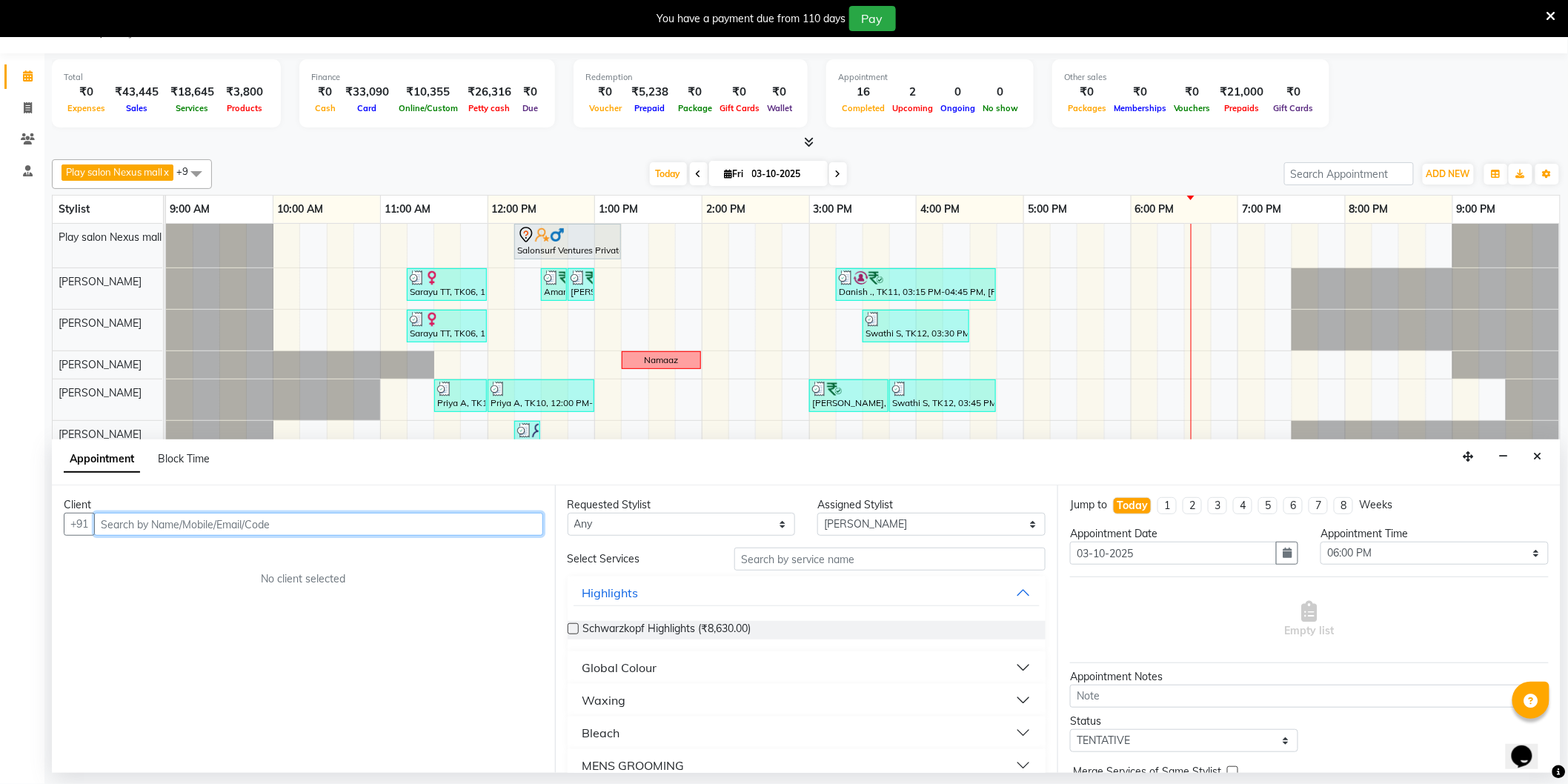
click at [351, 519] on input "text" at bounding box center [319, 525] width 449 height 23
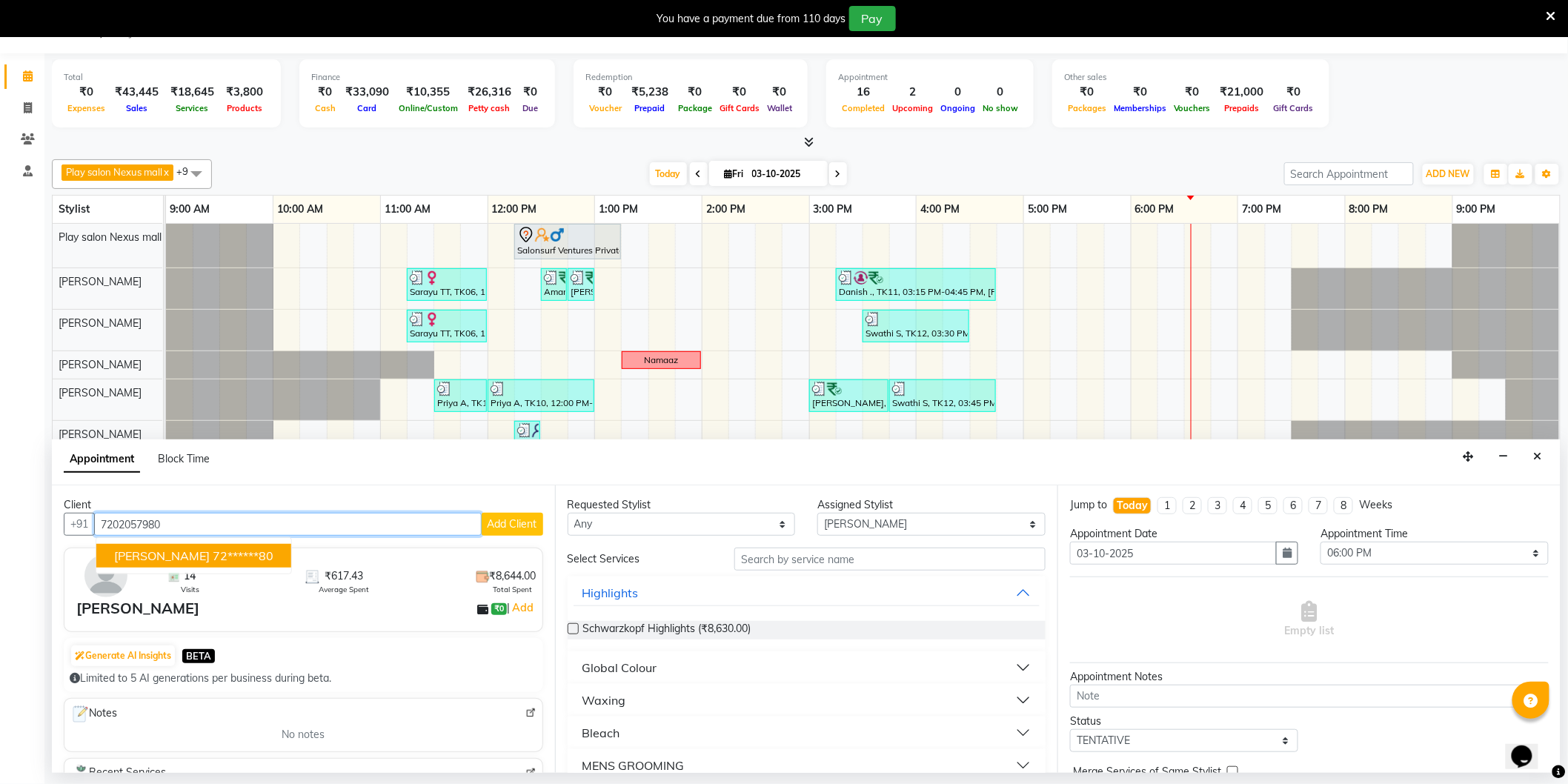
click at [223, 557] on ngb-highlight "72******80" at bounding box center [242, 556] width 60 height 15
type input "72******80"
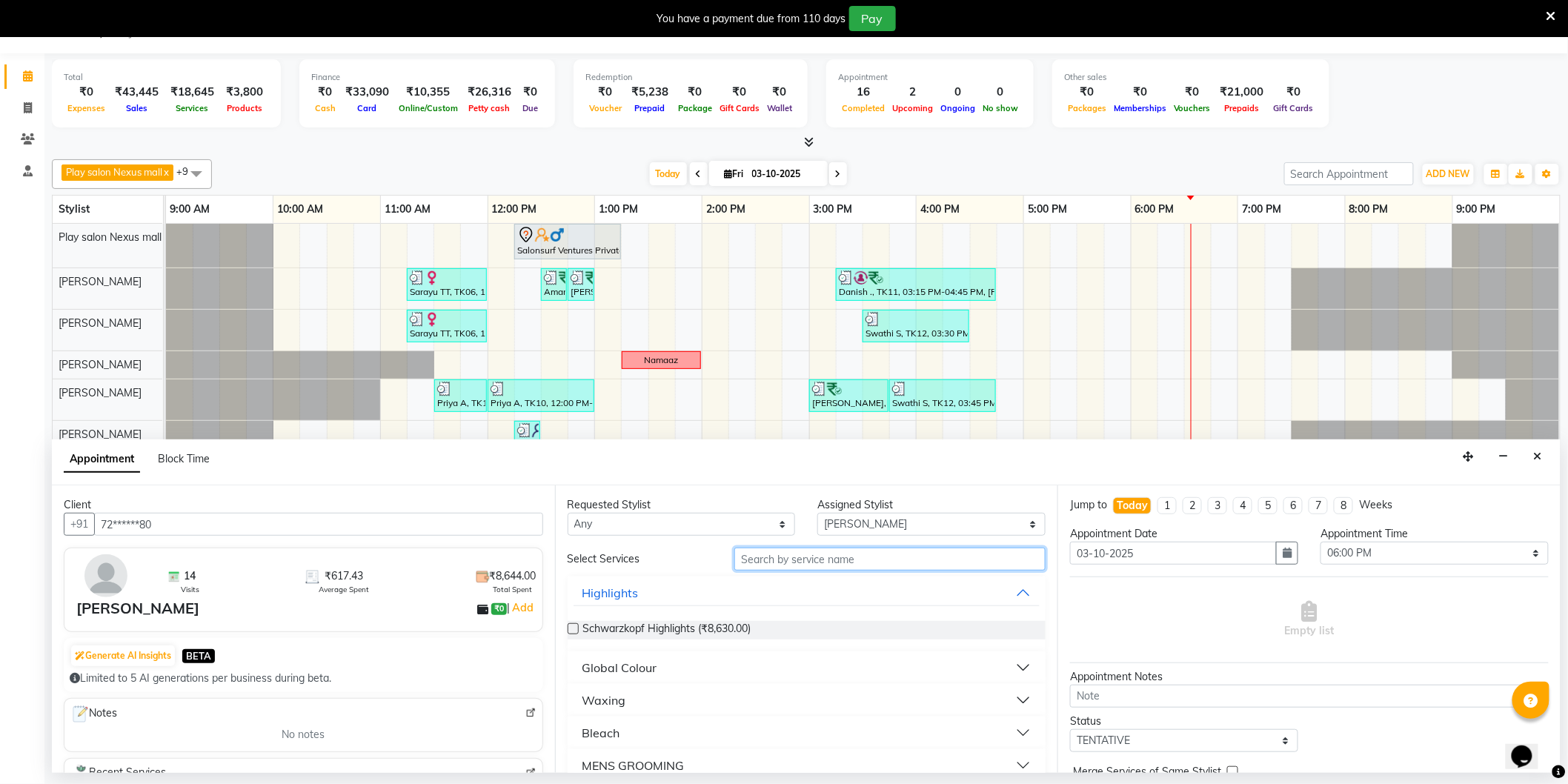
click at [801, 561] on input "text" at bounding box center [890, 559] width 311 height 23
type input "shaping"
click at [609, 632] on span "Threading-Eye Brow Shaping (₹160.00)" at bounding box center [676, 630] width 187 height 19
checkbox input "false"
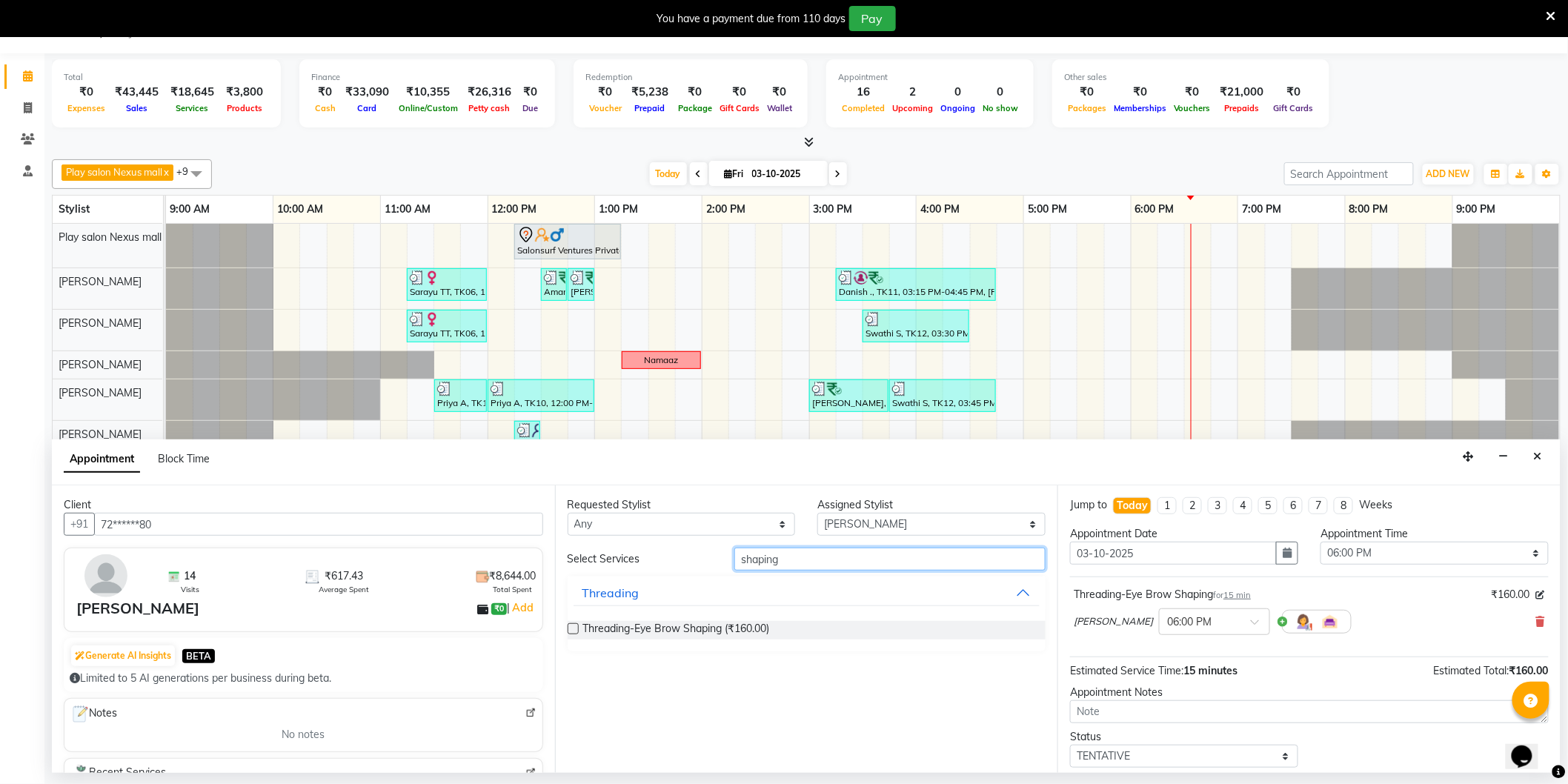
drag, startPoint x: 793, startPoint y: 559, endPoint x: 695, endPoint y: 561, distance: 98.0
click at [696, 561] on div "Select Services shaping" at bounding box center [807, 559] width 501 height 23
type input "3g upper"
drag, startPoint x: 636, startPoint y: 630, endPoint x: 655, endPoint y: 624, distance: 19.9
click at [641, 627] on span "3G upper lip (₹110.00)" at bounding box center [635, 630] width 105 height 19
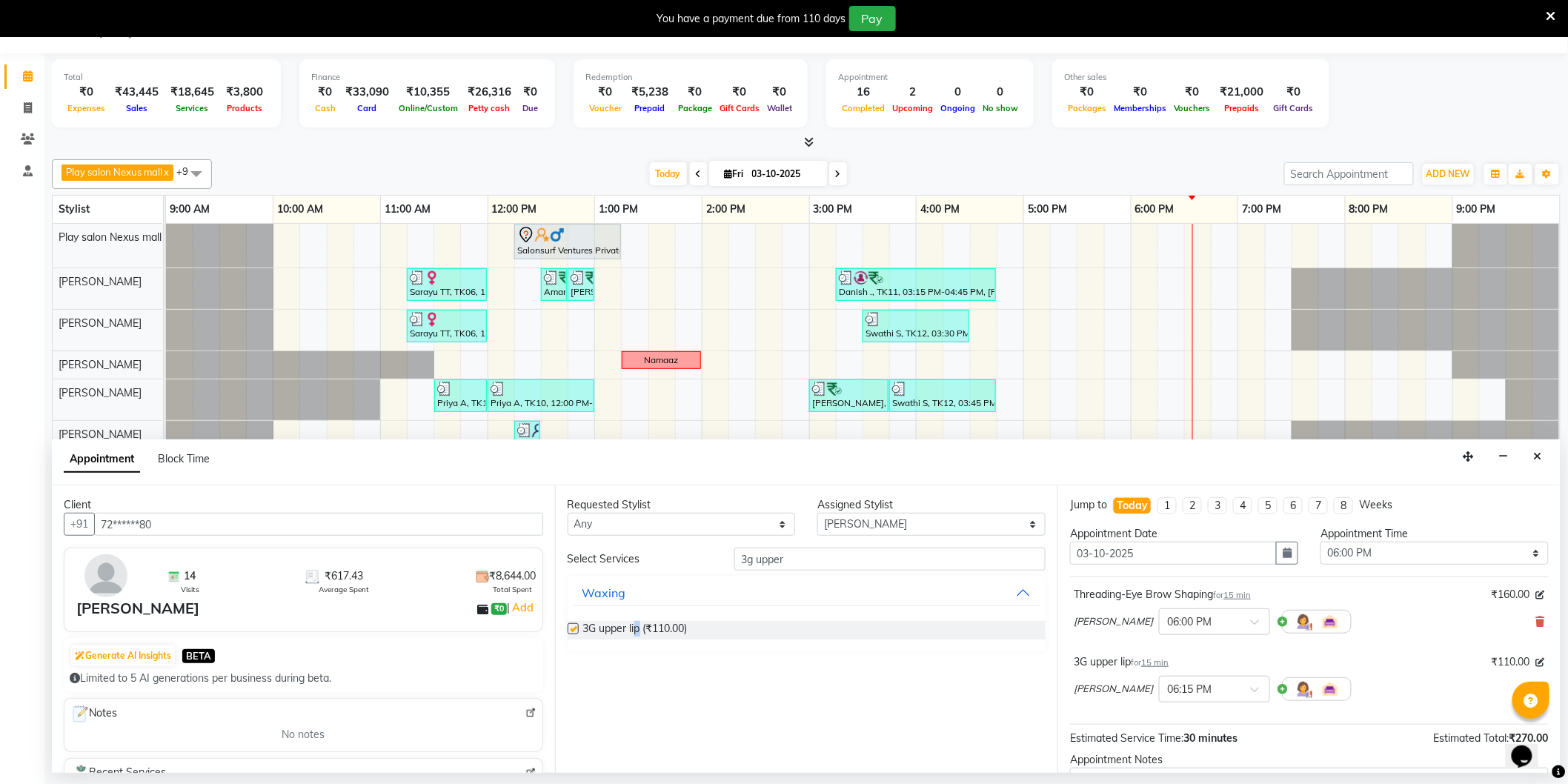
checkbox input "false"
drag, startPoint x: 781, startPoint y: 558, endPoint x: 662, endPoint y: 563, distance: 119.1
click at [662, 564] on div "Select Services 3g upper" at bounding box center [807, 559] width 501 height 23
type input "for"
drag, startPoint x: 574, startPoint y: 630, endPoint x: 727, endPoint y: 627, distance: 153.0
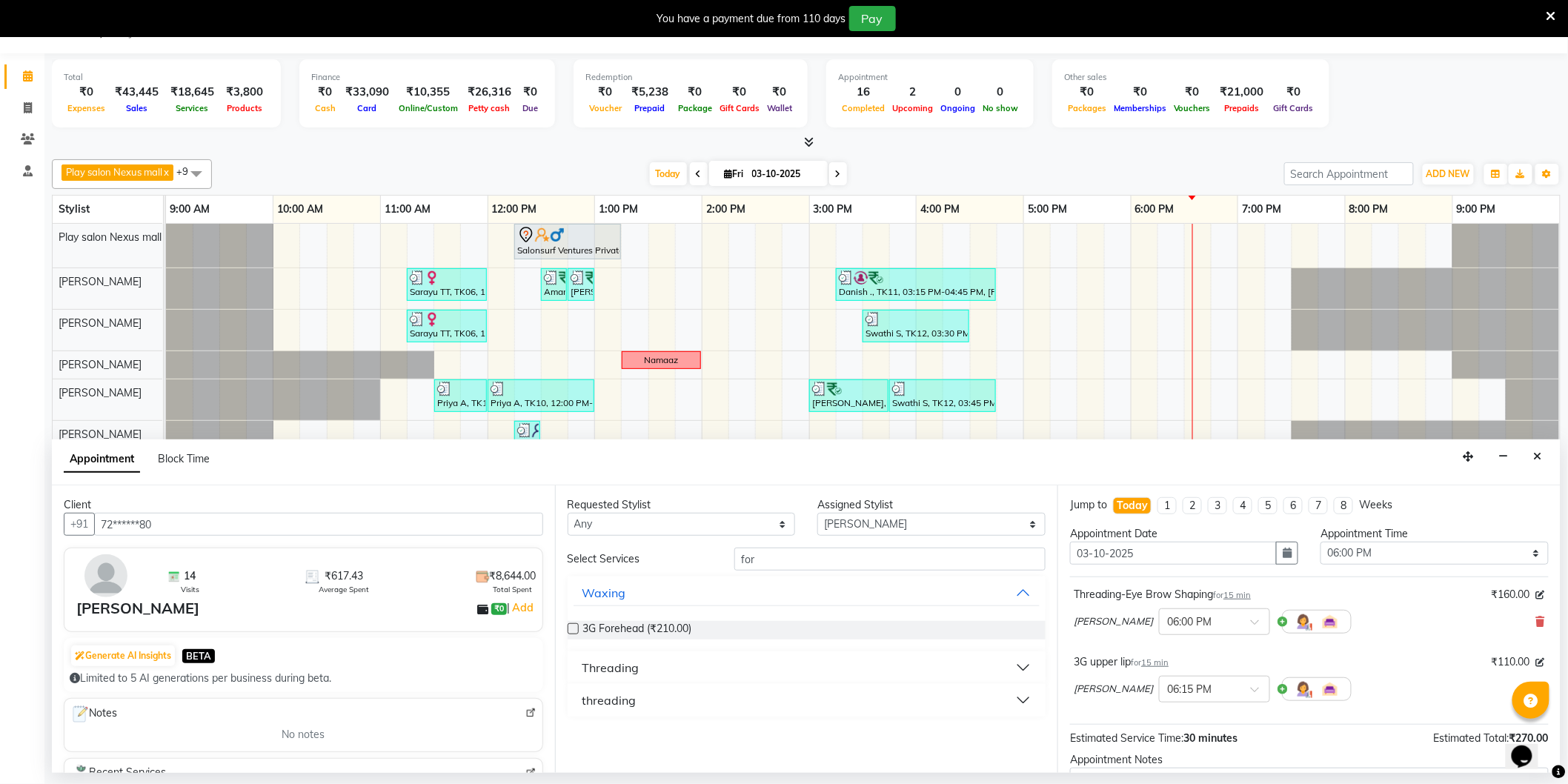
click at [575, 630] on label at bounding box center [574, 629] width 11 height 11
click at [575, 630] on input "checkbox" at bounding box center [573, 630] width 9 height 9
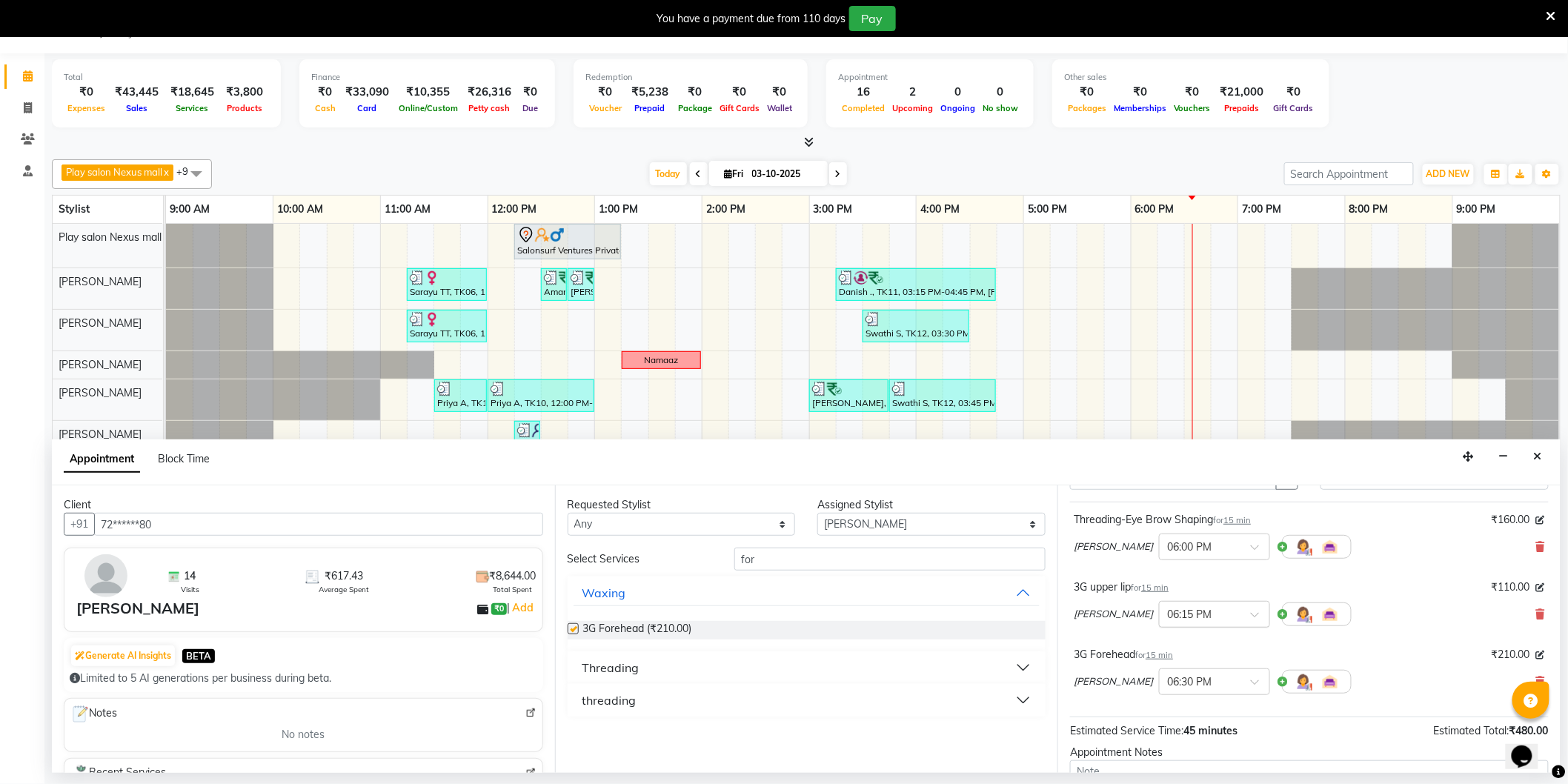
checkbox input "false"
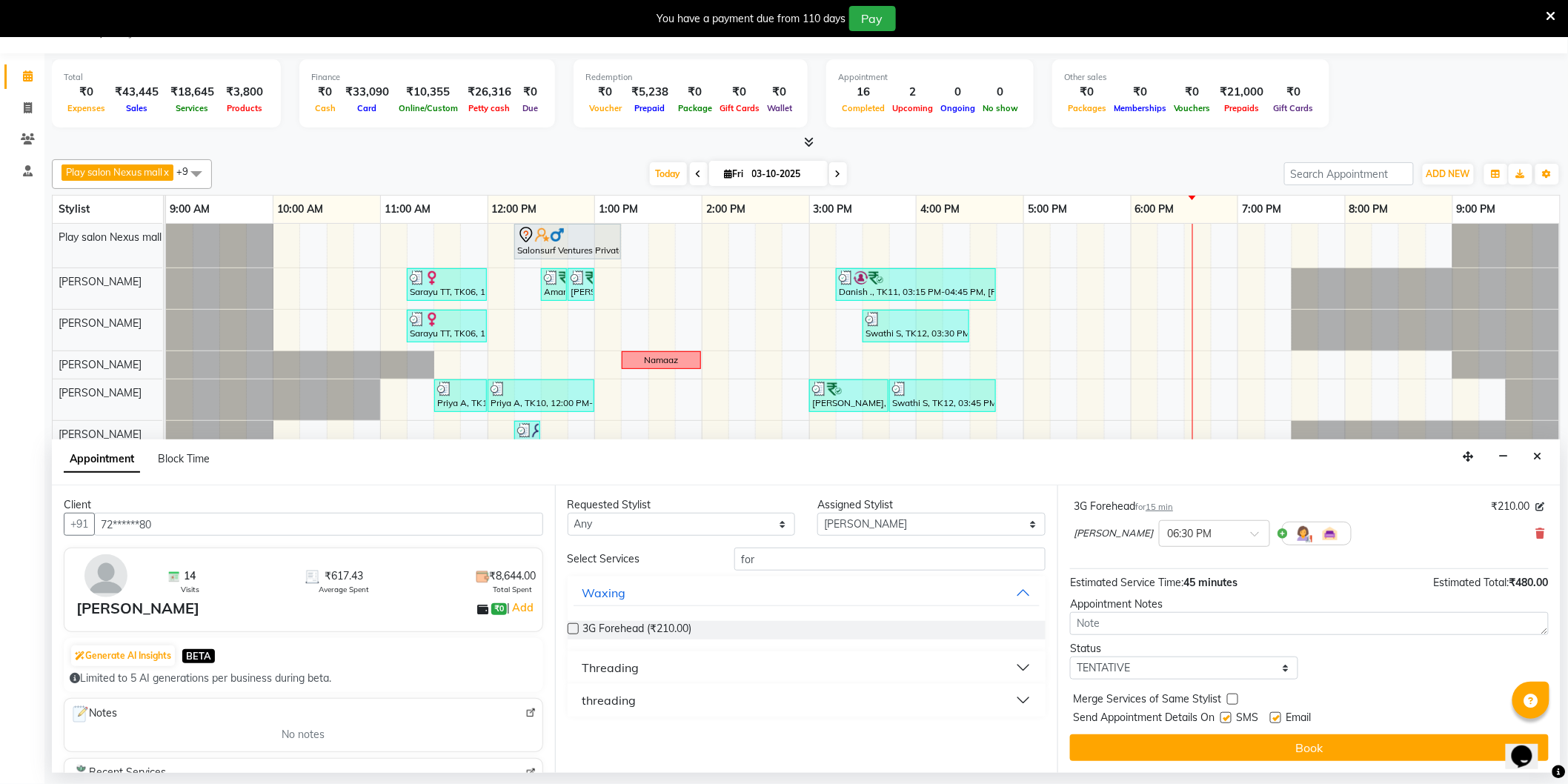
click at [1263, 750] on button "Book" at bounding box center [1309, 747] width 478 height 26
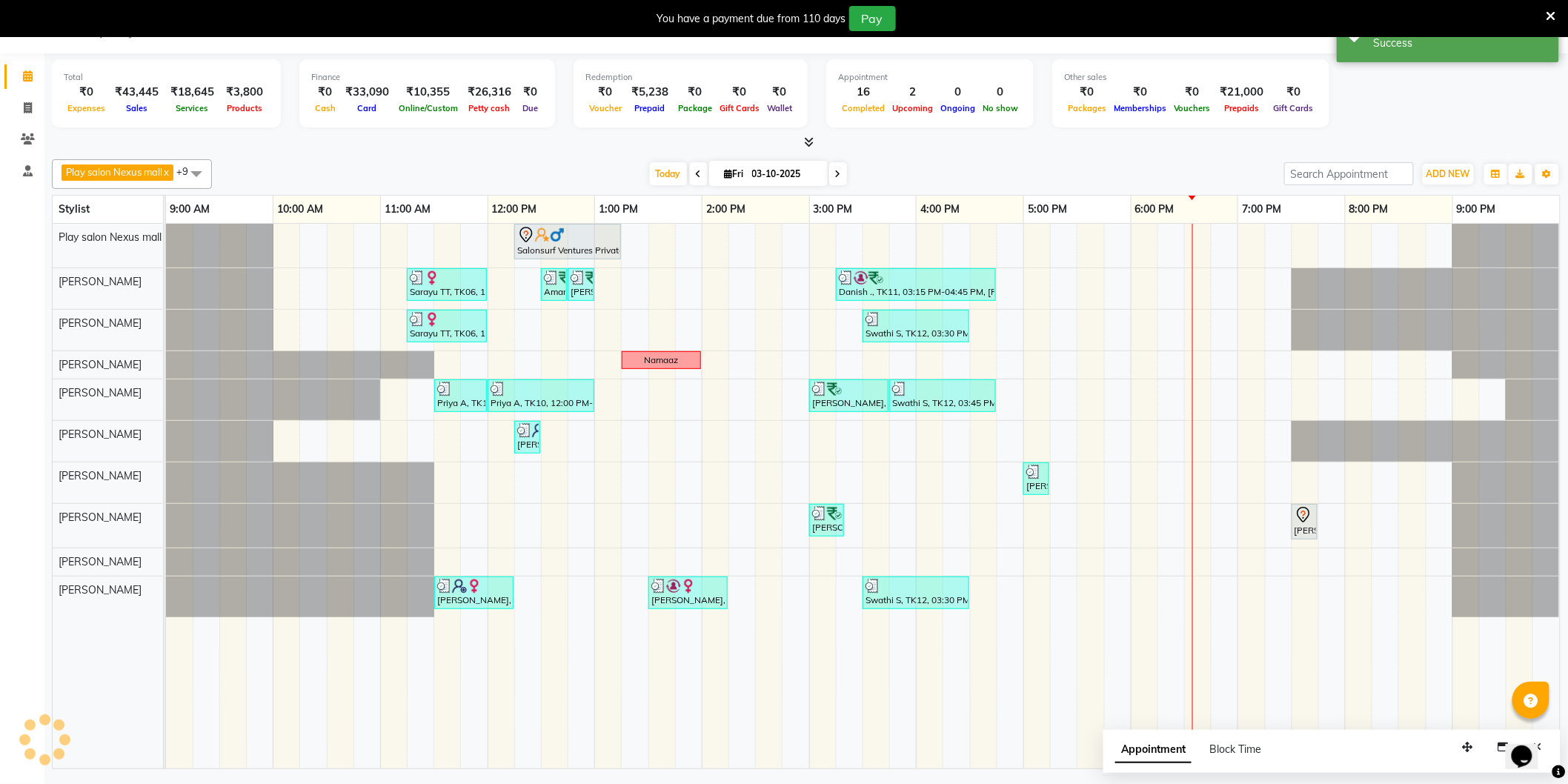
scroll to position [0, 0]
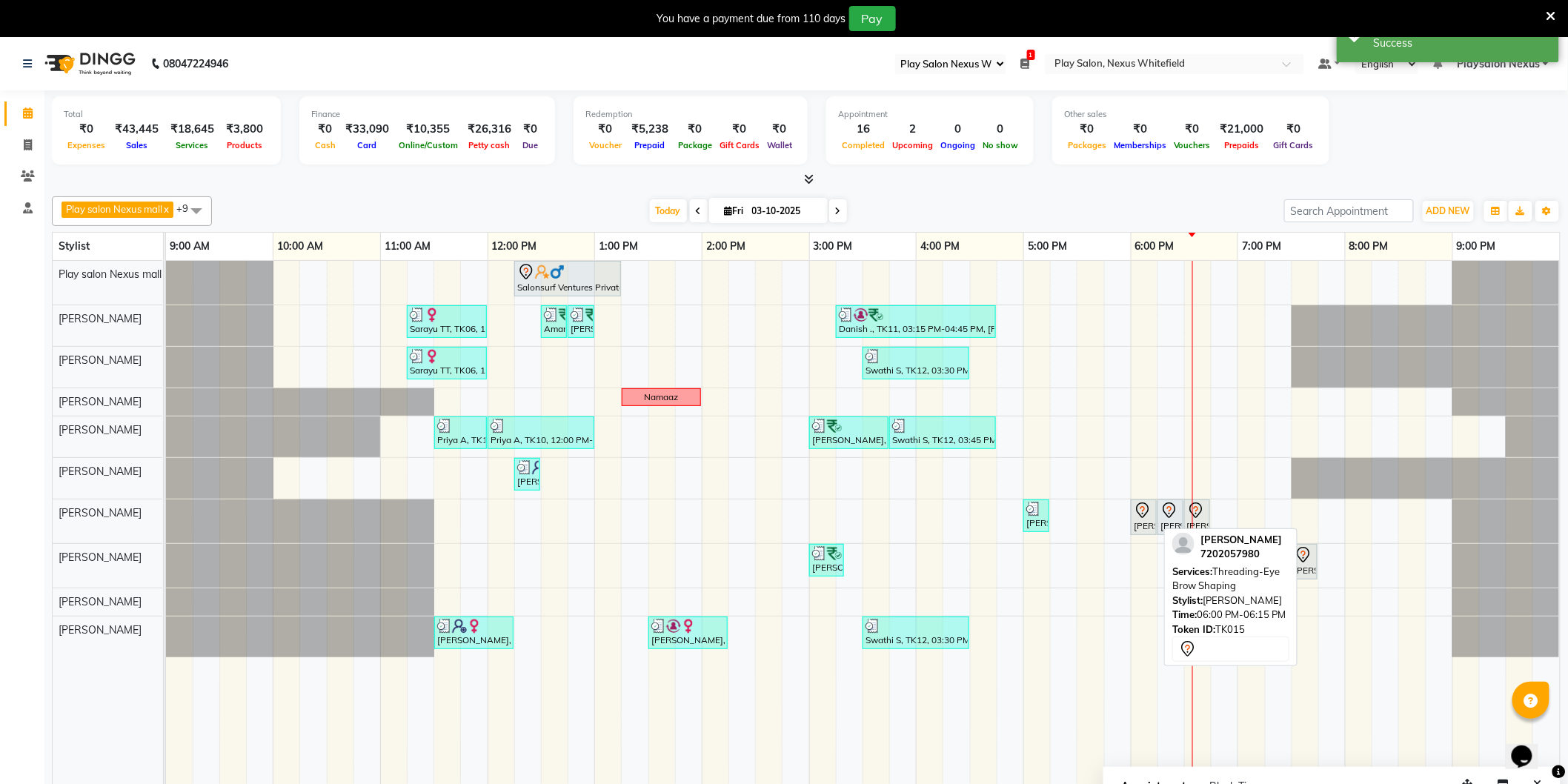
click at [1147, 519] on div "[PERSON_NAME], TK15, 06:00 PM-06:15 PM, Threading-Eye Brow Shaping" at bounding box center [1143, 517] width 23 height 31
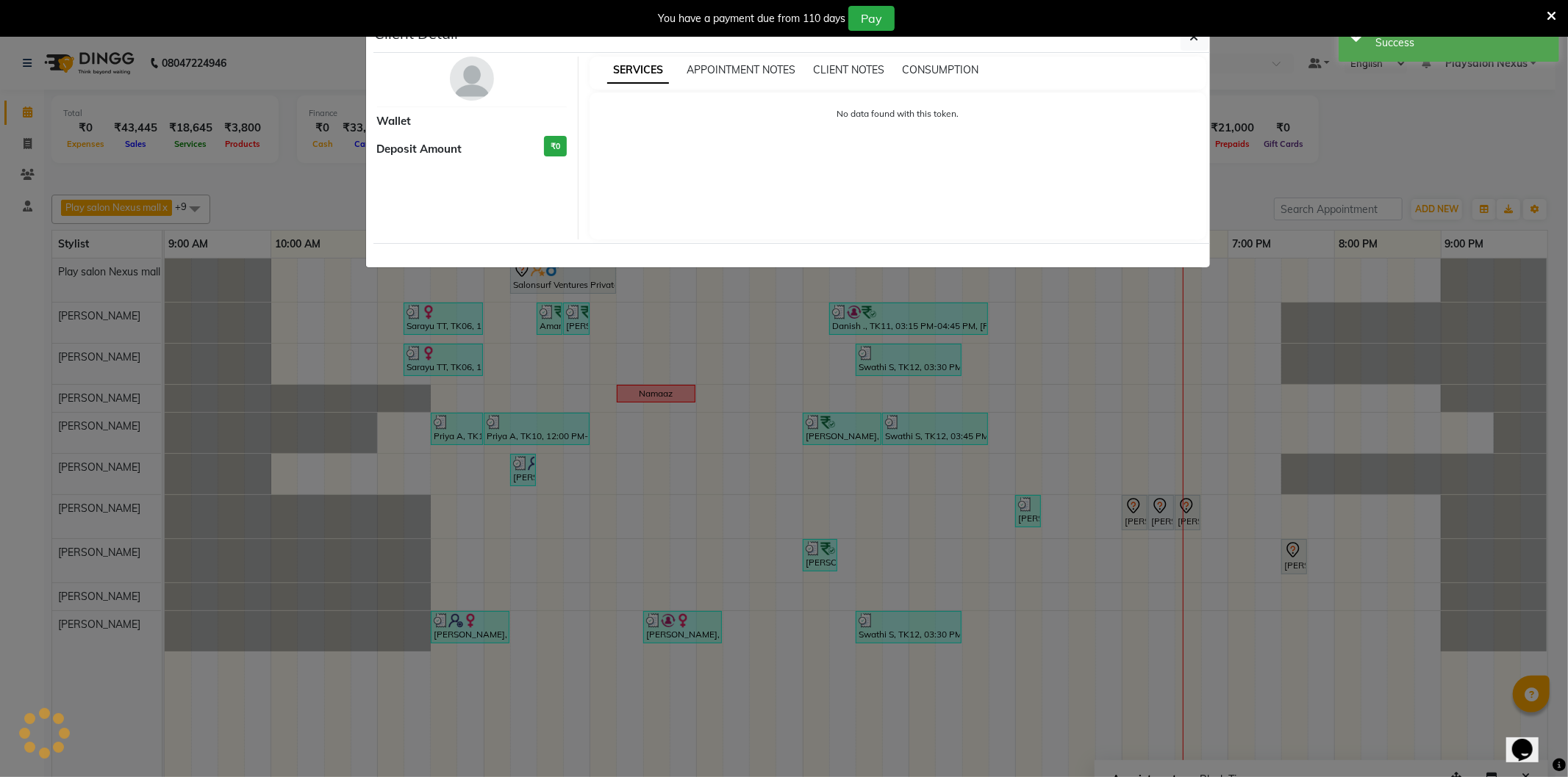
select select "7"
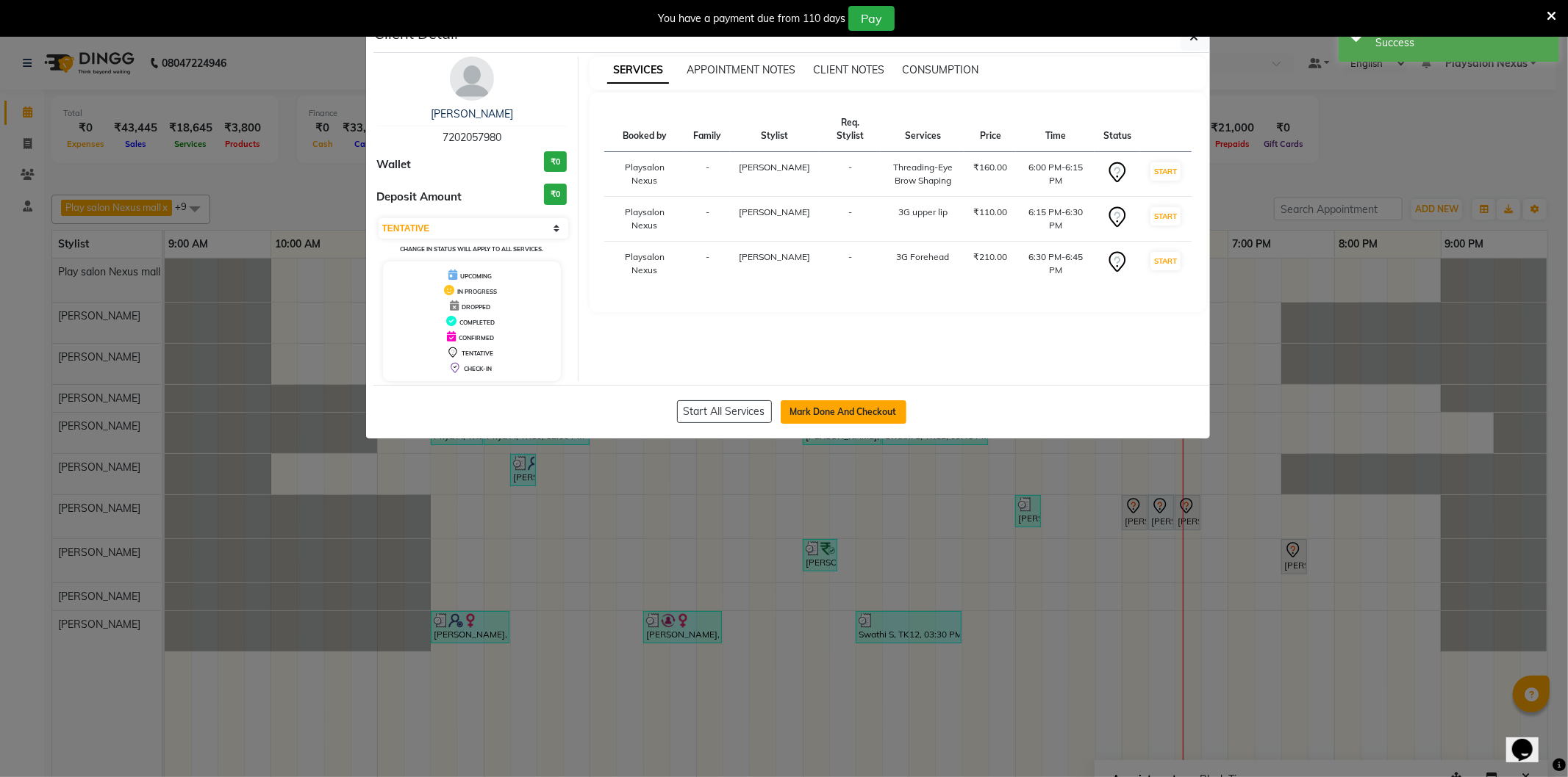
click at [819, 406] on button "Mark Done And Checkout" at bounding box center [843, 411] width 125 height 23
select select "8356"
select select "service"
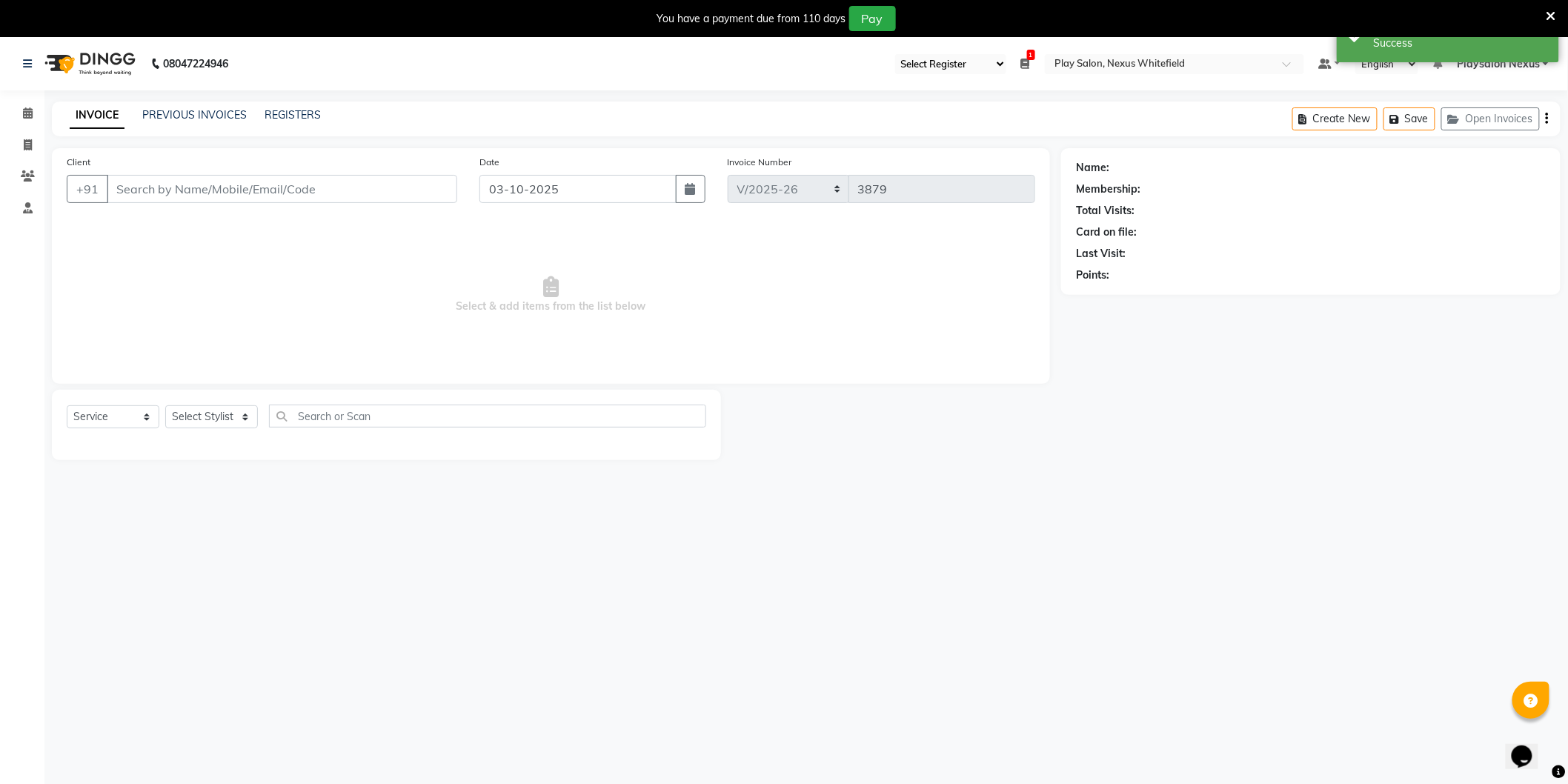
type input "72******80"
select select "81393"
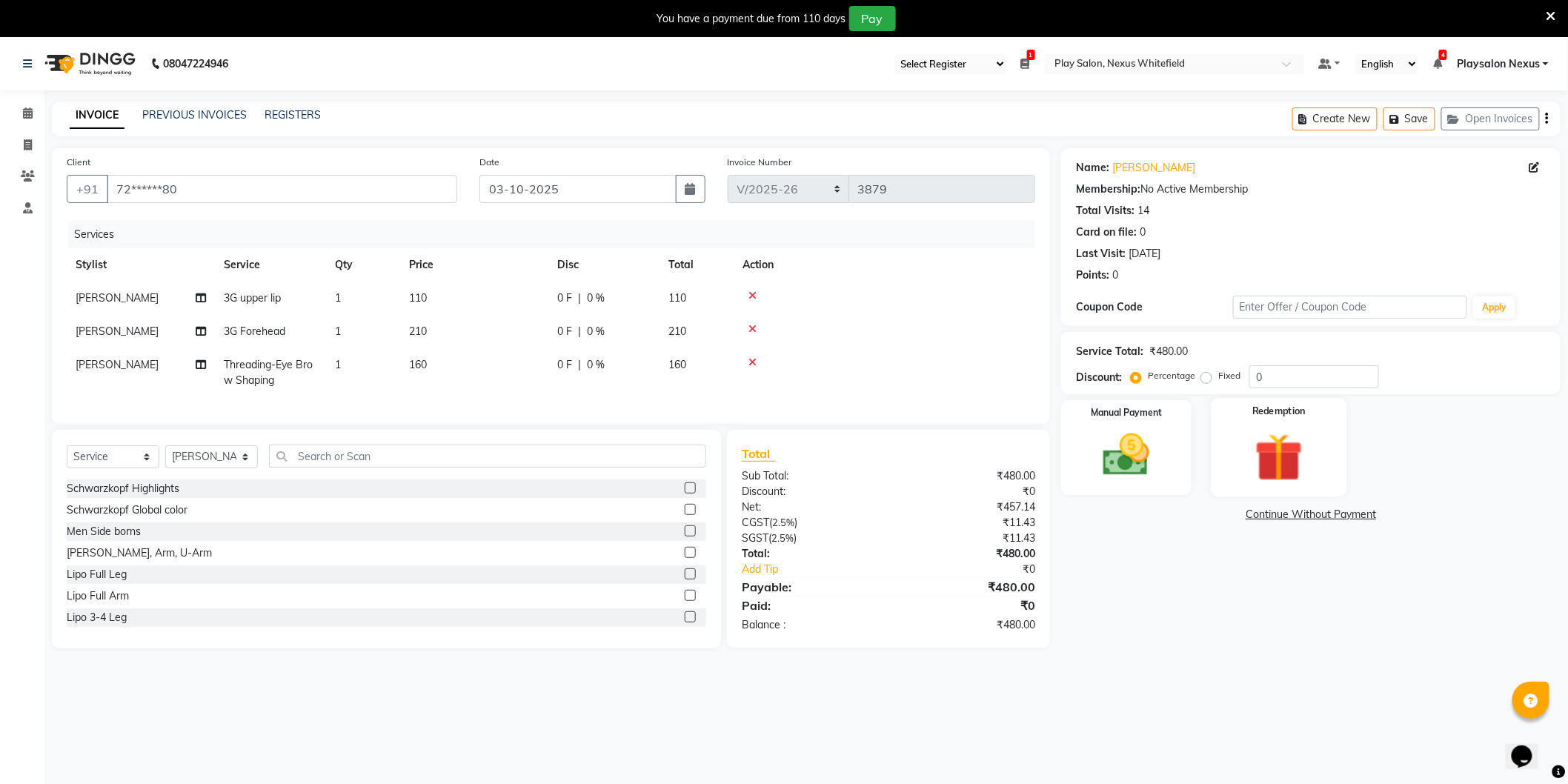
click at [1280, 460] on img at bounding box center [1278, 458] width 78 height 60
click at [1137, 463] on img at bounding box center [1126, 455] width 78 height 56
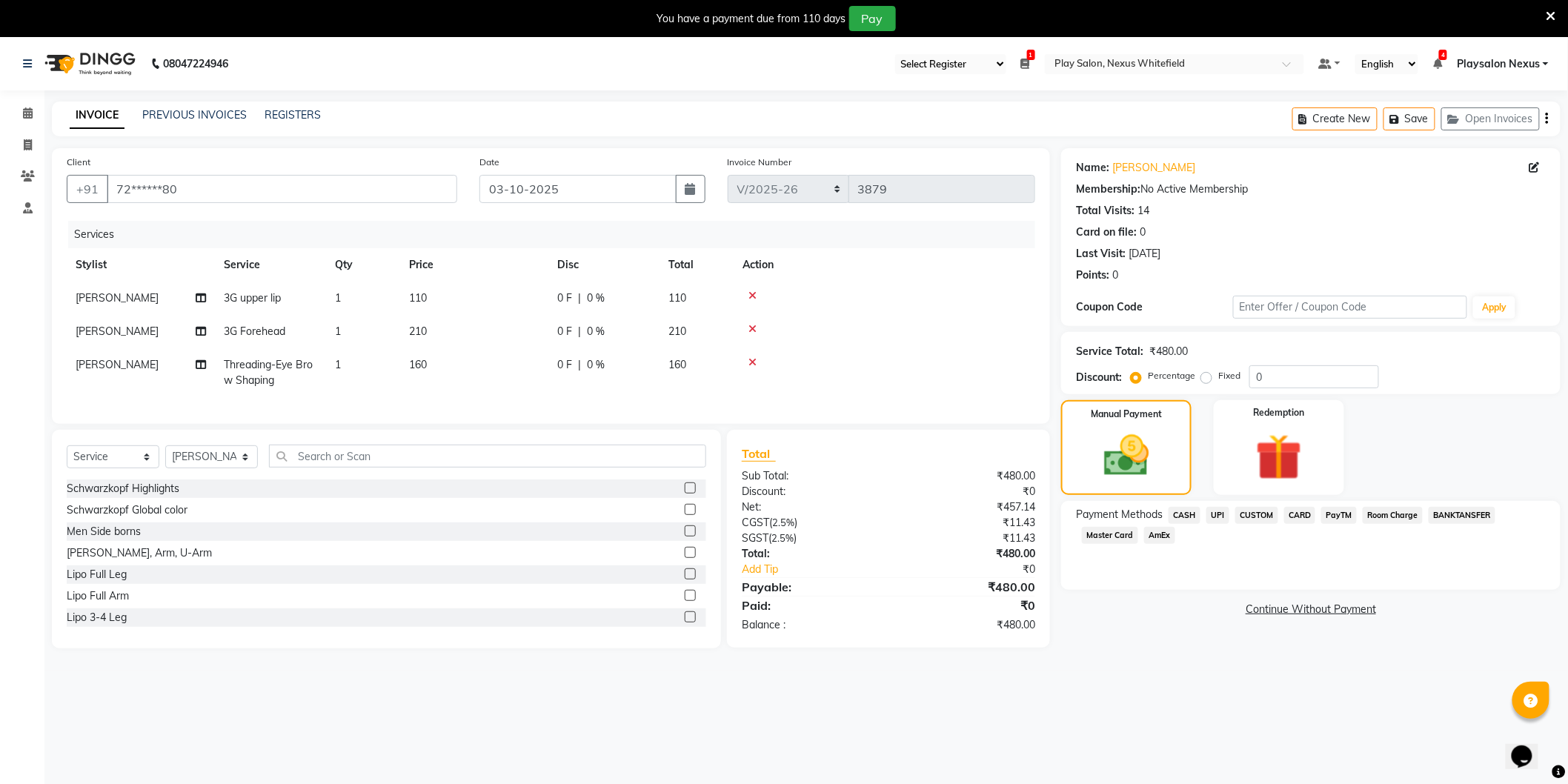
click at [1288, 511] on span "CARD" at bounding box center [1300, 515] width 32 height 17
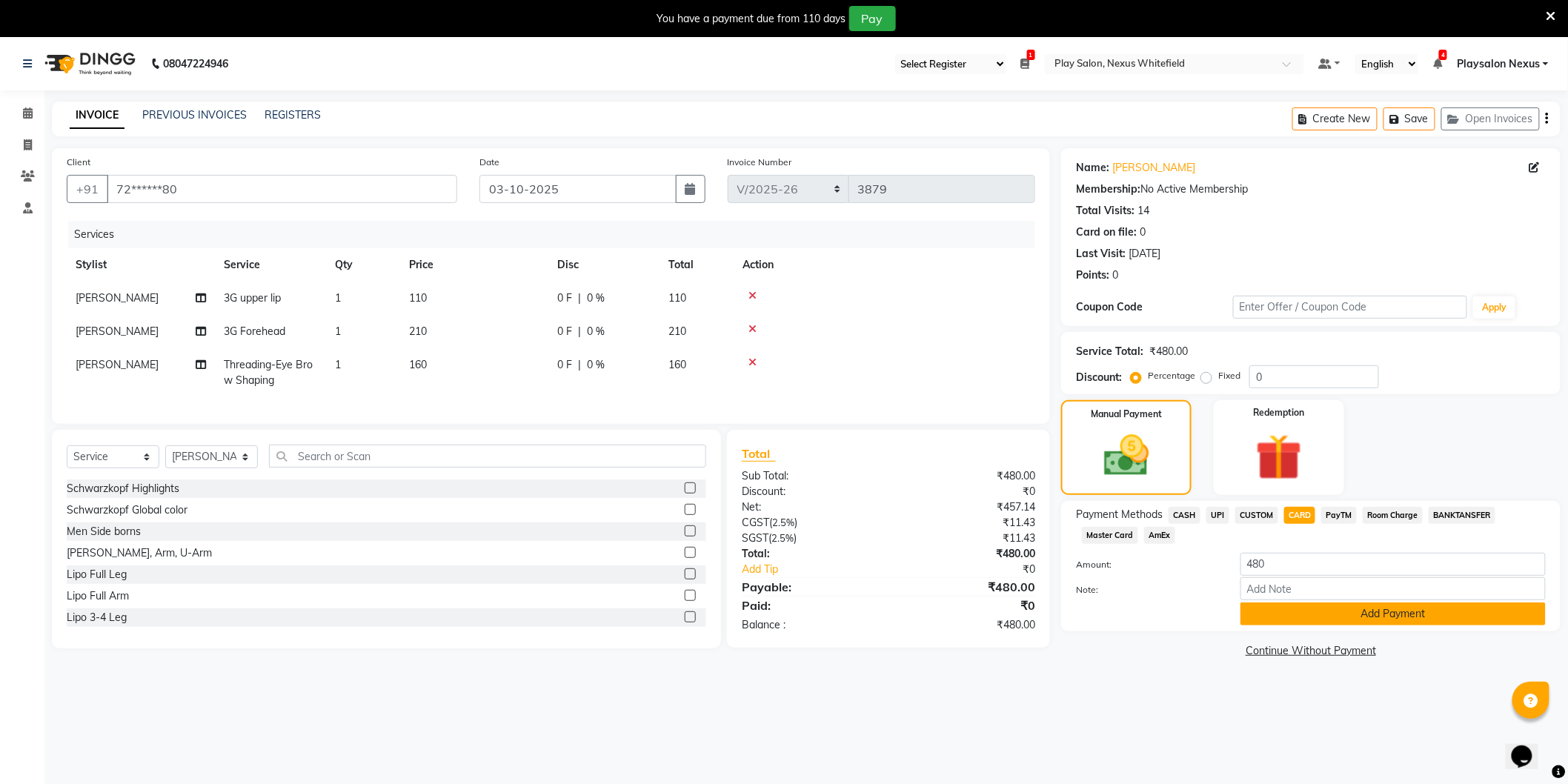
click at [1339, 617] on button "Add Payment" at bounding box center [1393, 614] width 306 height 23
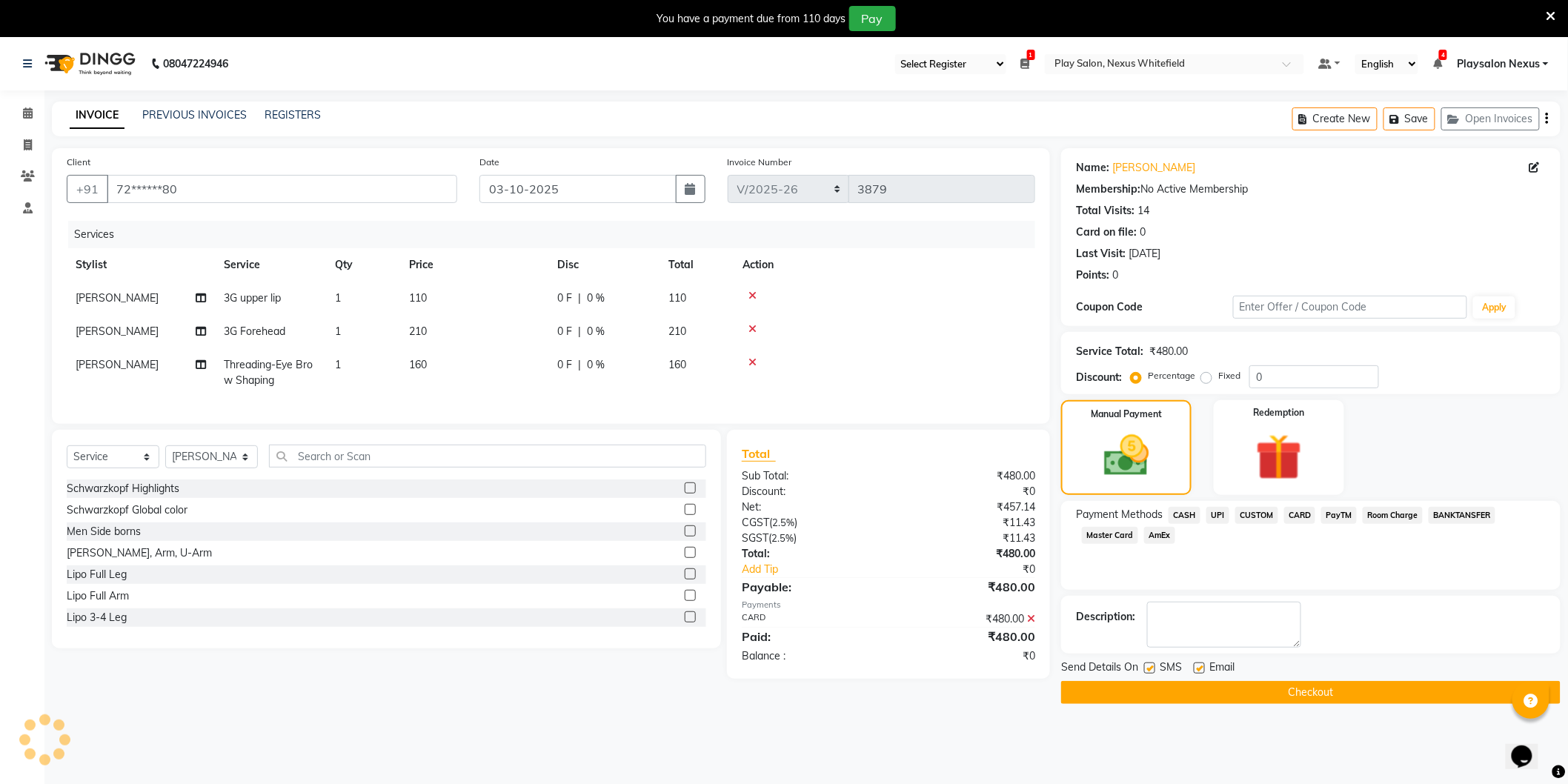
click at [1303, 692] on button "Checkout" at bounding box center [1310, 692] width 499 height 23
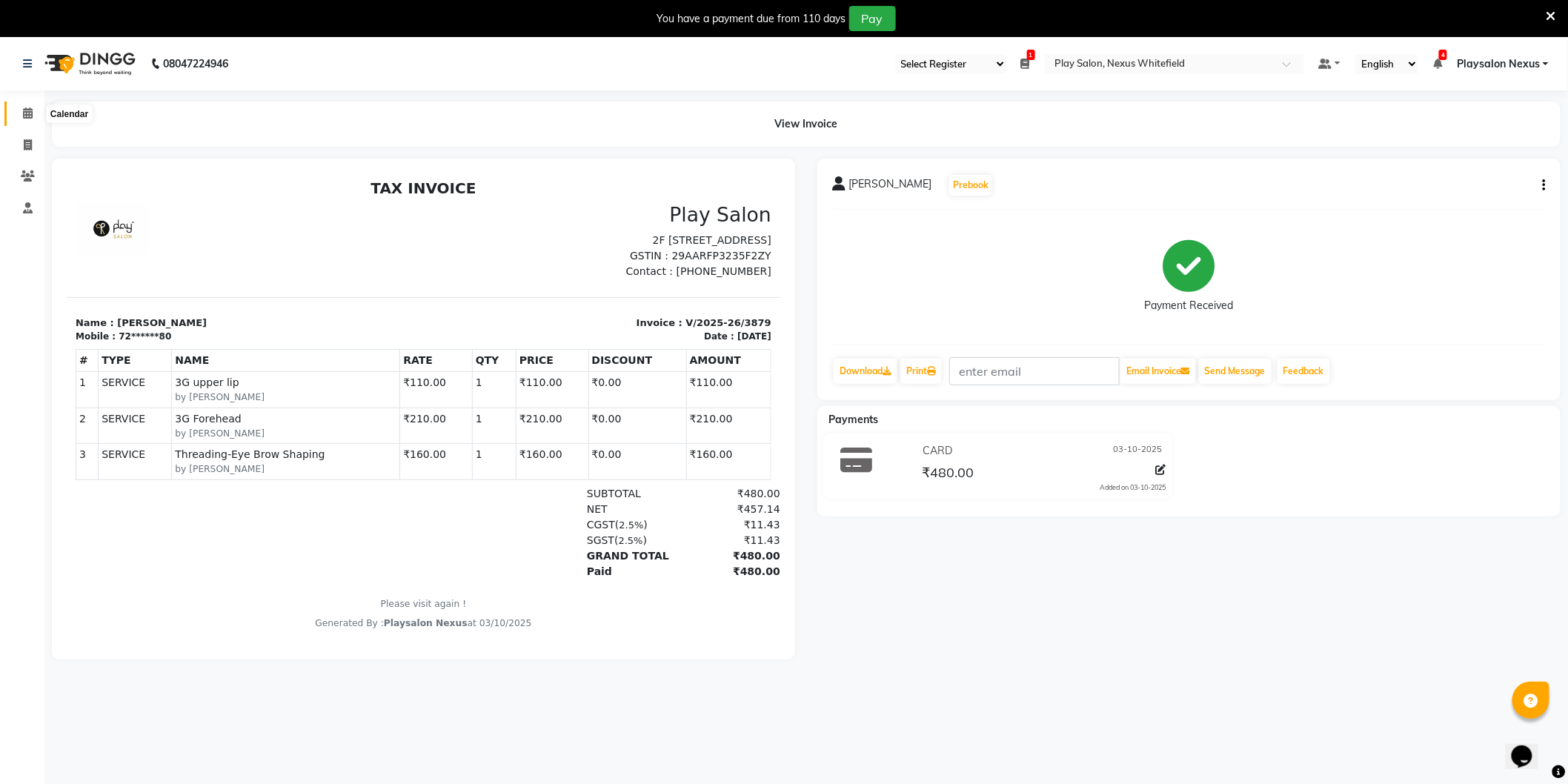
click at [29, 119] on icon at bounding box center [27, 113] width 9 height 11
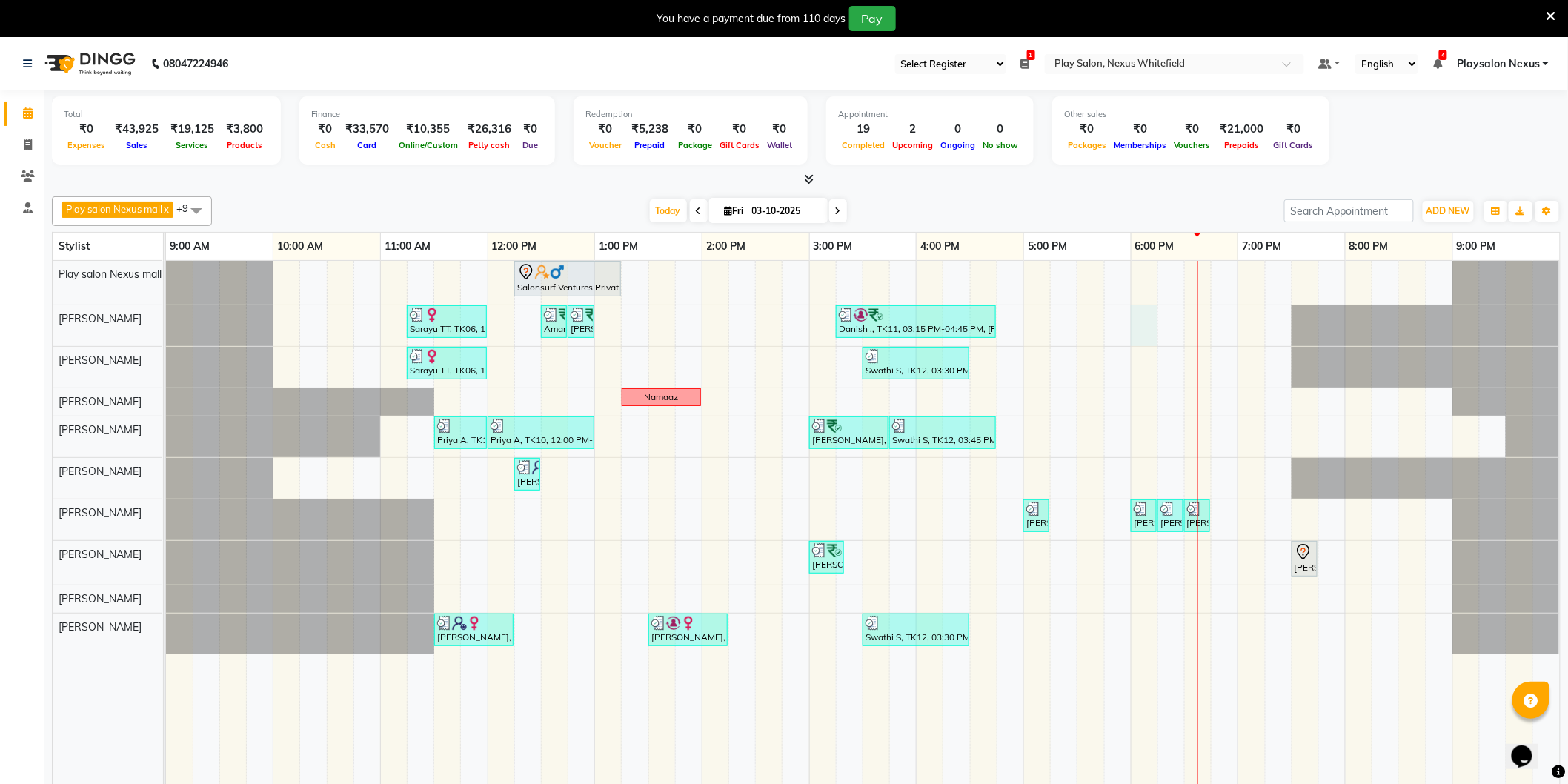
click at [1143, 326] on div "Salonsurf Ventures Private Limited, TK05, 12:15 PM-01:15 PM, INOA Root Touch-up…" at bounding box center [863, 533] width 1394 height 544
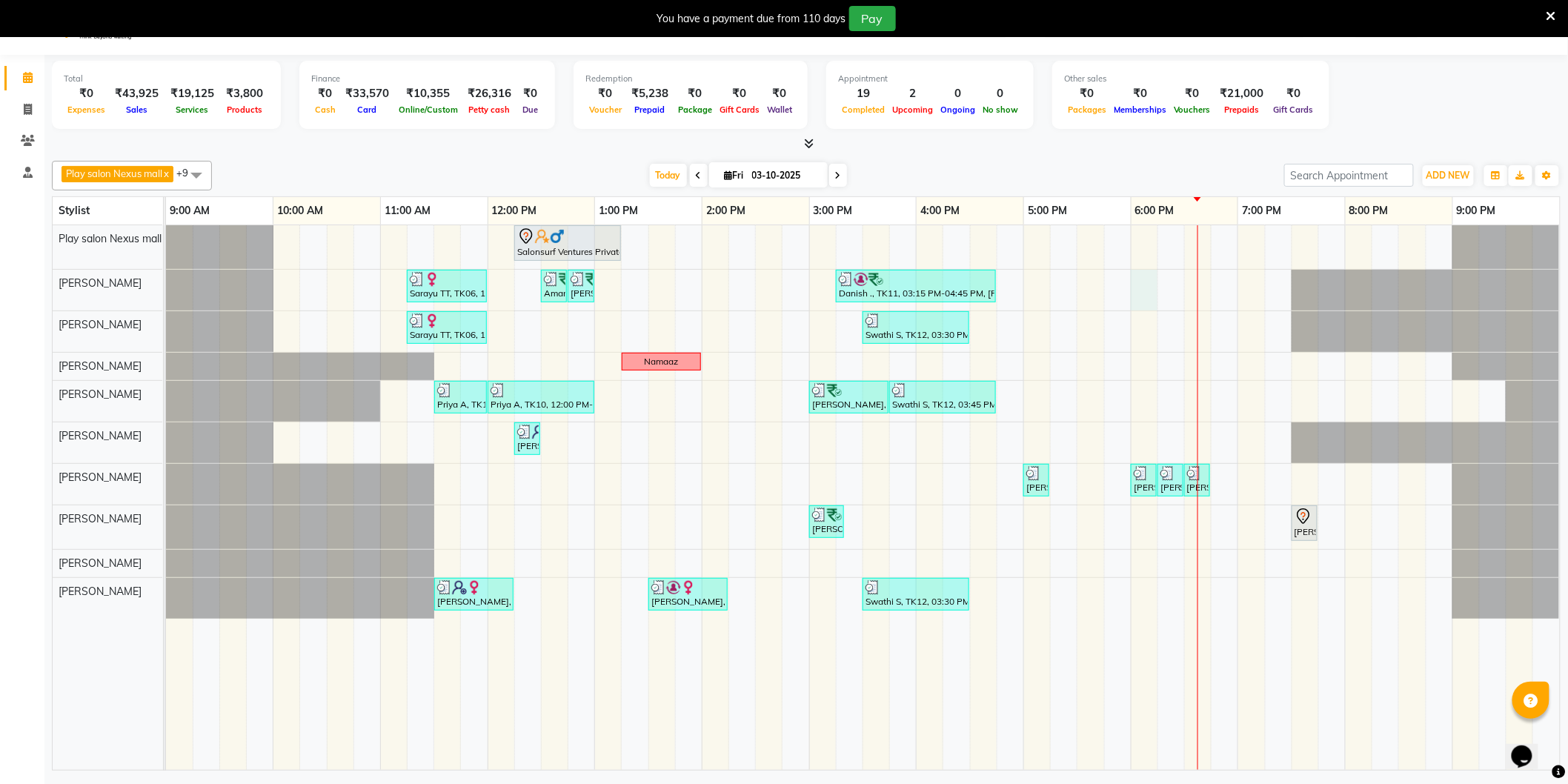
select select "81391"
select select "1080"
select select "tentative"
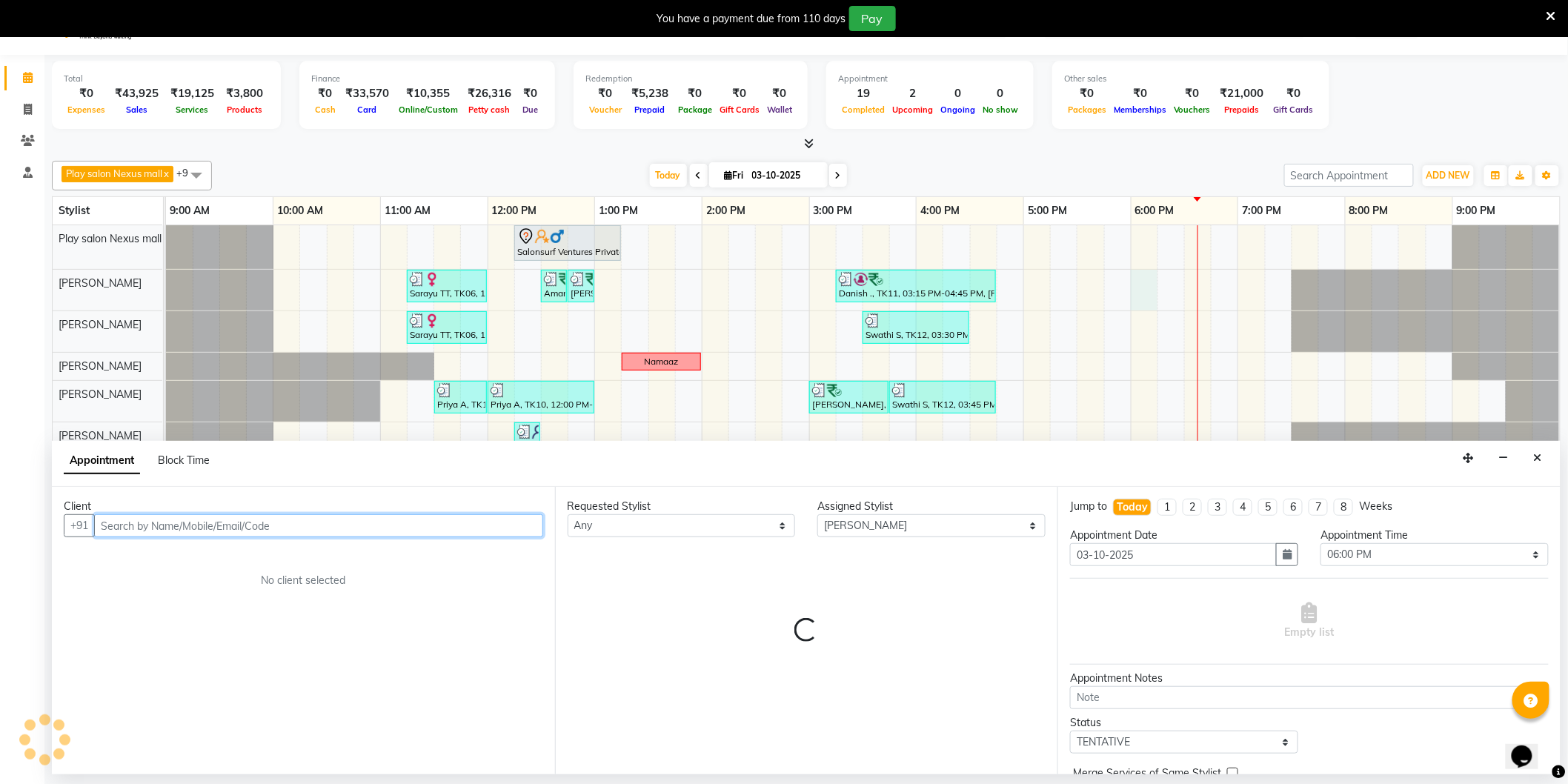
scroll to position [37, 0]
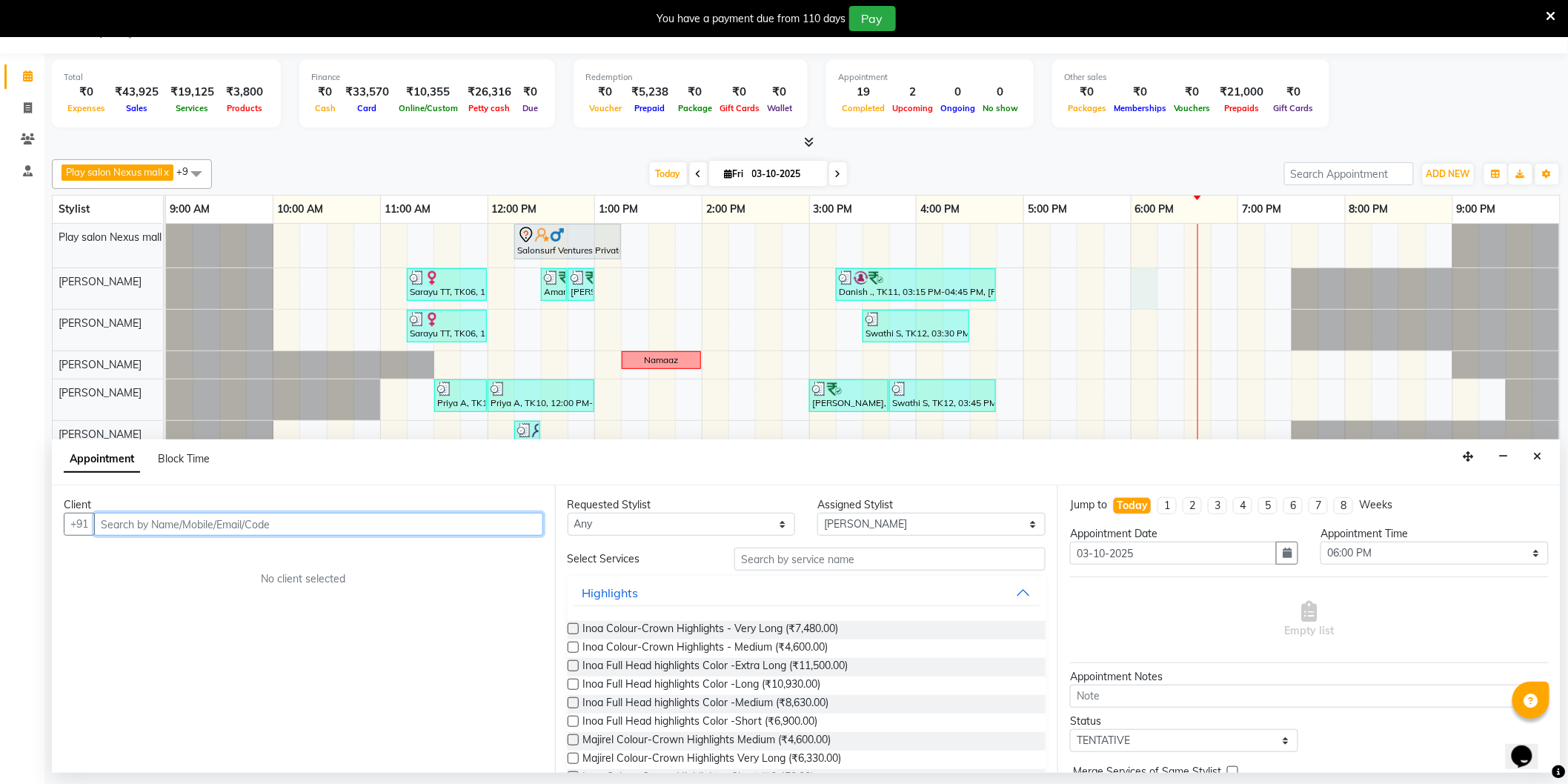
click at [230, 527] on input "text" at bounding box center [319, 525] width 449 height 23
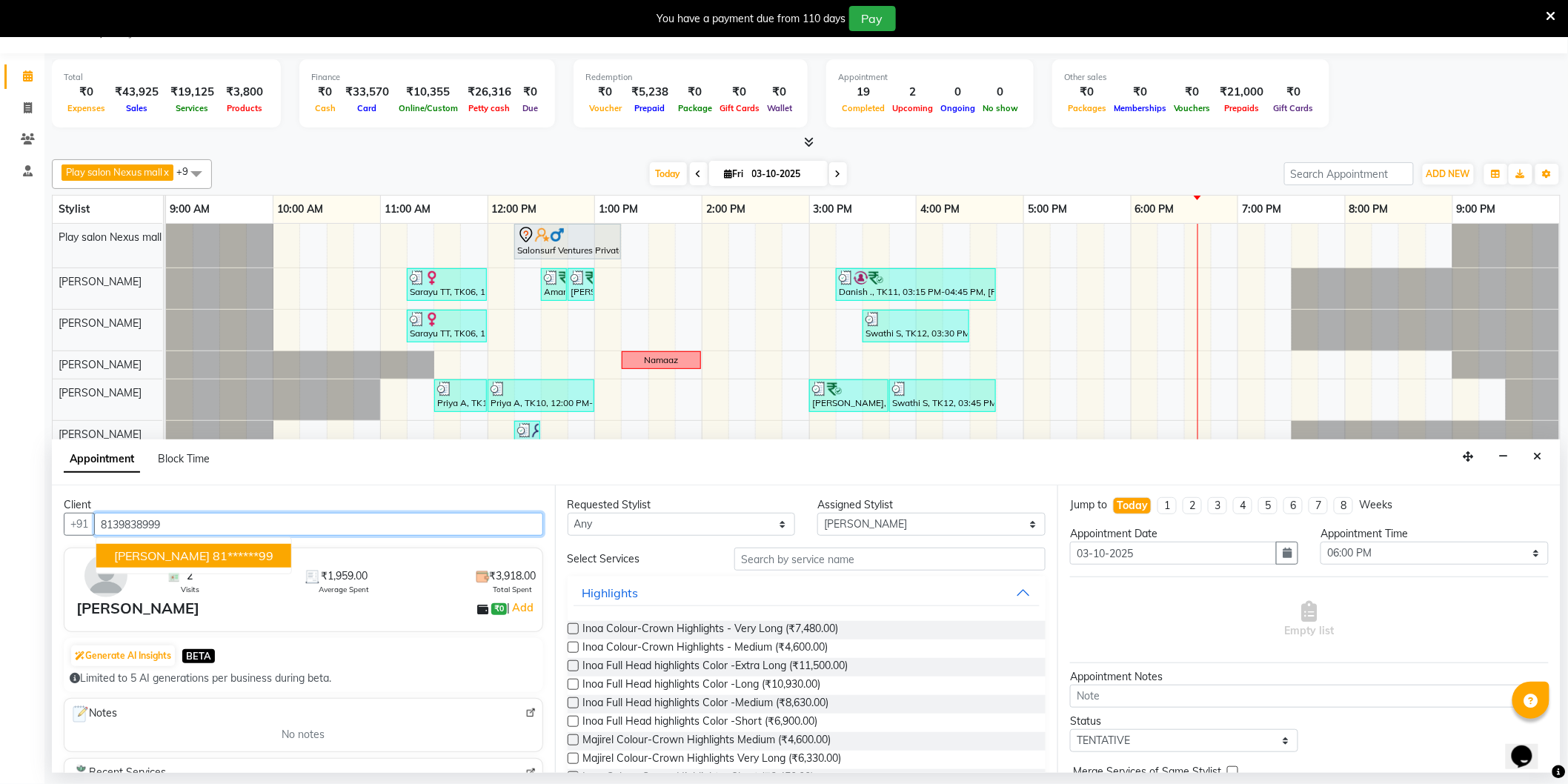
click at [212, 551] on ngb-highlight "81******99" at bounding box center [242, 556] width 60 height 15
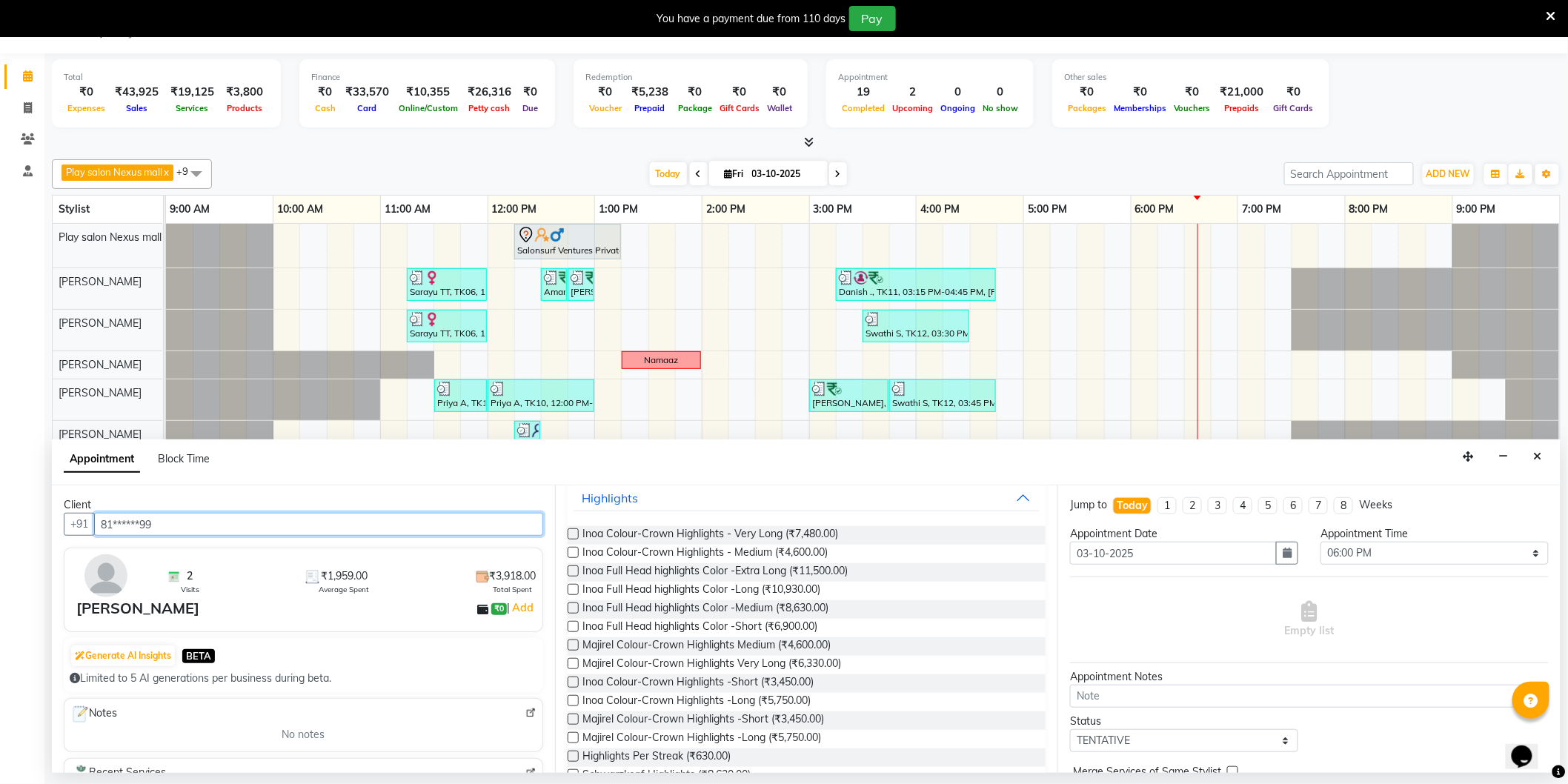
scroll to position [0, 0]
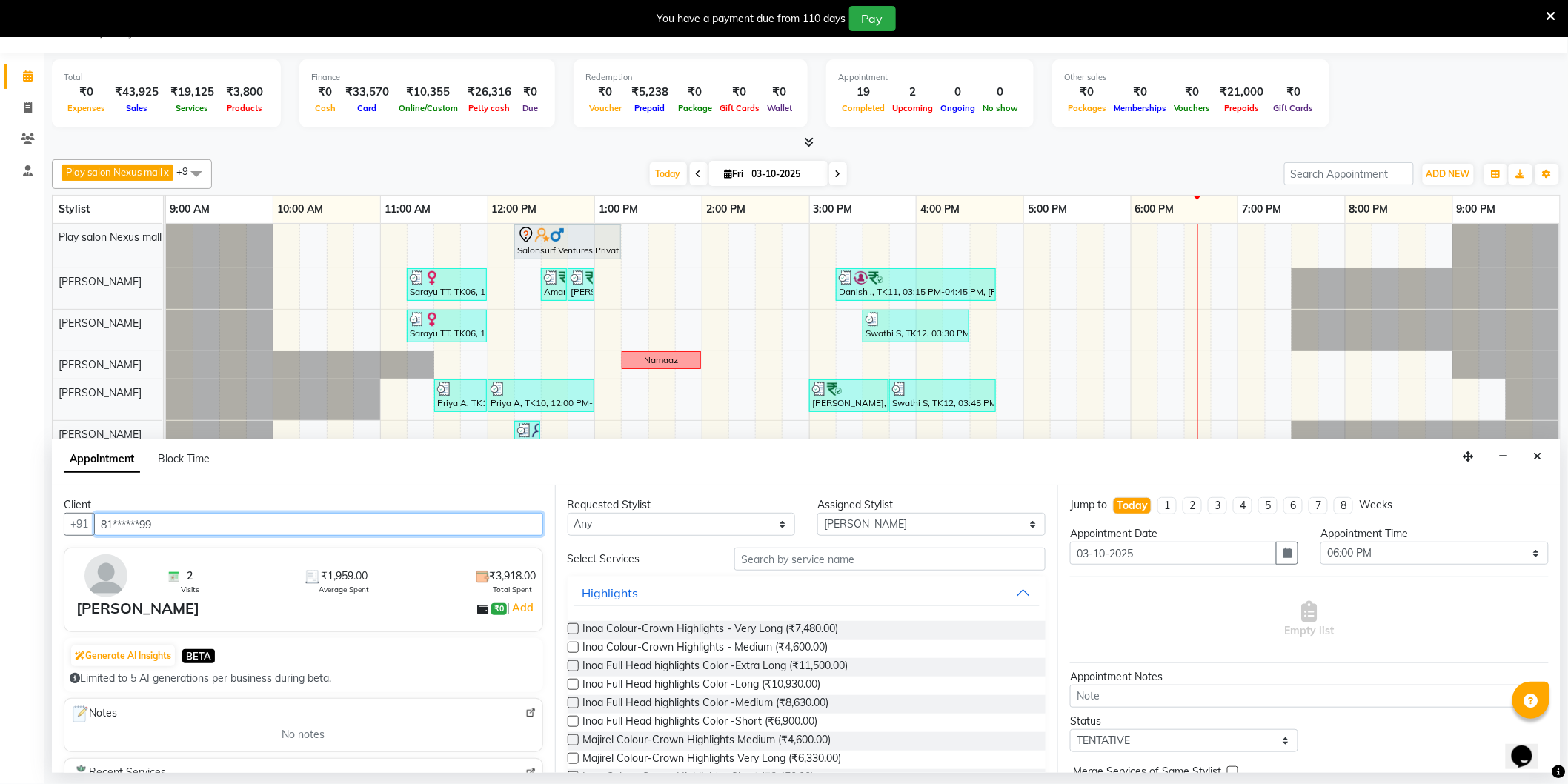
type input "81******99"
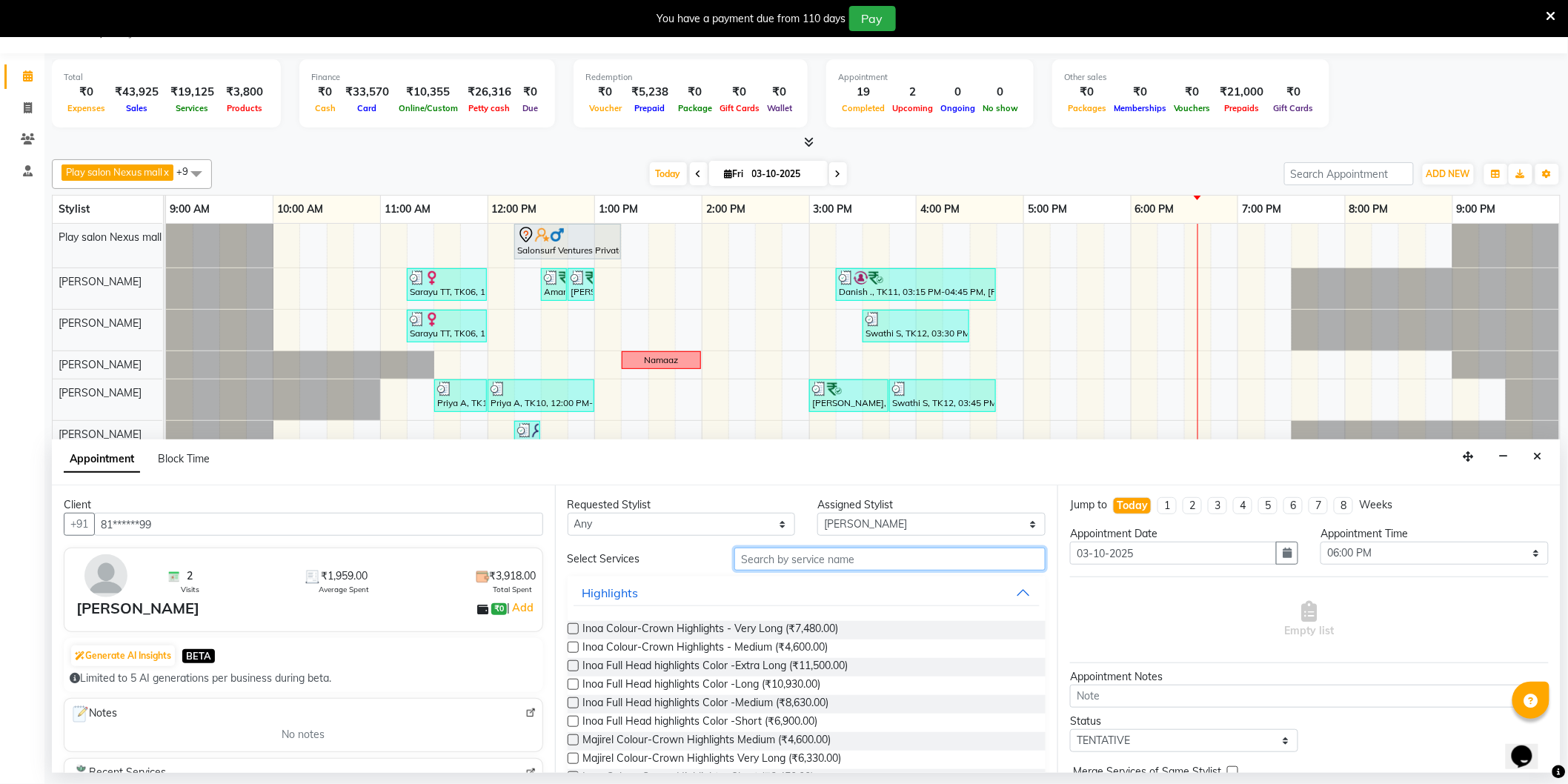
click at [784, 561] on input "text" at bounding box center [890, 559] width 311 height 23
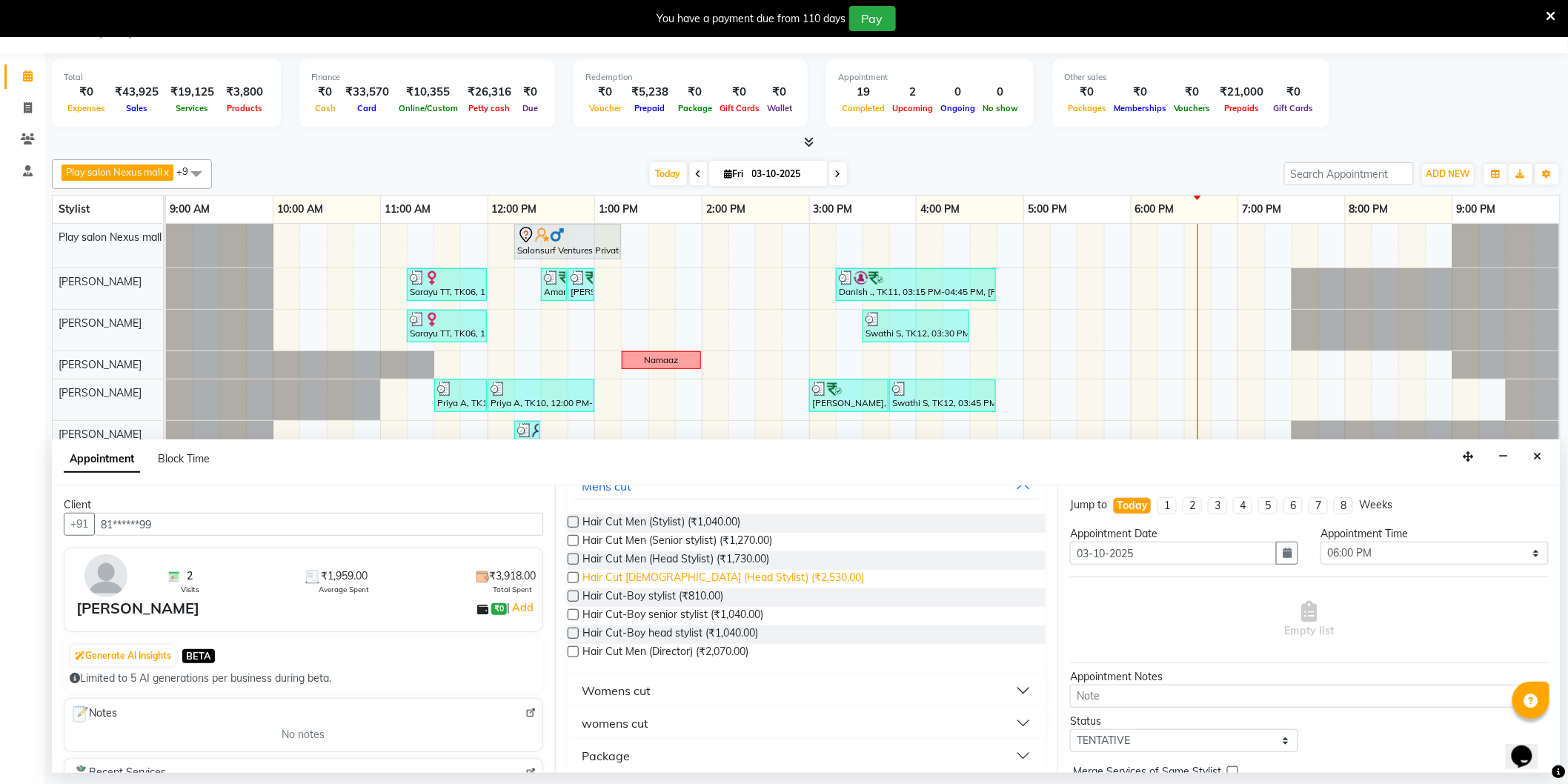
scroll to position [117, 0]
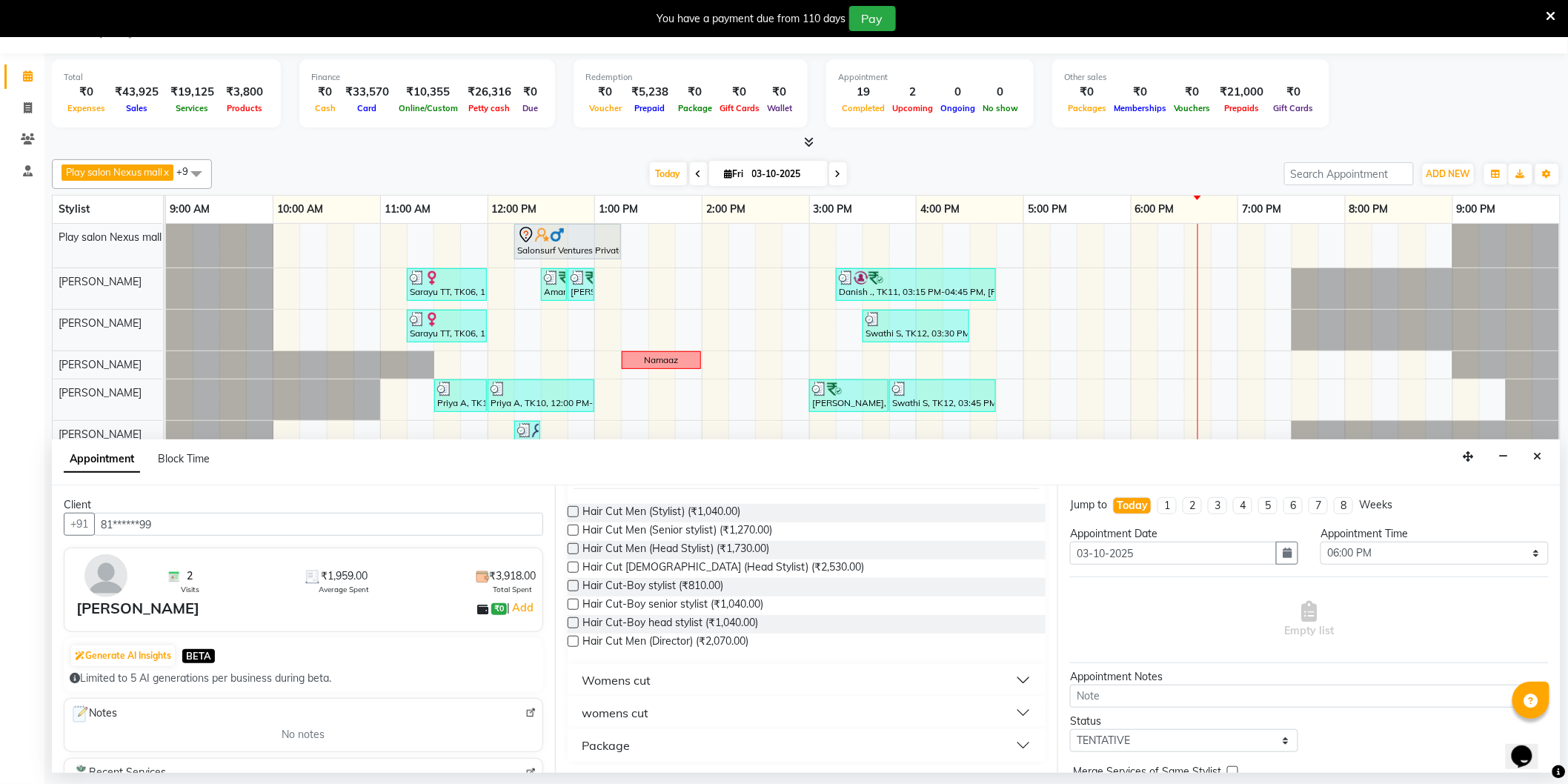
type input "cut"
click at [702, 705] on button "womens cut" at bounding box center [807, 713] width 467 height 26
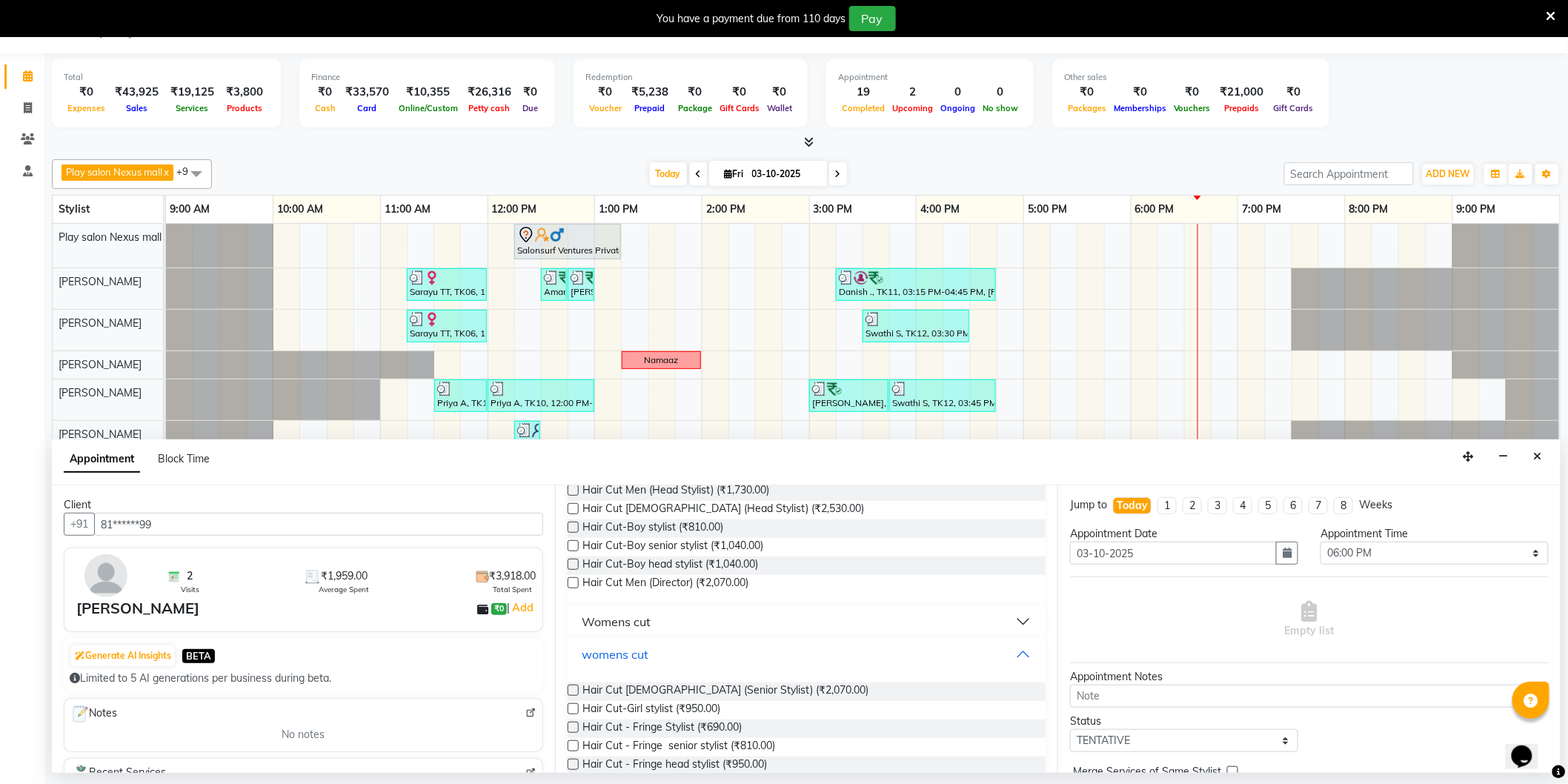
scroll to position [200, 0]
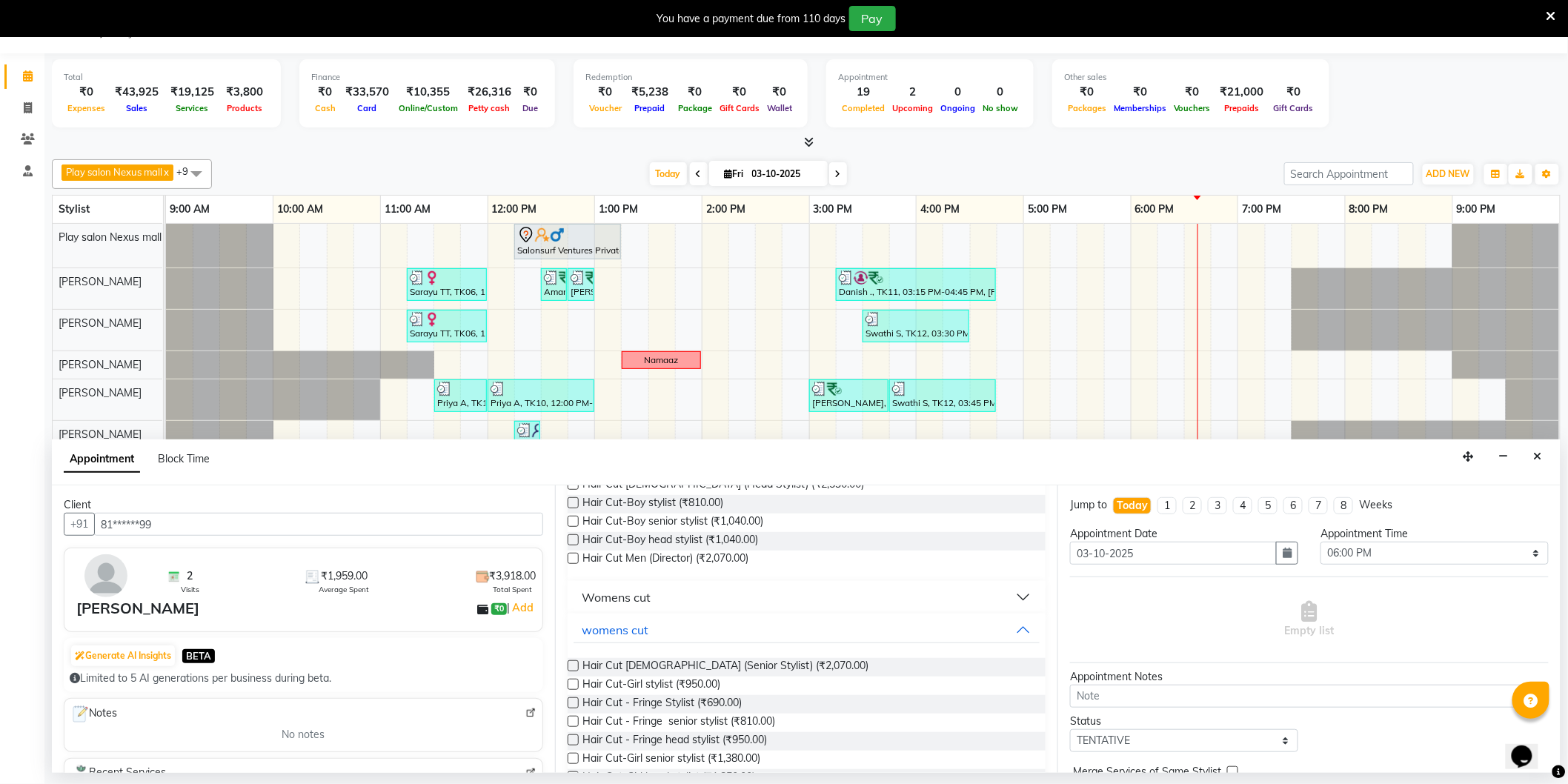
click at [574, 667] on label at bounding box center [574, 666] width 11 height 11
click at [574, 667] on input "checkbox" at bounding box center [573, 667] width 9 height 9
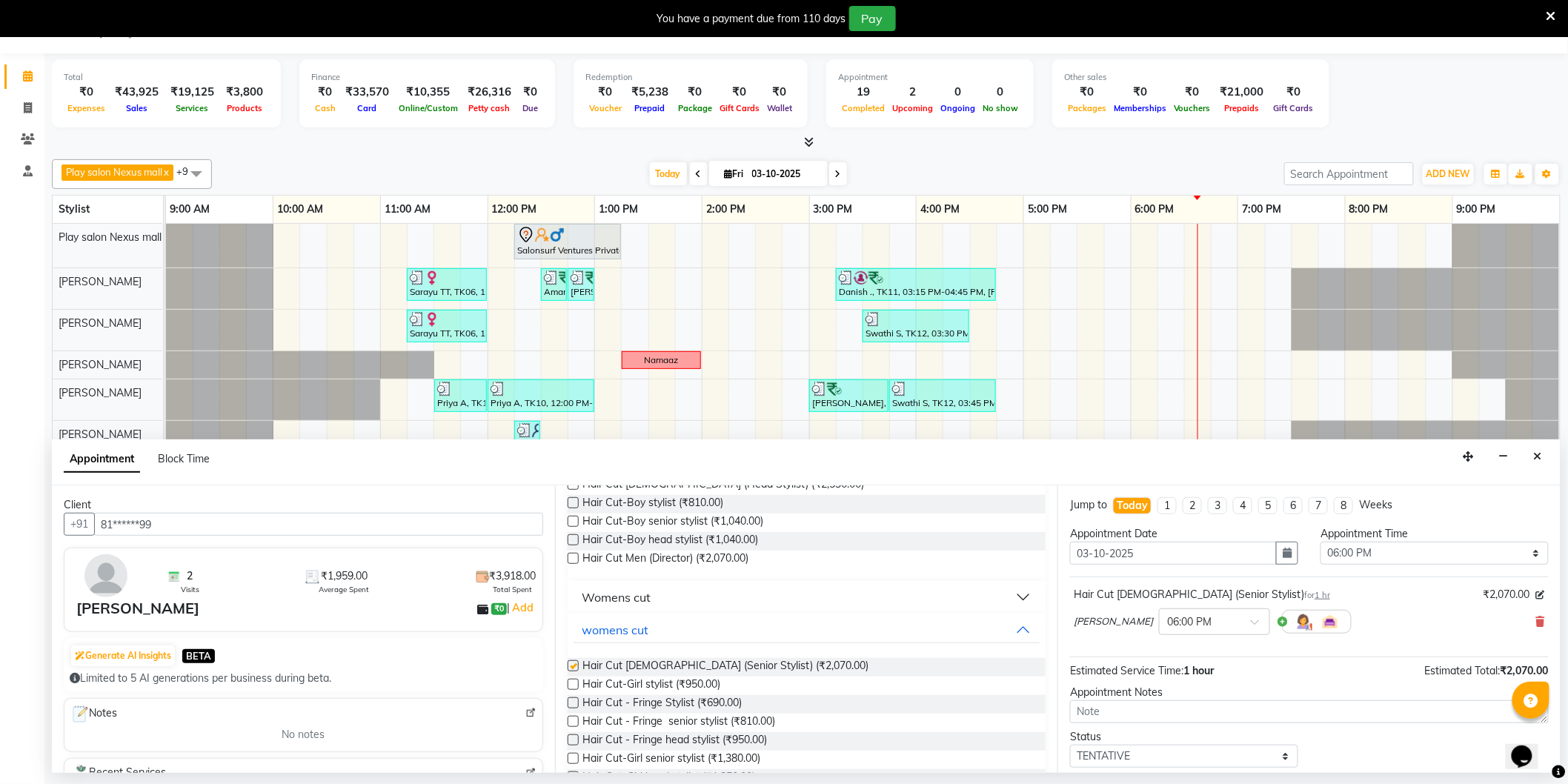
checkbox input "false"
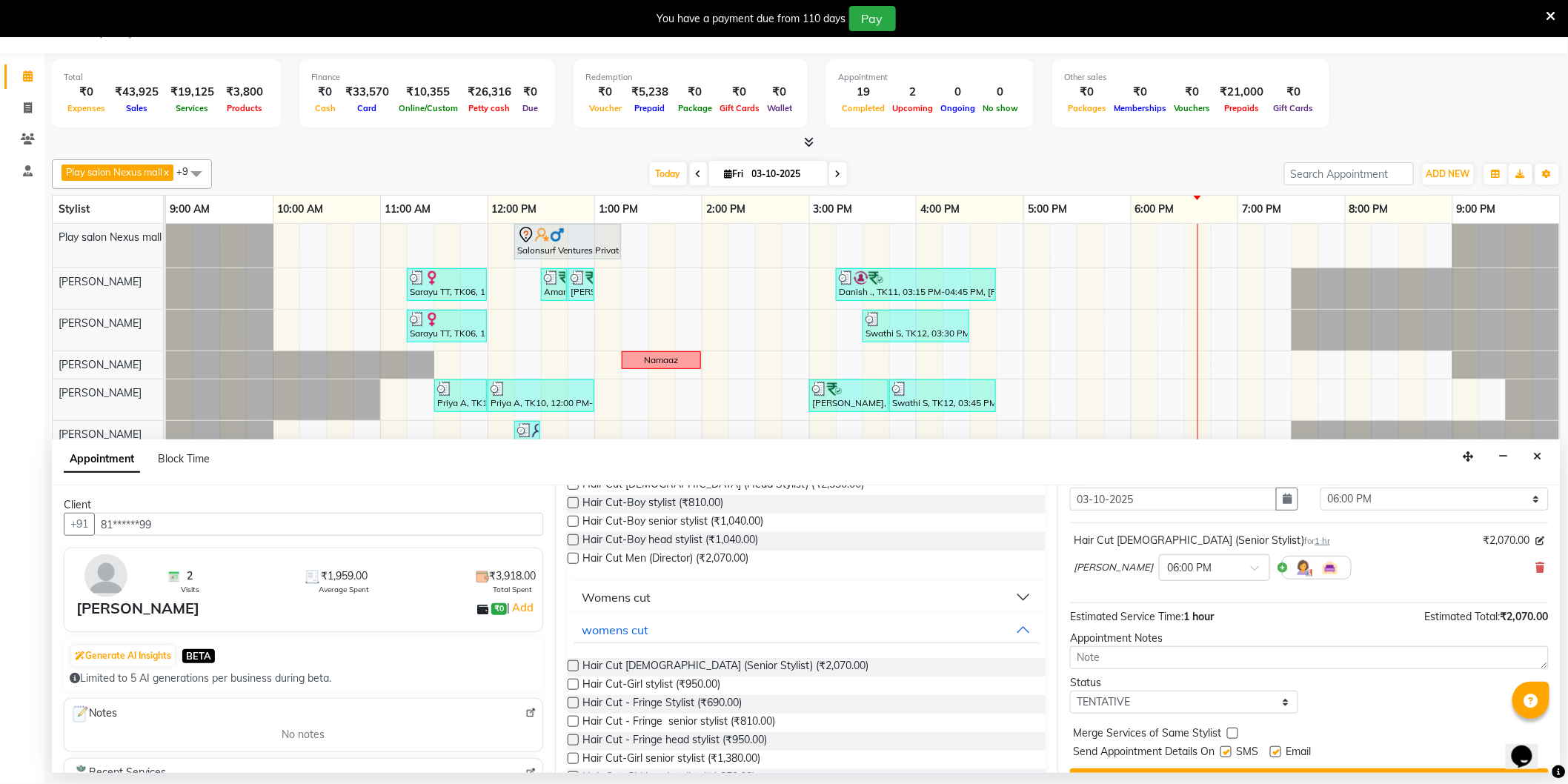
scroll to position [88, 0]
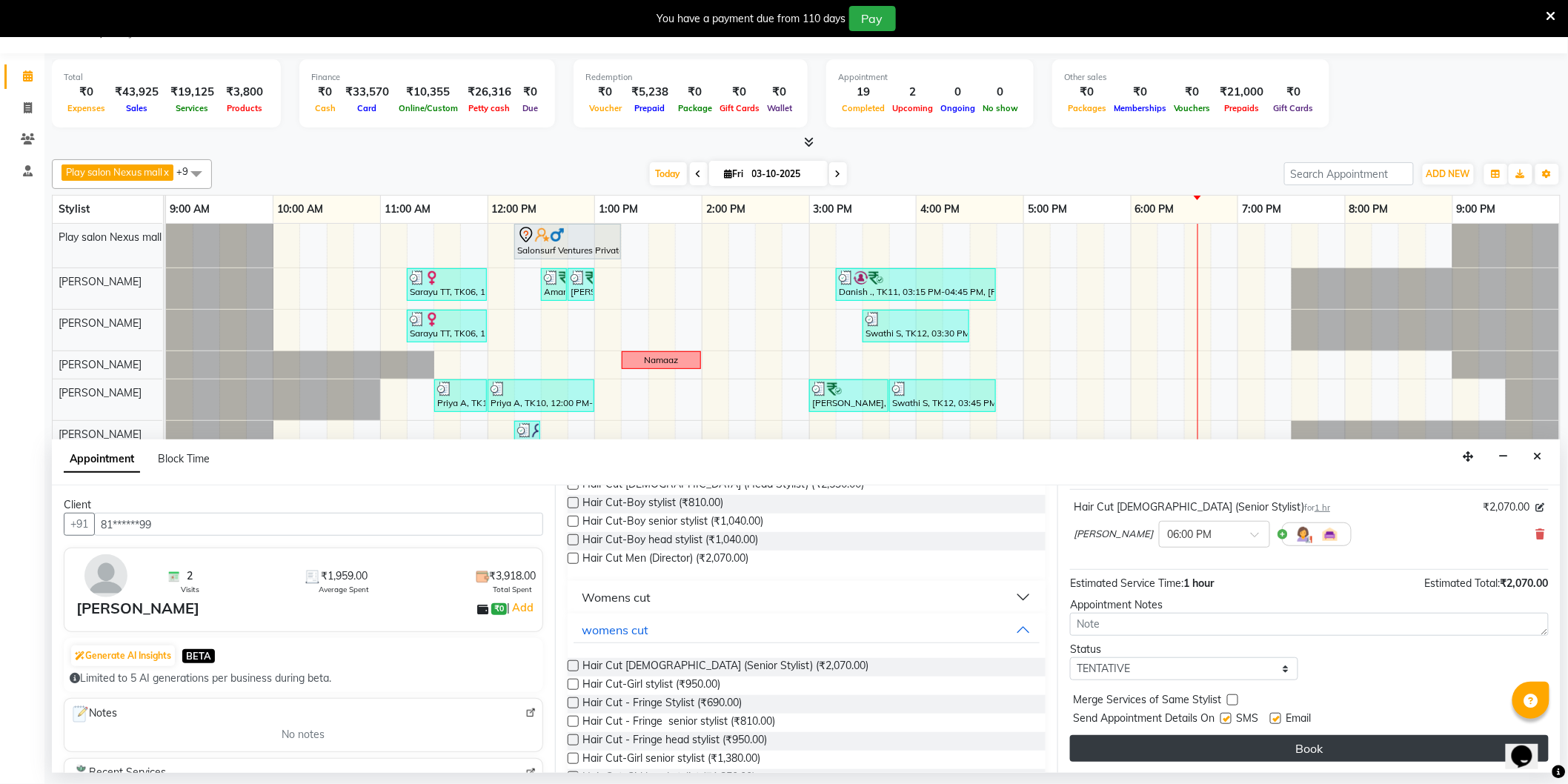
click at [1334, 738] on button "Book" at bounding box center [1309, 748] width 478 height 26
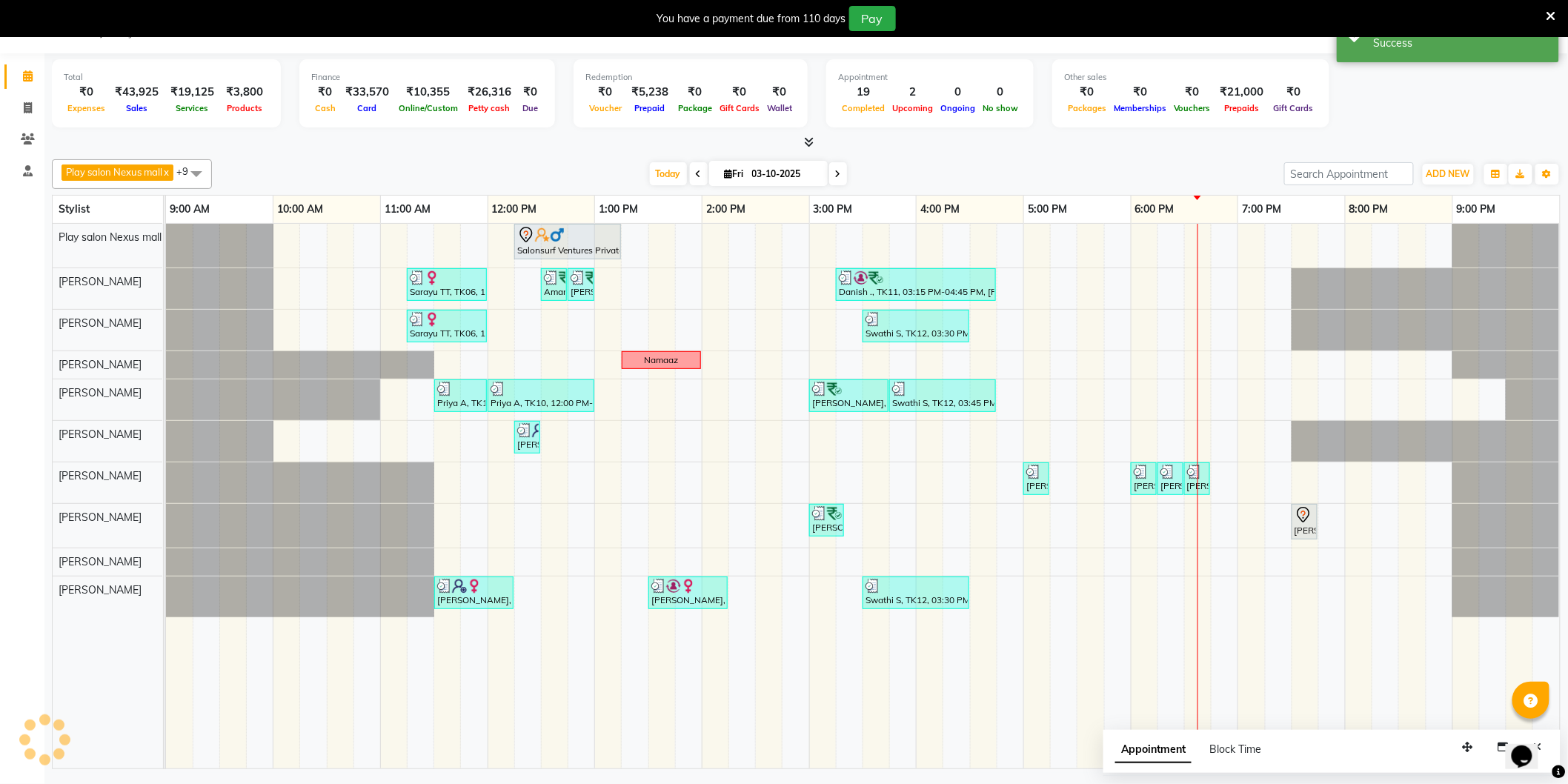
scroll to position [0, 0]
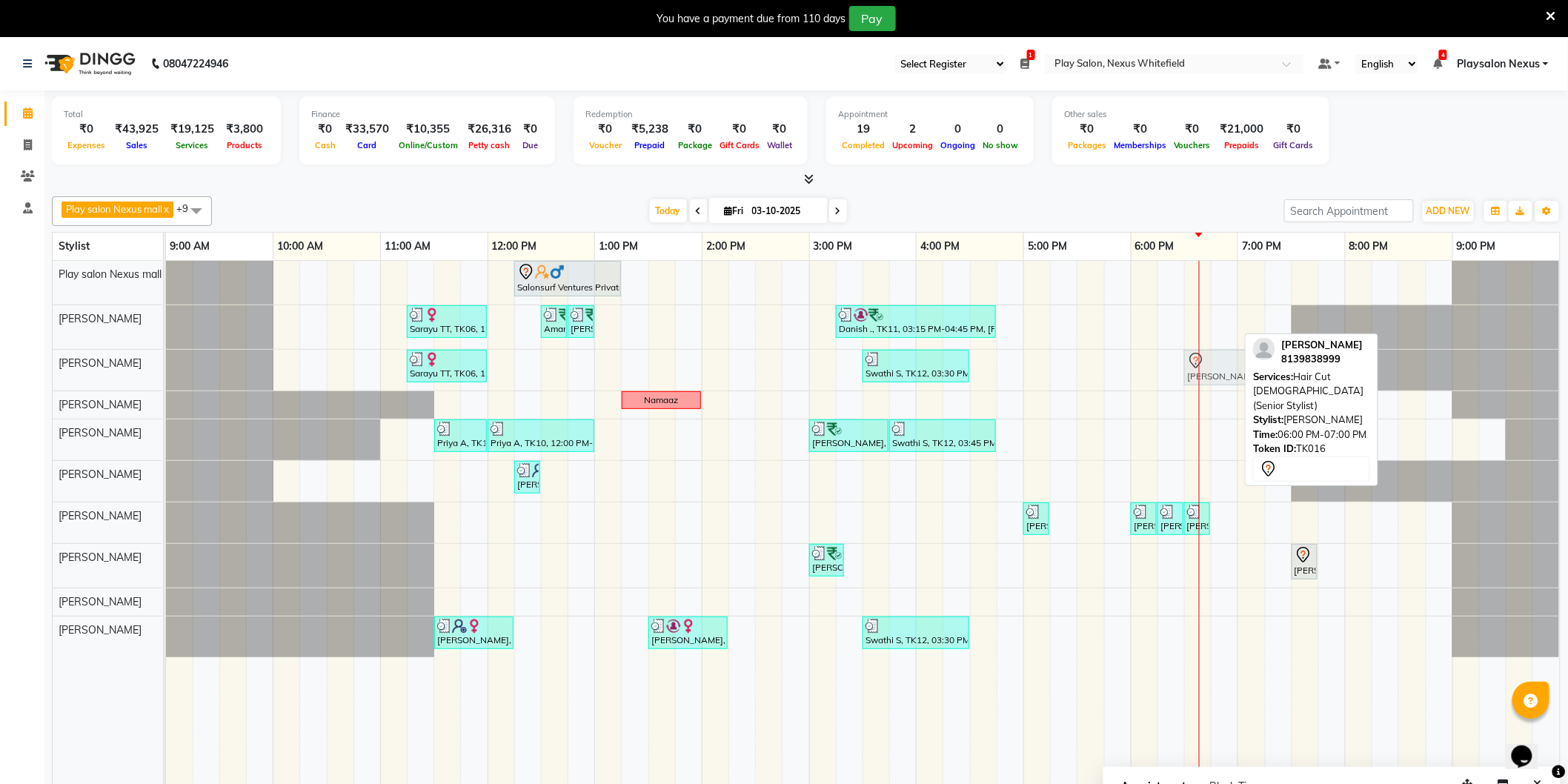
drag, startPoint x: 1158, startPoint y: 329, endPoint x: 1219, endPoint y: 364, distance: 70.3
click at [1219, 364] on tbody "Salonsurf Ventures Private Limited, TK05, 12:15 PM-01:15 PM, INOA Root Touch-up…" at bounding box center [863, 459] width 1394 height 396
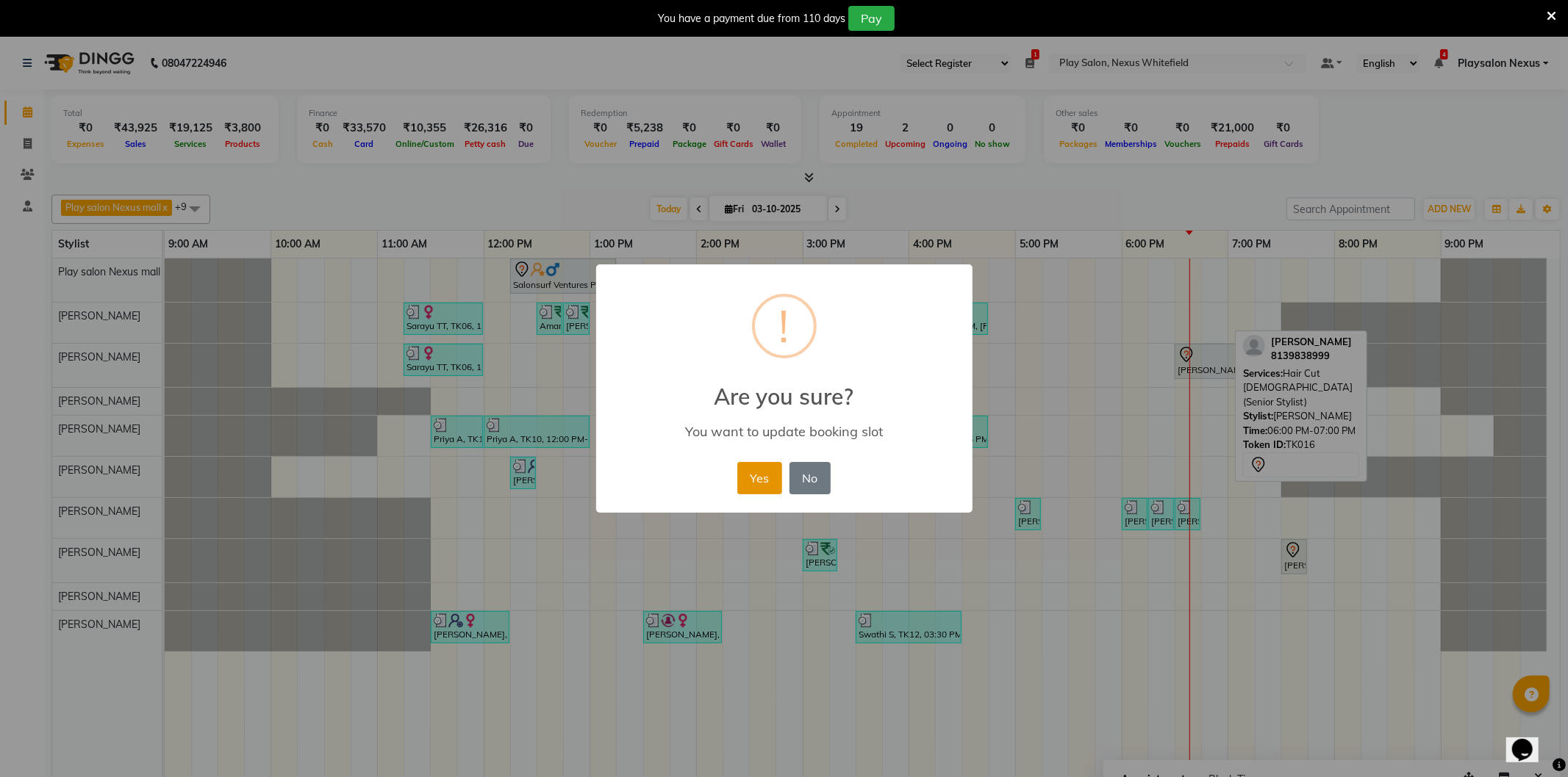
click at [765, 465] on button "Yes" at bounding box center [760, 478] width 45 height 33
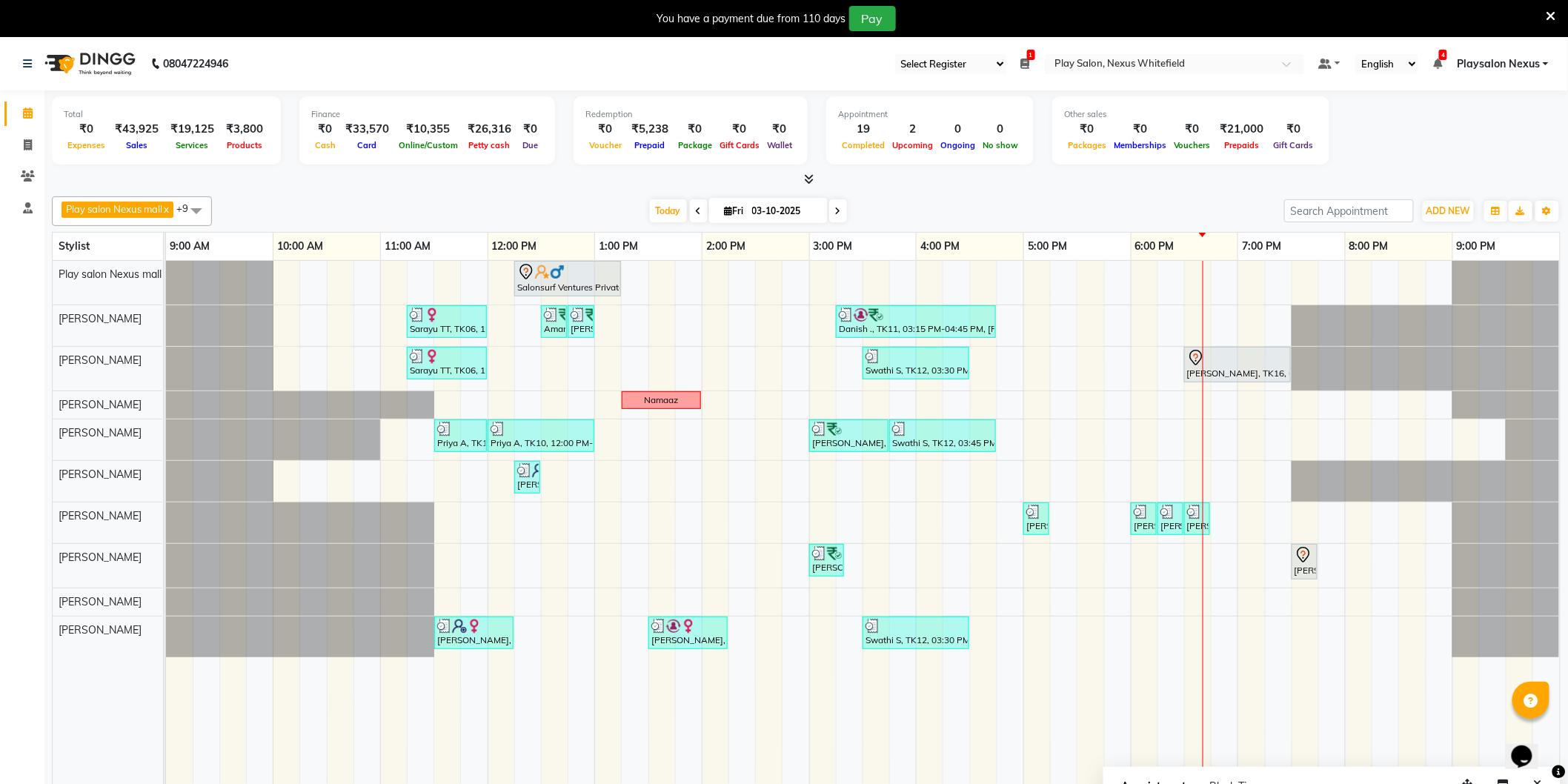
click at [836, 203] on span at bounding box center [838, 210] width 18 height 23
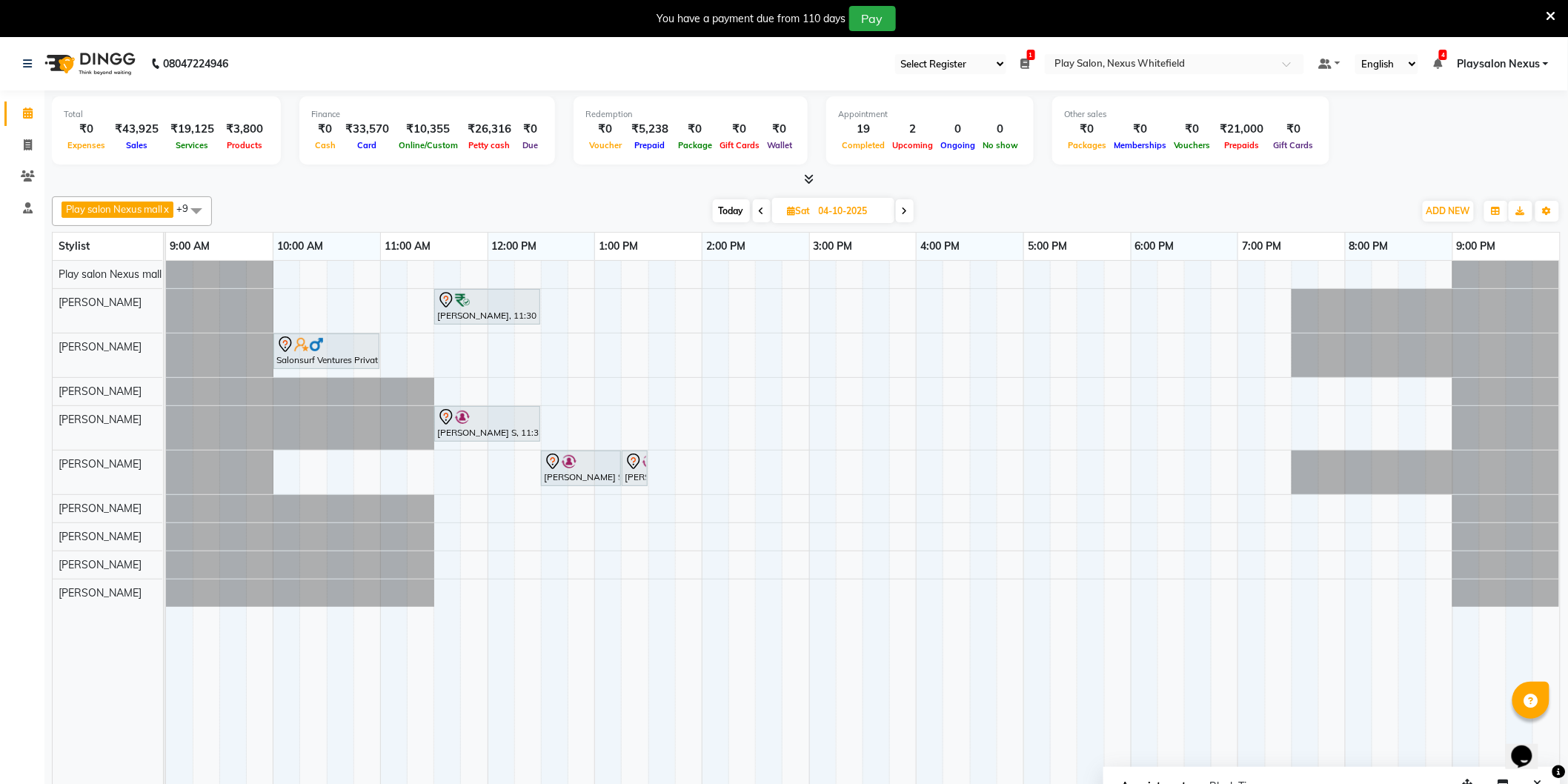
click at [908, 208] on icon at bounding box center [905, 210] width 6 height 8
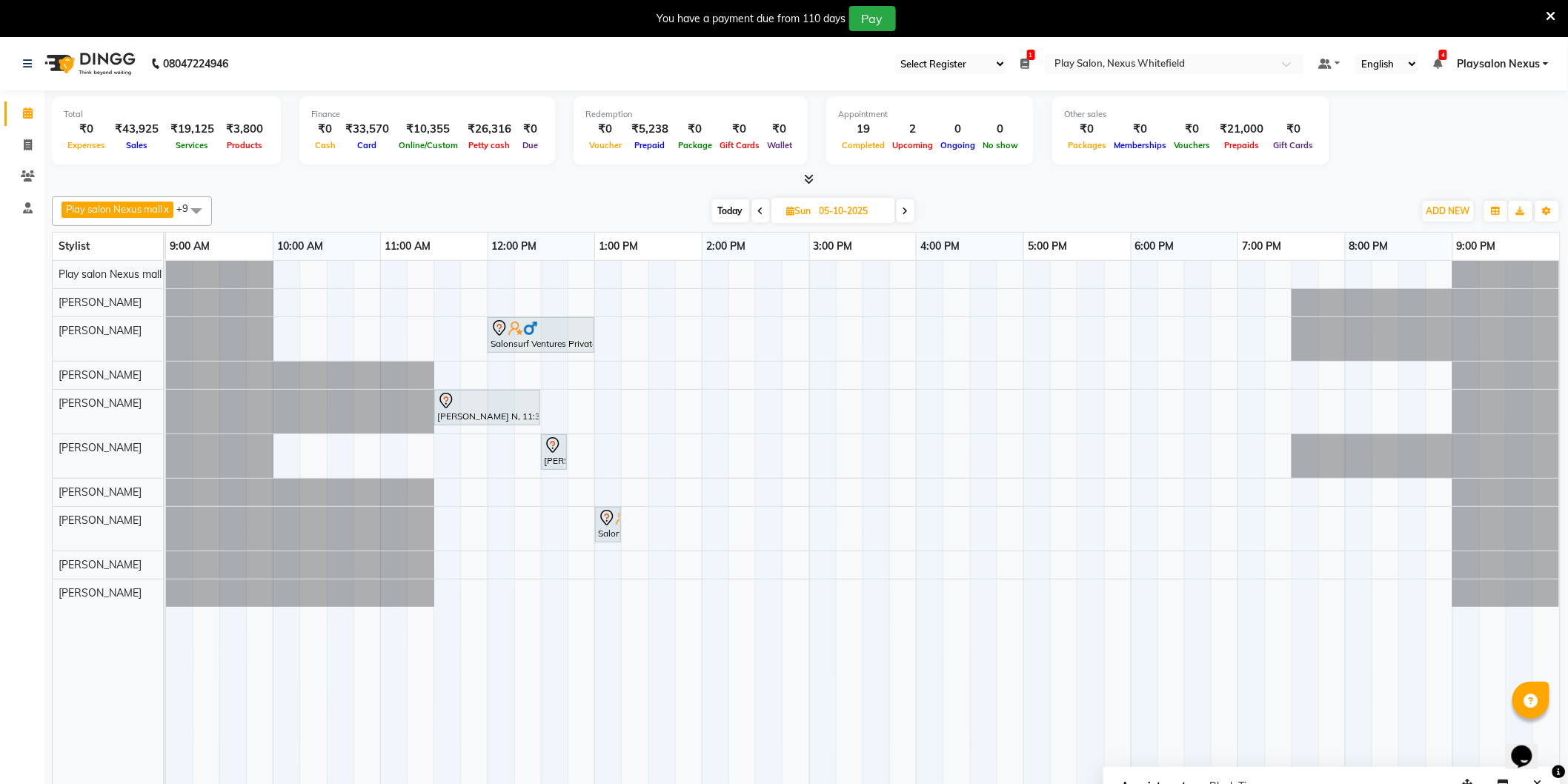
click at [730, 208] on span "Today" at bounding box center [730, 210] width 37 height 23
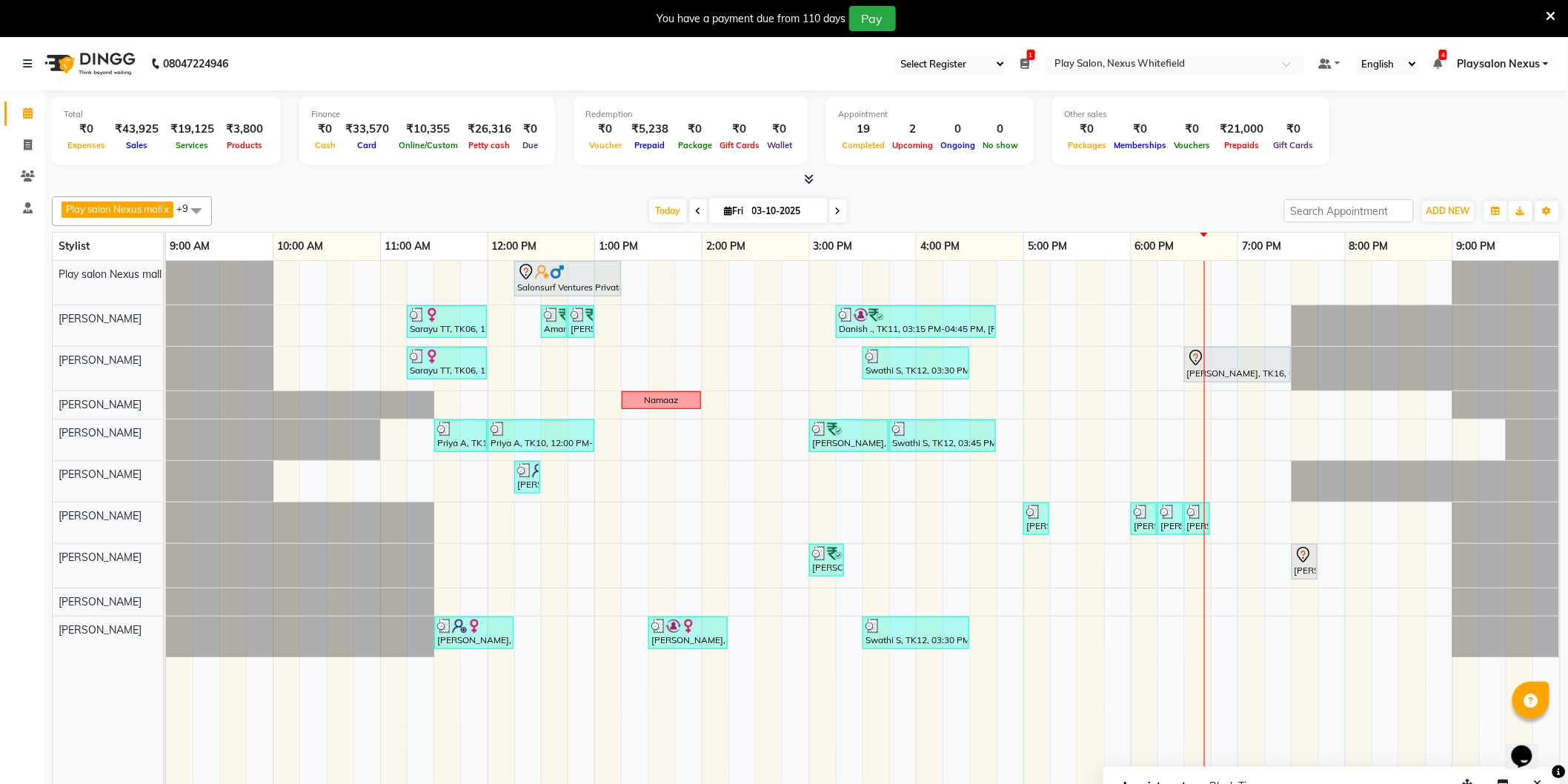
click at [835, 211] on icon at bounding box center [838, 210] width 6 height 8
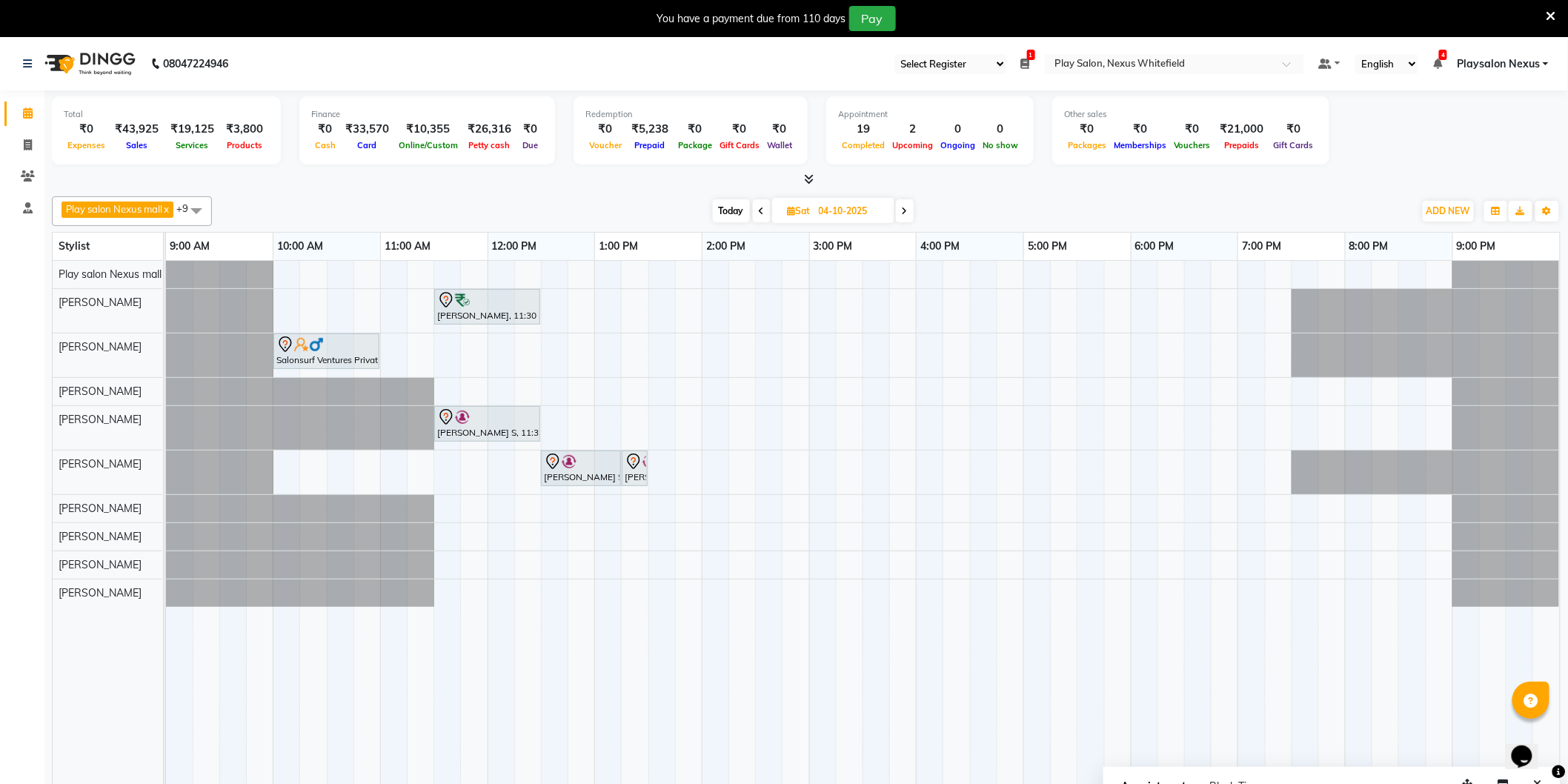
click at [731, 209] on span "Today" at bounding box center [731, 210] width 37 height 23
type input "03-10-2025"
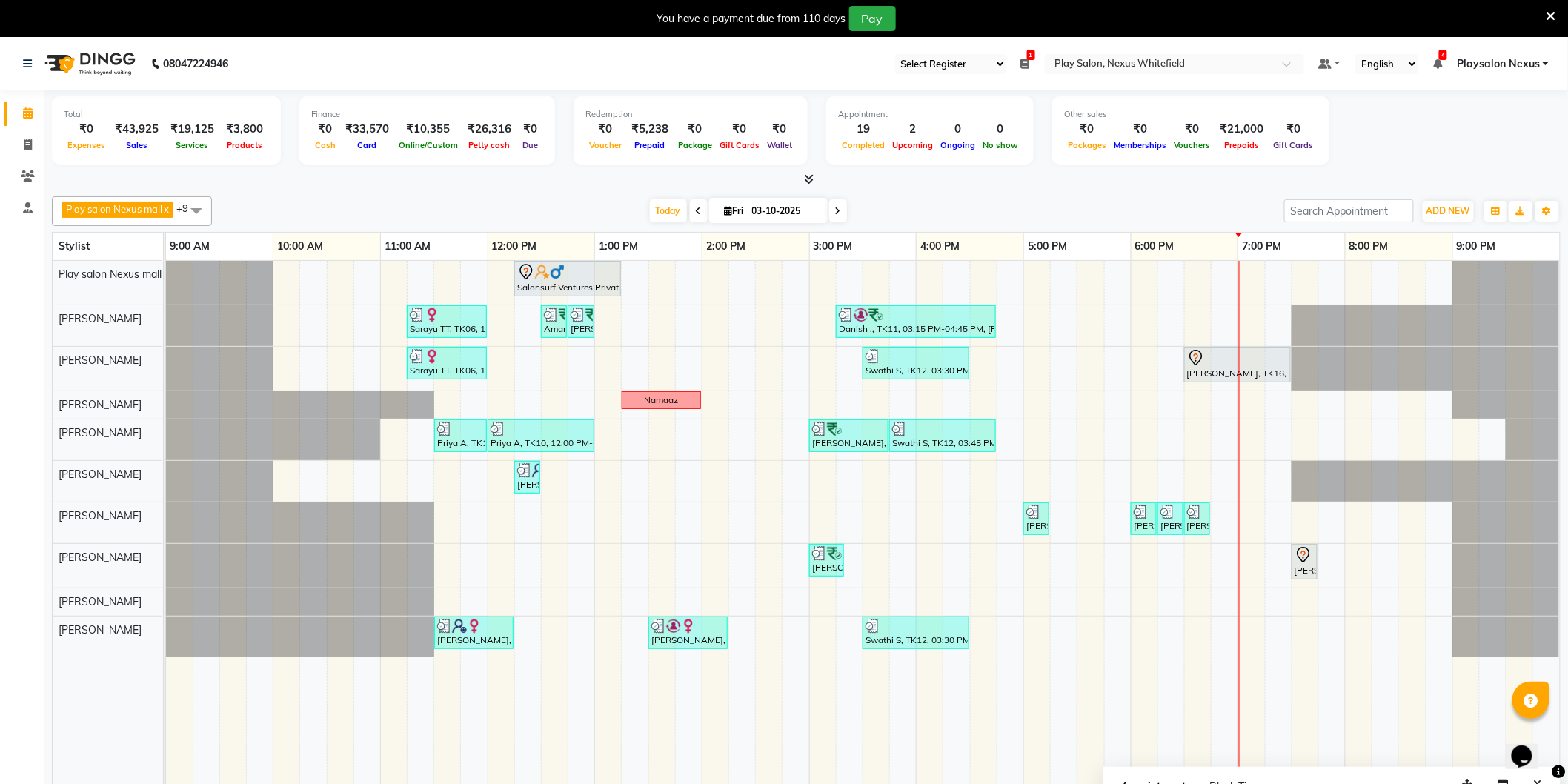
click at [1228, 564] on div "Salonsurf Ventures Private Limited, TK05, 12:15 PM-01:15 PM, INOA Root Touch-up…" at bounding box center [863, 533] width 1394 height 544
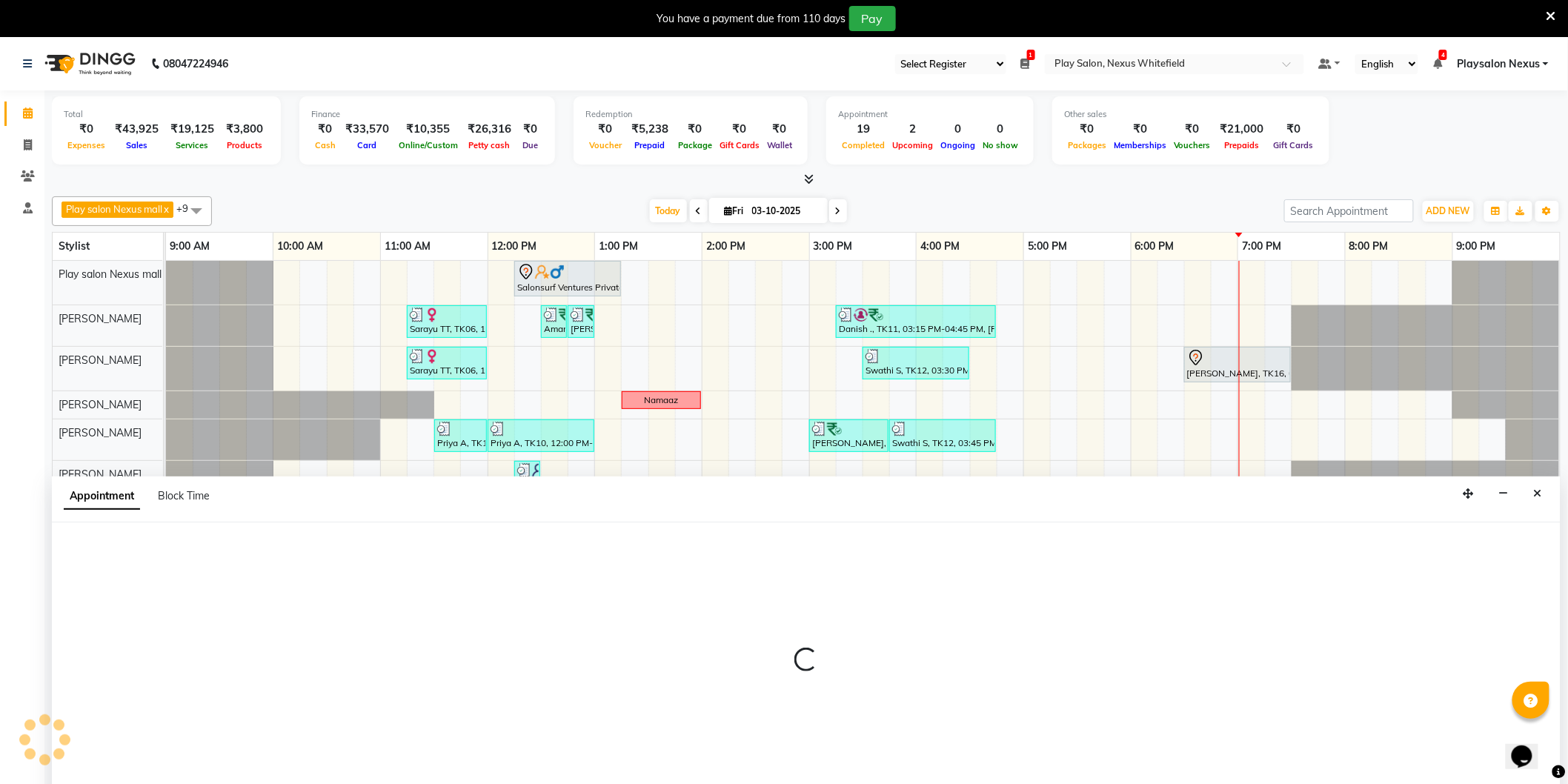
scroll to position [37, 0]
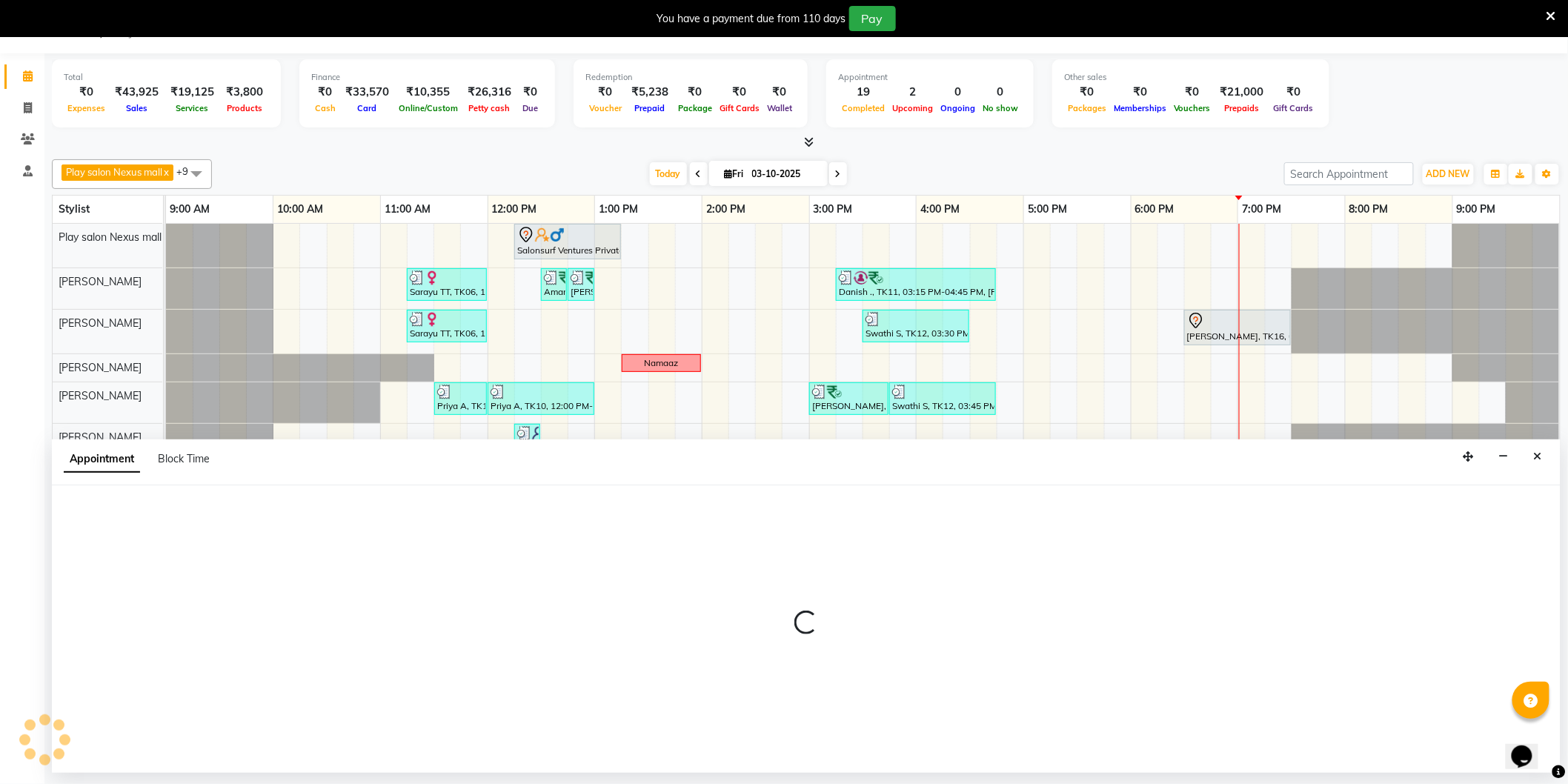
select select "81398"
select select "1125"
select select "tentative"
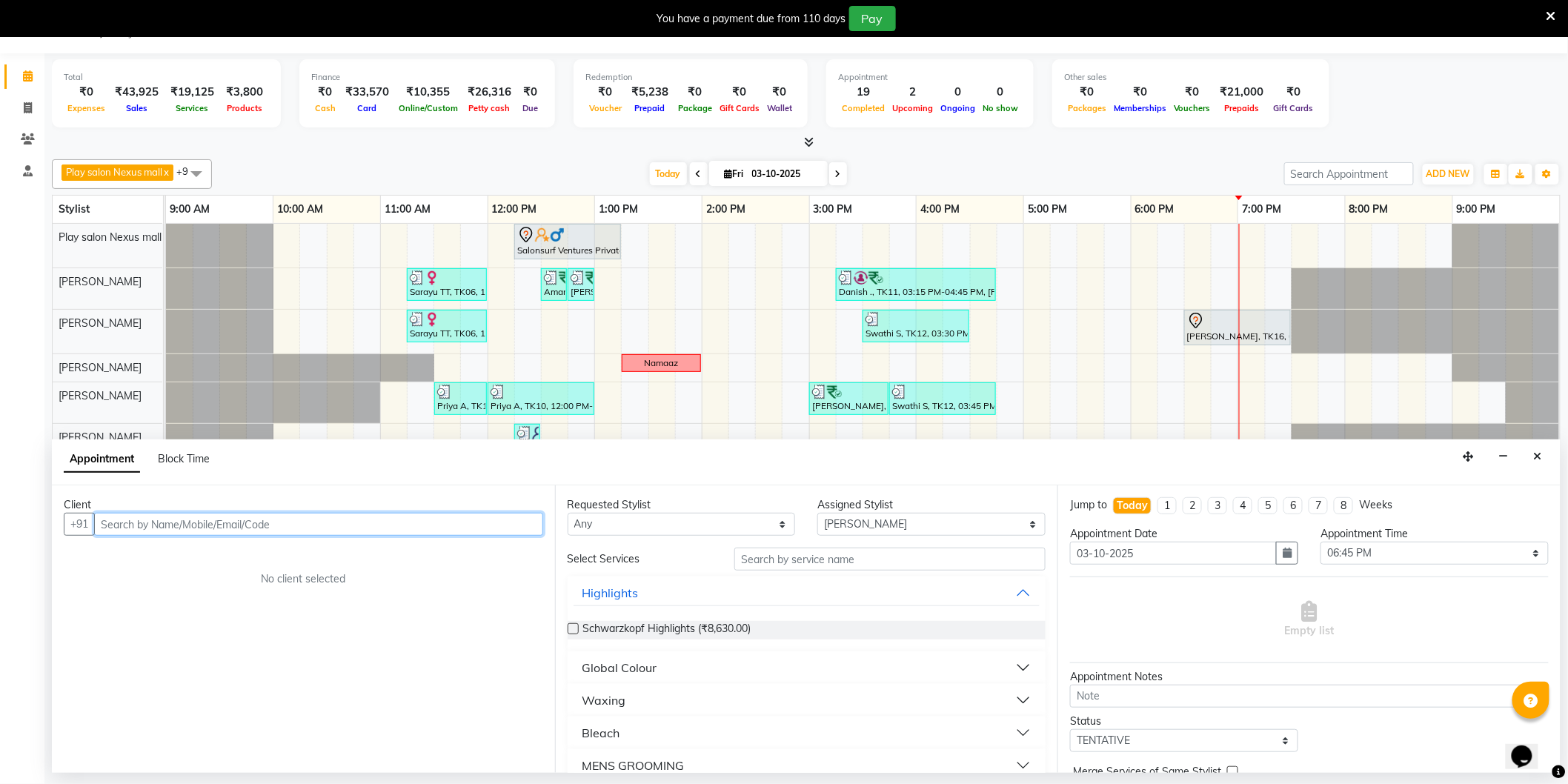
click at [179, 521] on input "text" at bounding box center [319, 525] width 449 height 23
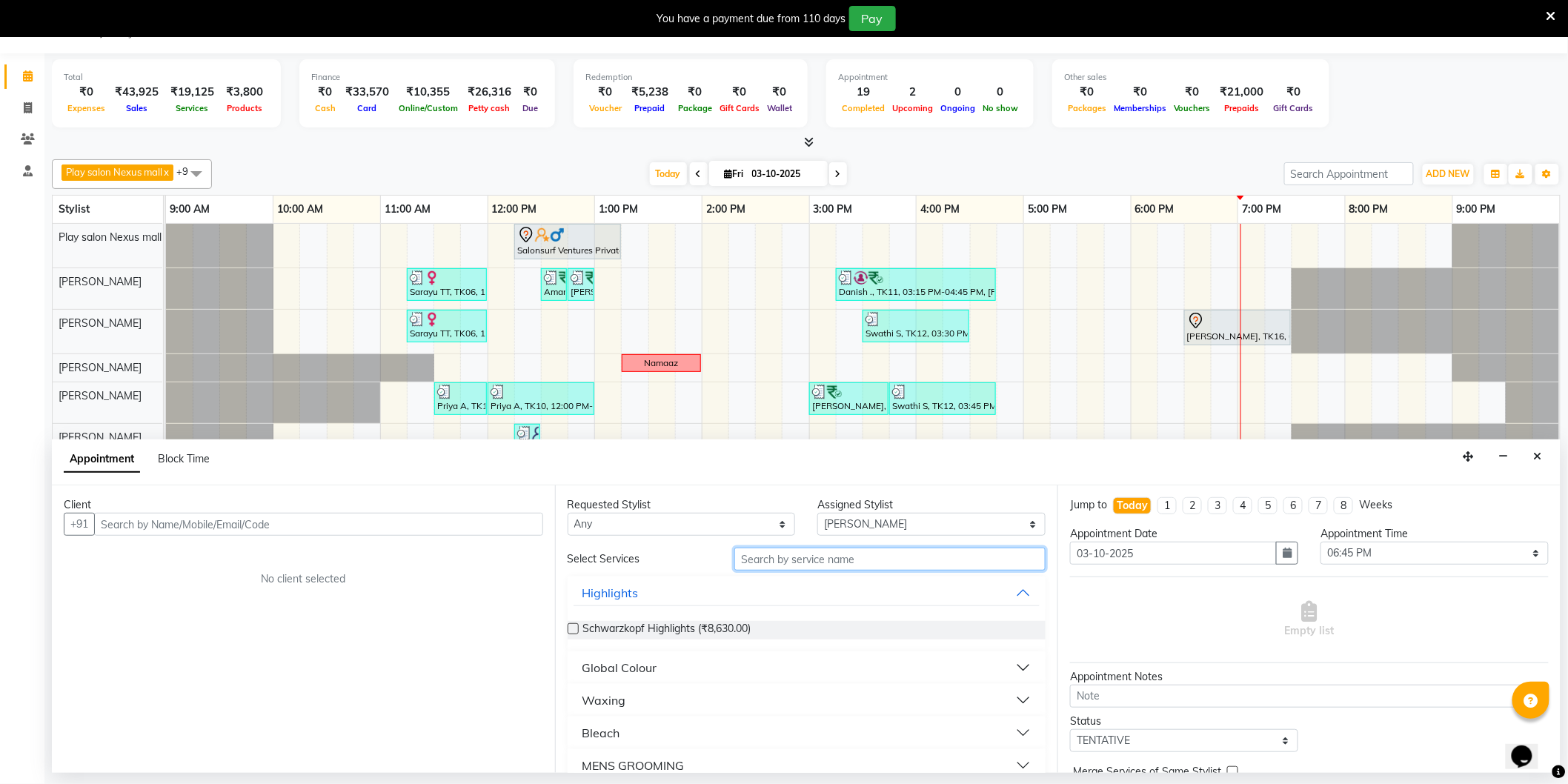
click at [838, 560] on input "text" at bounding box center [890, 559] width 311 height 23
type input "shaping"
click at [783, 630] on div "Threading-Eye Brow Shaping (₹160.00)" at bounding box center [807, 630] width 478 height 19
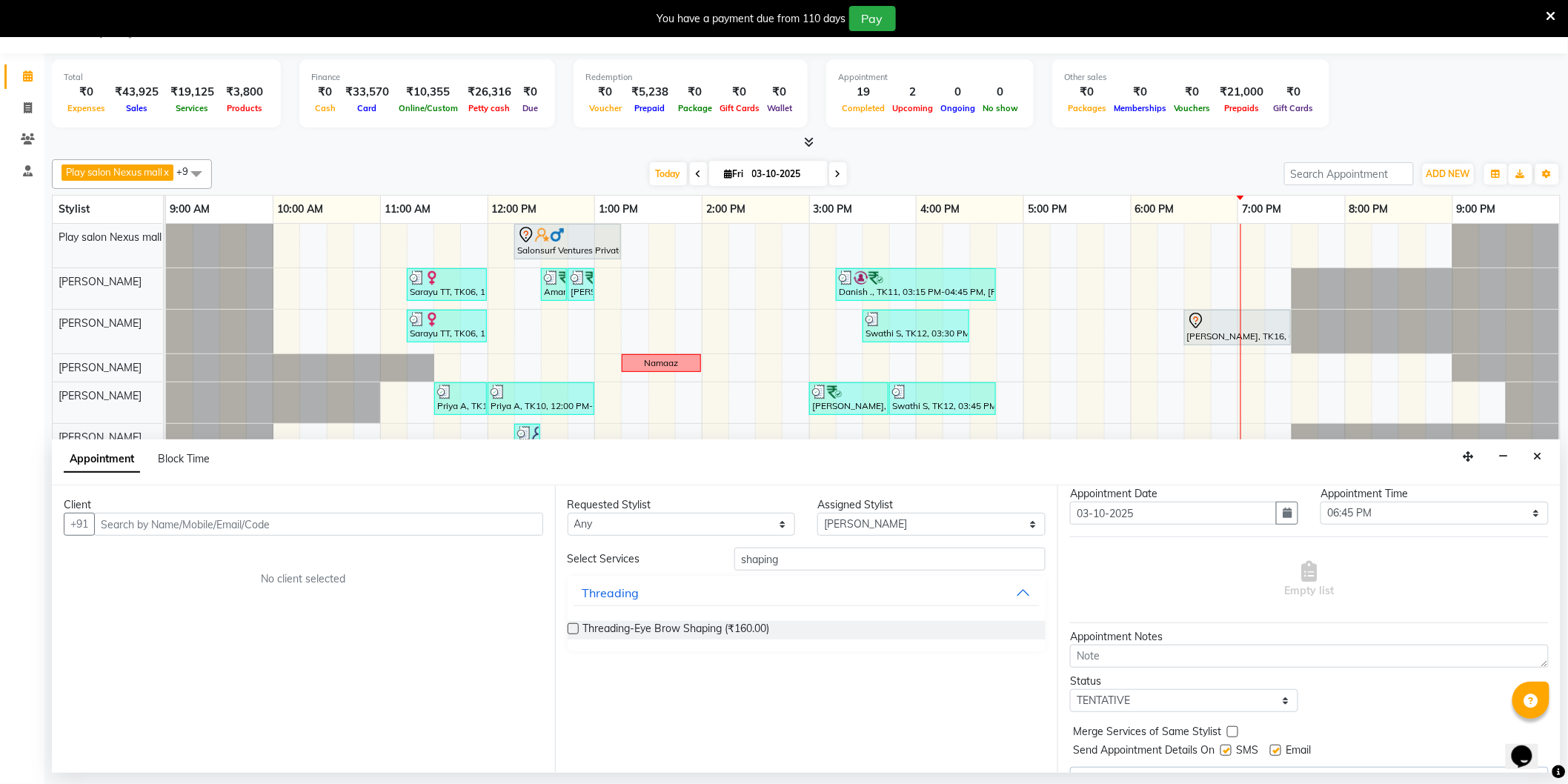
scroll to position [75, 0]
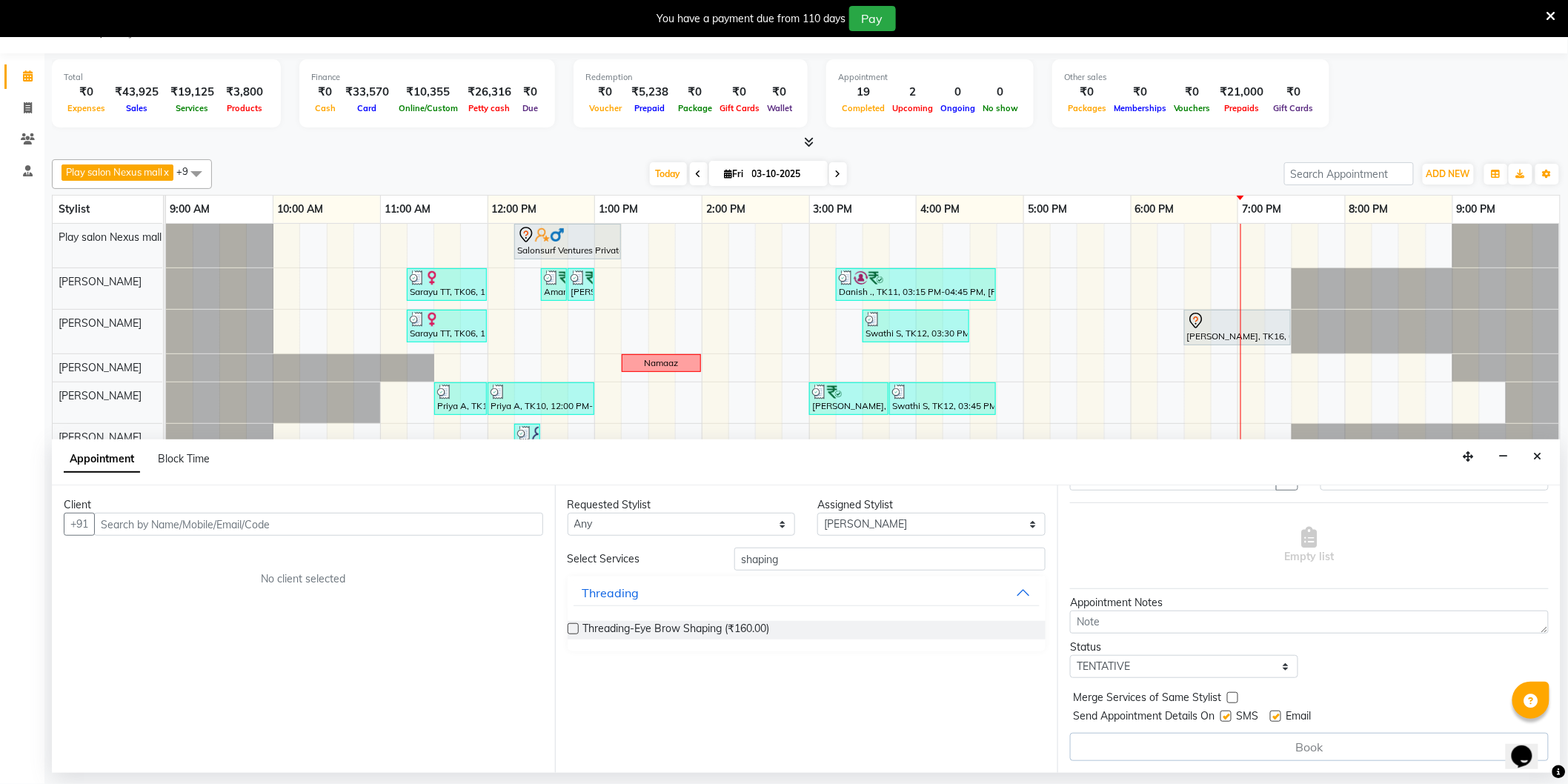
click at [569, 628] on label at bounding box center [574, 629] width 11 height 11
click at [569, 628] on input "checkbox" at bounding box center [573, 630] width 9 height 9
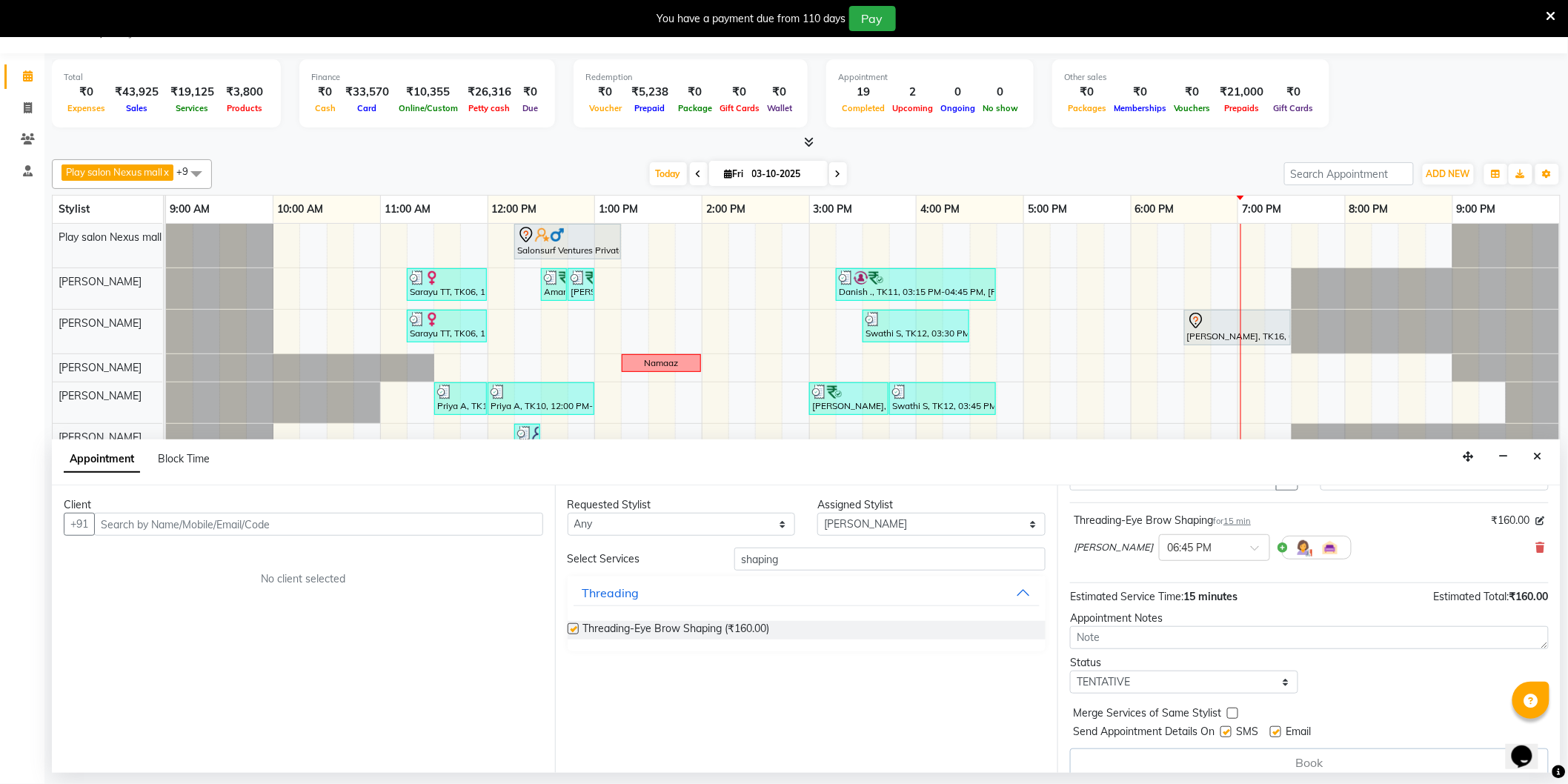
checkbox input "false"
click at [208, 527] on input "text" at bounding box center [319, 525] width 449 height 23
type input "8254004771"
click at [526, 517] on span "Add Client" at bounding box center [512, 524] width 50 height 13
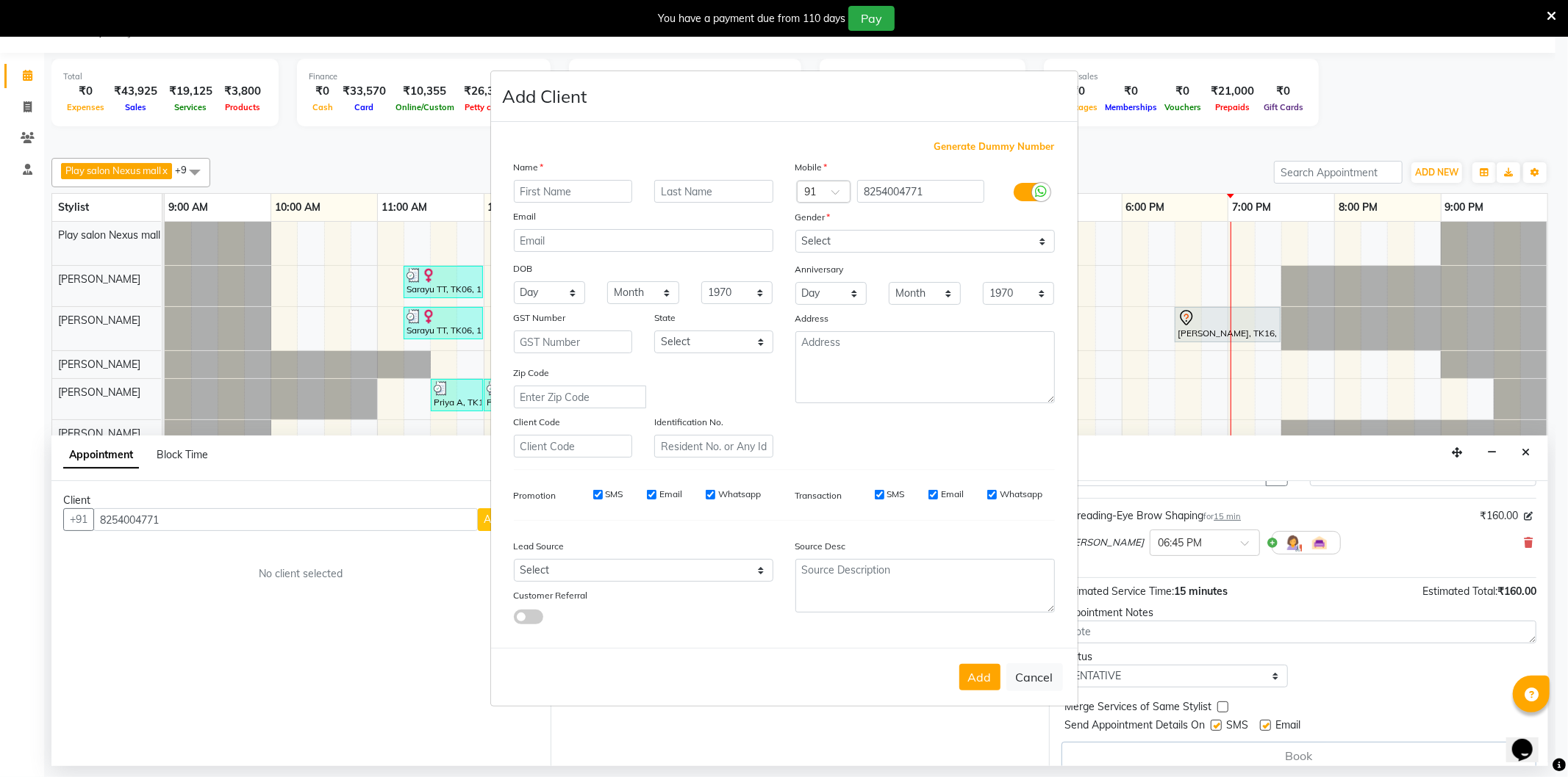
click at [578, 193] on input "text" at bounding box center [573, 191] width 119 height 22
type input "Swathi"
type input "gupta"
drag, startPoint x: 863, startPoint y: 244, endPoint x: 855, endPoint y: 251, distance: 10.6
click at [862, 244] on select "Select Male Female Other Prefer Not To Say" at bounding box center [924, 241] width 259 height 22
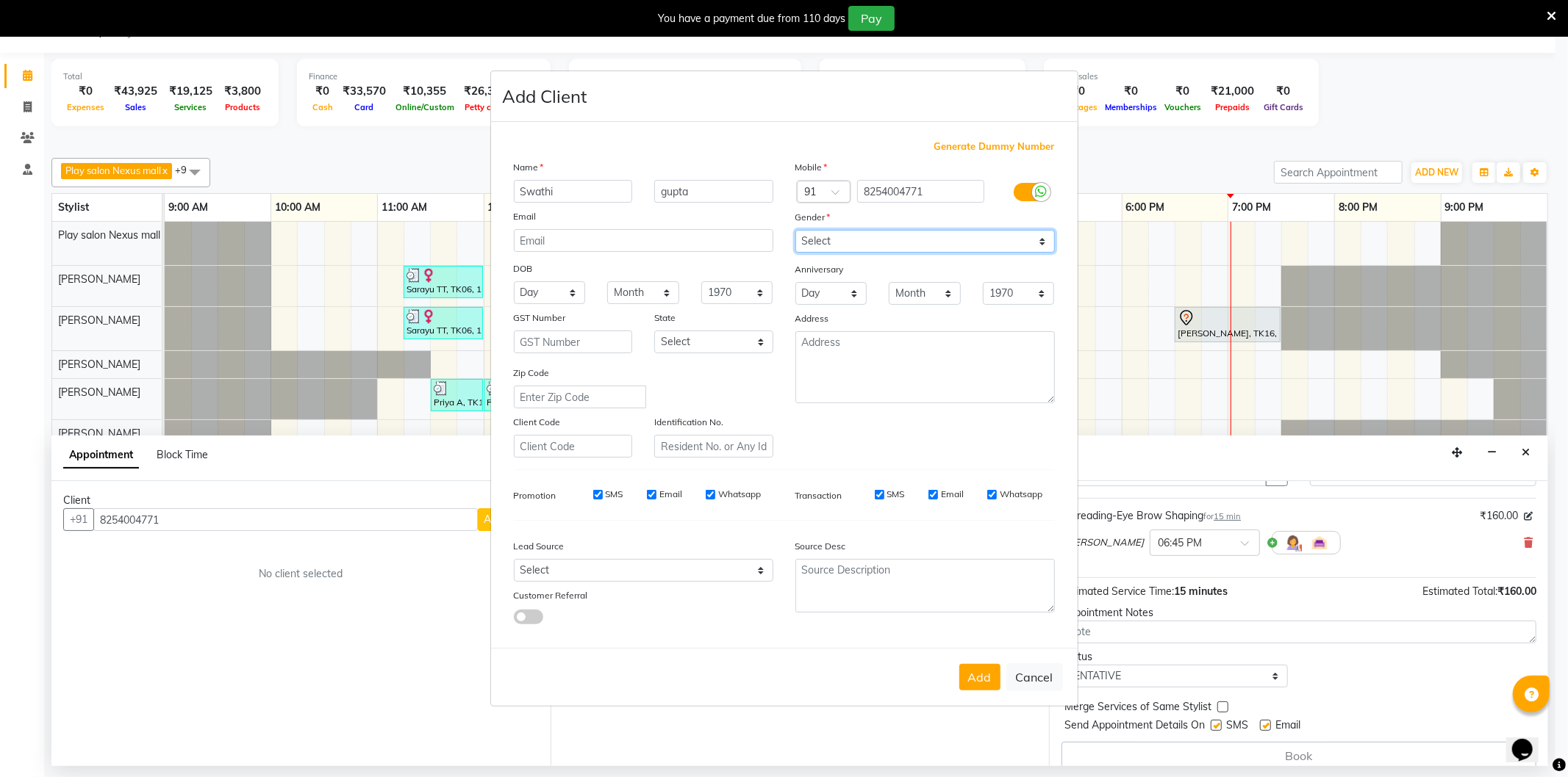
select select "female"
click at [795, 230] on select "Select Male Female Other Prefer Not To Say" at bounding box center [924, 241] width 259 height 22
click at [581, 577] on select "Select Walk-in Internet Friend Word of Mouth Advertisement Facebook JustDial Go…" at bounding box center [643, 570] width 259 height 22
select select "54912"
click at [514, 560] on select "Select Walk-in Internet Friend Word of Mouth Advertisement Facebook JustDial Go…" at bounding box center [643, 570] width 259 height 22
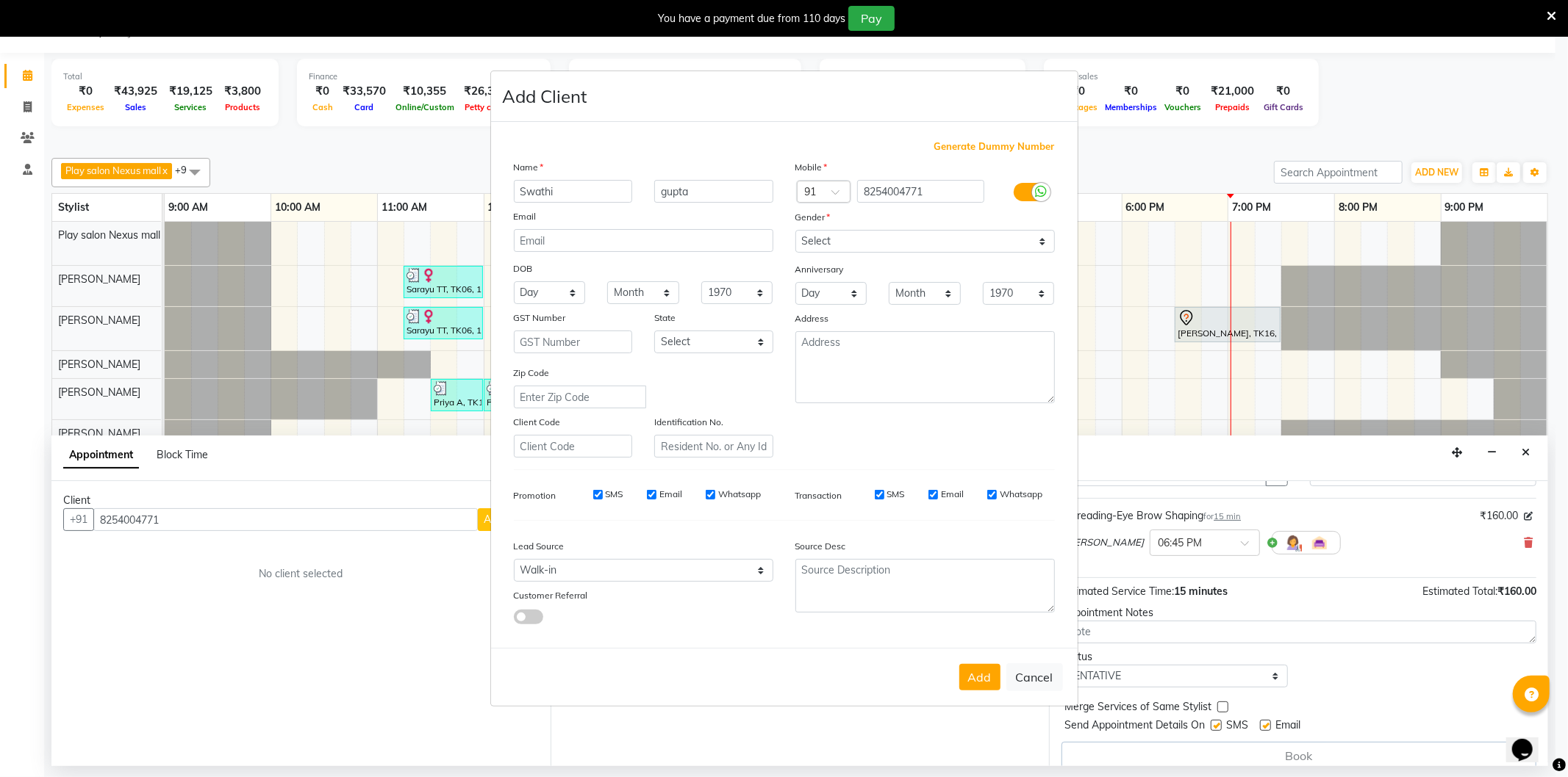
drag, startPoint x: 975, startPoint y: 674, endPoint x: 978, endPoint y: 666, distance: 8.5
click at [976, 673] on button "Add" at bounding box center [980, 677] width 41 height 26
type input "82******71"
select select
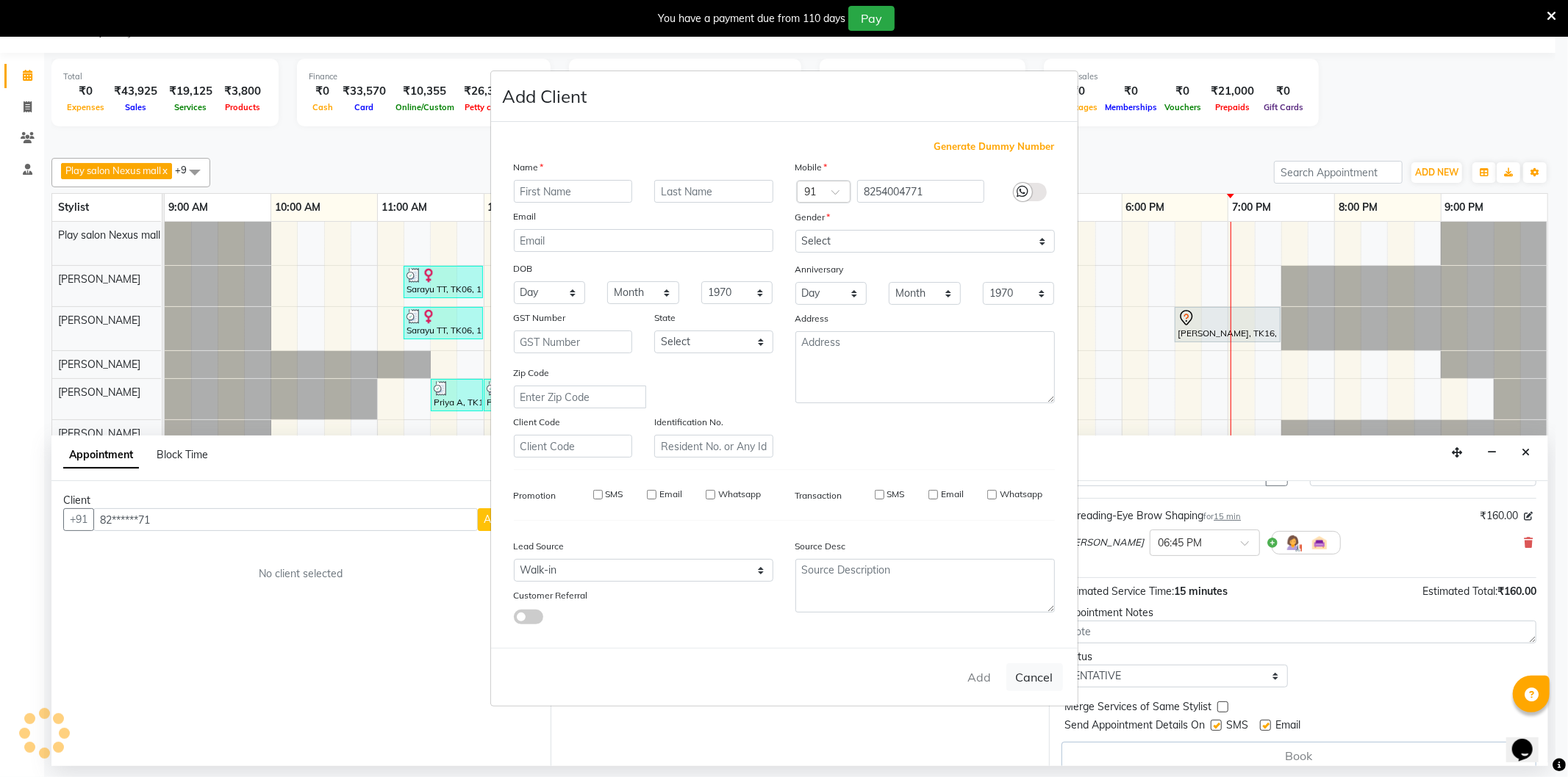
select select
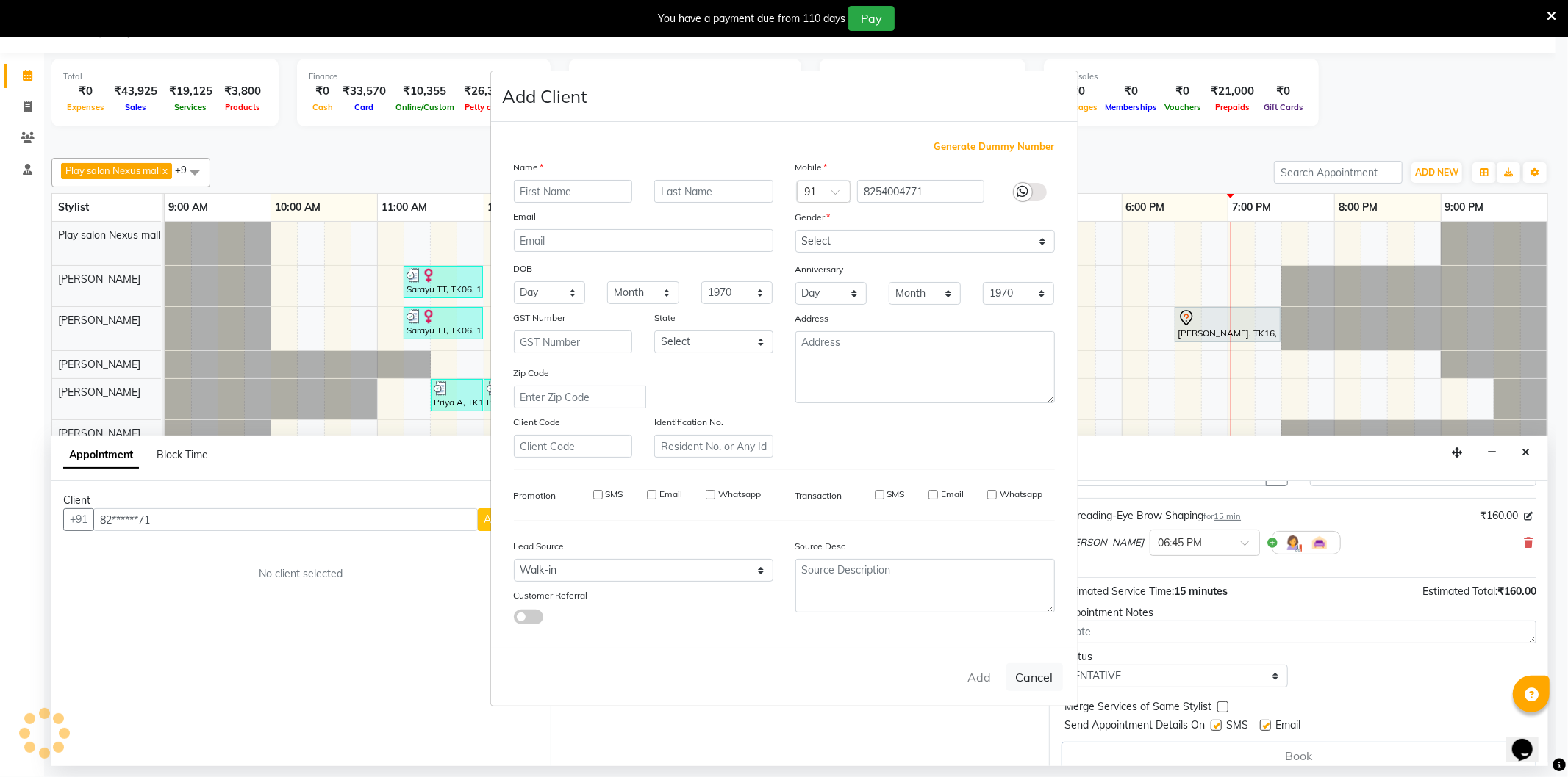
checkbox input "false"
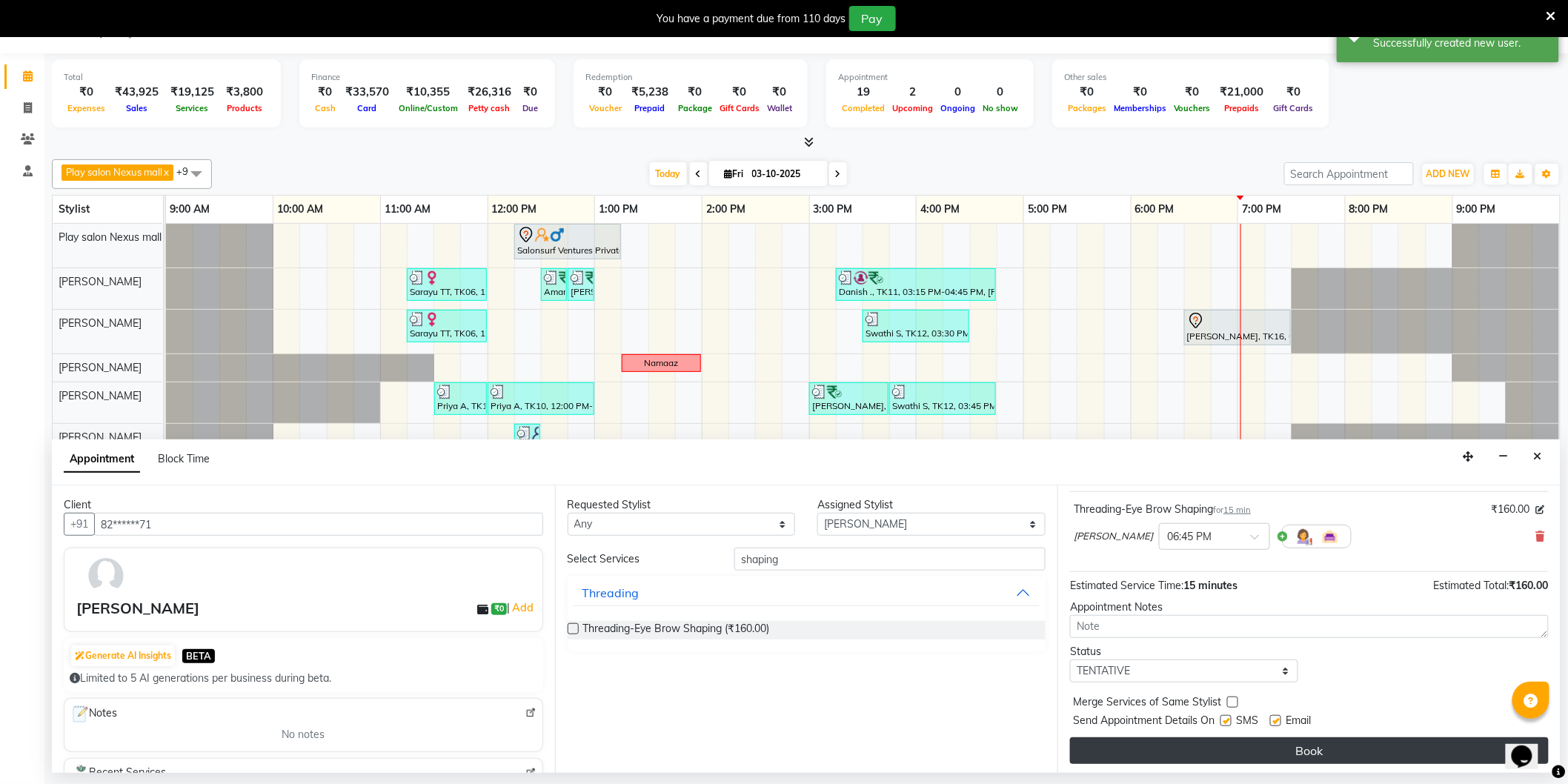
scroll to position [88, 0]
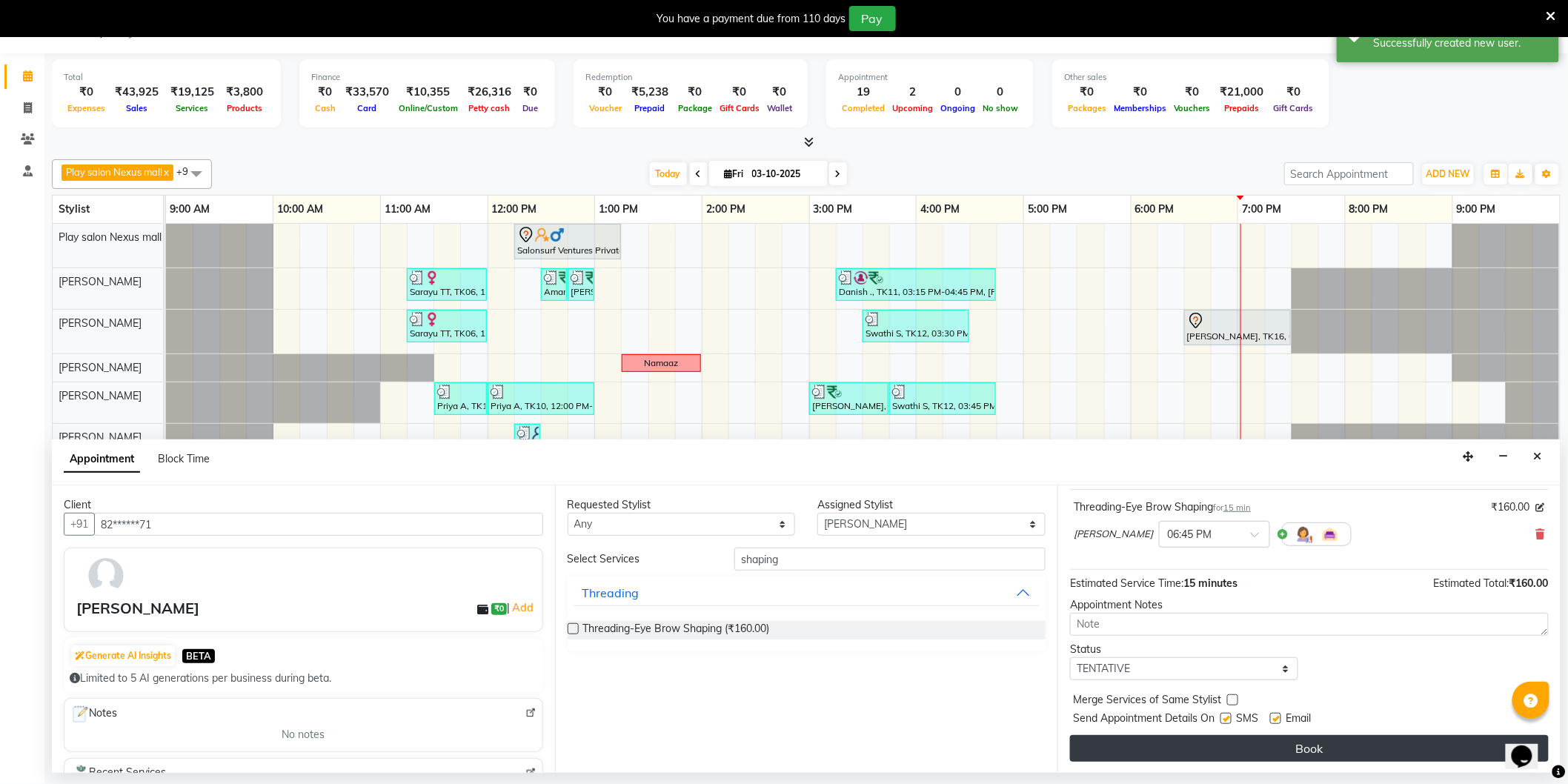
click at [1362, 743] on button "Book" at bounding box center [1309, 748] width 478 height 26
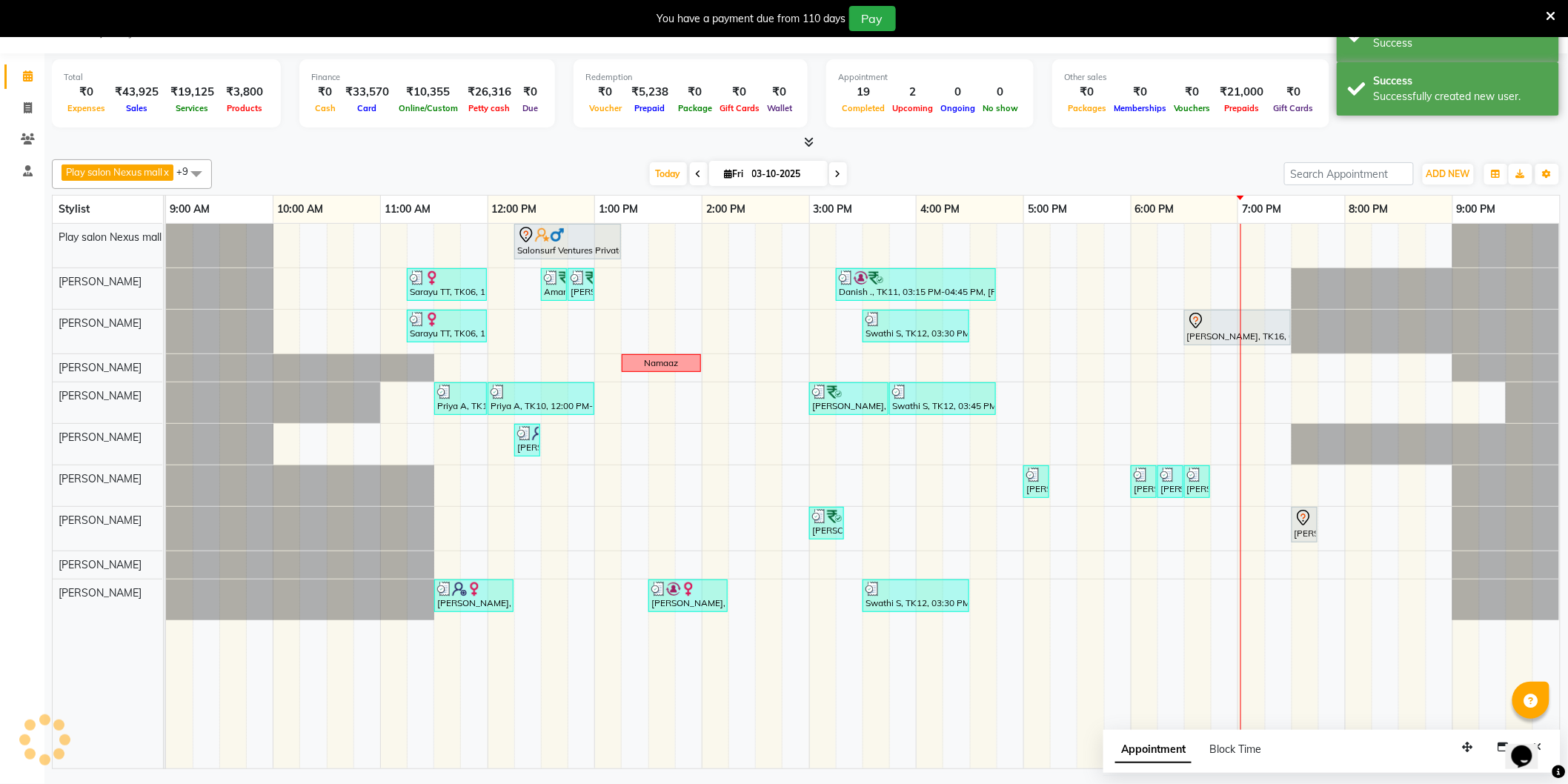
scroll to position [0, 0]
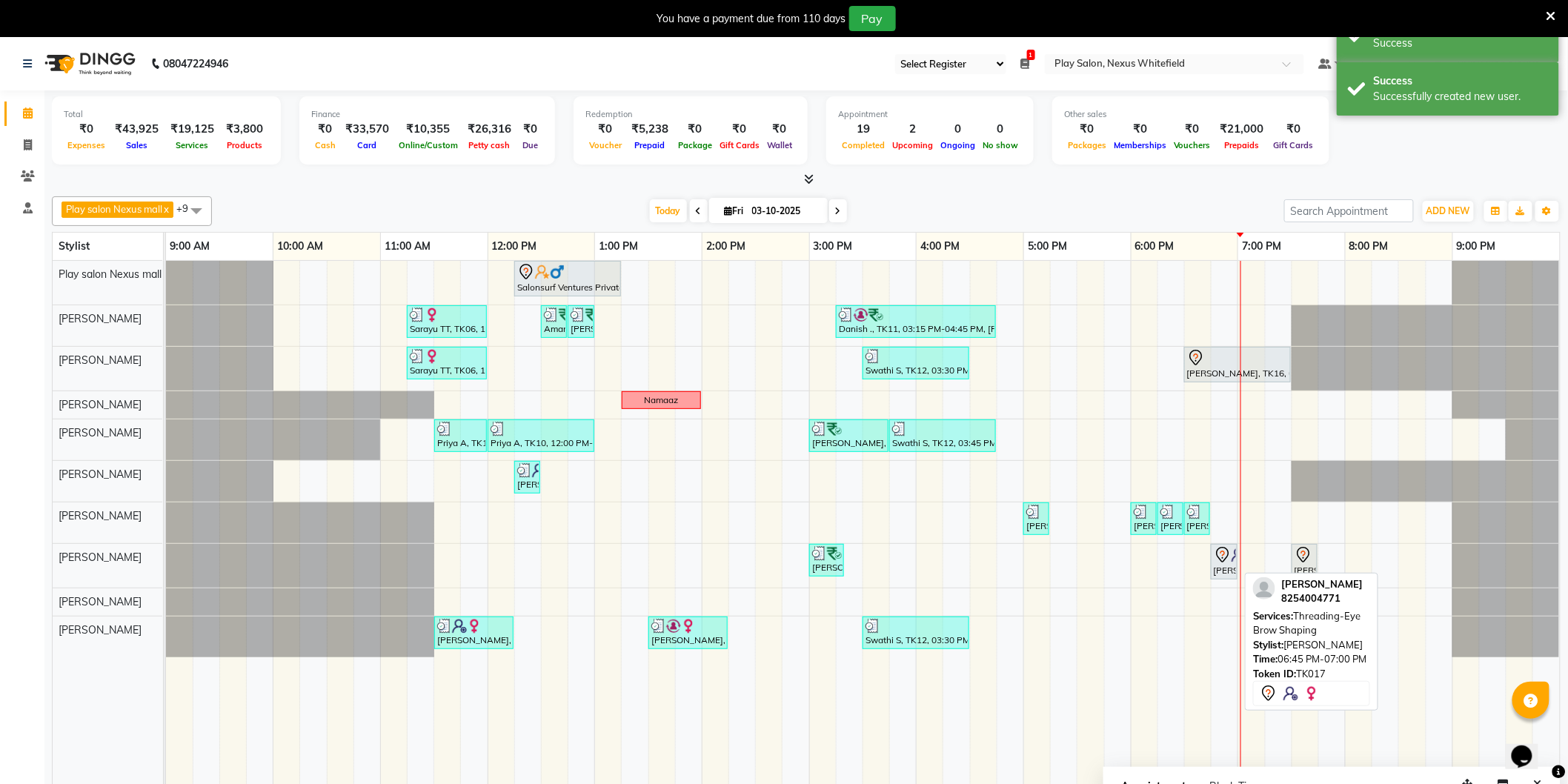
click at [1228, 568] on div "[PERSON_NAME], TK17, 06:45 PM-07:00 PM, Threading-Eye Brow Shaping" at bounding box center [1224, 561] width 24 height 31
click at [1221, 566] on div "[PERSON_NAME], TK17, 06:45 PM-07:00 PM, Threading-Eye Brow Shaping" at bounding box center [1224, 561] width 24 height 31
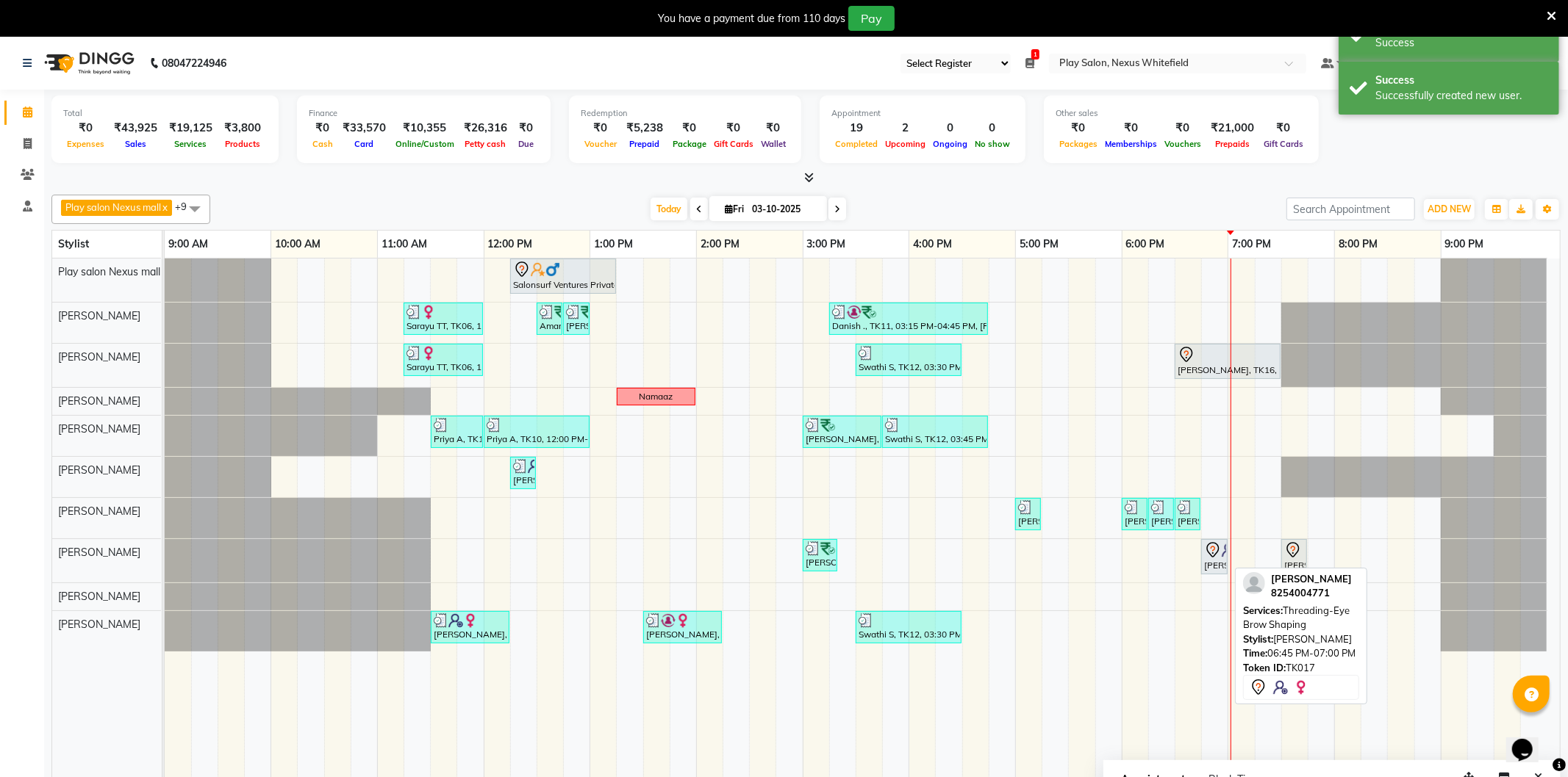
select select "7"
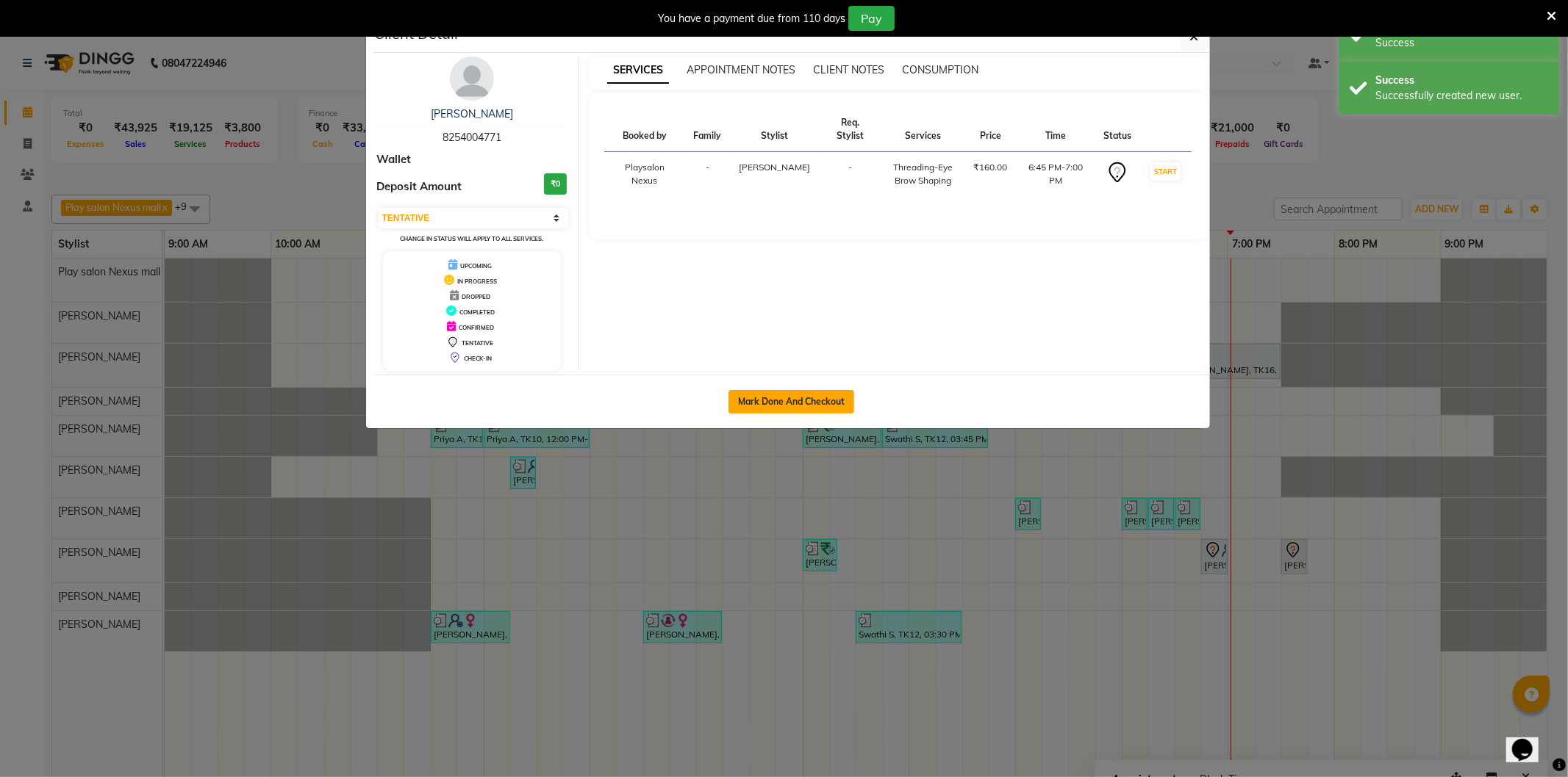
click at [806, 406] on button "Mark Done And Checkout" at bounding box center [791, 401] width 125 height 23
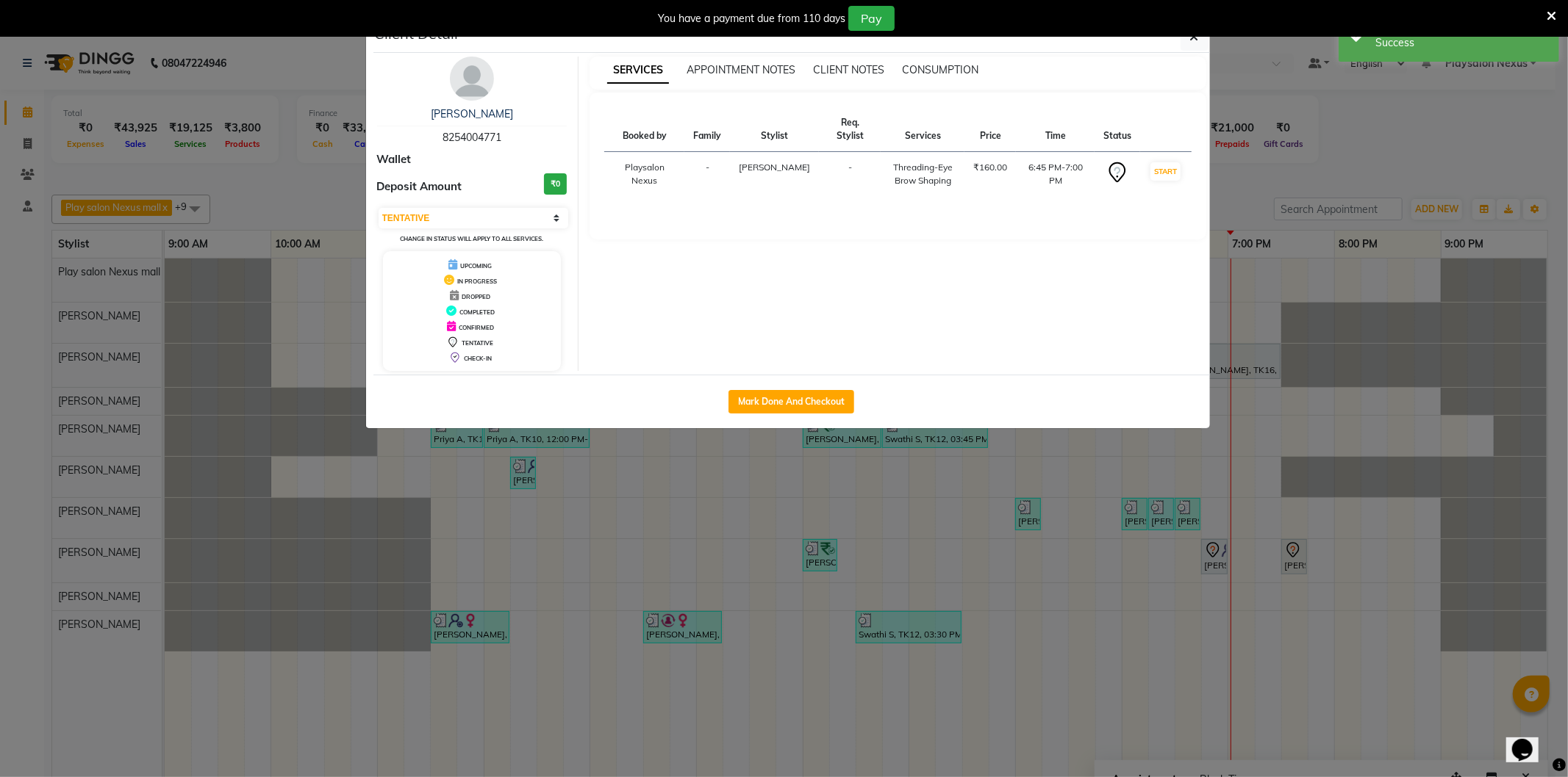
select select "8356"
select select "service"
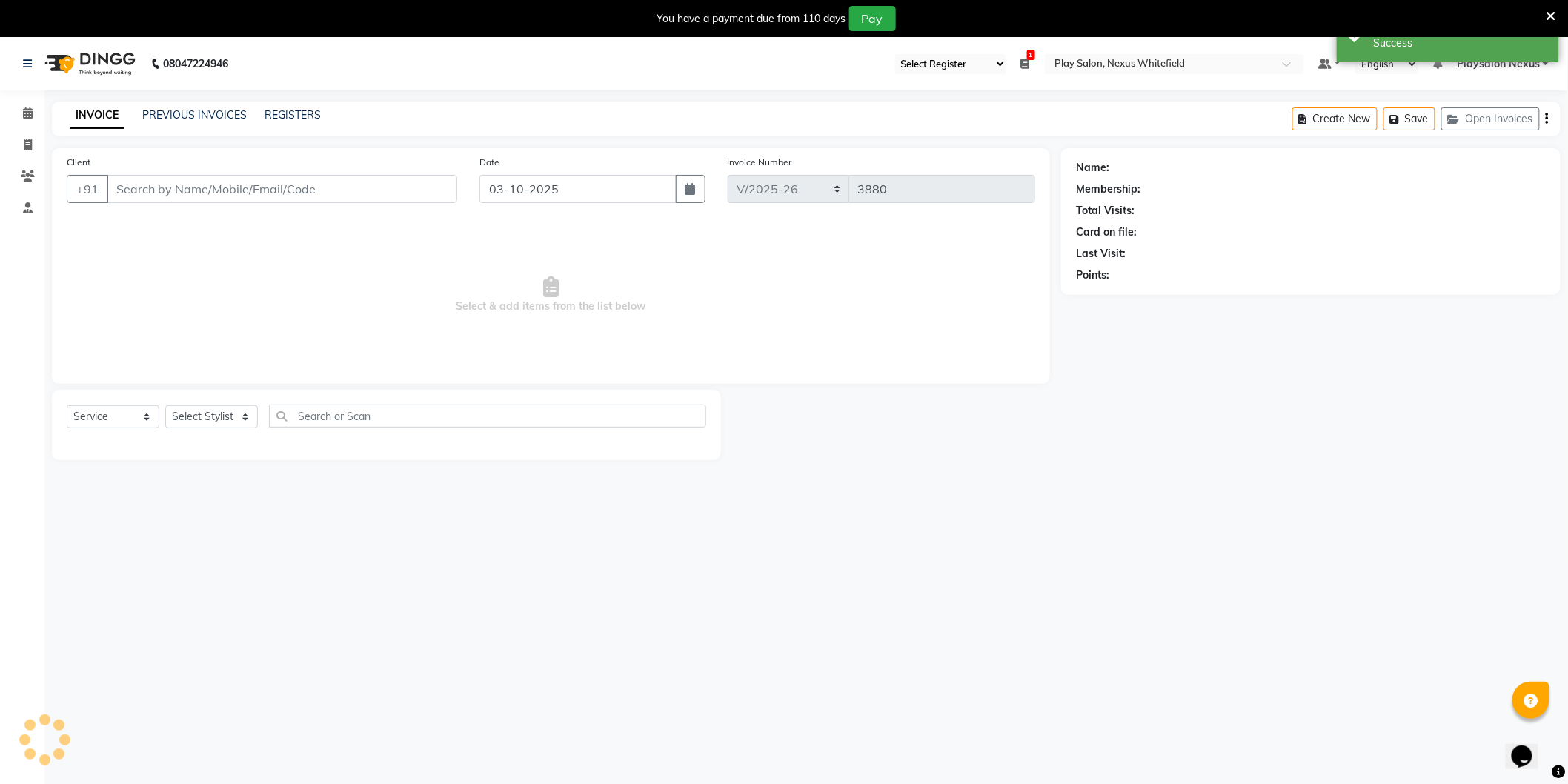
type input "82******71"
select select "81398"
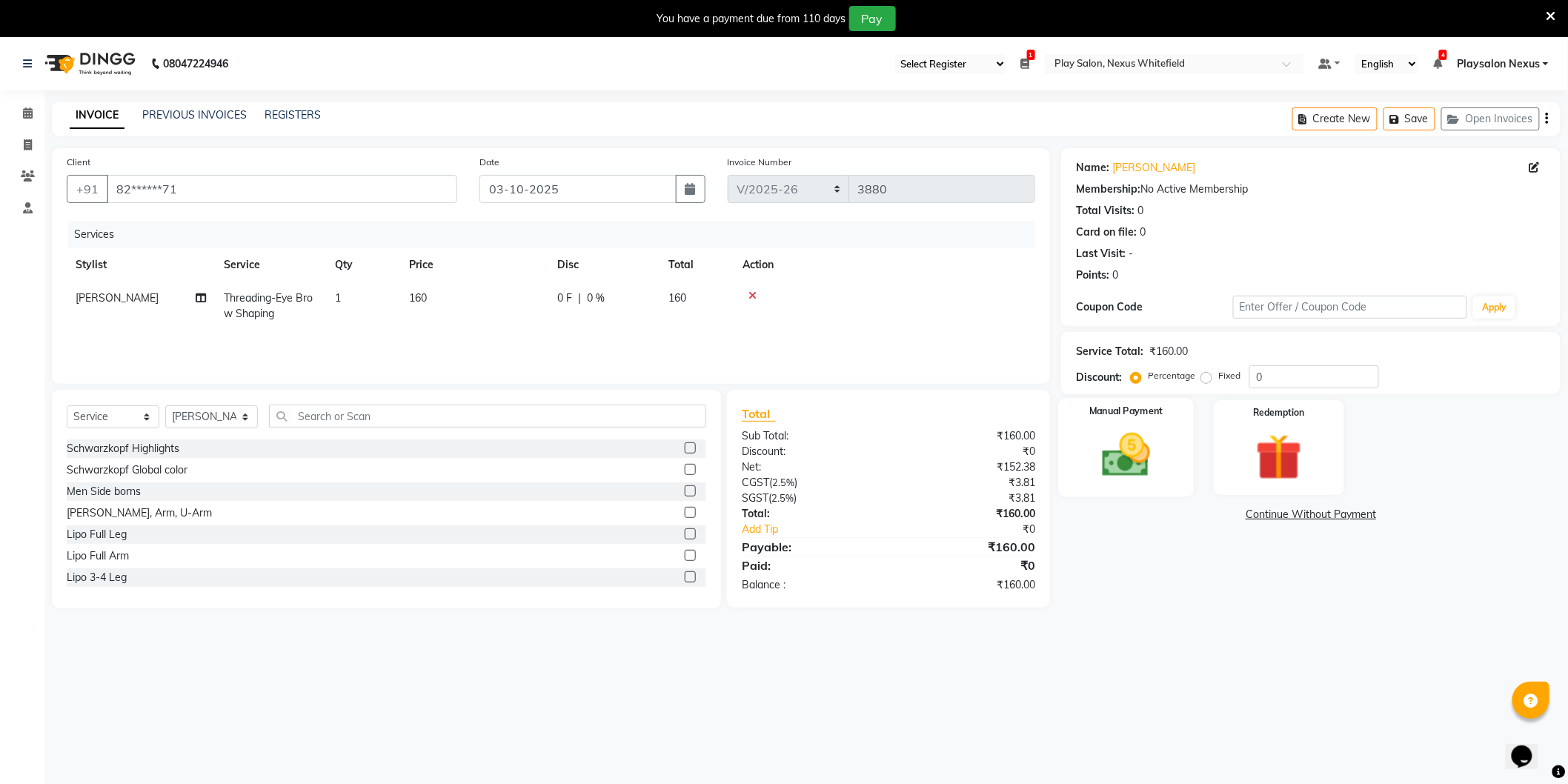
click at [1136, 454] on img at bounding box center [1126, 455] width 78 height 56
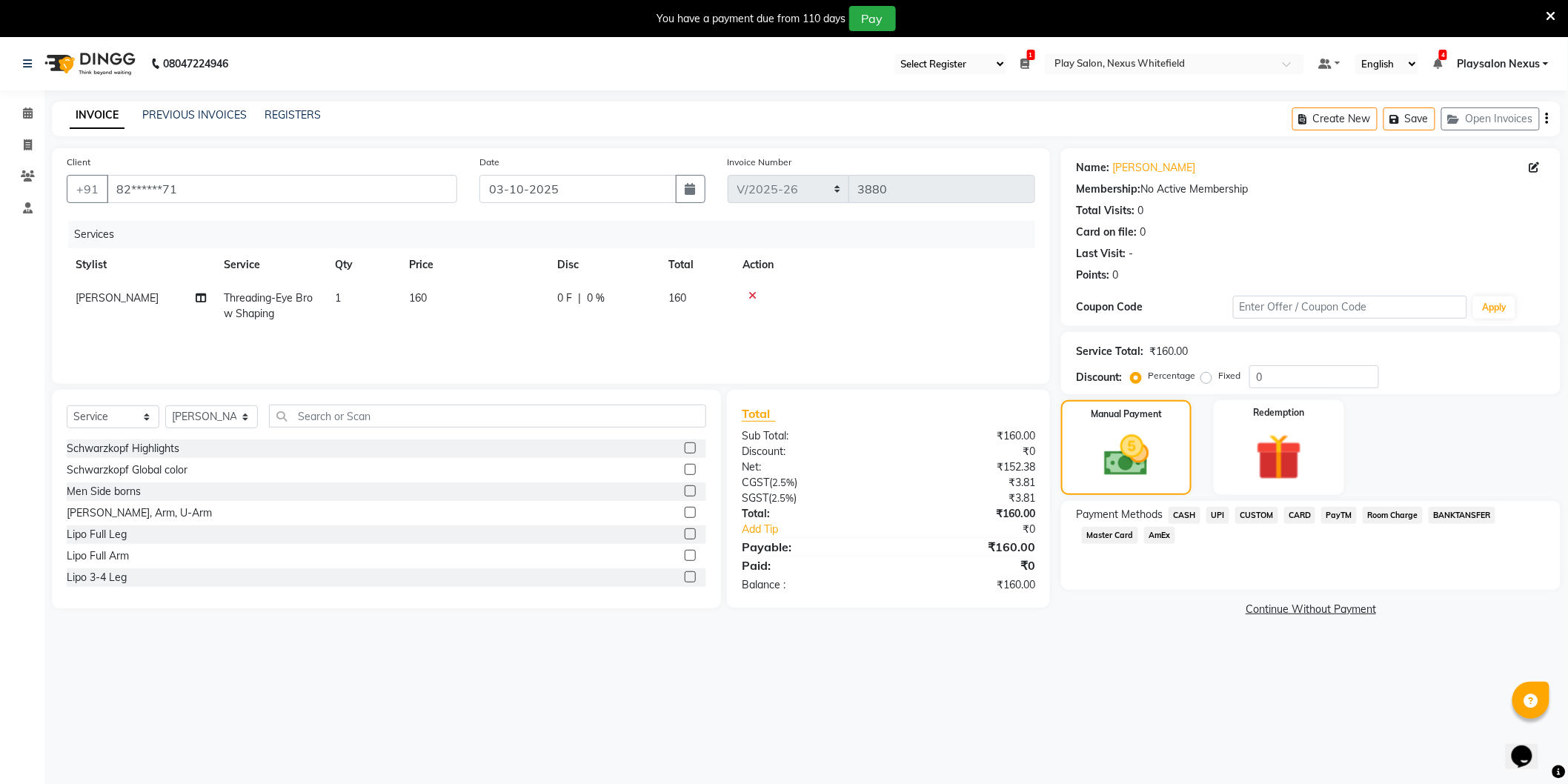
click at [1257, 514] on span "CUSTOM" at bounding box center [1257, 515] width 43 height 17
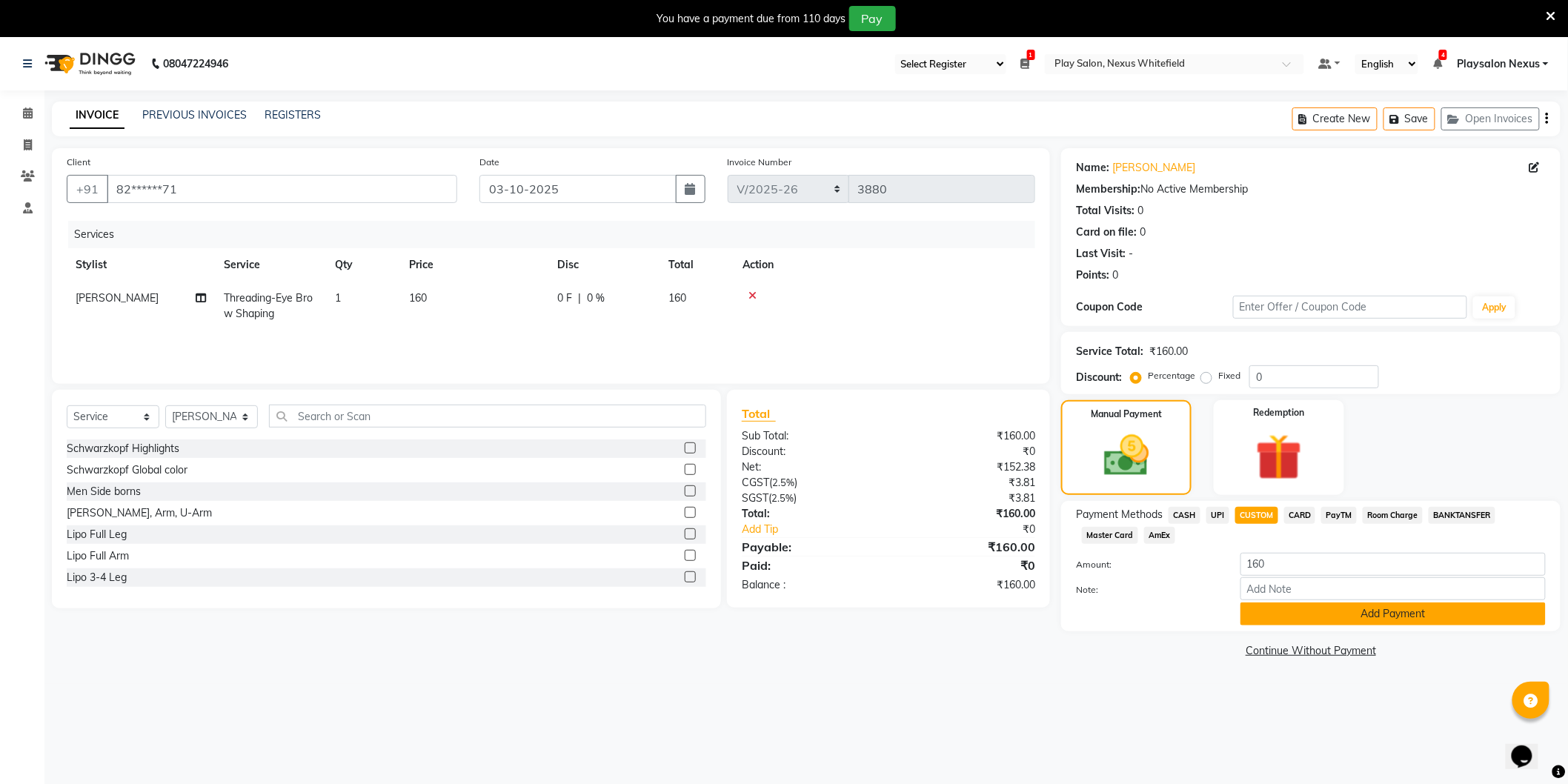
click at [1398, 610] on button "Add Payment" at bounding box center [1393, 614] width 306 height 23
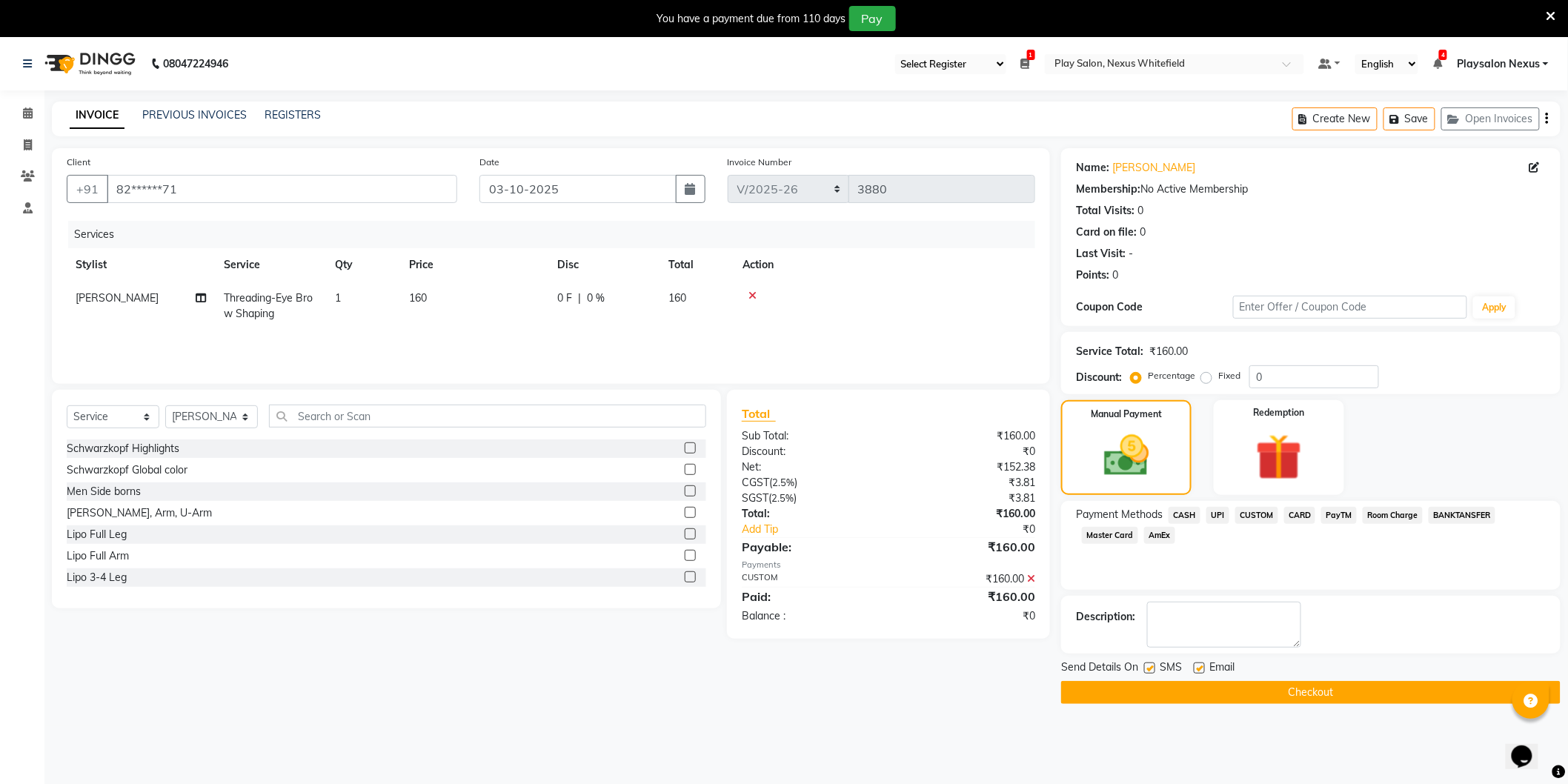
click at [1301, 692] on button "Checkout" at bounding box center [1310, 692] width 499 height 23
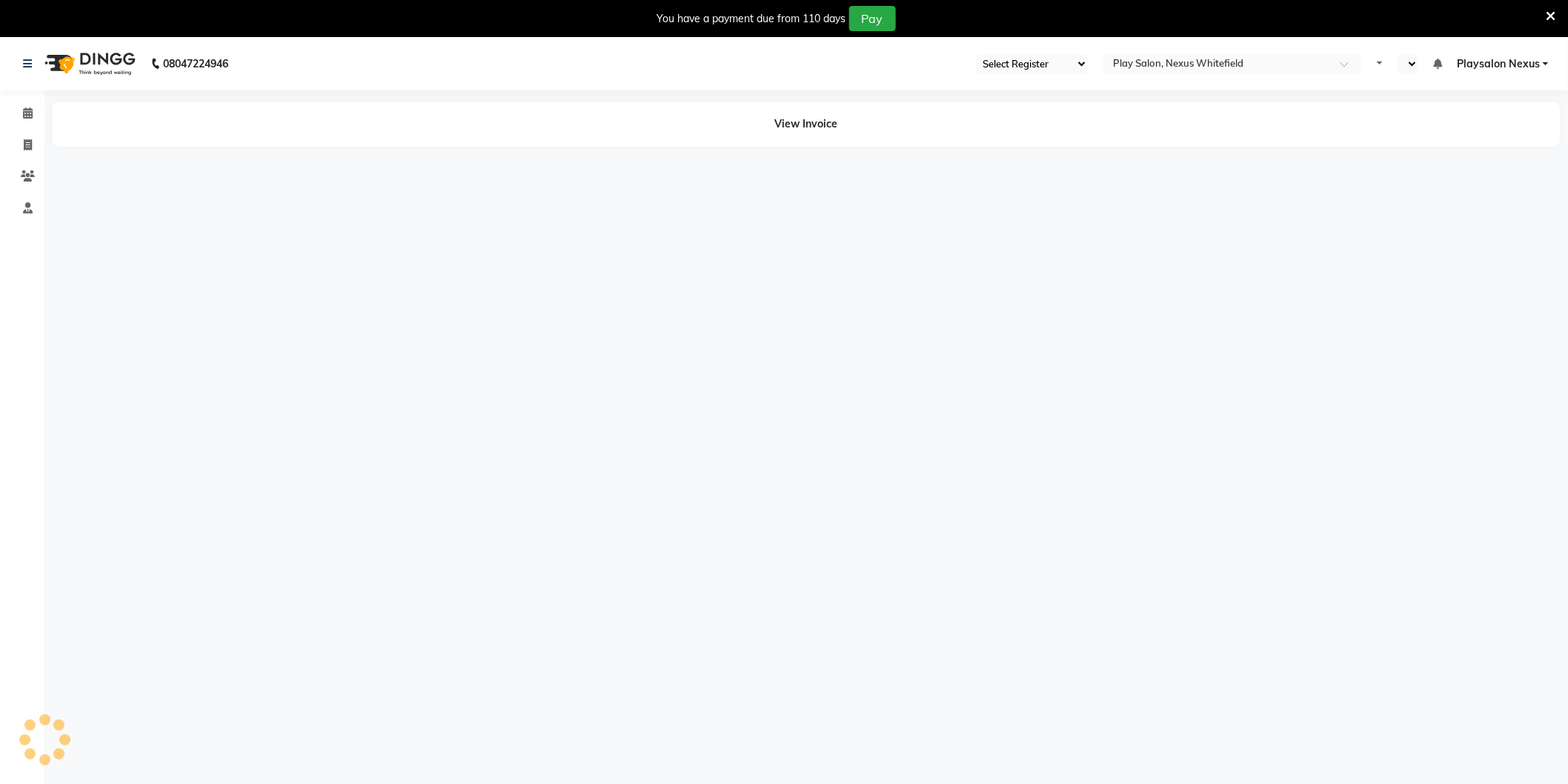
select select "106"
select select "en"
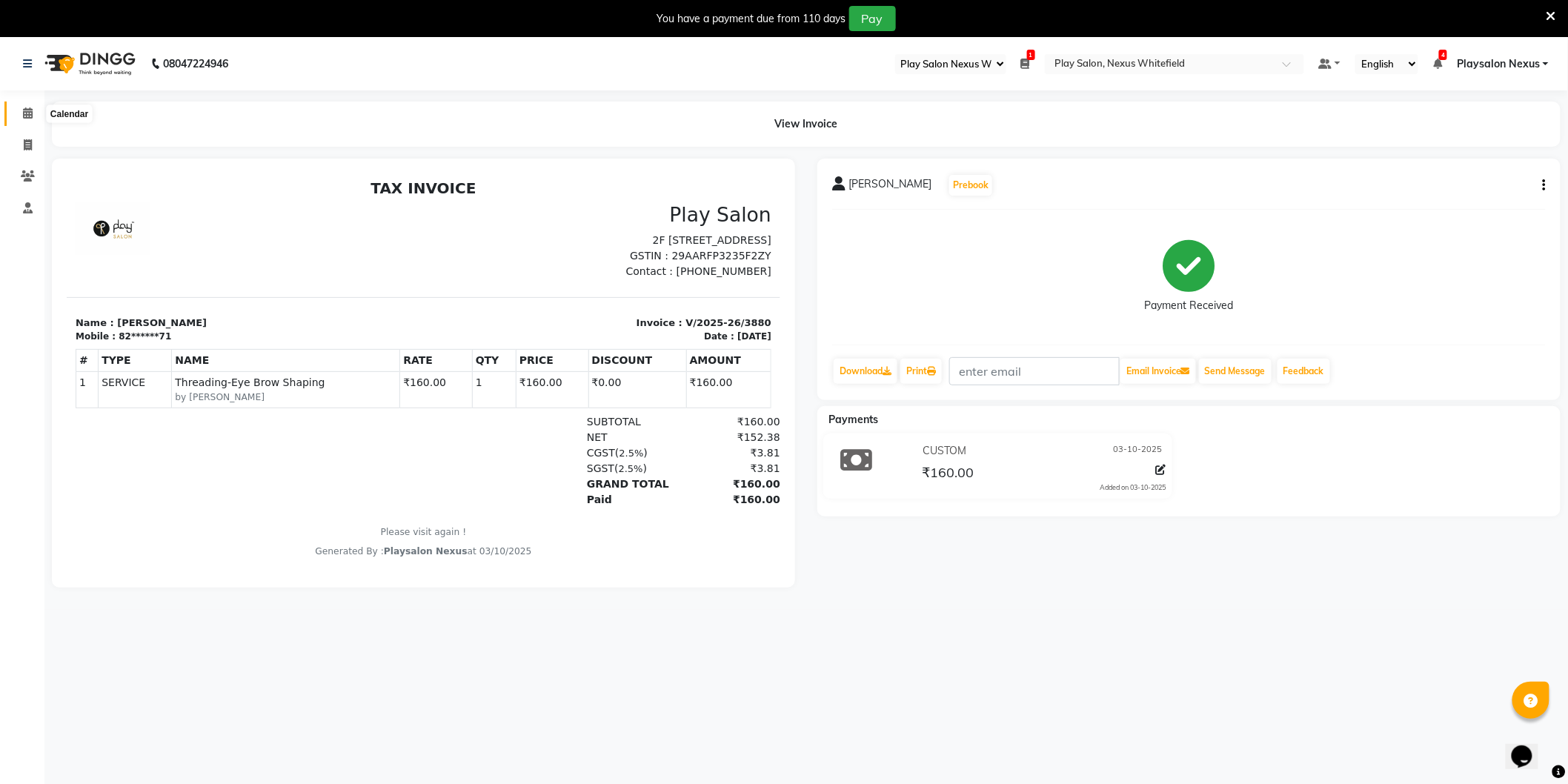
click at [24, 112] on icon at bounding box center [27, 113] width 9 height 11
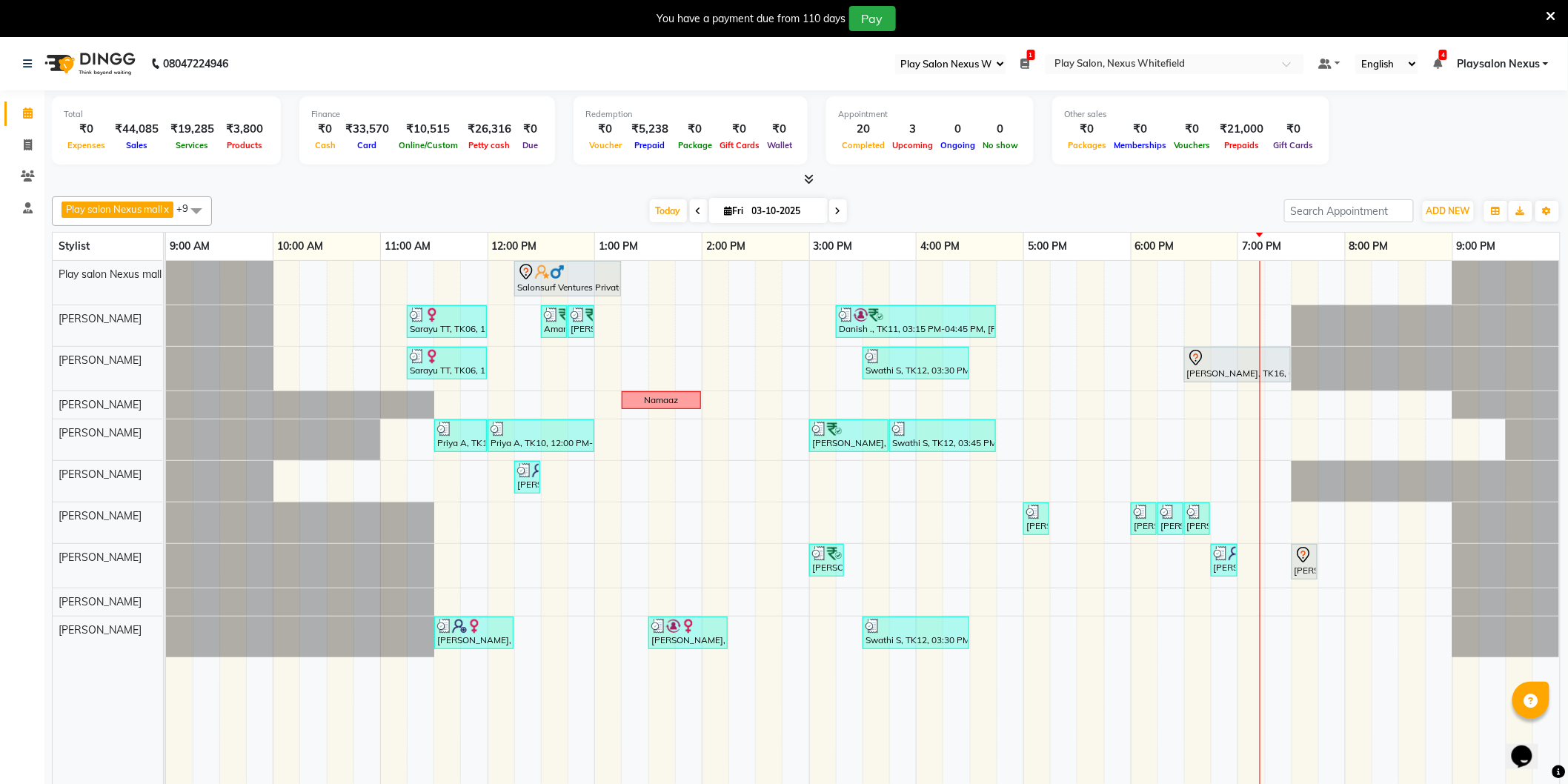
scroll to position [37, 0]
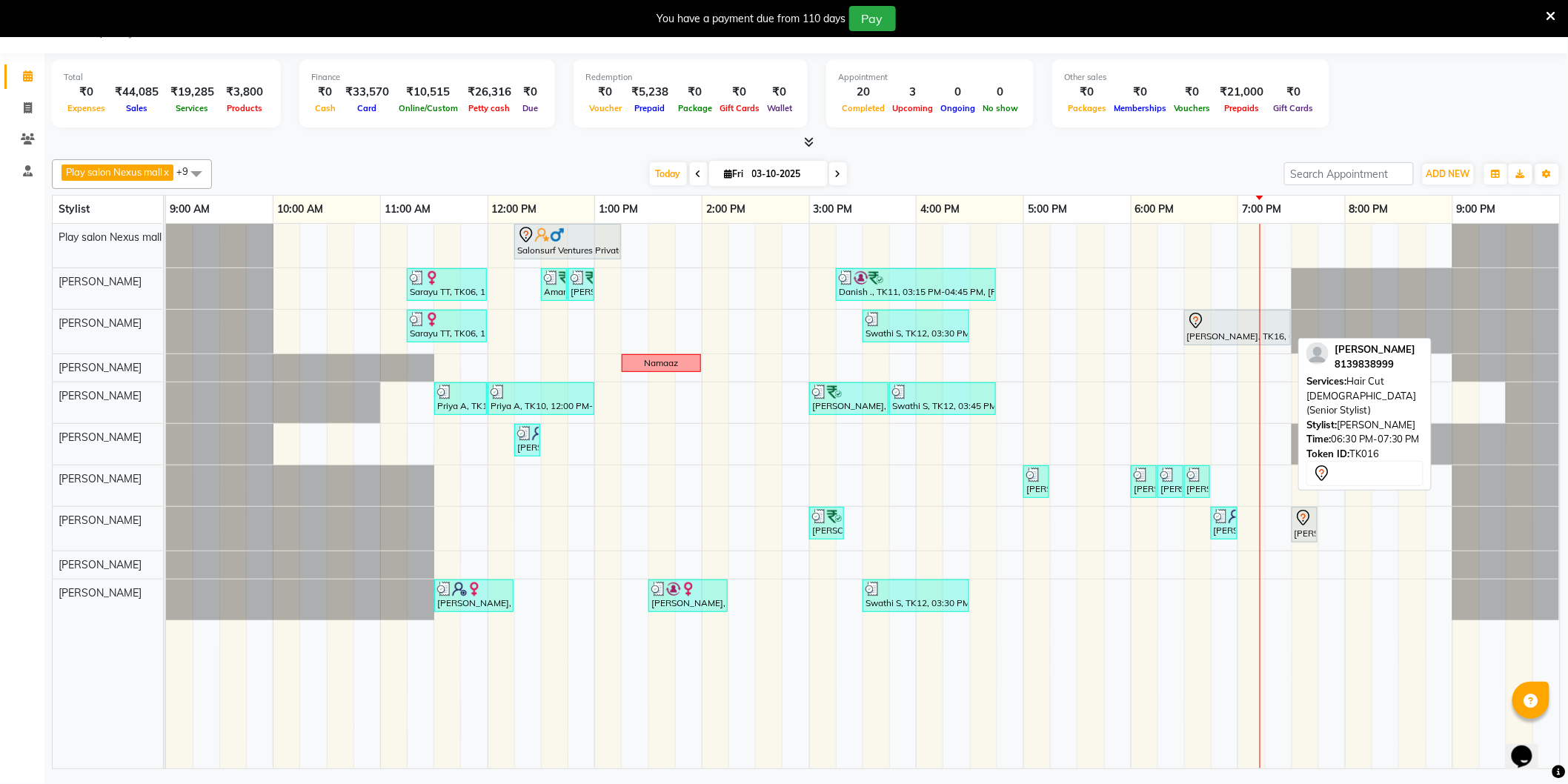
click at [1217, 338] on div "[PERSON_NAME], TK16, 06:30 PM-07:30 PM, Hair Cut [DEMOGRAPHIC_DATA] (Senior Sty…" at bounding box center [1238, 327] width 104 height 31
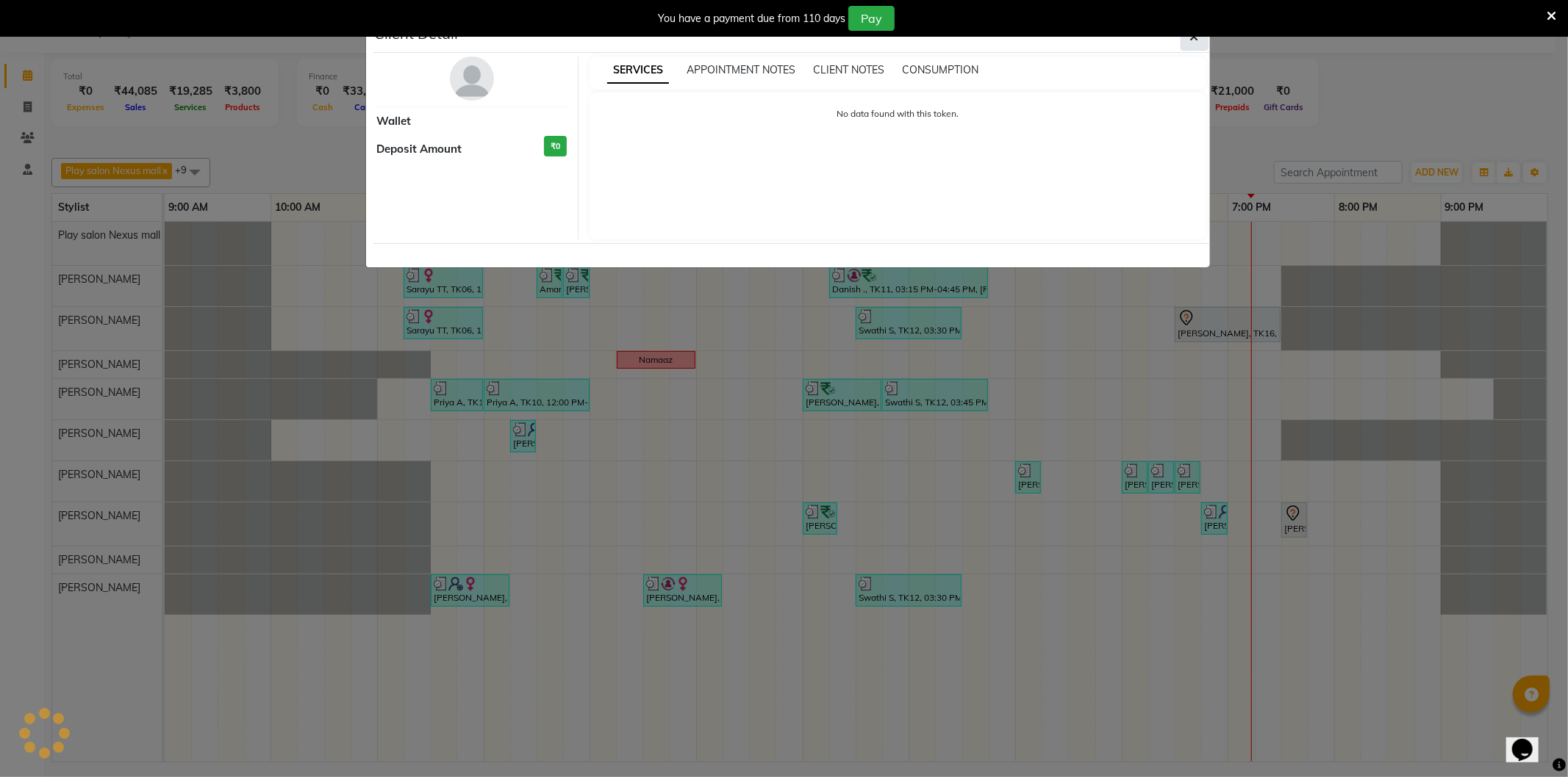
select select "7"
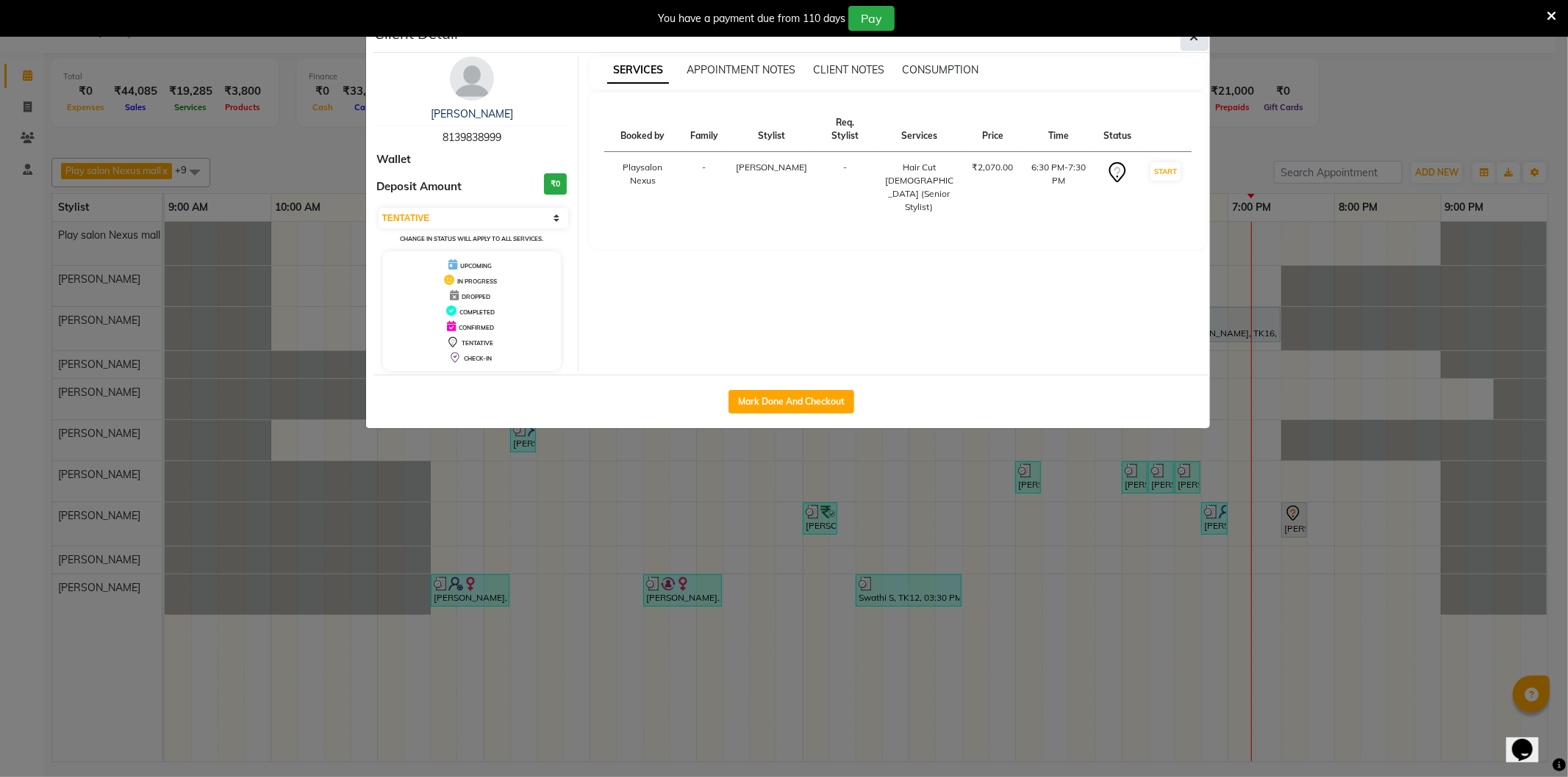
click at [1198, 39] on button "button" at bounding box center [1195, 36] width 28 height 28
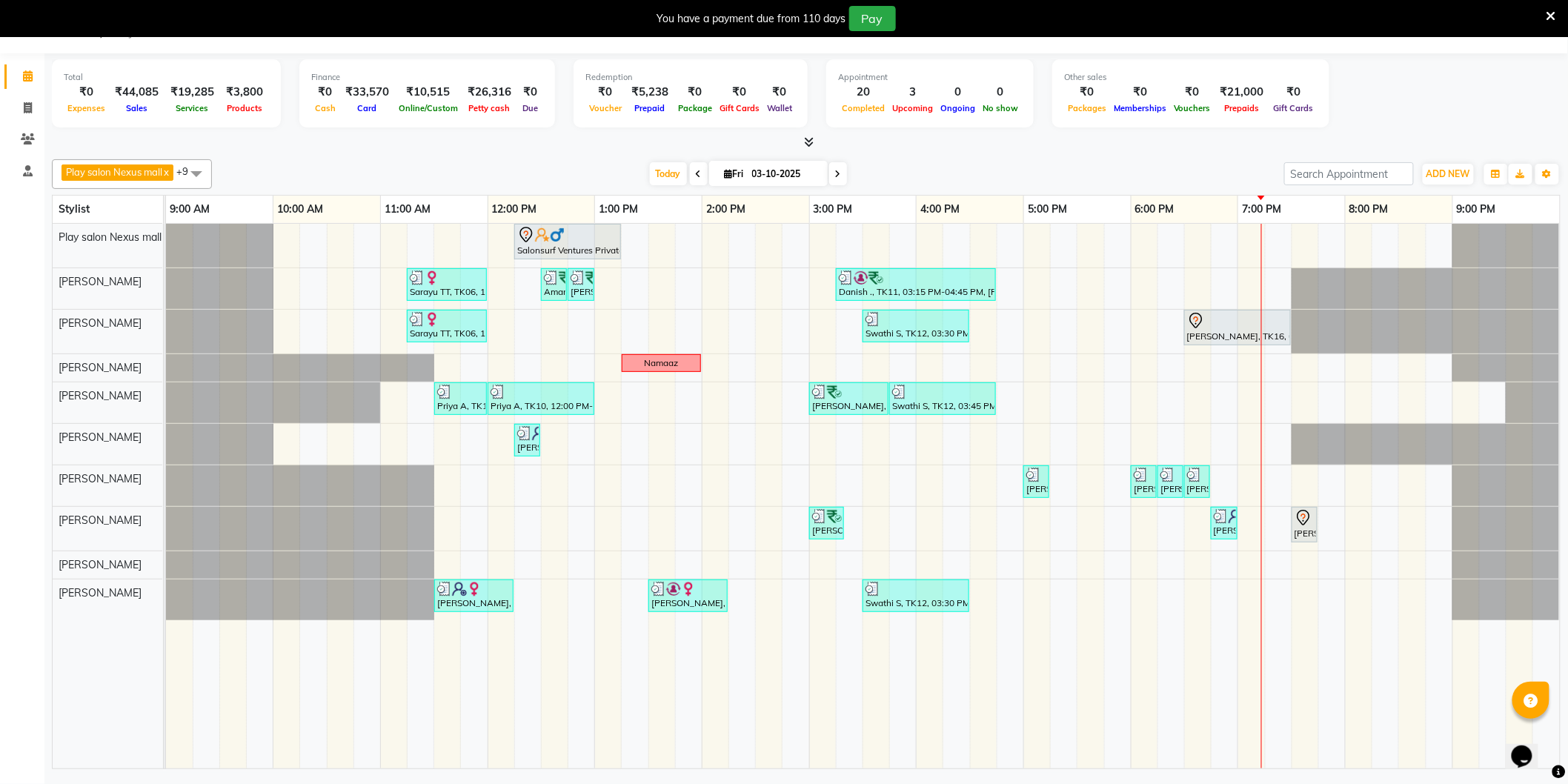
click at [1558, 13] on div "You have a payment due from 110 days Pay" at bounding box center [784, 18] width 1568 height 37
click at [1550, 15] on icon at bounding box center [1551, 16] width 9 height 13
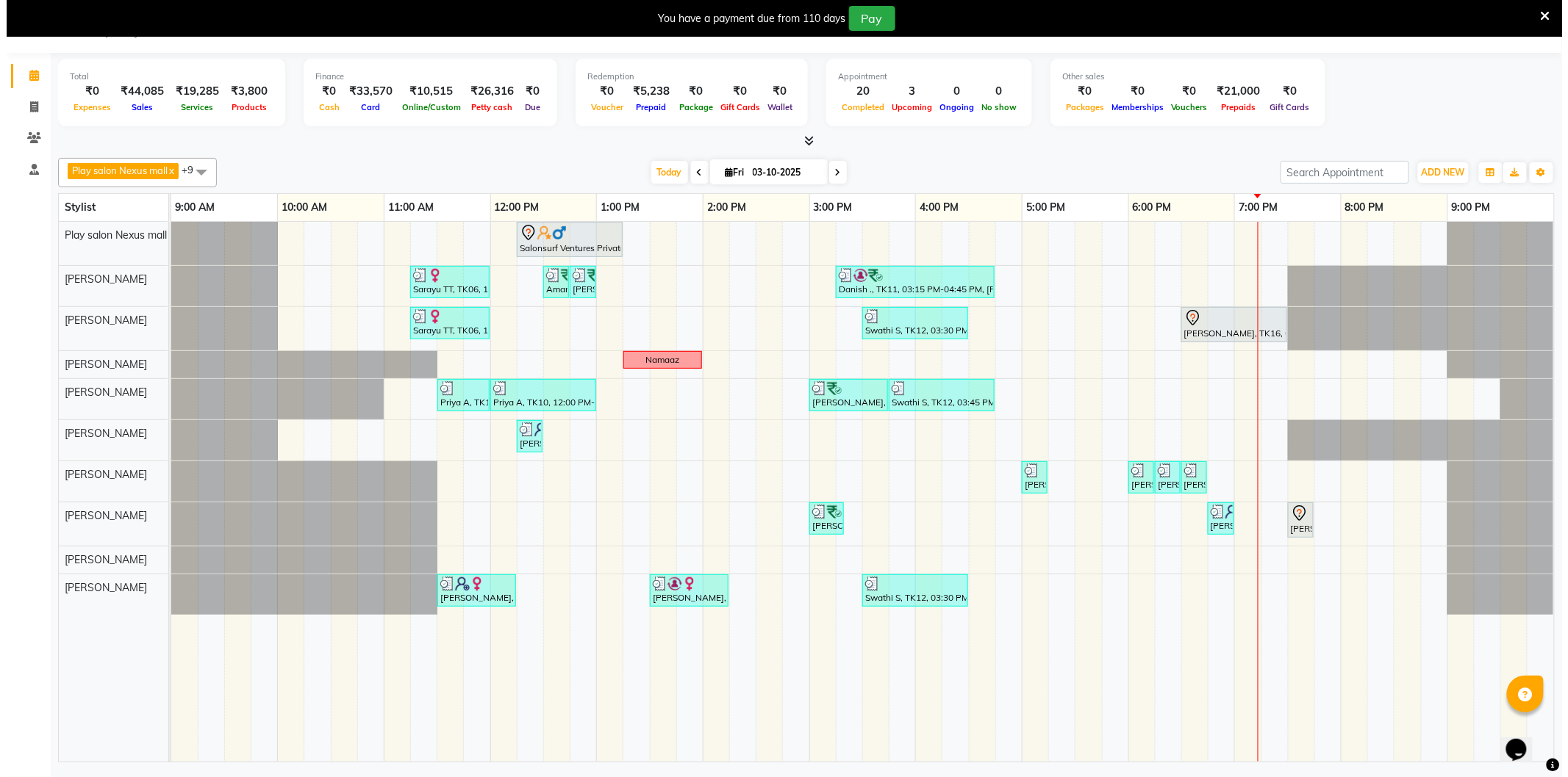
scroll to position [0, 0]
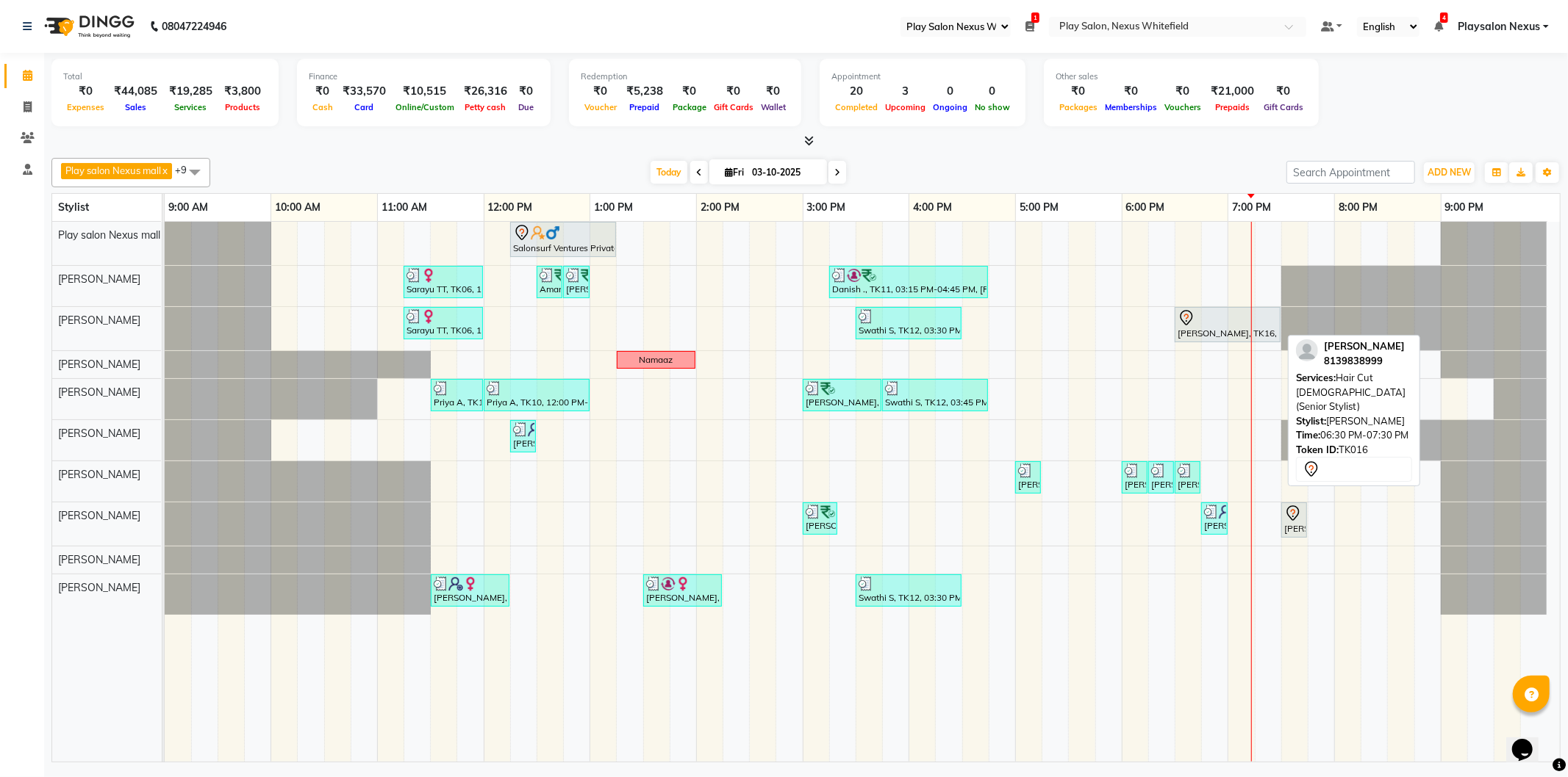
click at [1217, 330] on div "[PERSON_NAME], TK16, 06:30 PM-07:30 PM, Hair Cut [DEMOGRAPHIC_DATA] (Senior Sty…" at bounding box center [1227, 324] width 103 height 31
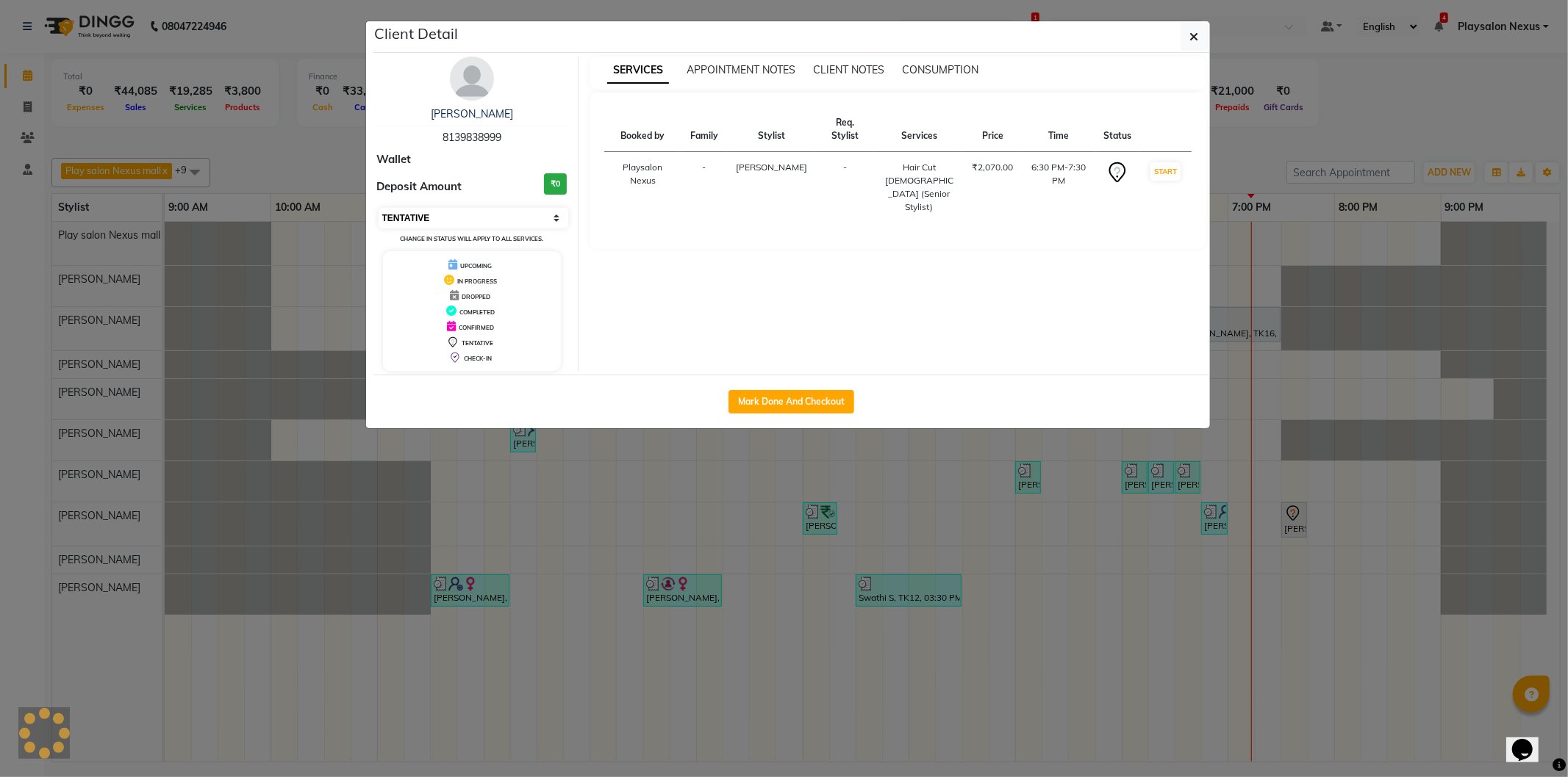
click at [414, 217] on select "Select IN SERVICE CONFIRMED TENTATIVE CHECK IN MARK DONE DROPPED UPCOMING" at bounding box center [473, 218] width 190 height 21
select select "8"
click at [379, 208] on select "Select IN SERVICE CONFIRMED TENTATIVE CHECK IN MARK DONE DROPPED UPCOMING" at bounding box center [473, 218] width 190 height 21
click at [1191, 34] on icon "button" at bounding box center [1194, 36] width 8 height 12
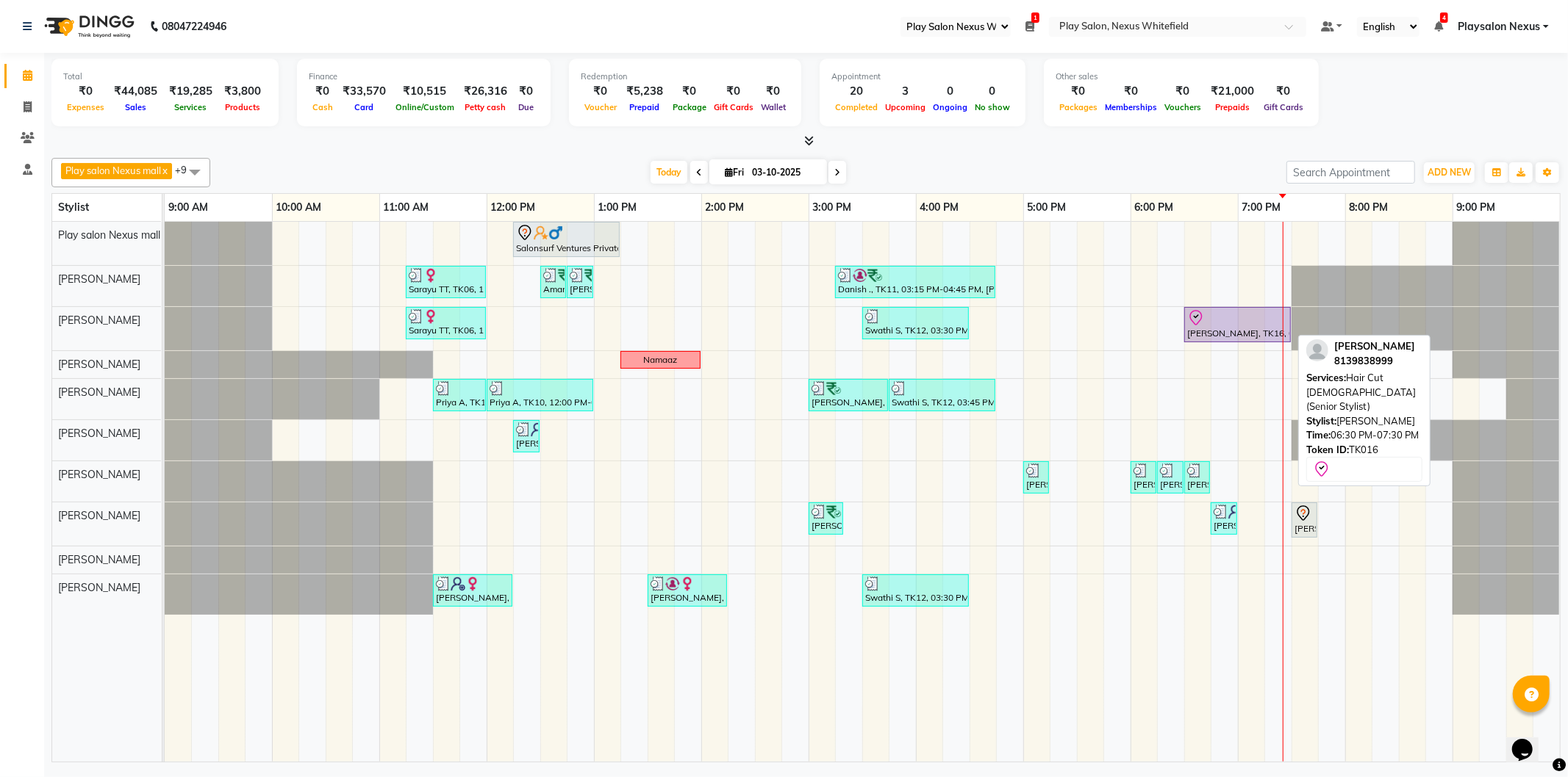
click at [165, 337] on div "Sarayu TT, TK06, 11:15 AM-12:00 PM, Blowdry + Shampoo + Conditioner[L'OREAL] Me…" at bounding box center [165, 328] width 0 height 43
click at [1202, 340] on link "[PERSON_NAME], TK16, 06:30 PM-07:30 PM, Hair Cut [DEMOGRAPHIC_DATA] (Senior Sty…" at bounding box center [1237, 324] width 107 height 36
select select "8"
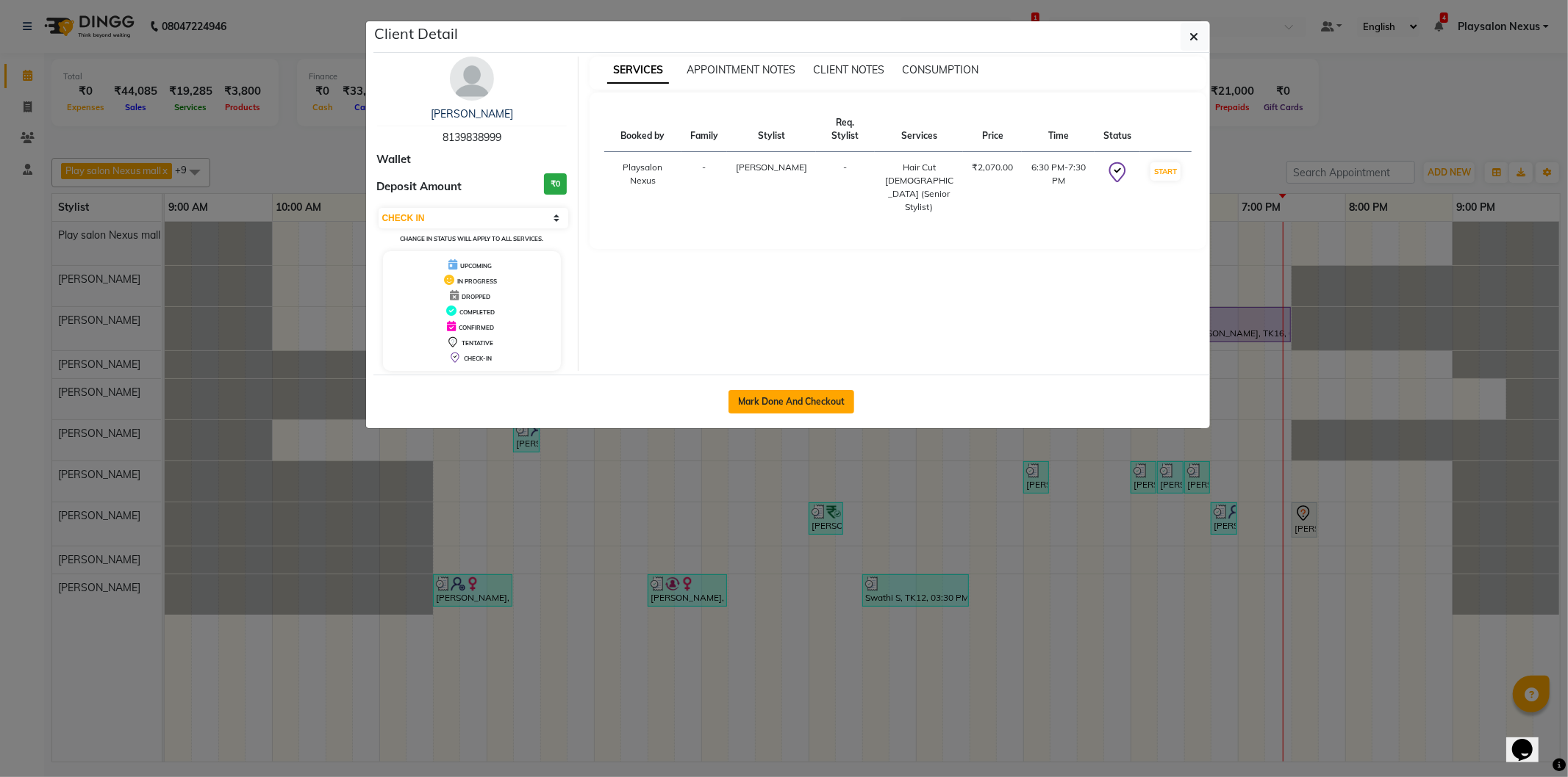
click at [802, 402] on button "Mark Done And Checkout" at bounding box center [791, 401] width 125 height 23
select select "service"
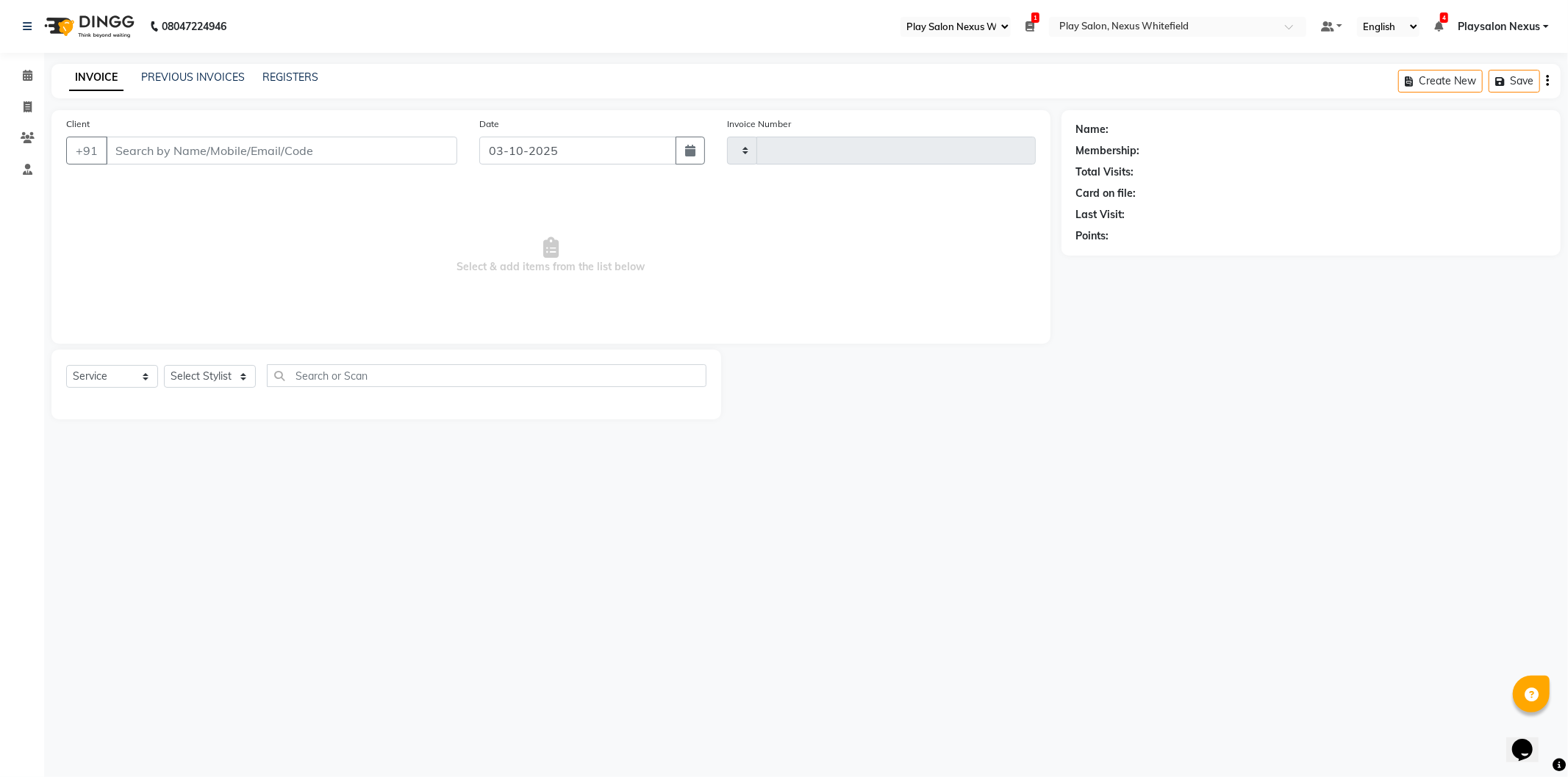
type input "3881"
select select "8356"
type input "81******99"
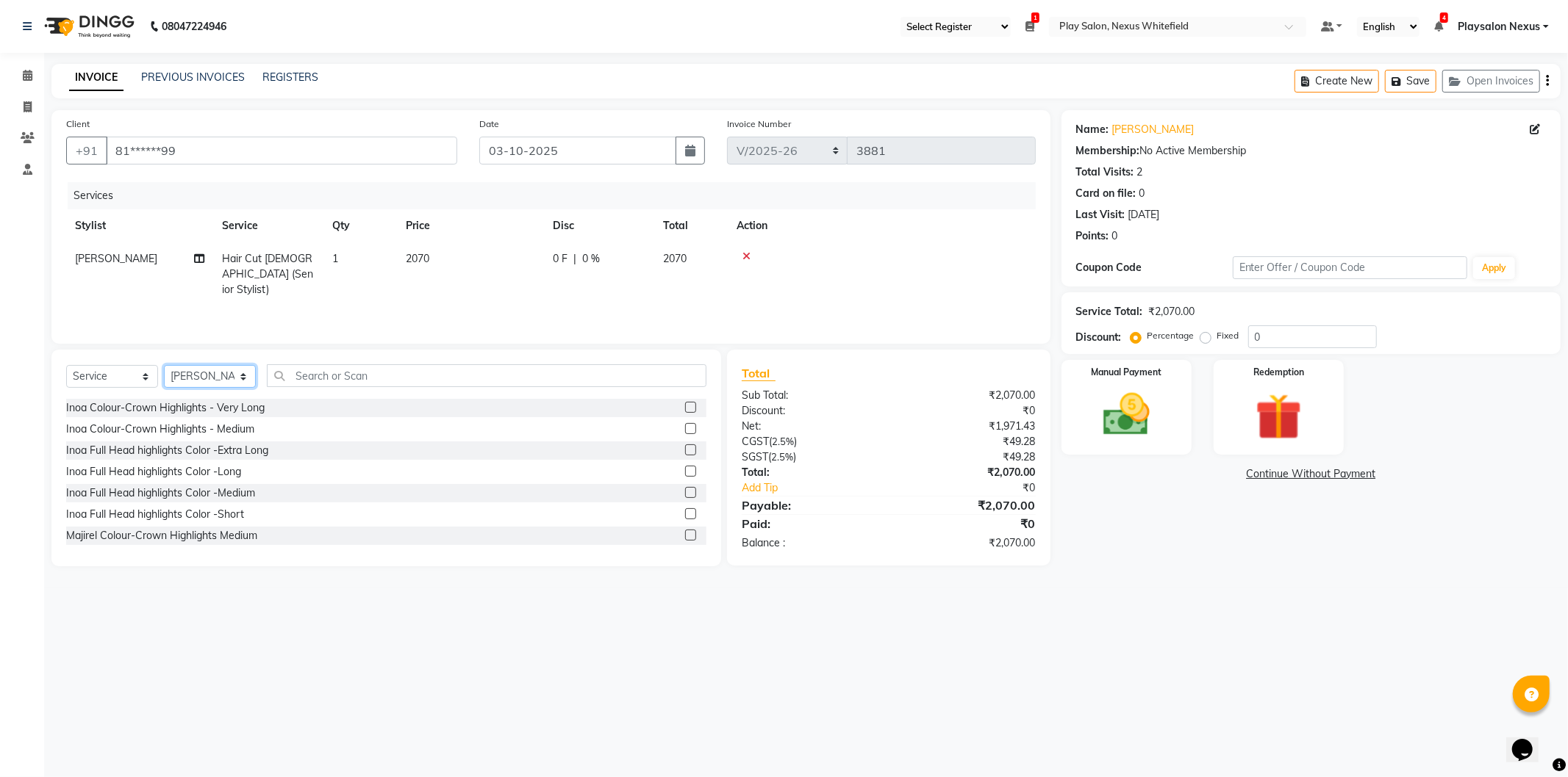
click at [195, 377] on select "Select Stylist [PERSON_NAME] Md [PERSON_NAME] [PERSON_NAME] [PERSON_NAME] [PERS…" at bounding box center [210, 376] width 92 height 22
select select "81404"
click at [164, 366] on select "Select Stylist [PERSON_NAME] Md [PERSON_NAME] [PERSON_NAME] [PERSON_NAME] [PERS…" at bounding box center [210, 376] width 92 height 22
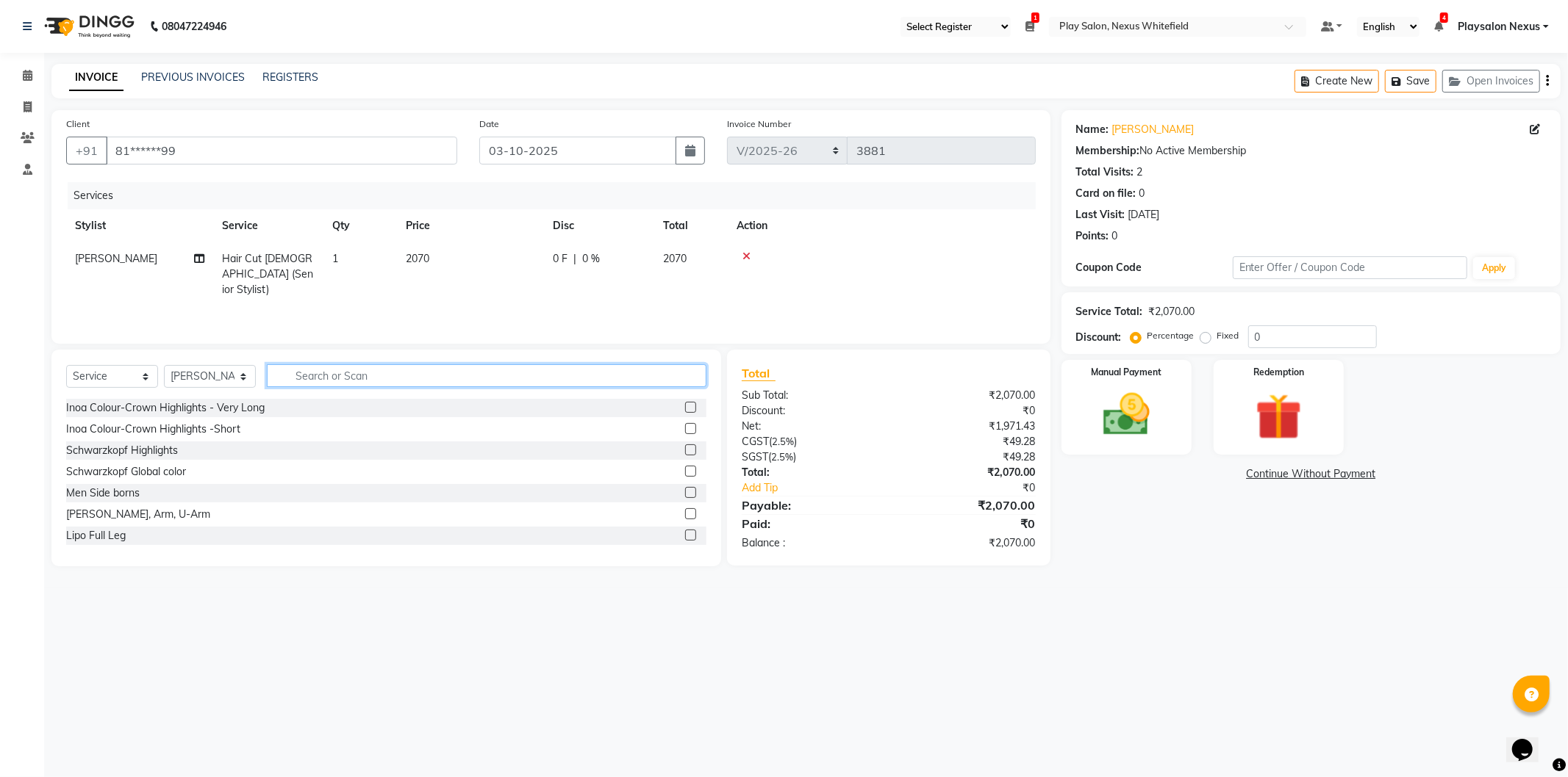
click at [341, 376] on input "text" at bounding box center [486, 376] width 440 height 22
type input "shaping"
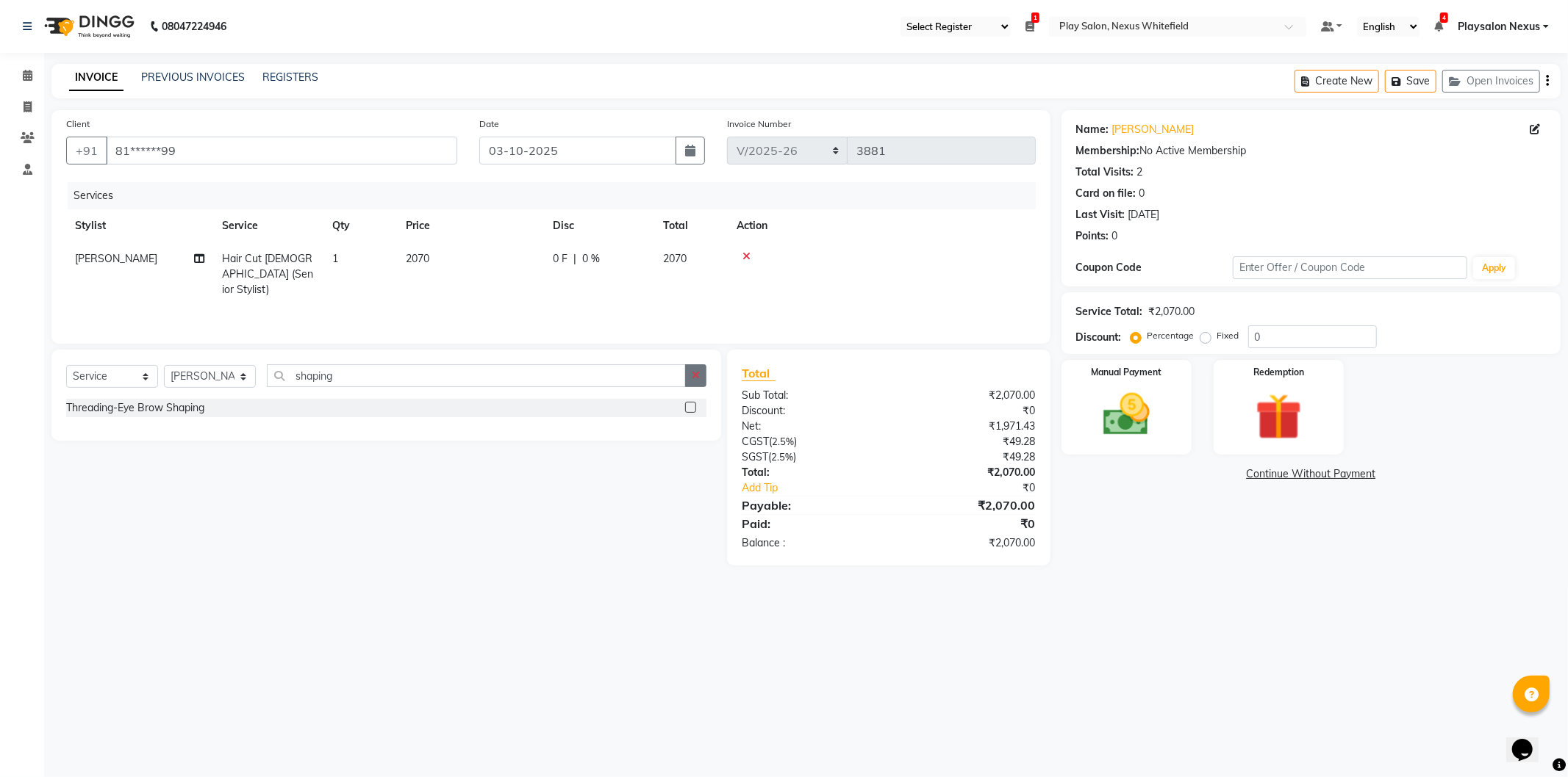
click at [686, 410] on label at bounding box center [690, 408] width 11 height 11
click at [686, 410] on input "checkbox" at bounding box center [690, 408] width 9 height 9
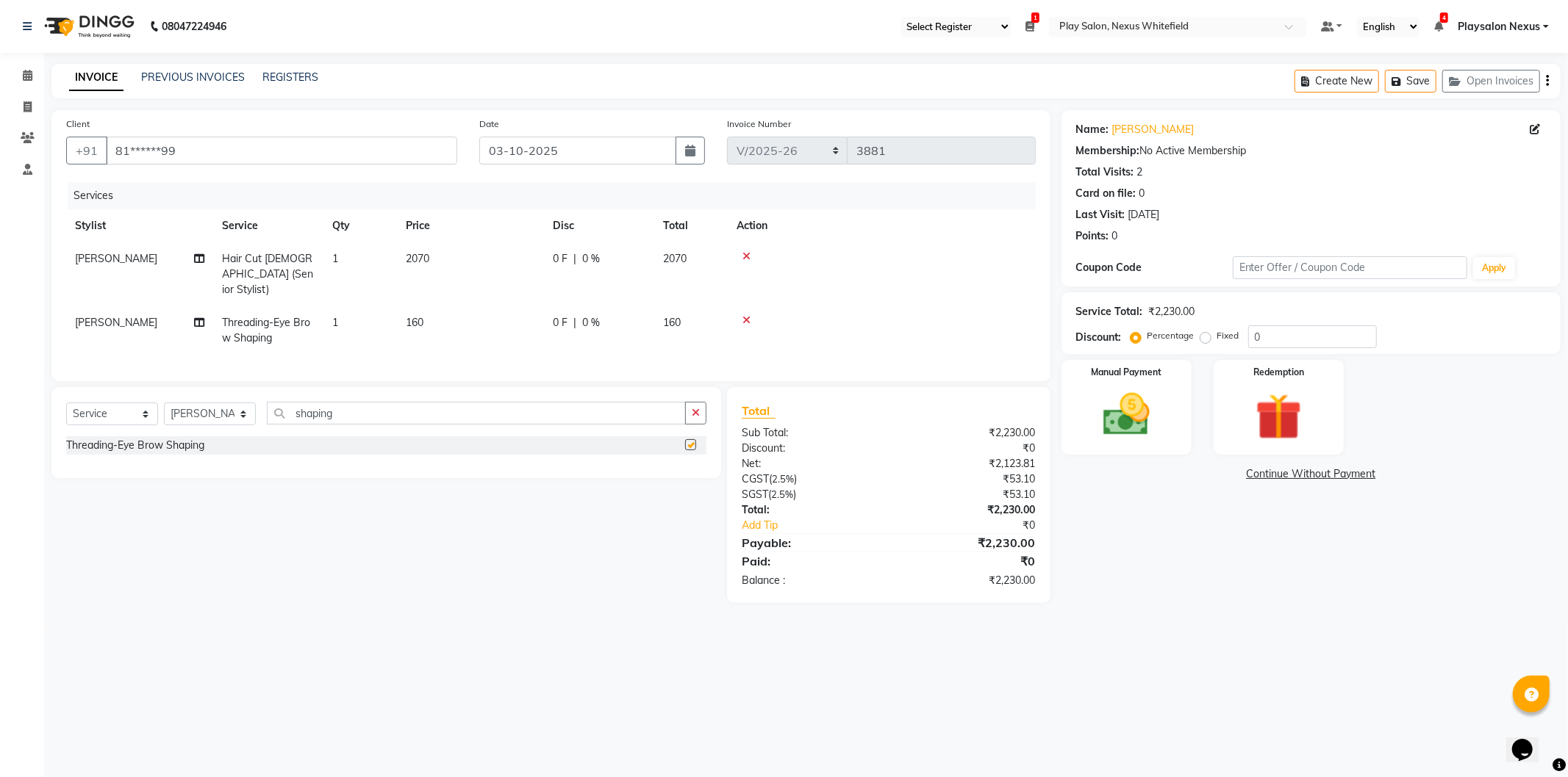
checkbox input "false"
click at [1129, 411] on img at bounding box center [1126, 415] width 79 height 56
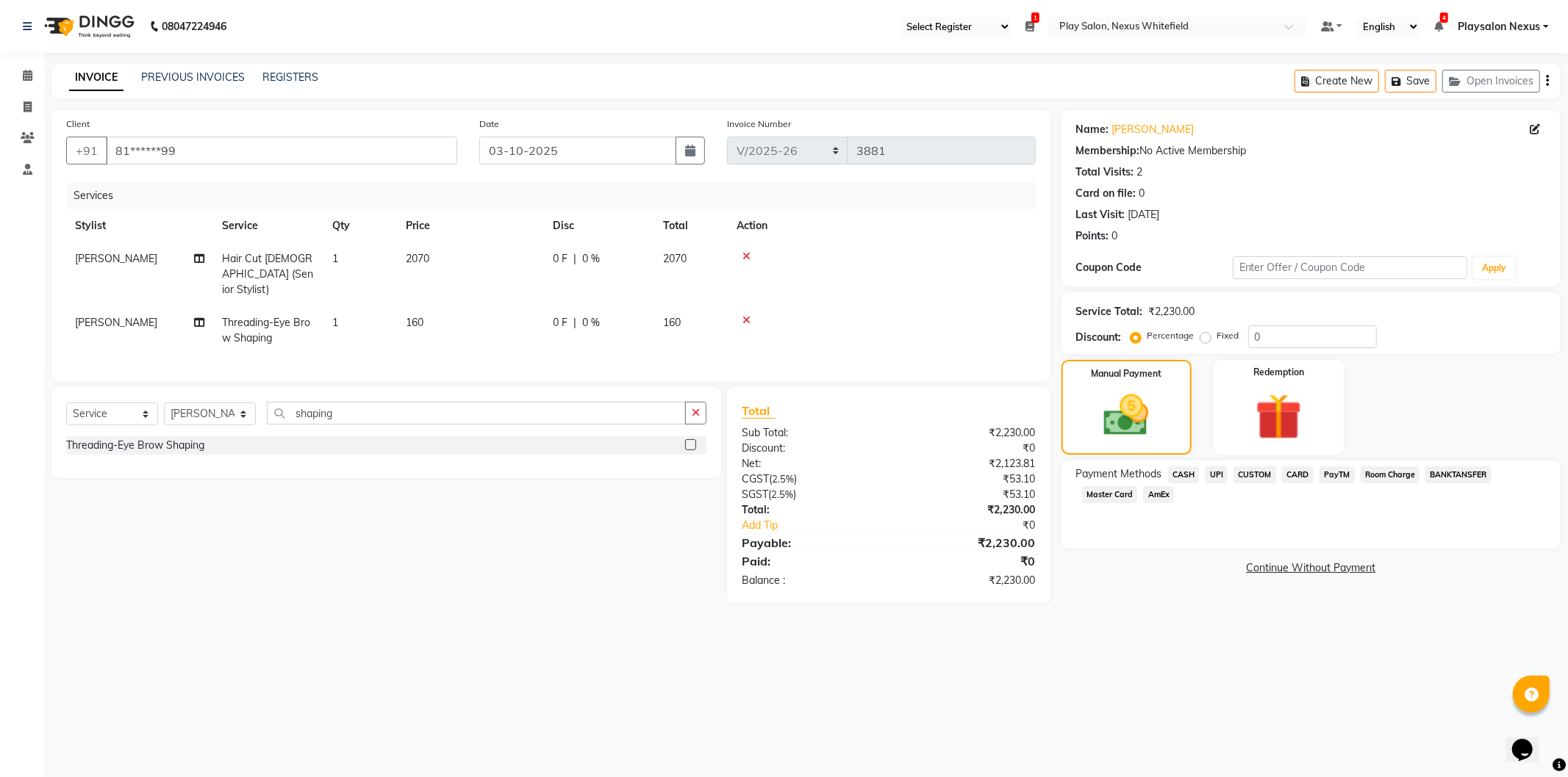
click at [1253, 474] on span "CUSTOM" at bounding box center [1255, 475] width 43 height 17
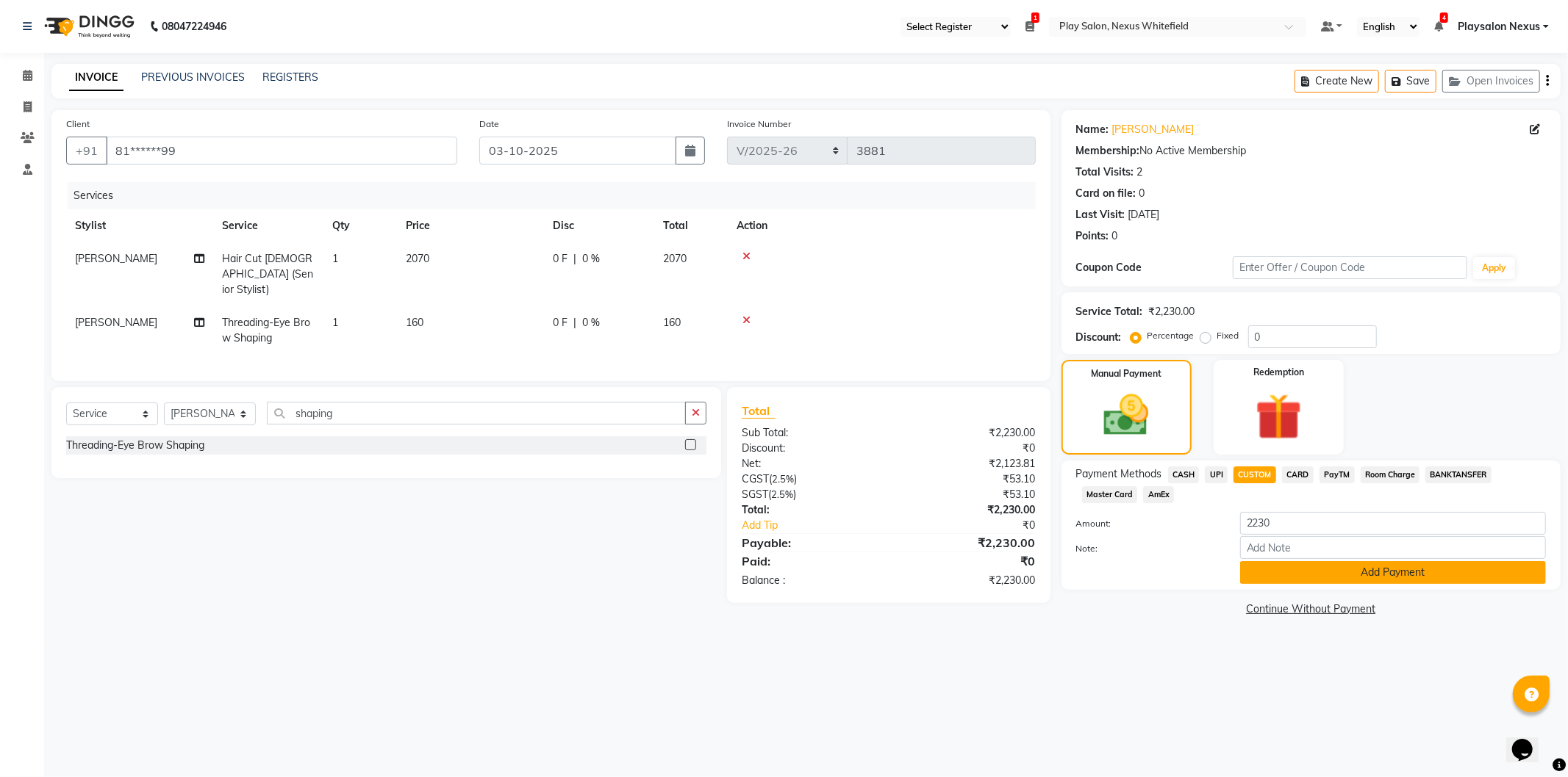
click at [1372, 570] on button "Add Payment" at bounding box center [1392, 572] width 306 height 22
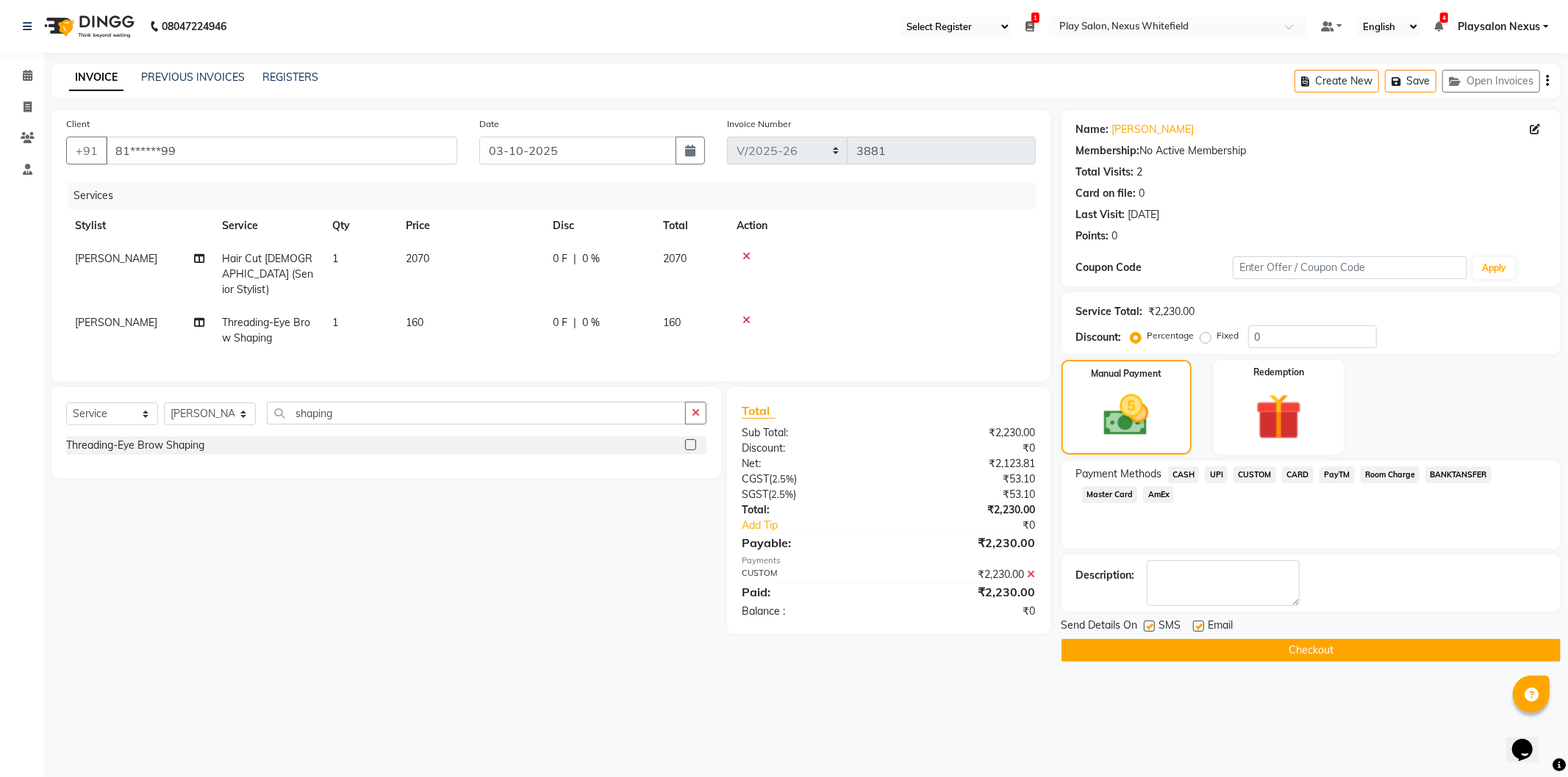
click at [1285, 655] on button "Checkout" at bounding box center [1310, 650] width 499 height 22
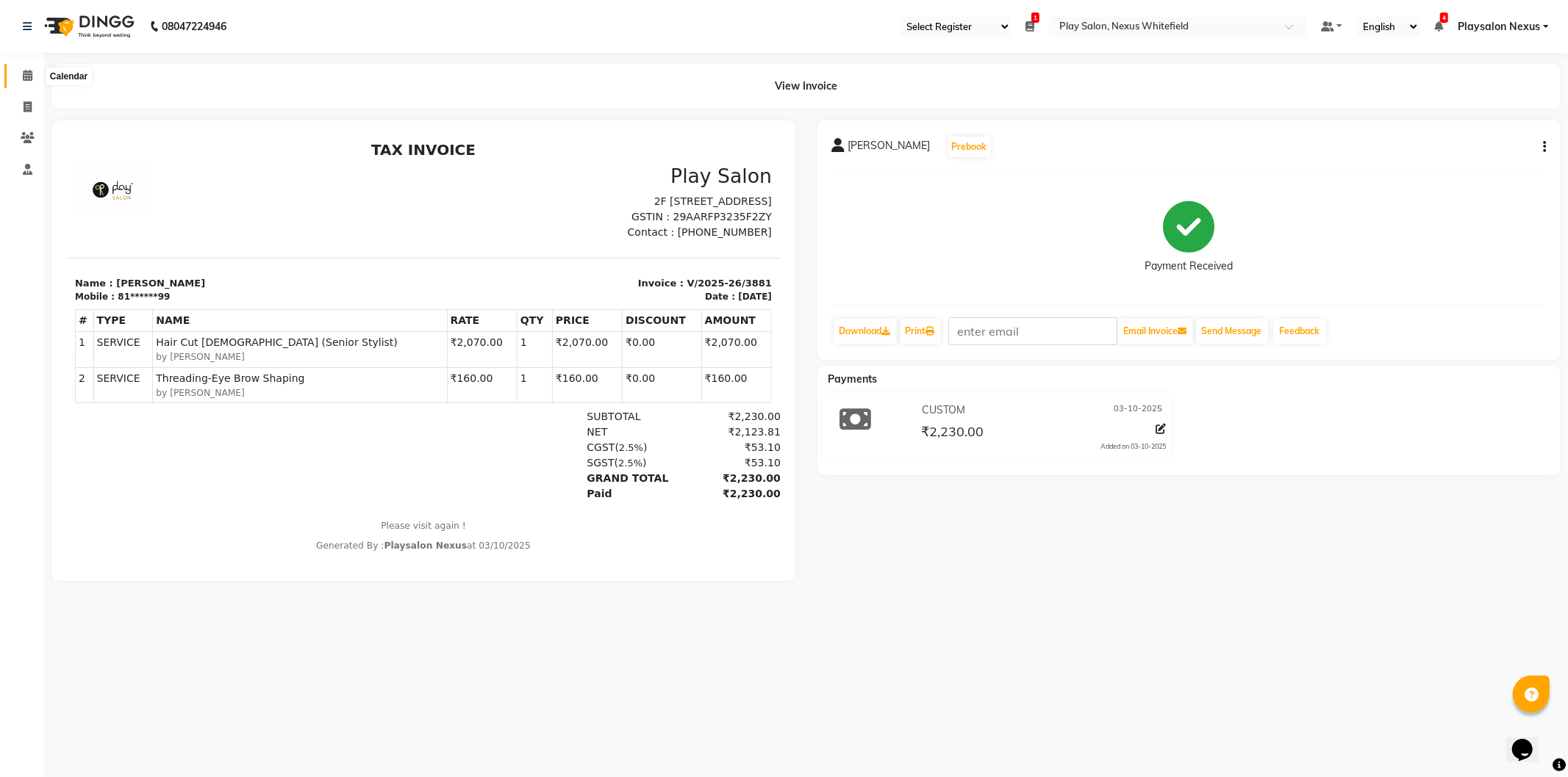
click at [28, 77] on icon at bounding box center [27, 76] width 9 height 11
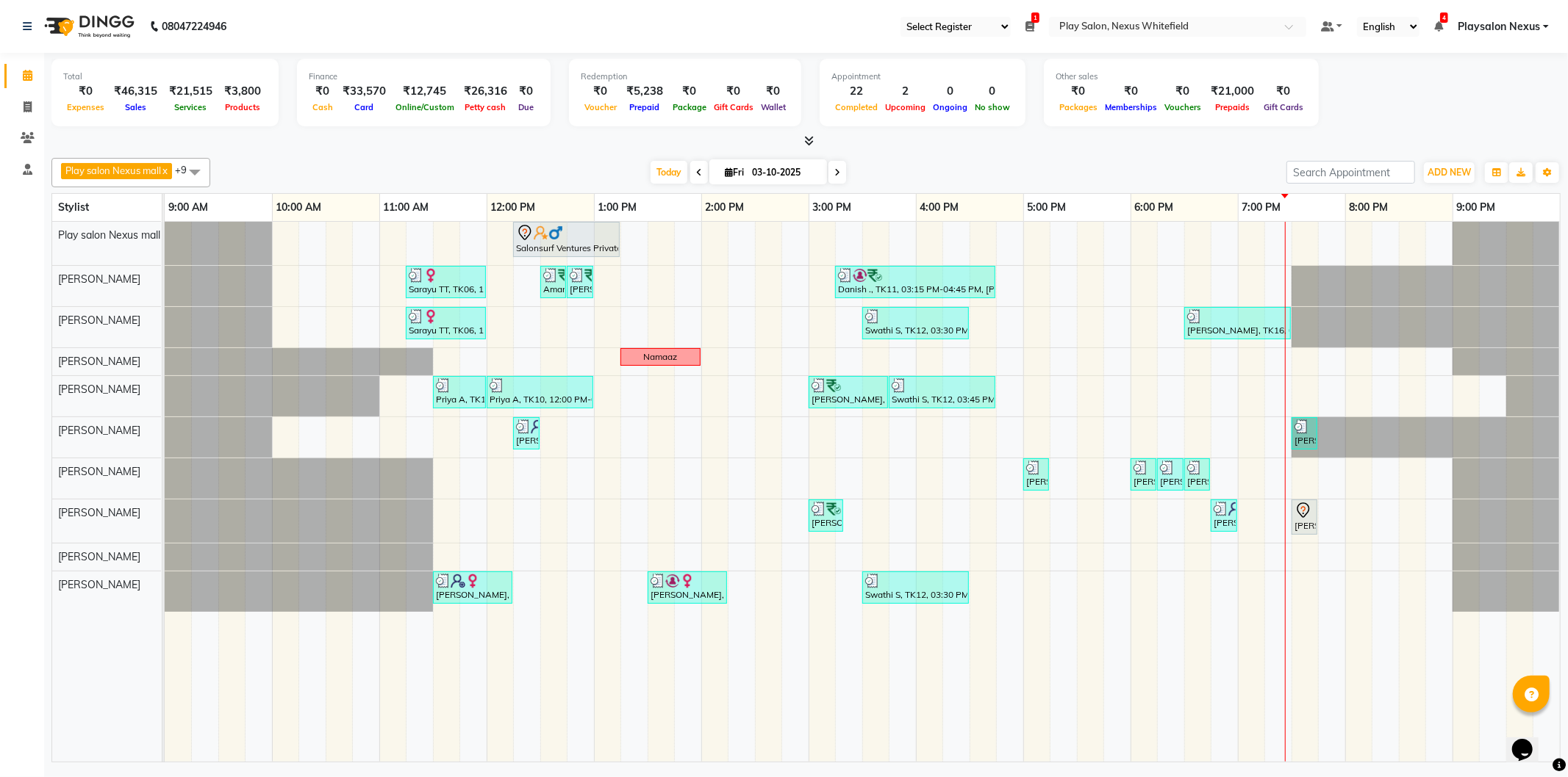
click at [835, 173] on icon at bounding box center [837, 172] width 6 height 8
type input "04-10-2025"
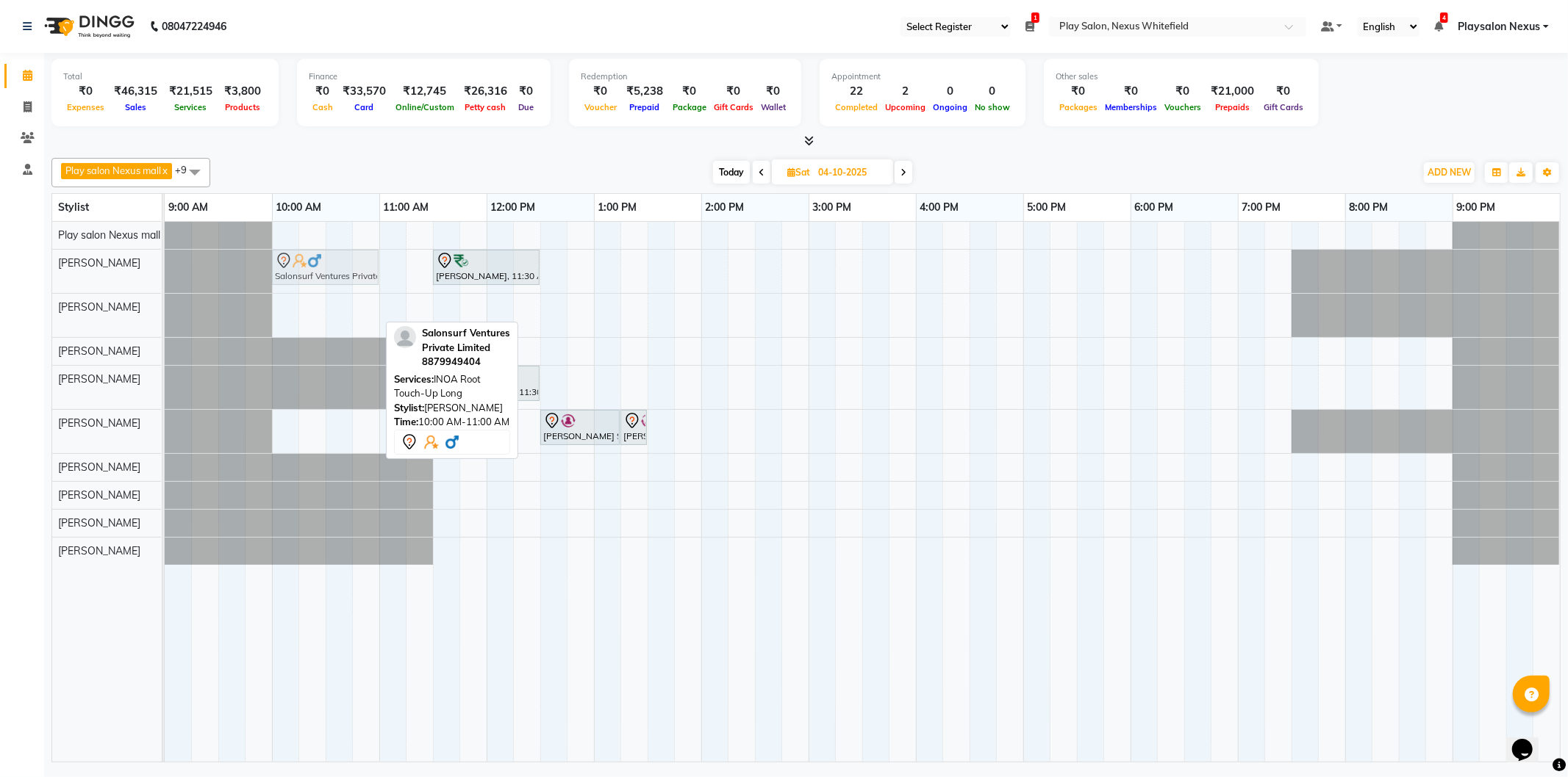
drag, startPoint x: 320, startPoint y: 310, endPoint x: 321, endPoint y: 288, distance: 22.0
click at [321, 281] on tbody "[PERSON_NAME], 11:30 AM-12:30 PM, Hair Cut Men (Senior stylist) Salonsurf Ventu…" at bounding box center [862, 393] width 1395 height 343
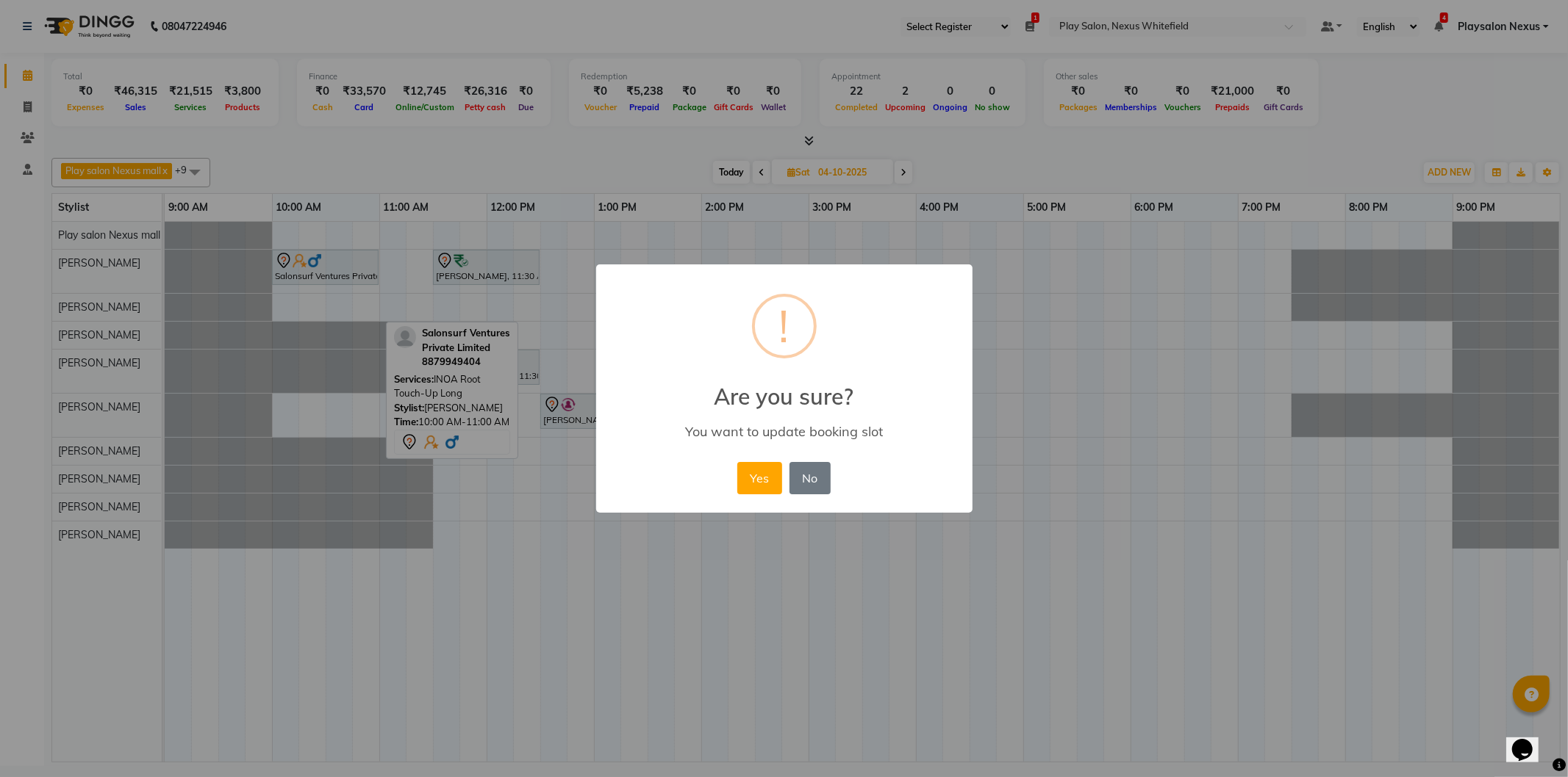
drag, startPoint x: 749, startPoint y: 483, endPoint x: 665, endPoint y: 426, distance: 101.5
click at [748, 480] on button "Yes" at bounding box center [760, 478] width 45 height 33
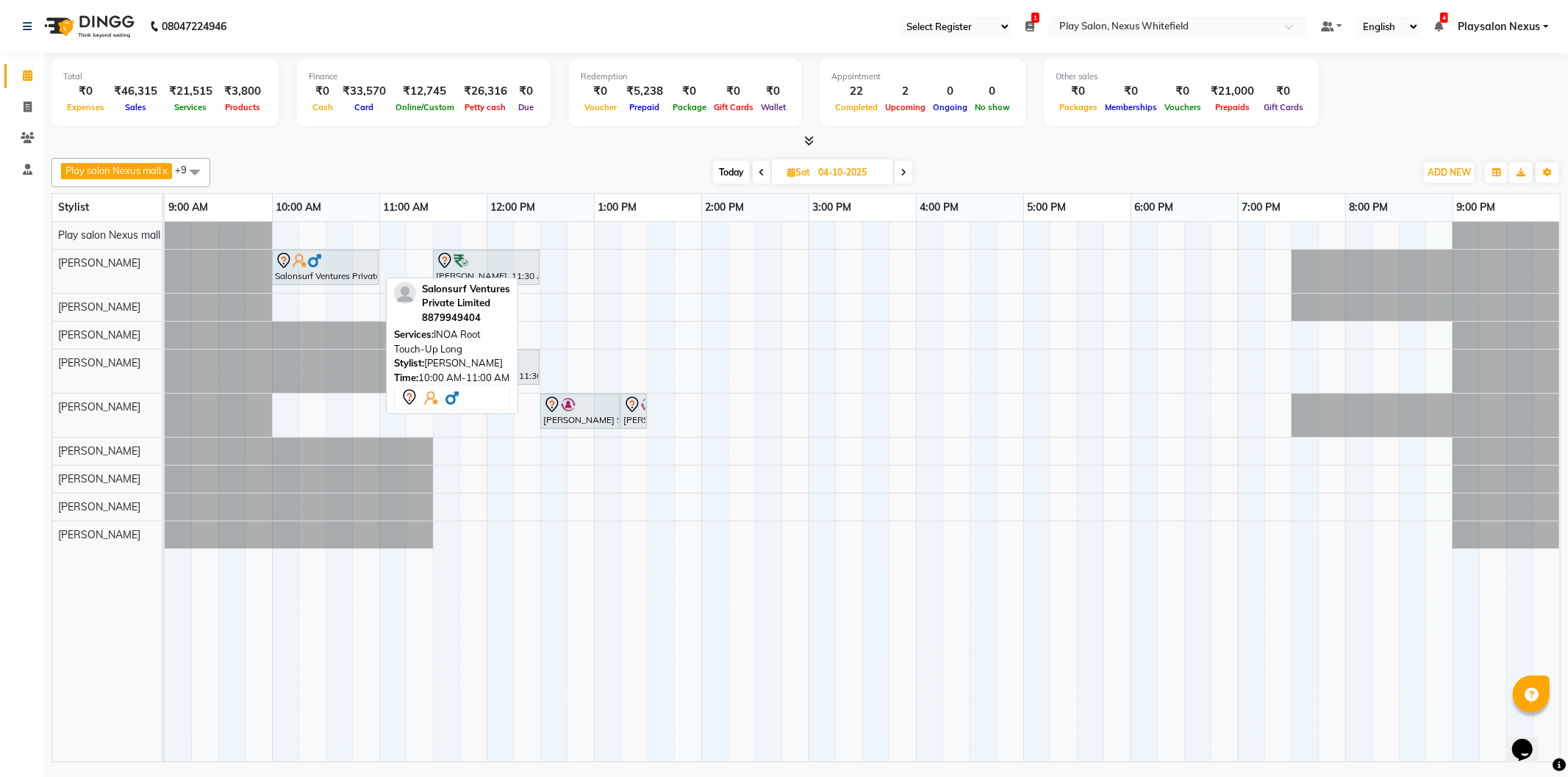
click at [299, 259] on img at bounding box center [300, 261] width 15 height 15
click at [283, 302] on div "Salonsurf Ventures Private Limited, 10:00 AM-11:00 AM, INOA Root Touch-Up Long …" at bounding box center [862, 491] width 1395 height 540
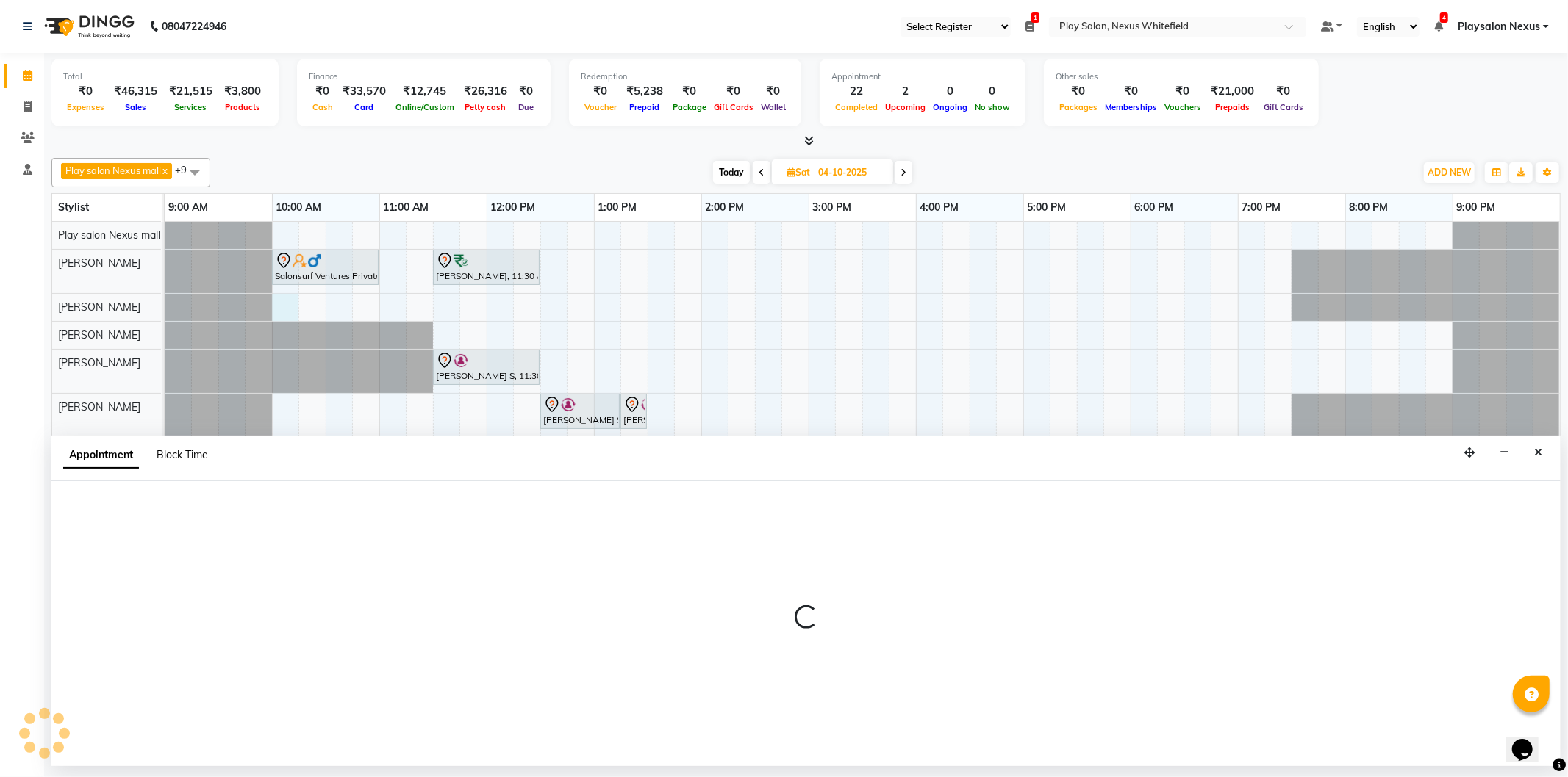
select select "81405"
select select "600"
select select "tentative"
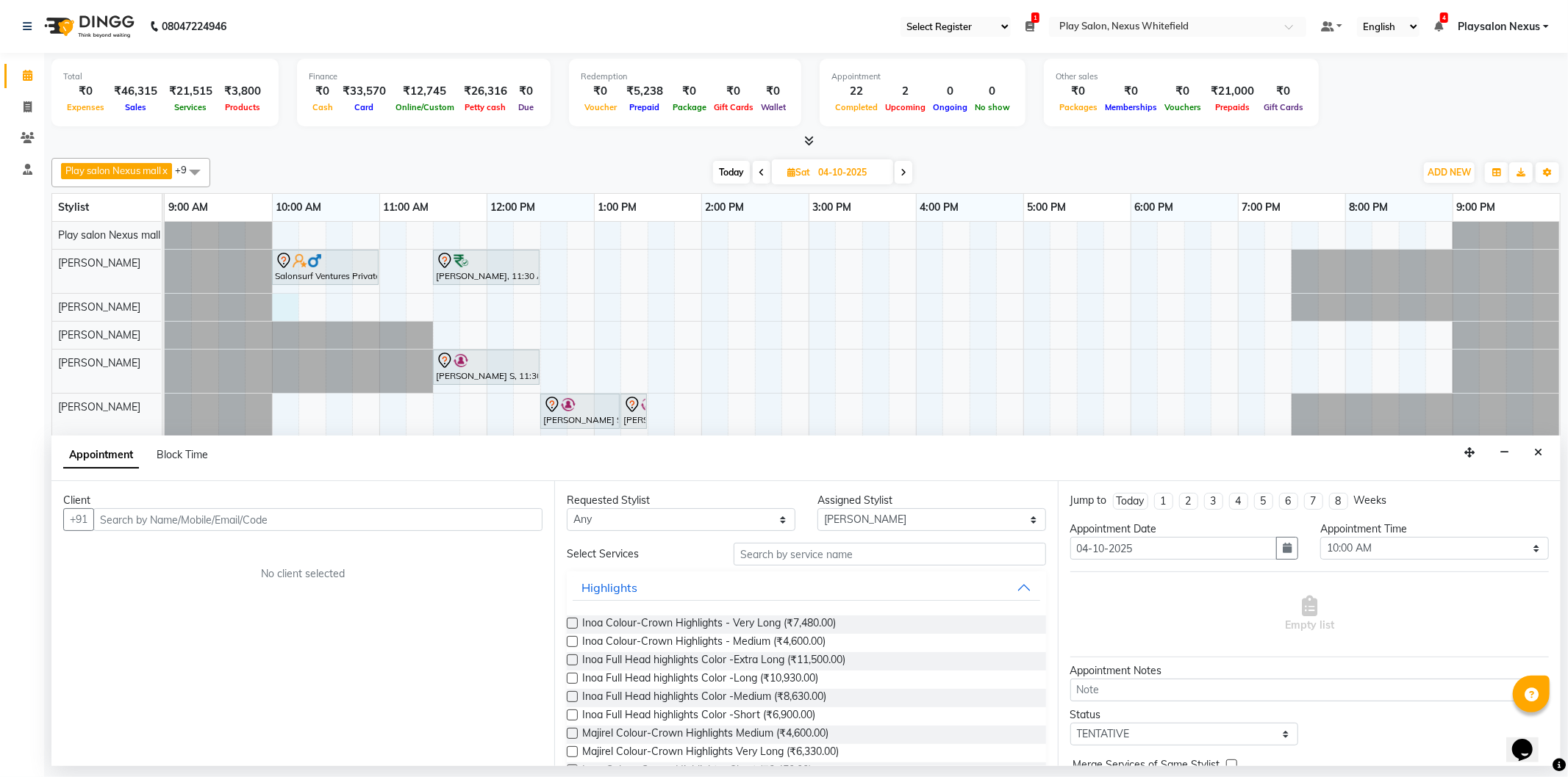
click at [147, 520] on input "text" at bounding box center [318, 520] width 449 height 22
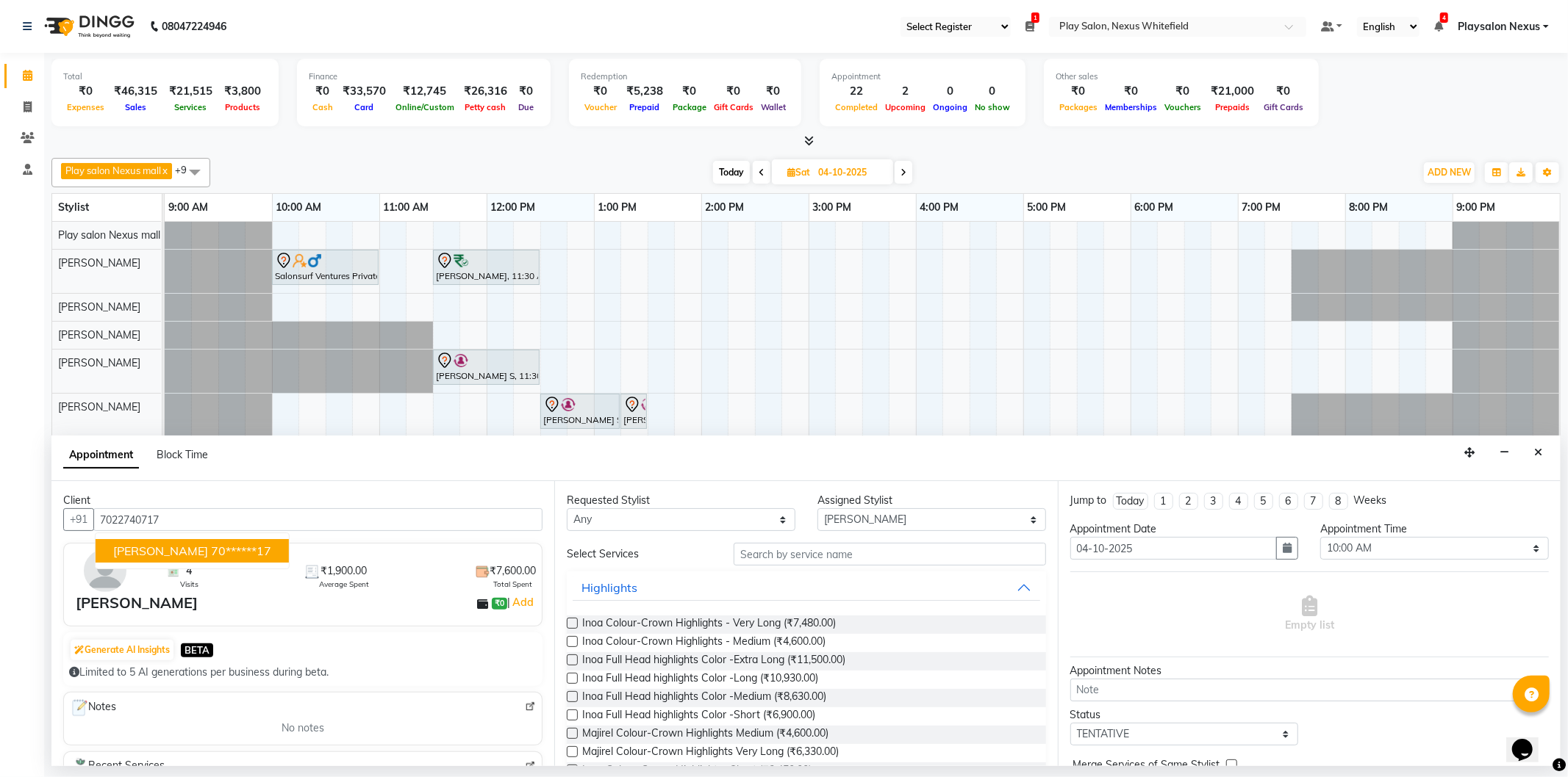
click at [179, 554] on button "[PERSON_NAME] 70******17" at bounding box center [192, 551] width 194 height 23
type input "70******17"
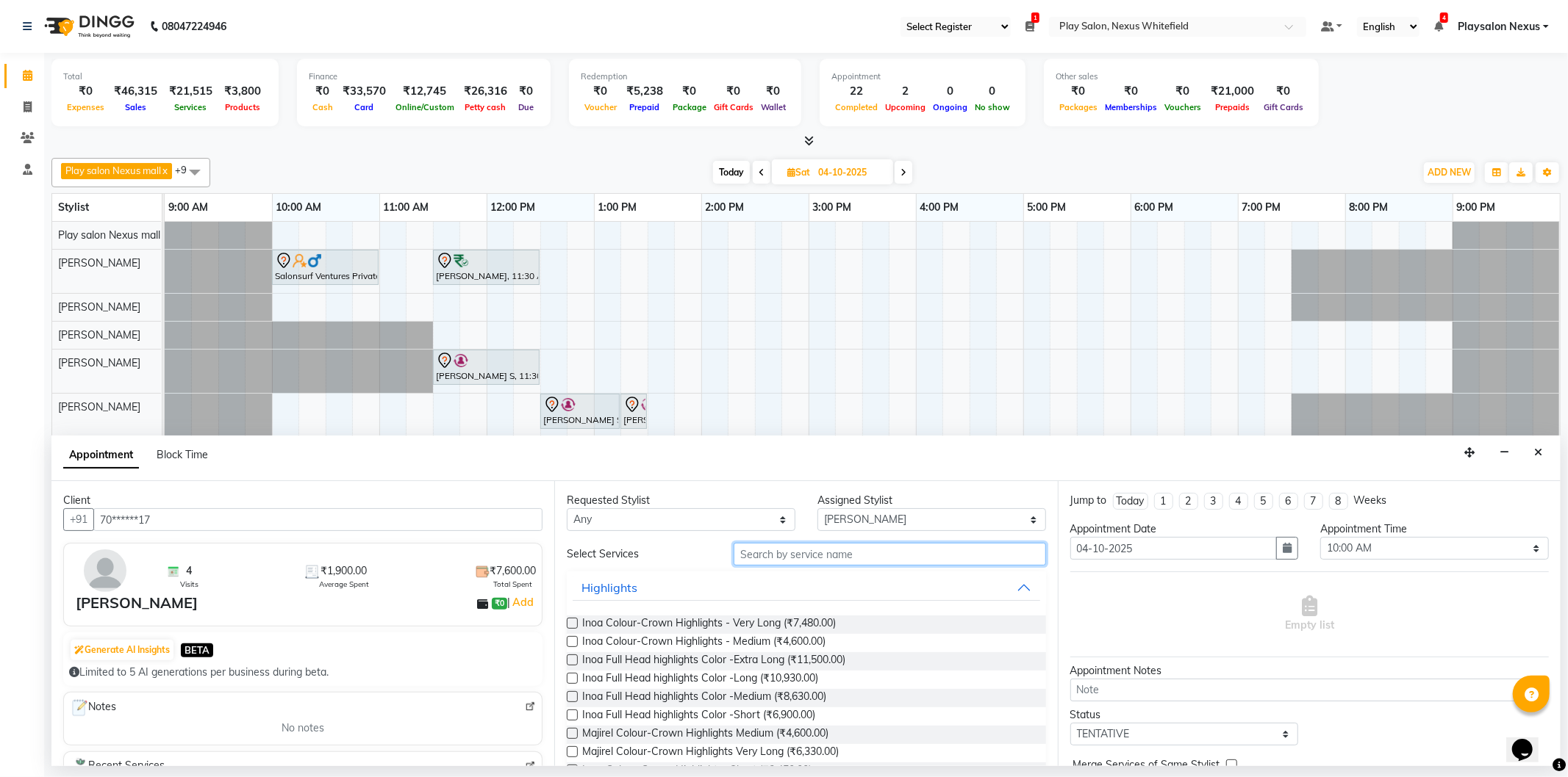
click at [807, 558] on input "text" at bounding box center [889, 554] width 312 height 22
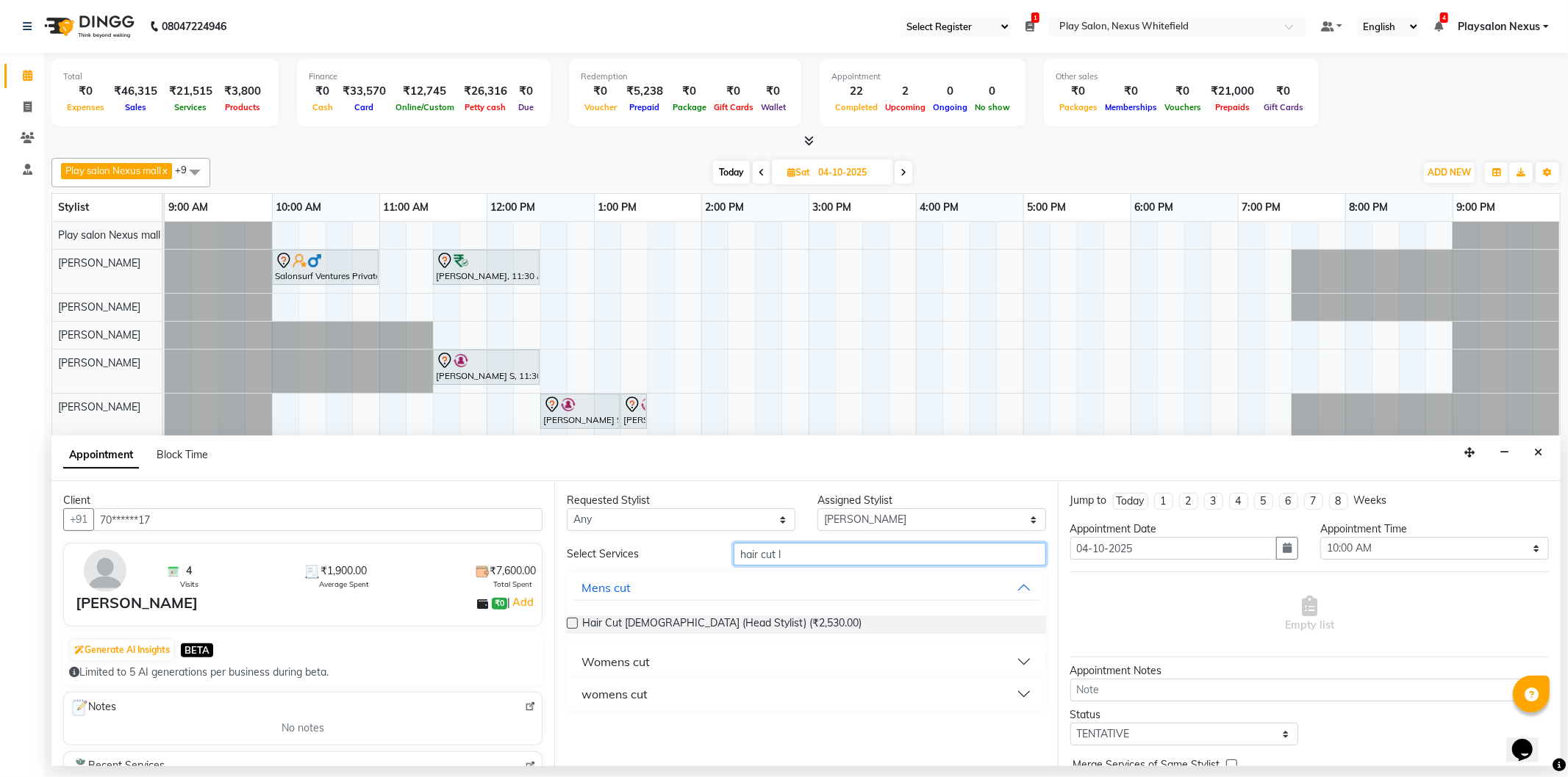
type input "hair cut l"
click at [679, 699] on button "womens cut" at bounding box center [806, 694] width 467 height 26
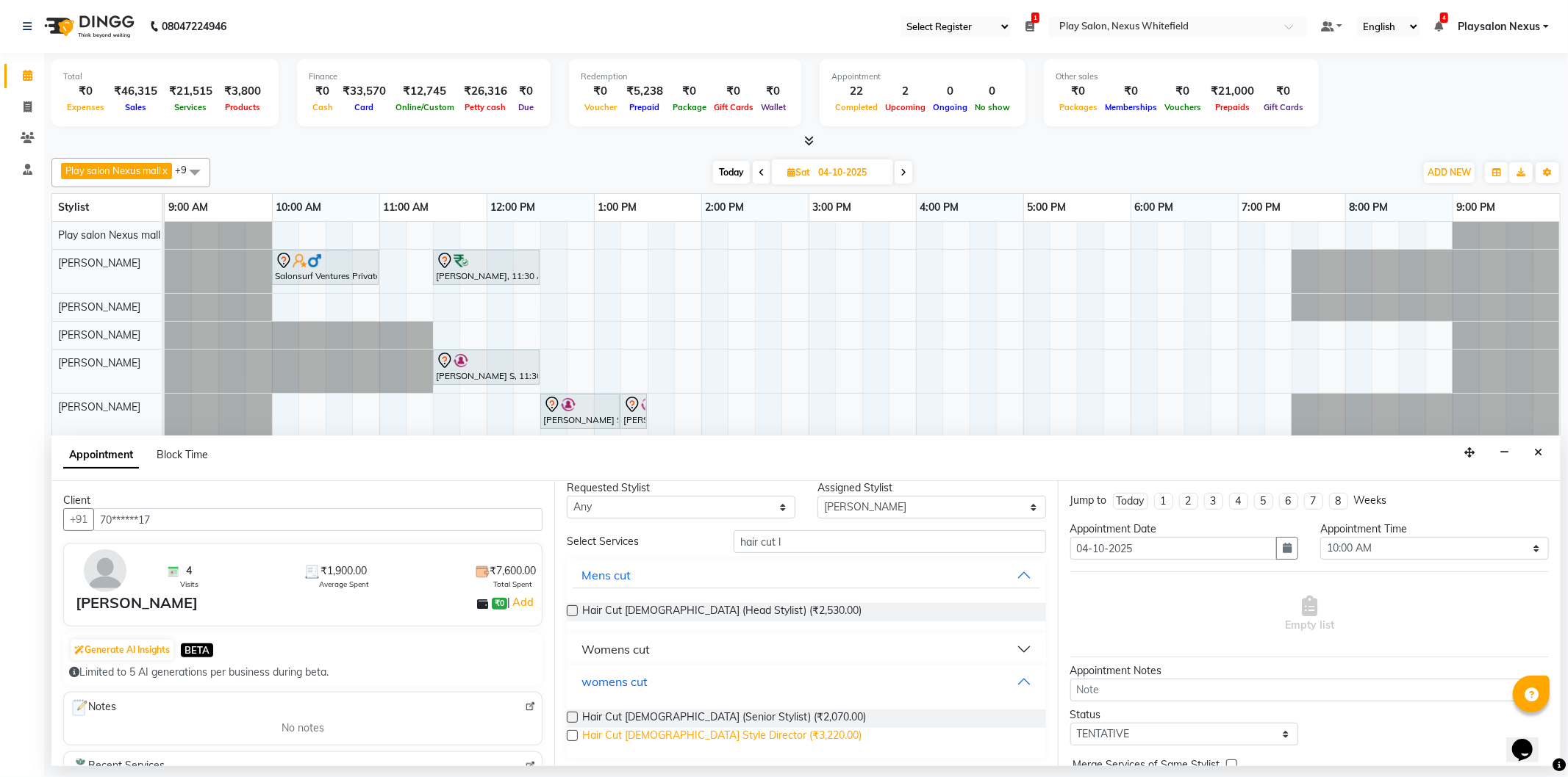
scroll to position [15, 0]
click at [705, 714] on span "Hair Cut [DEMOGRAPHIC_DATA] (Senior Stylist) (₹2,070.00)" at bounding box center [723, 716] width 283 height 19
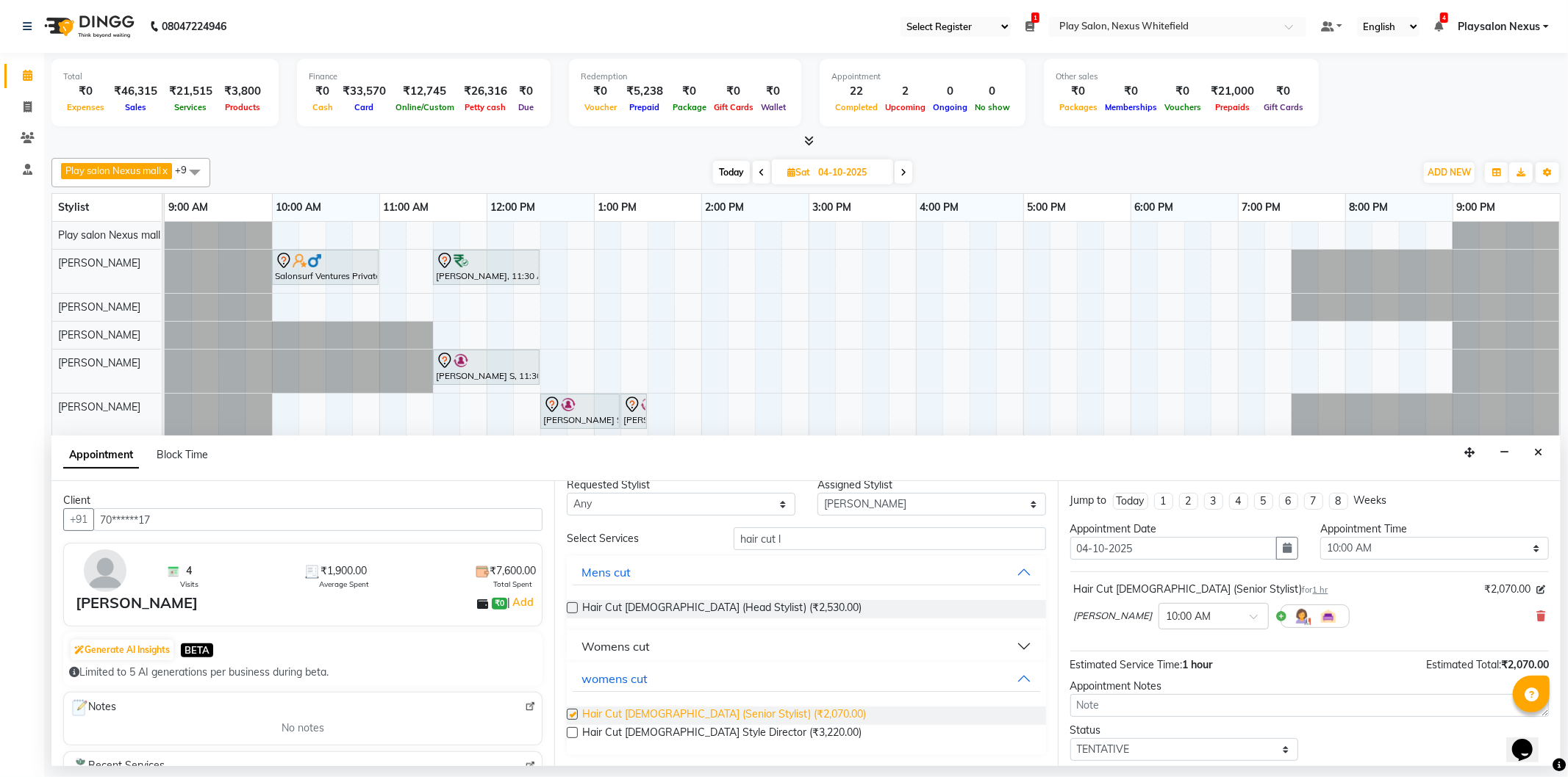
checkbox input "false"
click at [887, 505] on select "Select [PERSON_NAME] Md [PERSON_NAME] [PERSON_NAME] [PERSON_NAME] [PERSON_NAME]…" at bounding box center [932, 504] width 228 height 22
click at [818, 508] on select "Select [PERSON_NAME] Md [PERSON_NAME] [PERSON_NAME] [PERSON_NAME] [PERSON_NAME]…" at bounding box center [932, 504] width 228 height 22
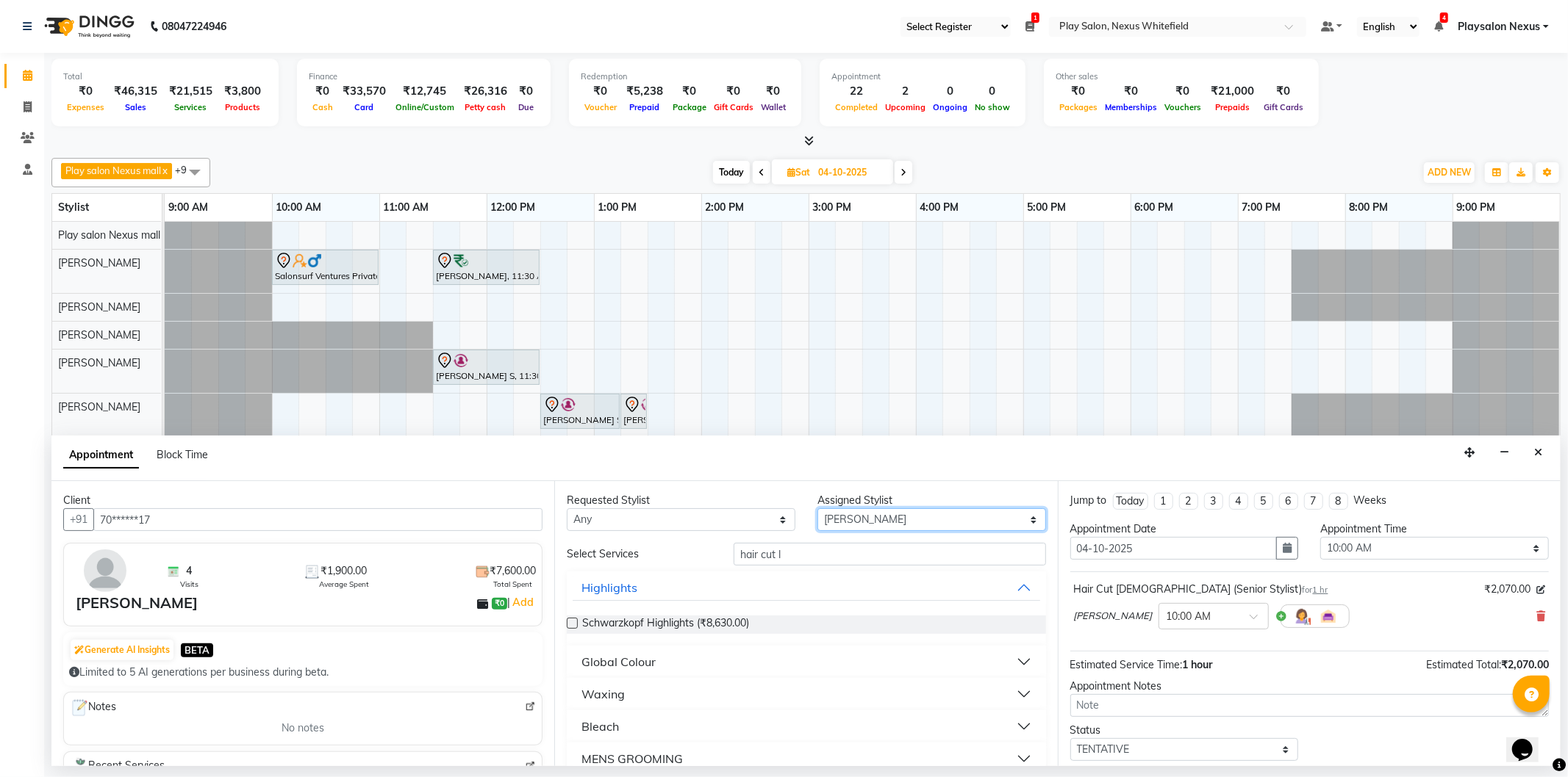
drag, startPoint x: 858, startPoint y: 523, endPoint x: 858, endPoint y: 514, distance: 9.0
click at [858, 523] on select "Select [PERSON_NAME] Md [PERSON_NAME] [PERSON_NAME] [PERSON_NAME] [PERSON_NAME]…" at bounding box center [932, 520] width 228 height 22
select select "81404"
click at [818, 509] on select "Select [PERSON_NAME] Md [PERSON_NAME] [PERSON_NAME] [PERSON_NAME] [PERSON_NAME]…" at bounding box center [932, 520] width 228 height 22
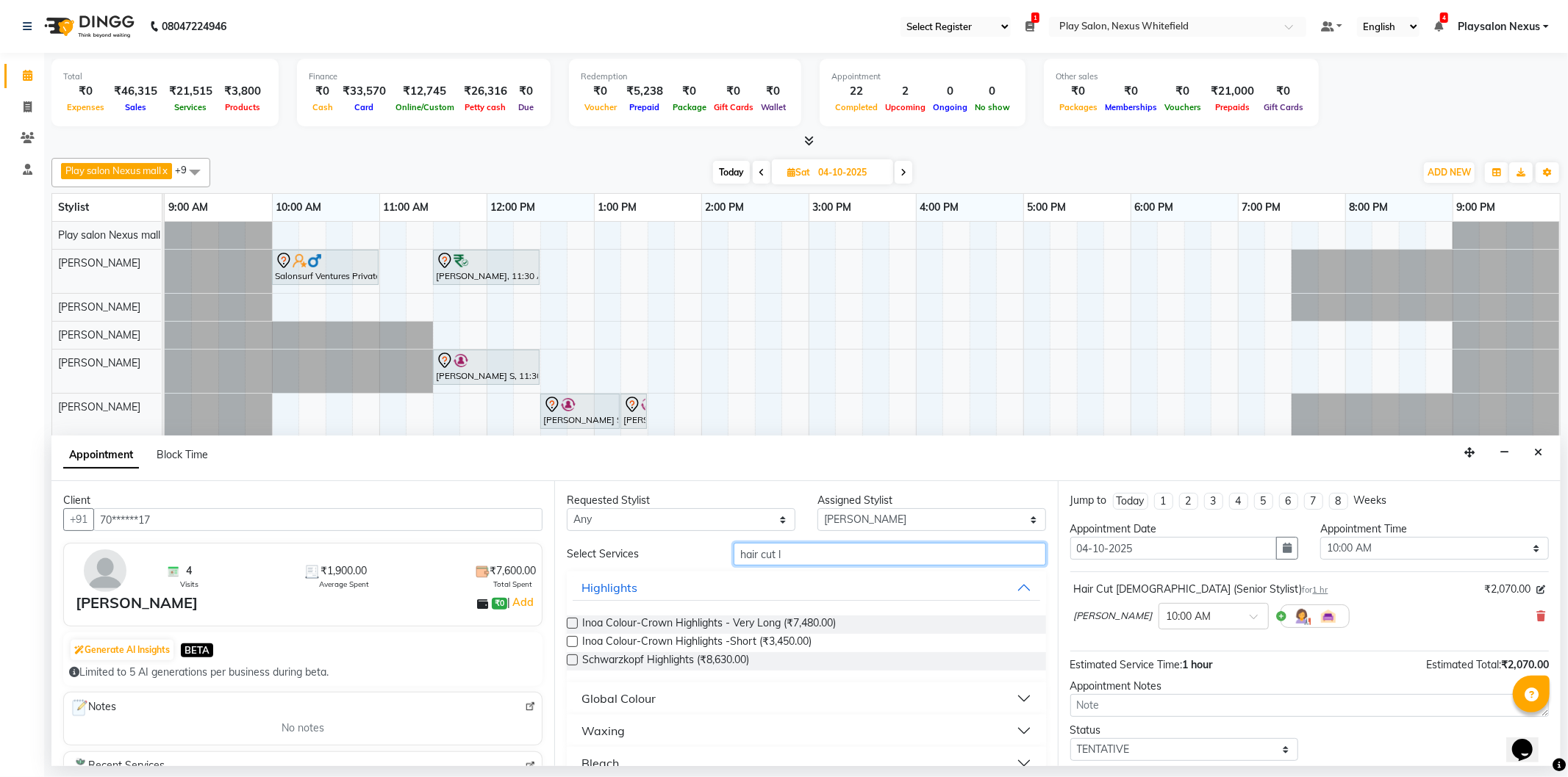
drag, startPoint x: 725, startPoint y: 549, endPoint x: 681, endPoint y: 549, distance: 44.0
click at [681, 549] on div "Select Services hair cut l" at bounding box center [806, 554] width 501 height 22
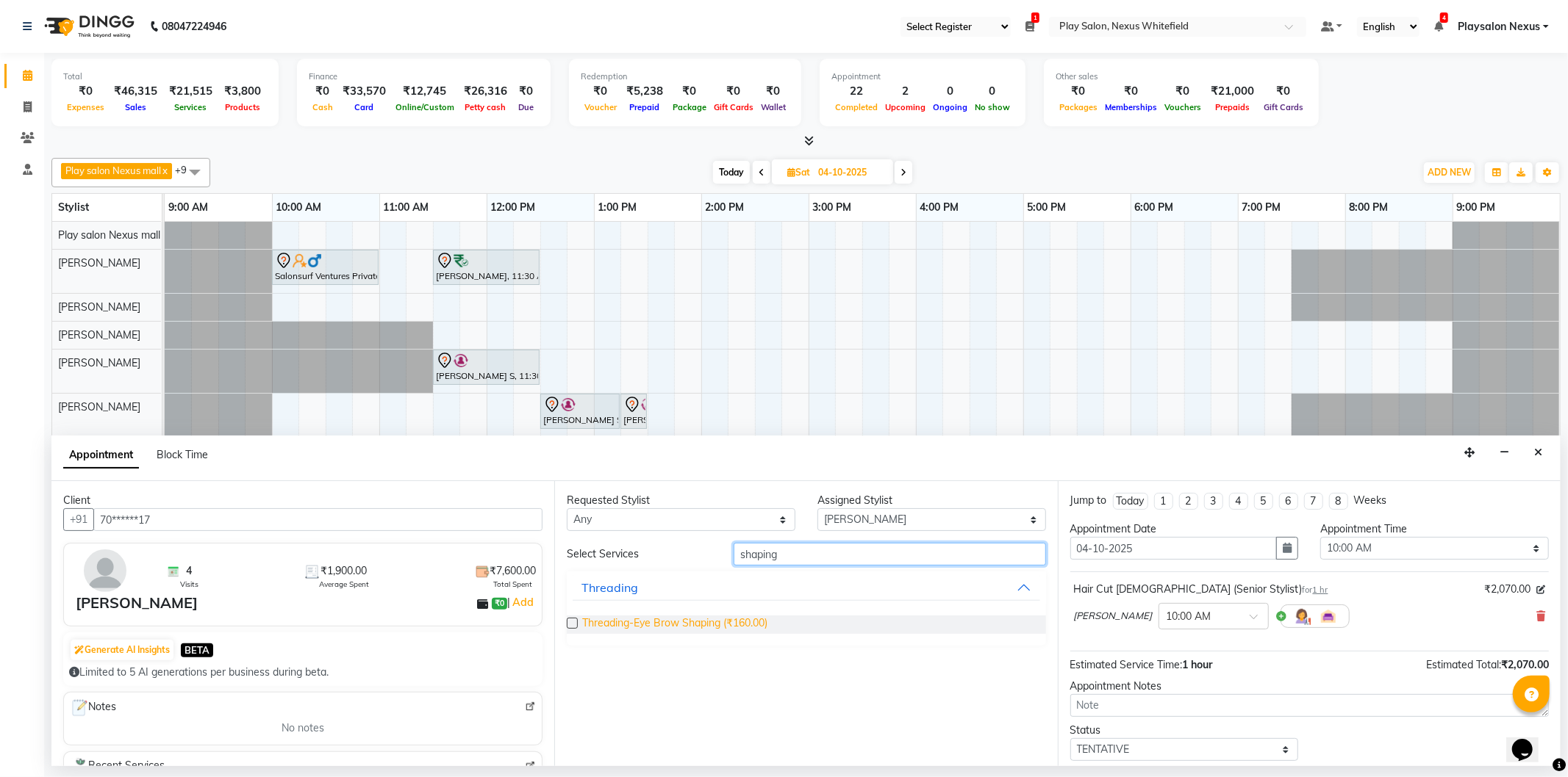
type input "shaping"
click at [672, 623] on span "Threading-Eye Brow Shaping (₹160.00)" at bounding box center [675, 625] width 185 height 19
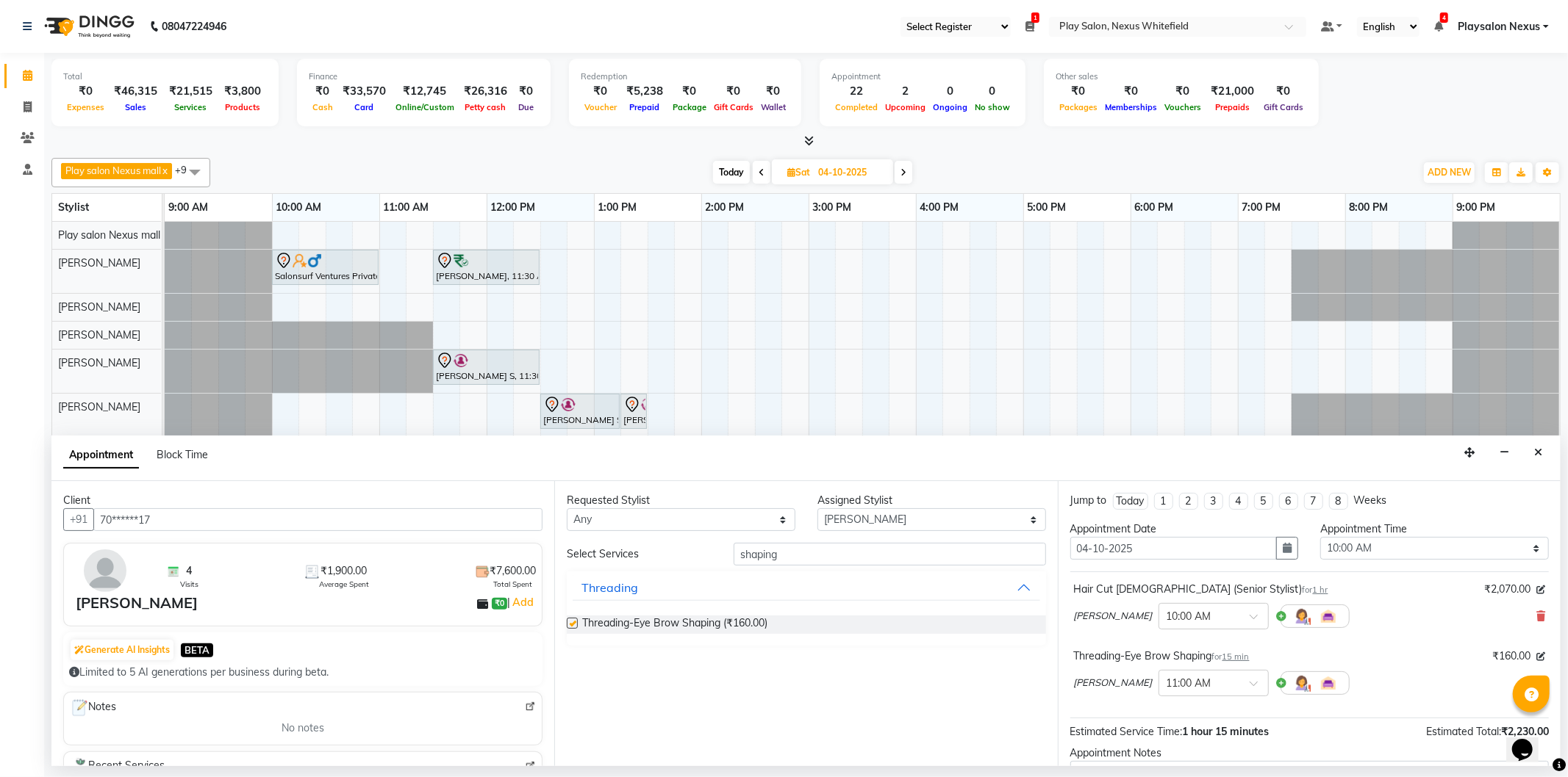
checkbox input "false"
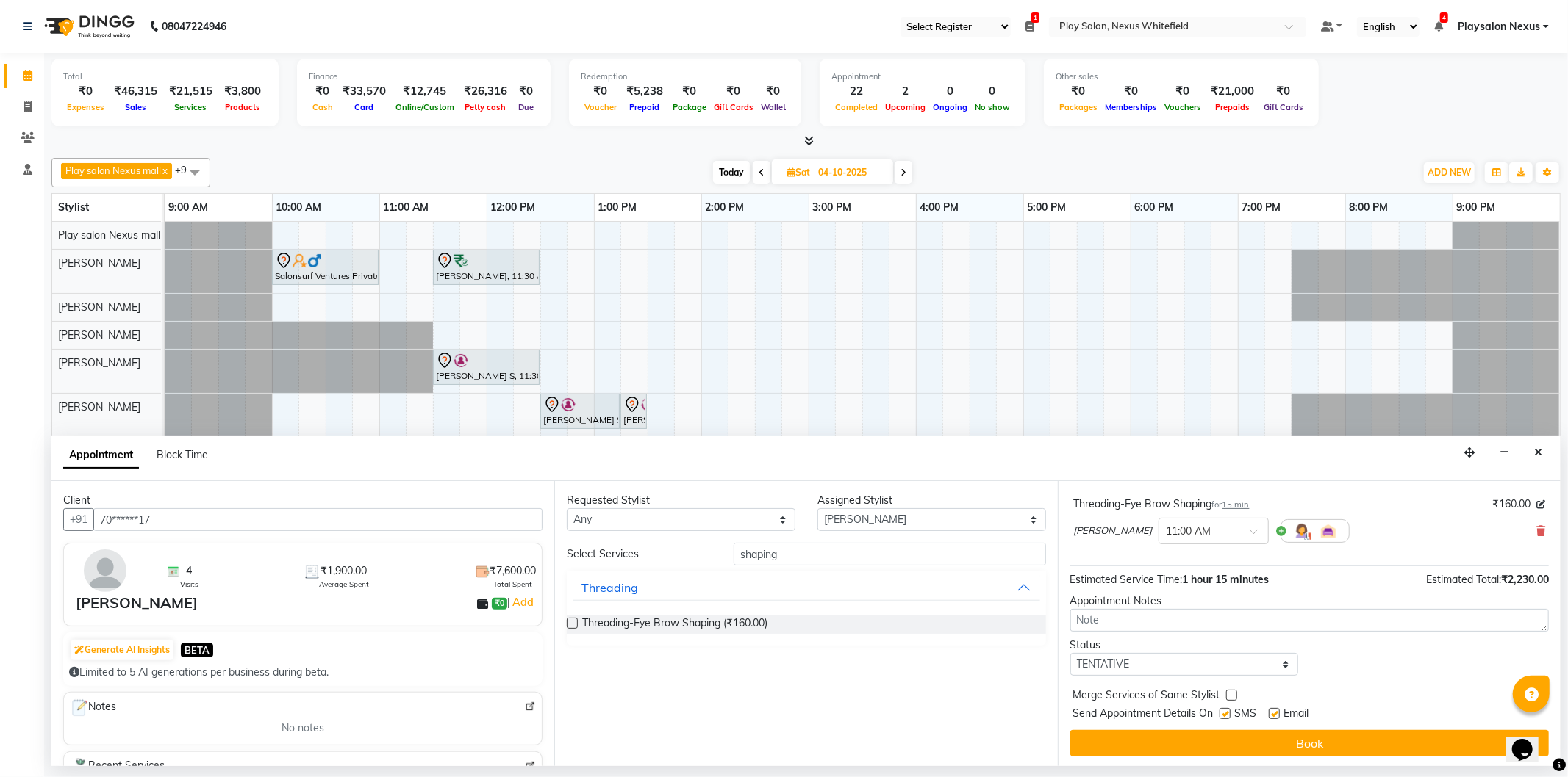
scroll to position [154, 0]
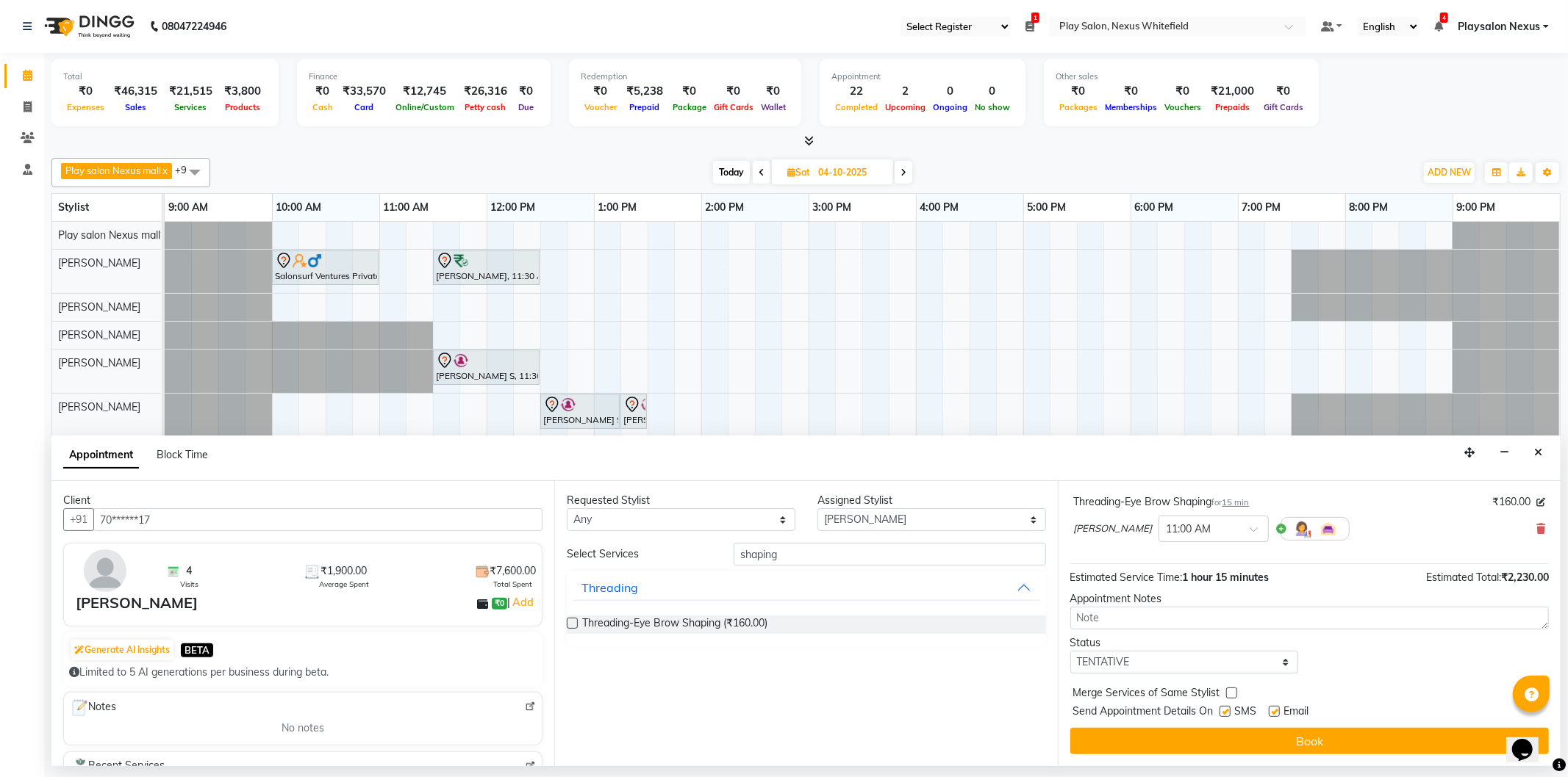
click at [1246, 732] on button "Book" at bounding box center [1309, 741] width 478 height 26
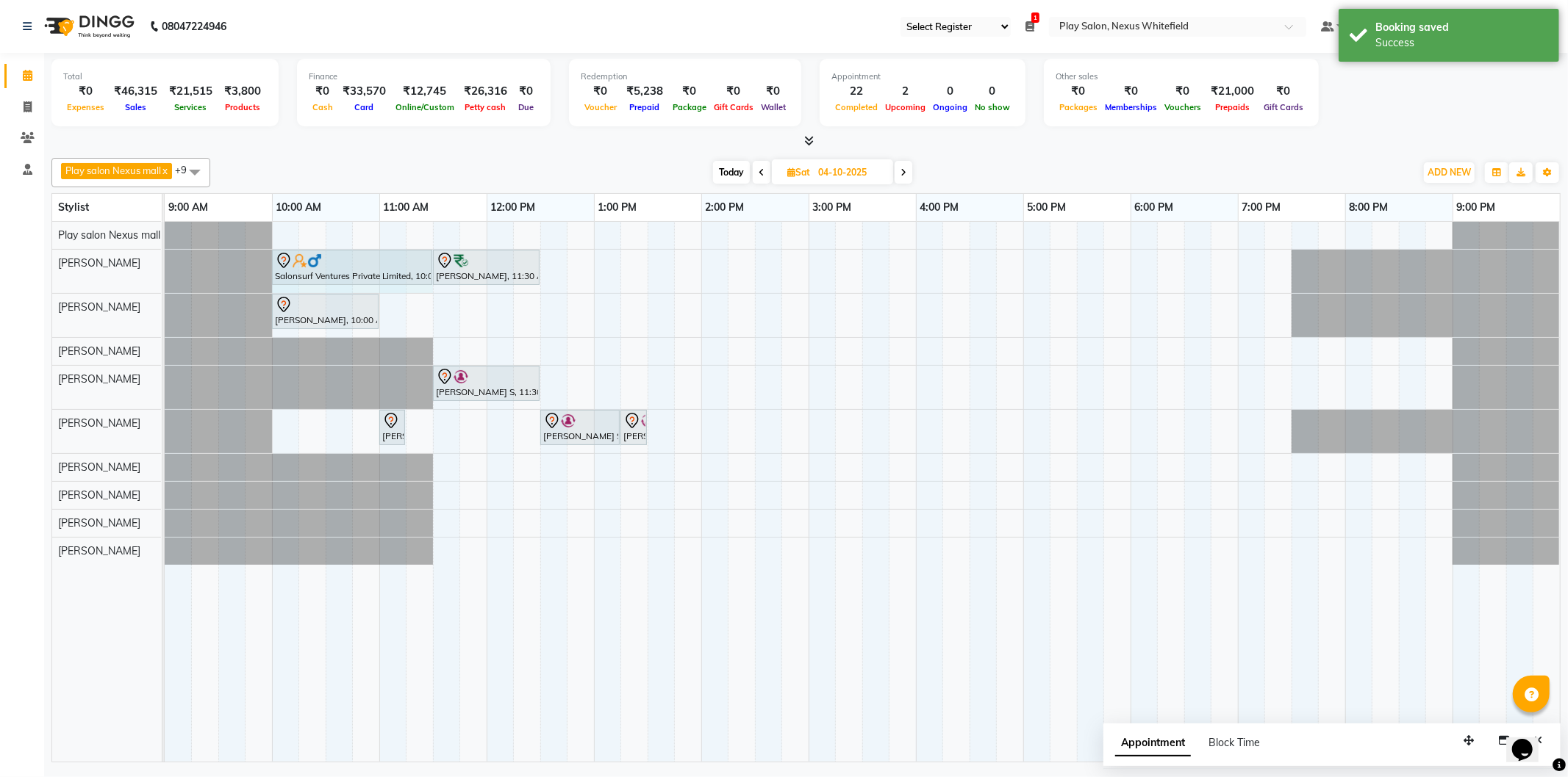
drag, startPoint x: 377, startPoint y: 266, endPoint x: 407, endPoint y: 266, distance: 30.0
click at [165, 266] on div "Salonsurf Ventures Private Limited, 10:00 AM-11:00 AM, INOA Root Touch-Up Long …" at bounding box center [165, 271] width 0 height 43
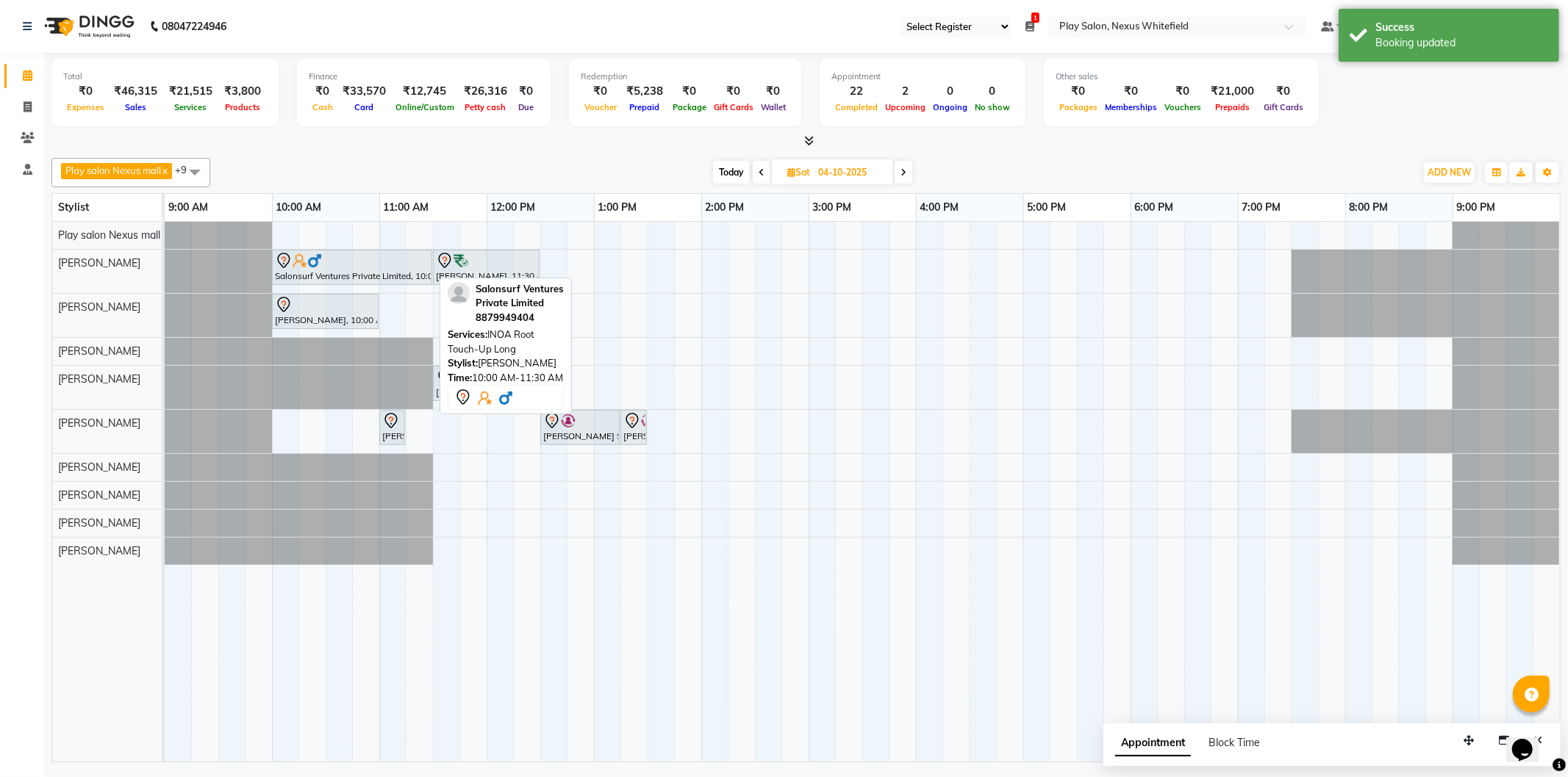
click at [379, 270] on div "Salonsurf Ventures Private Limited, 10:00 AM-11:30 AM, INOA Root Touch-Up Long" at bounding box center [352, 266] width 157 height 31
select select "7"
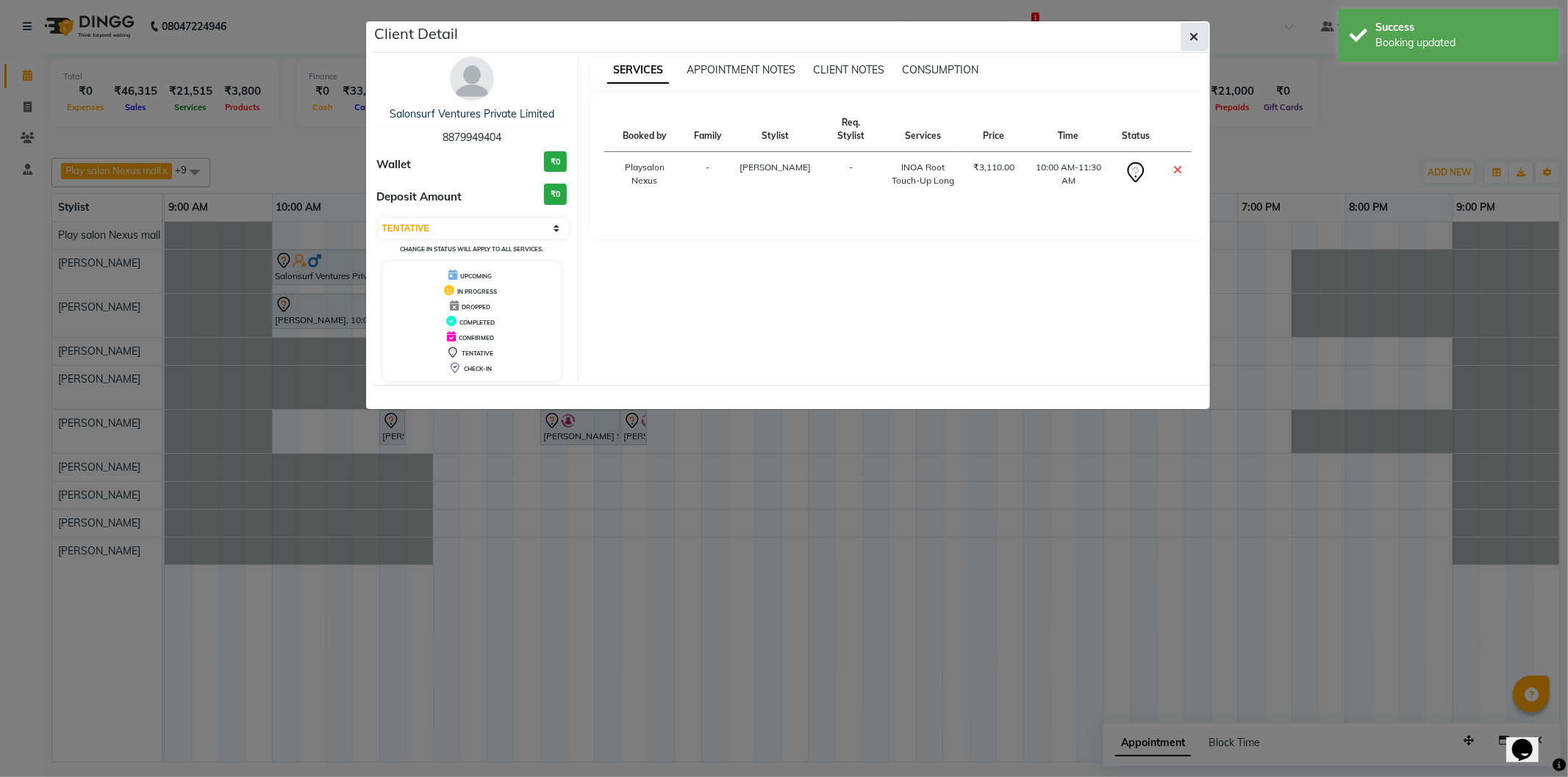
click at [1196, 35] on icon "button" at bounding box center [1194, 36] width 8 height 12
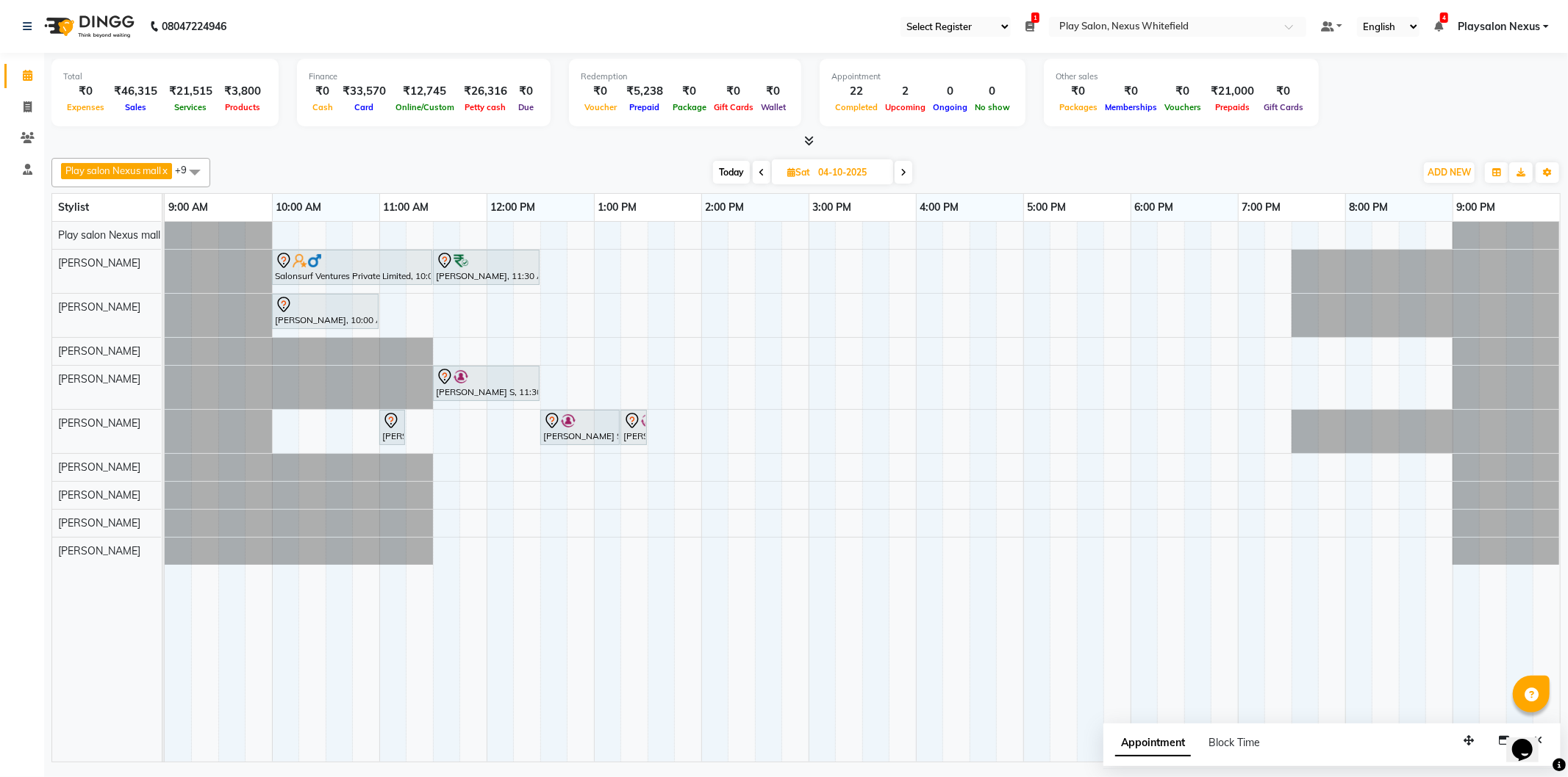
click at [736, 170] on span "Today" at bounding box center [731, 172] width 36 height 22
type input "03-10-2025"
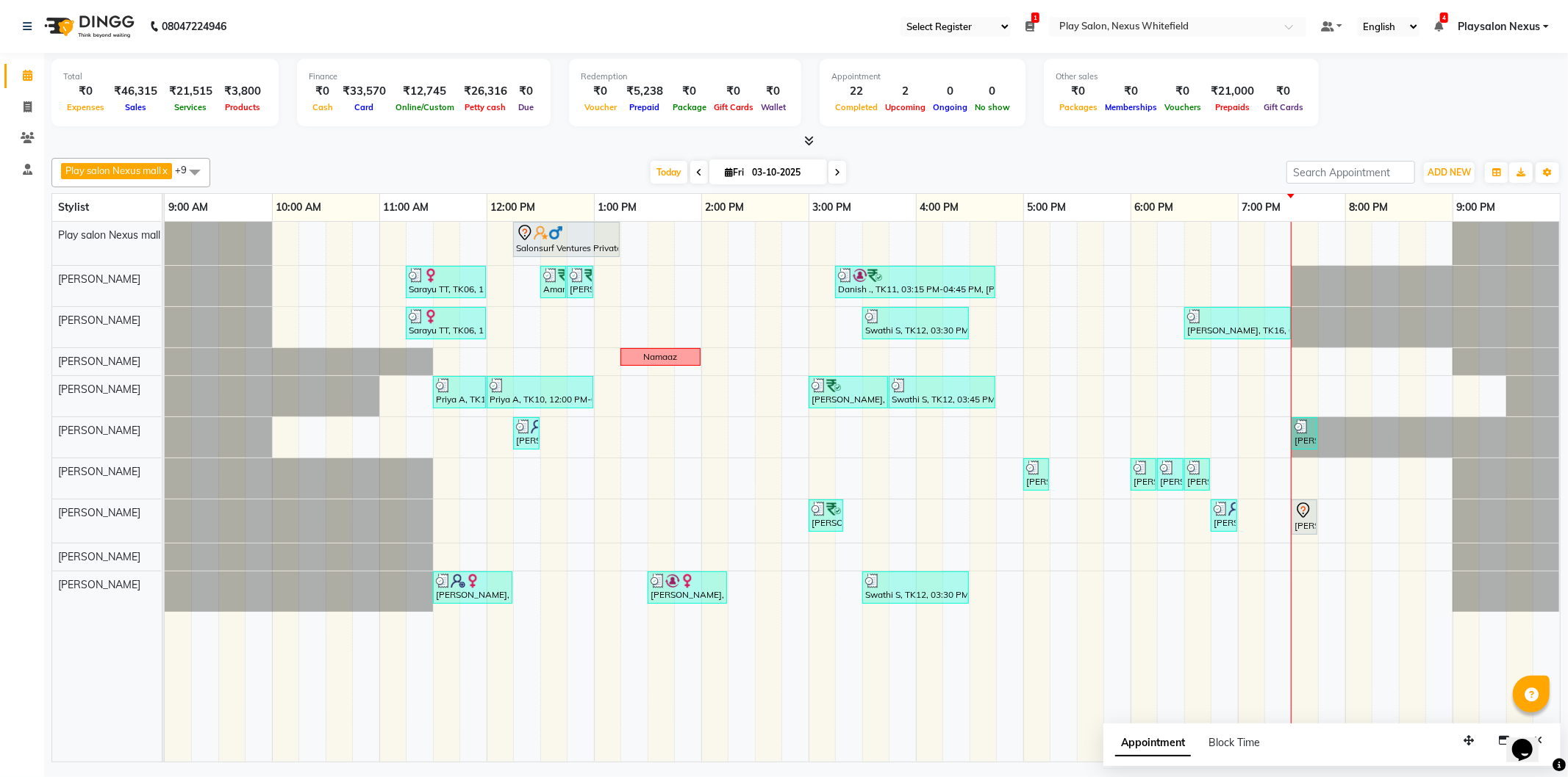
click at [1537, 28] on span "Playsalon Nexus" at bounding box center [1499, 26] width 82 height 15
click at [1478, 106] on link "Sign out" at bounding box center [1474, 101] width 135 height 22
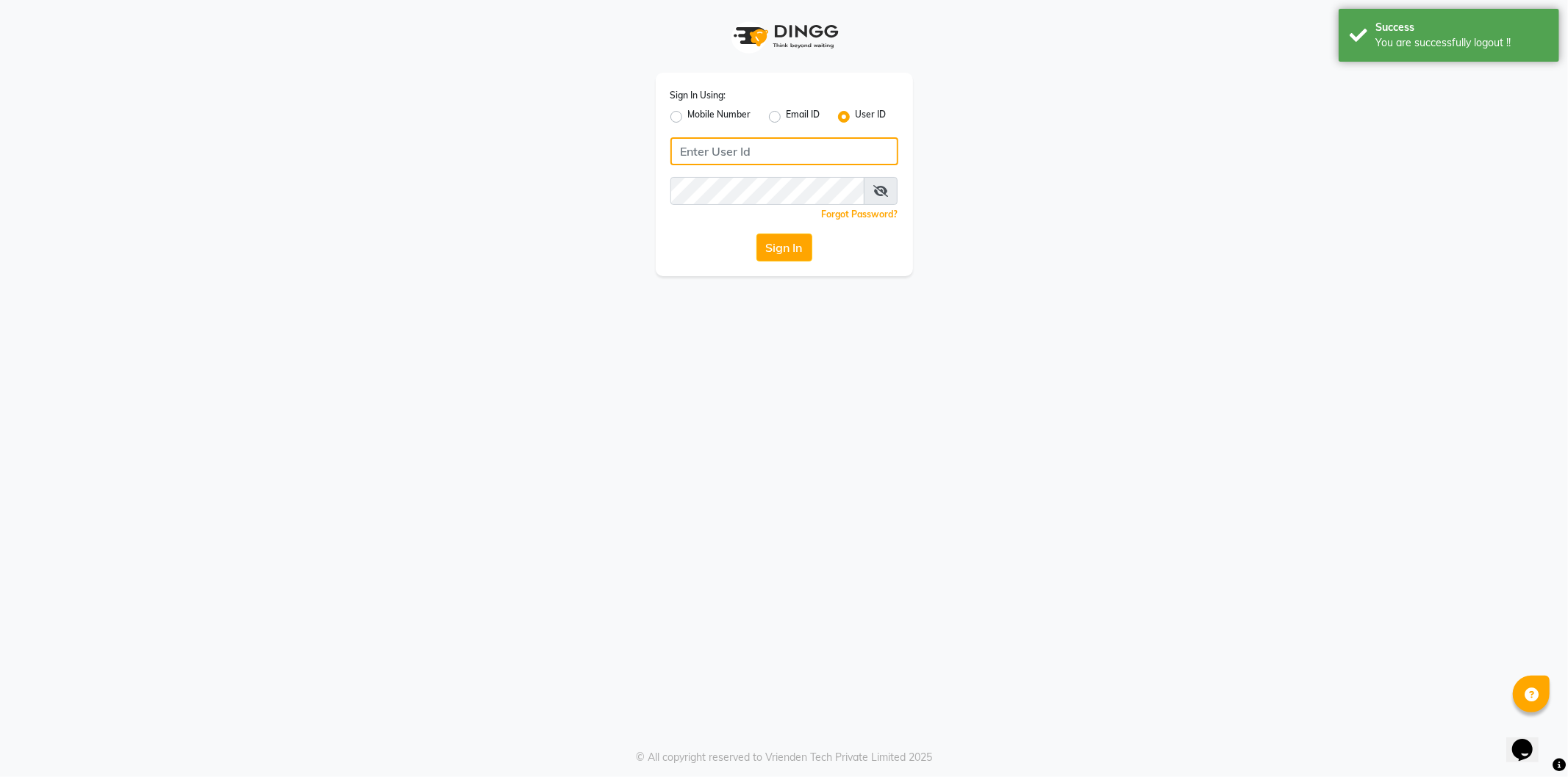
type input "9606078826"
drag, startPoint x: 676, startPoint y: 115, endPoint x: 720, endPoint y: 140, distance: 50.6
click at [688, 115] on label "Mobile Number" at bounding box center [719, 116] width 64 height 18
click at [688, 115] on input "Mobile Number" at bounding box center [692, 112] width 9 height 9
radio input "true"
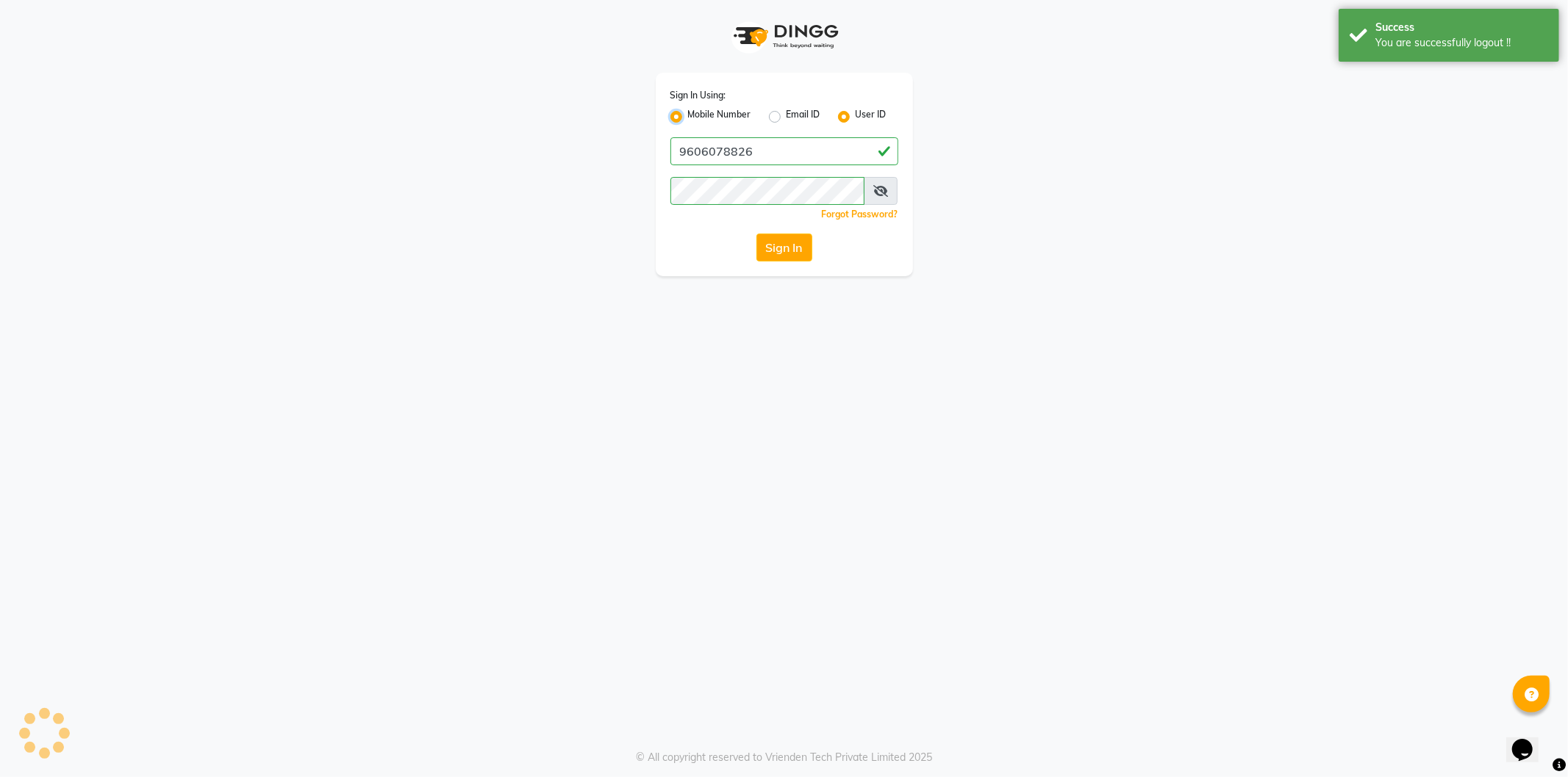
radio input "false"
drag, startPoint x: 768, startPoint y: 156, endPoint x: 774, endPoint y: 149, distance: 9.2
click at [773, 151] on input "Username" at bounding box center [808, 151] width 179 height 28
type input "9035665232"
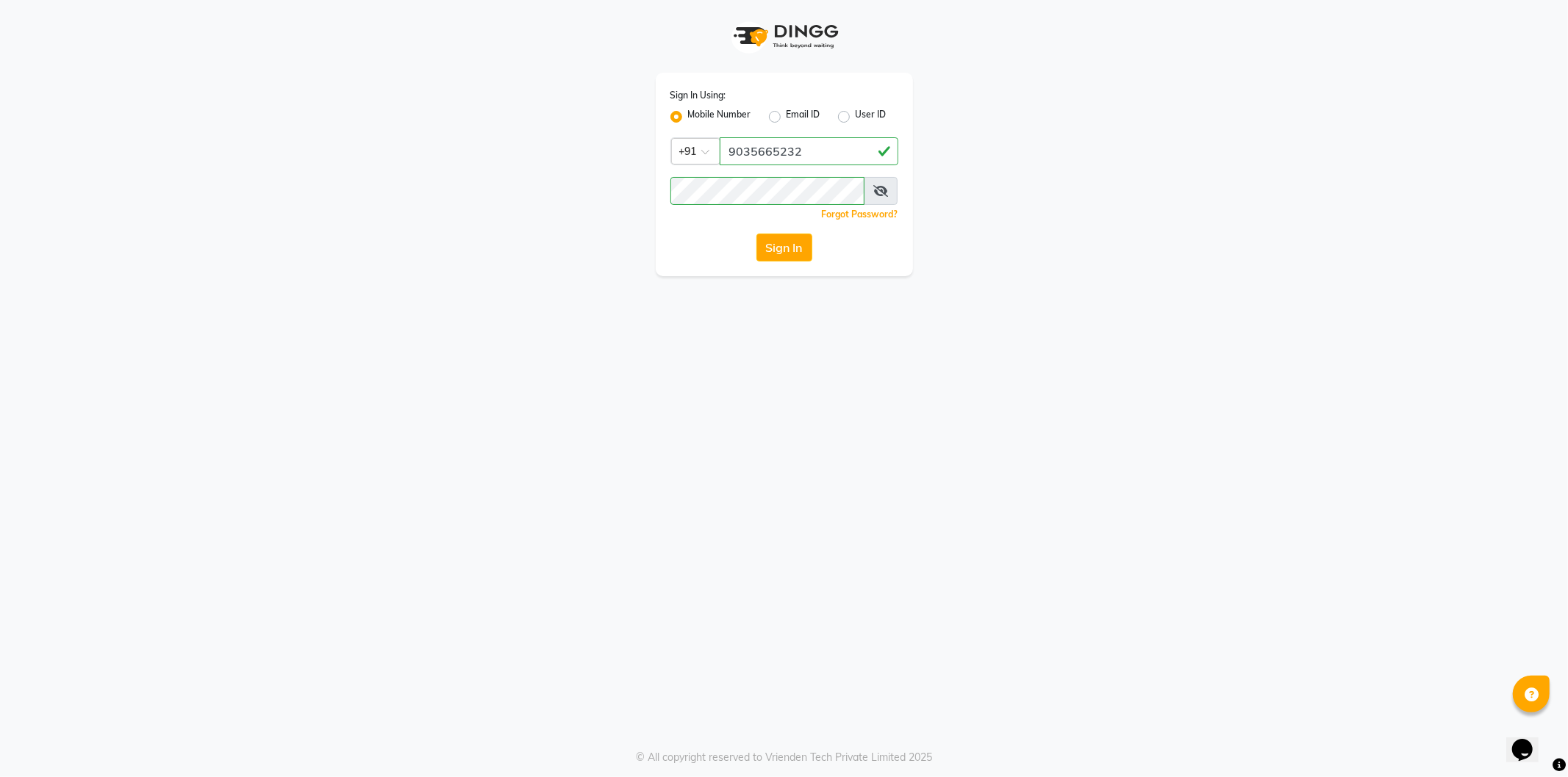
drag, startPoint x: 1050, startPoint y: 182, endPoint x: 928, endPoint y: 202, distance: 123.6
click at [1048, 181] on div "Sign In Using: Mobile Number Email ID User ID Country Code × [PHONE_NUMBER] Rem…" at bounding box center [784, 137] width 838 height 276
click at [793, 245] on button "Sign In" at bounding box center [784, 248] width 56 height 28
